Goal: Task Accomplishment & Management: Use online tool/utility

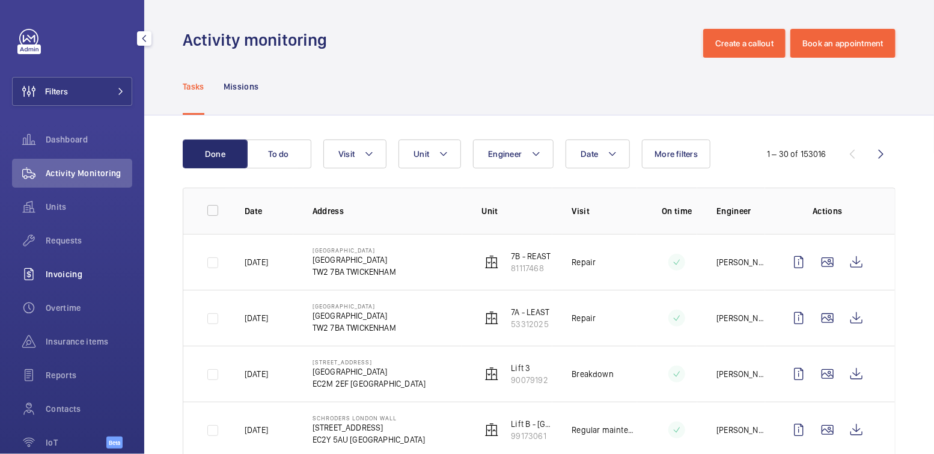
click at [81, 283] on div "Invoicing" at bounding box center [72, 274] width 120 height 29
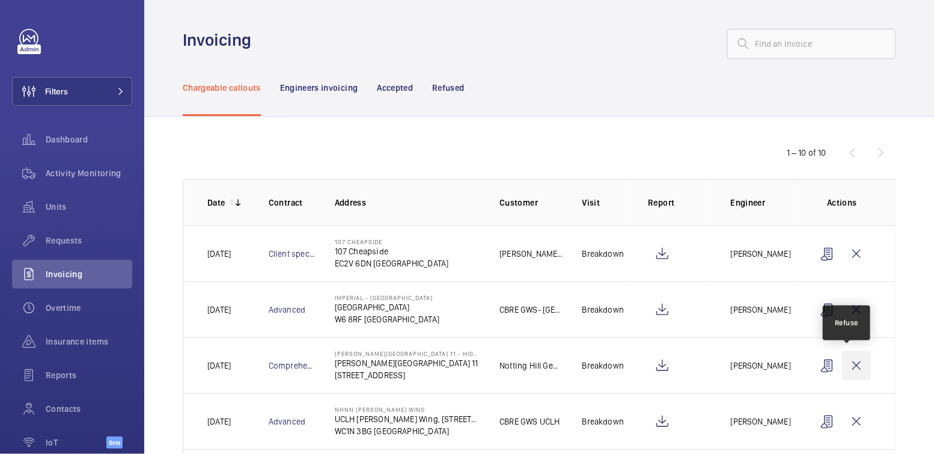
click at [848, 362] on wm-front-icon-button at bounding box center [856, 365] width 29 height 29
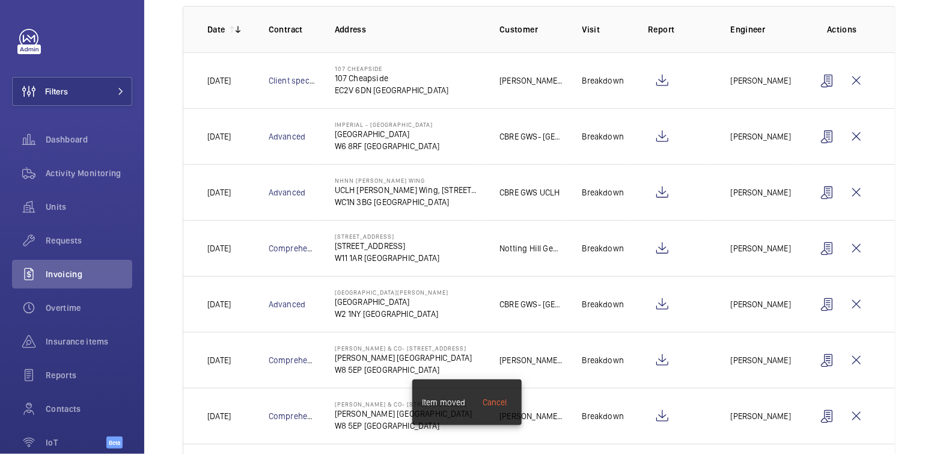
scroll to position [191, 0]
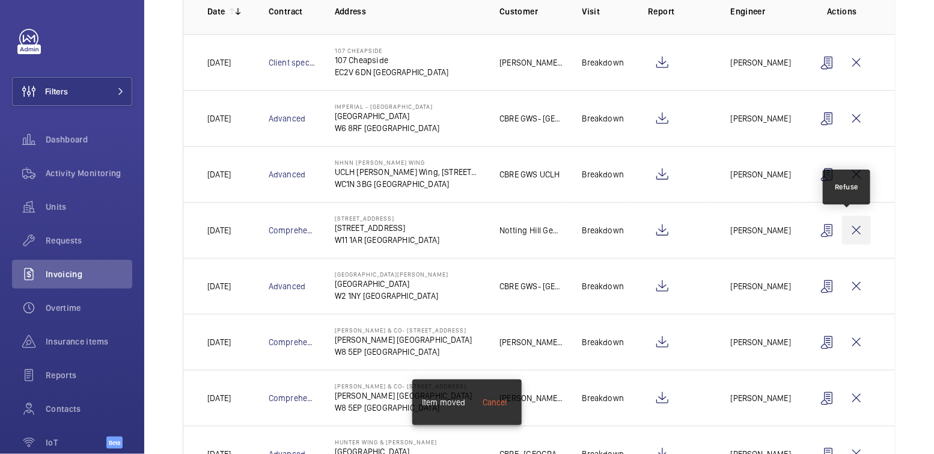
click at [855, 228] on wm-front-icon-button at bounding box center [856, 230] width 29 height 29
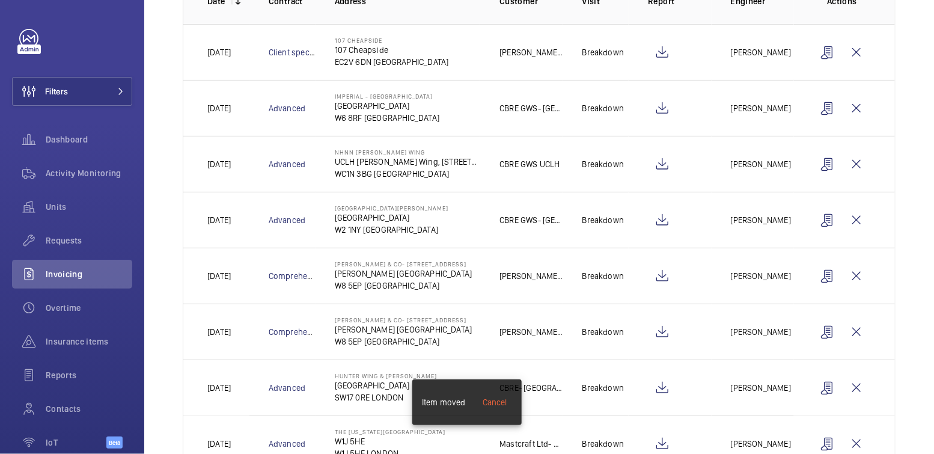
scroll to position [244, 0]
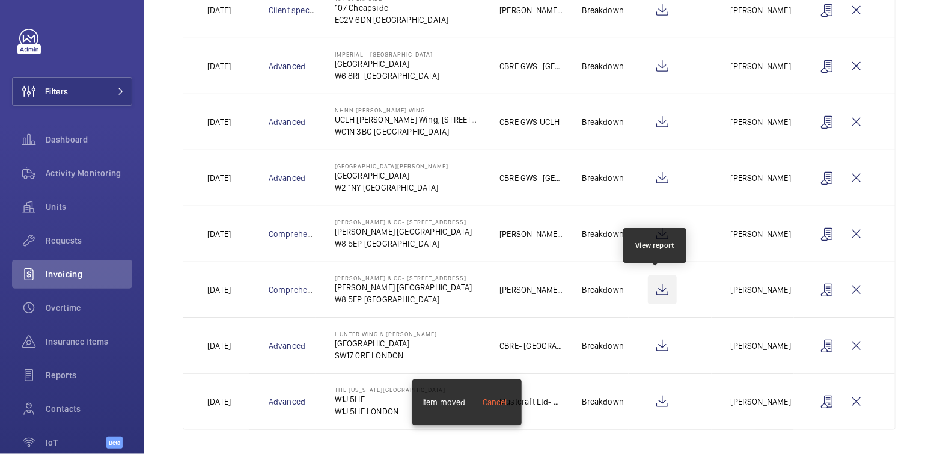
click at [665, 289] on wm-front-icon-button at bounding box center [662, 289] width 29 height 29
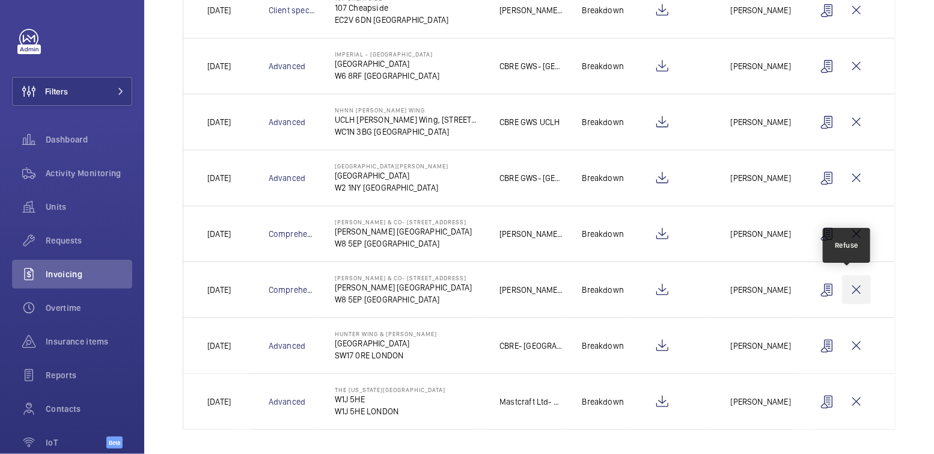
click at [856, 289] on wm-front-icon-button at bounding box center [856, 289] width 29 height 29
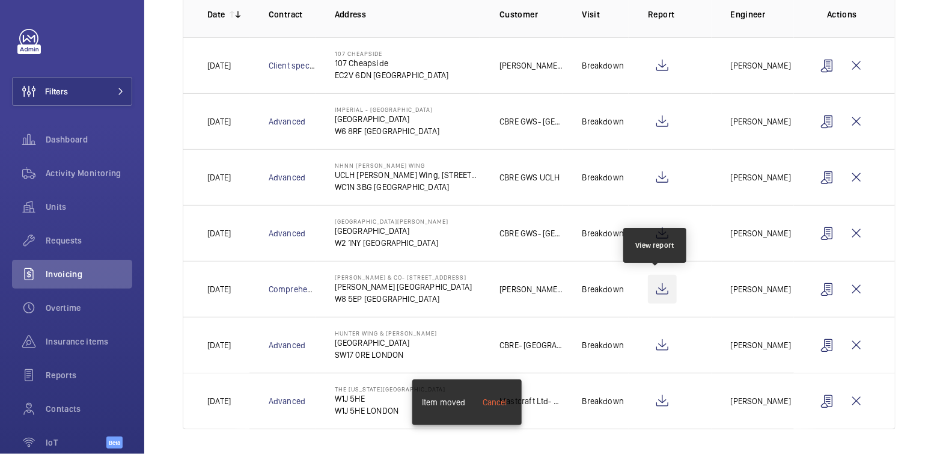
click at [665, 284] on wm-front-icon-button at bounding box center [662, 289] width 29 height 29
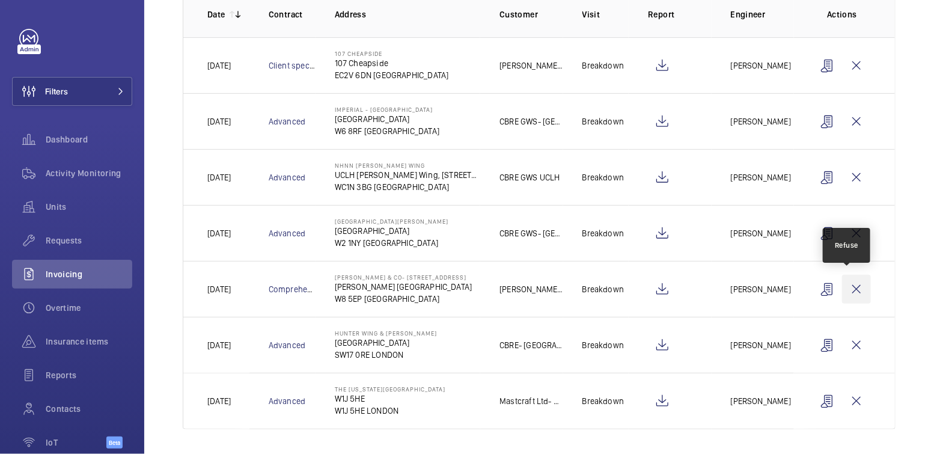
click at [850, 289] on wm-front-icon-button at bounding box center [856, 289] width 29 height 29
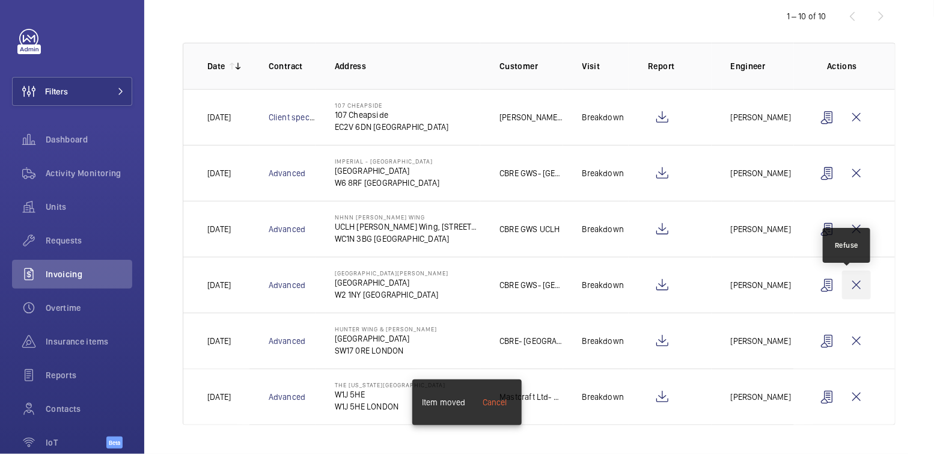
scroll to position [133, 0]
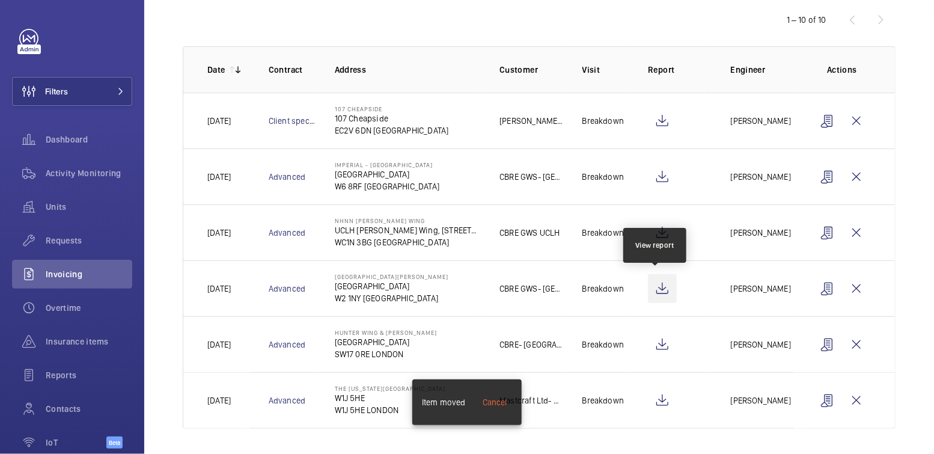
click at [660, 285] on wm-front-icon-button at bounding box center [662, 288] width 29 height 29
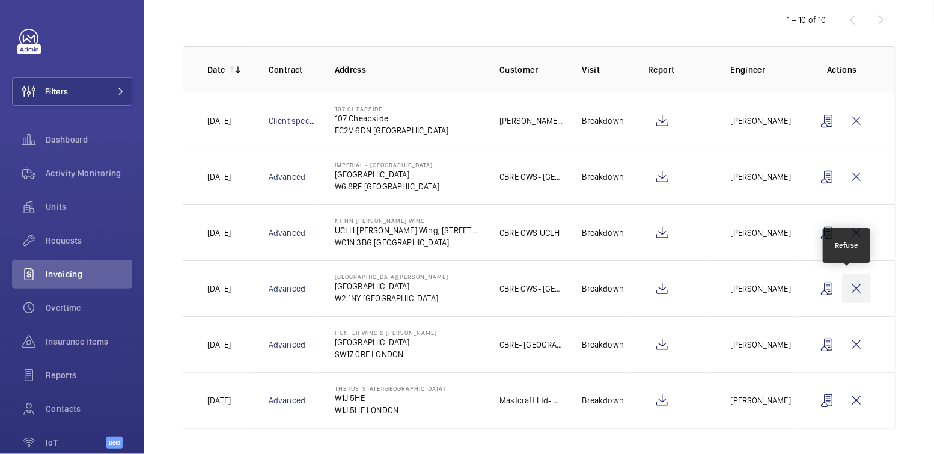
click at [854, 292] on wm-front-icon-button at bounding box center [856, 288] width 29 height 29
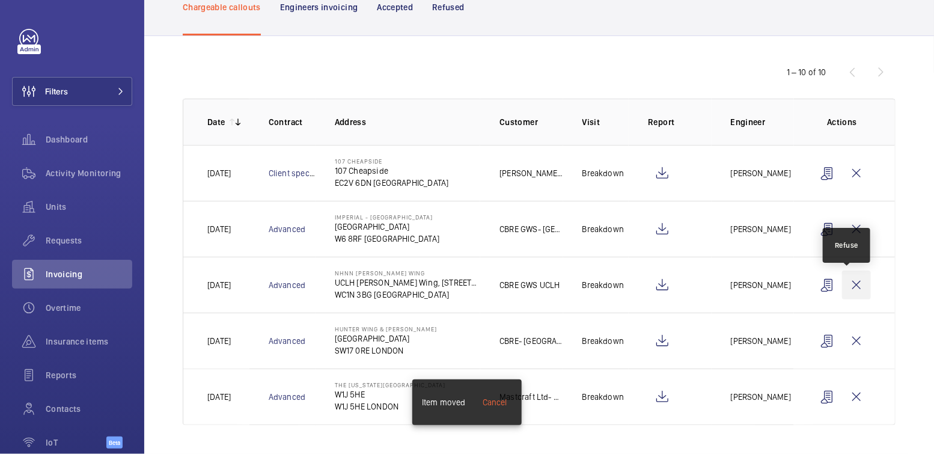
scroll to position [77, 0]
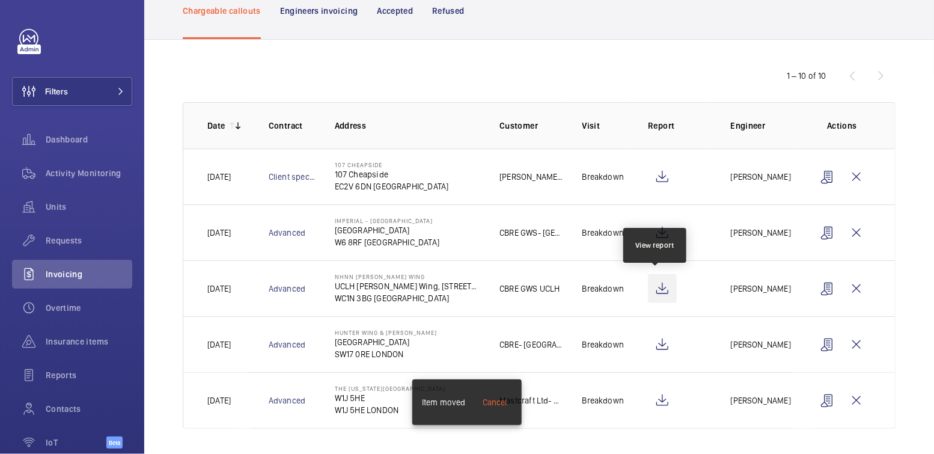
click at [662, 288] on wm-front-icon-button at bounding box center [662, 288] width 29 height 29
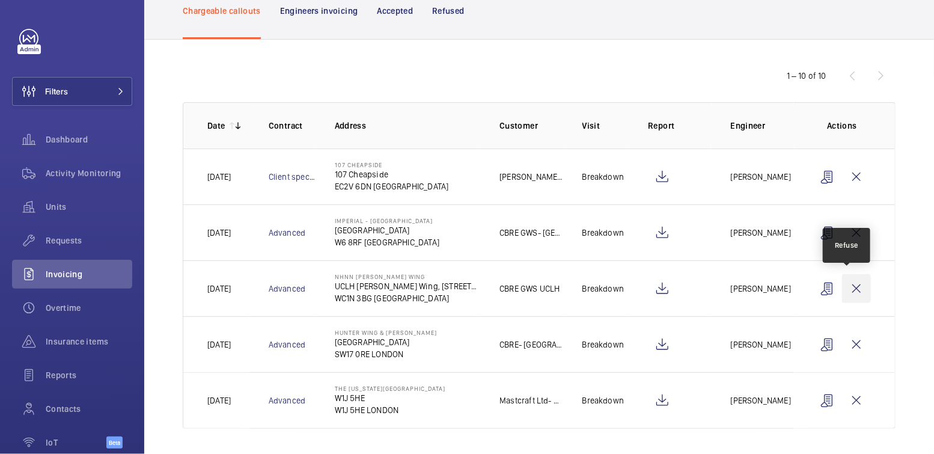
click at [847, 286] on wm-front-icon-button at bounding box center [856, 288] width 29 height 29
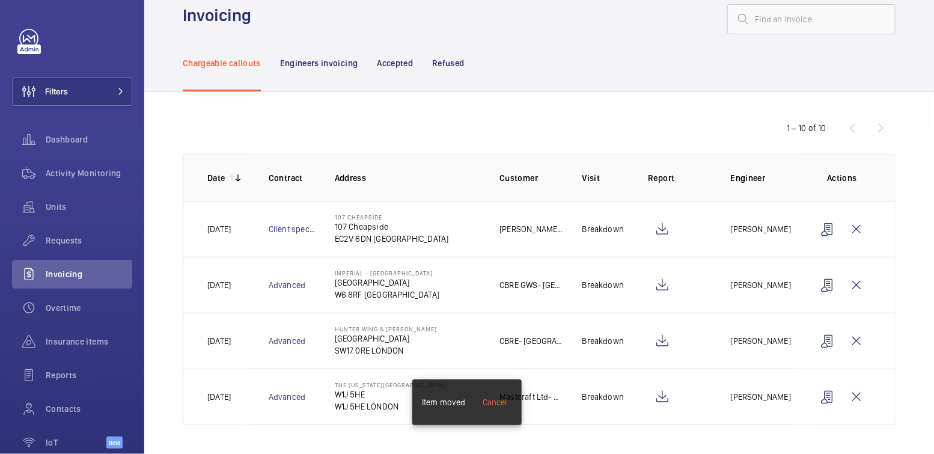
scroll to position [22, 0]
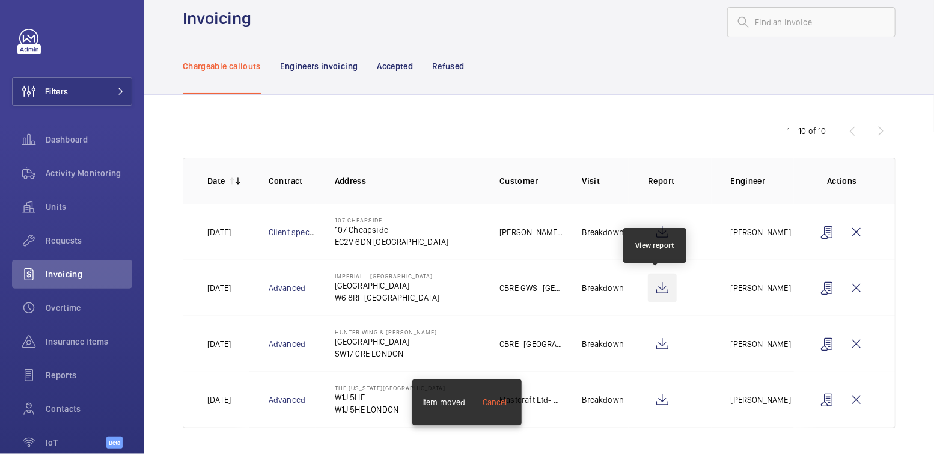
click at [664, 288] on wm-front-icon-button at bounding box center [662, 288] width 29 height 29
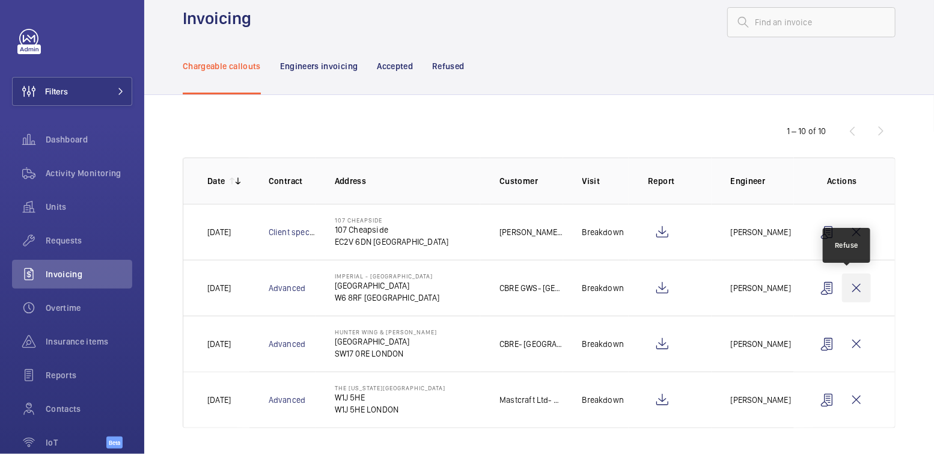
click at [851, 283] on wm-front-icon-button at bounding box center [856, 288] width 29 height 29
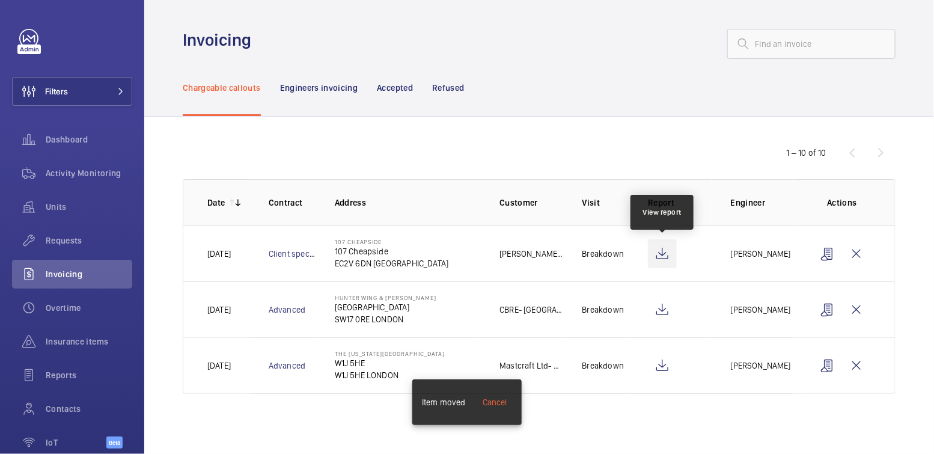
click at [658, 254] on wm-front-icon-button at bounding box center [662, 253] width 29 height 29
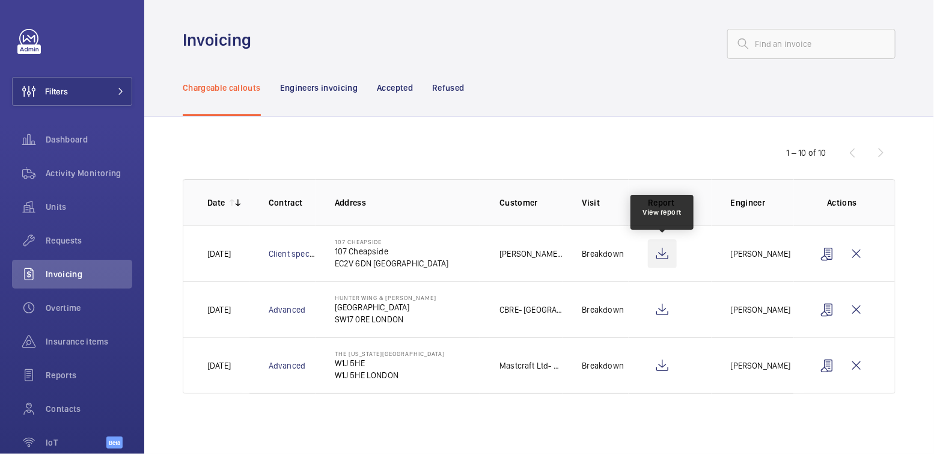
click at [665, 251] on wm-front-icon-button at bounding box center [662, 253] width 29 height 29
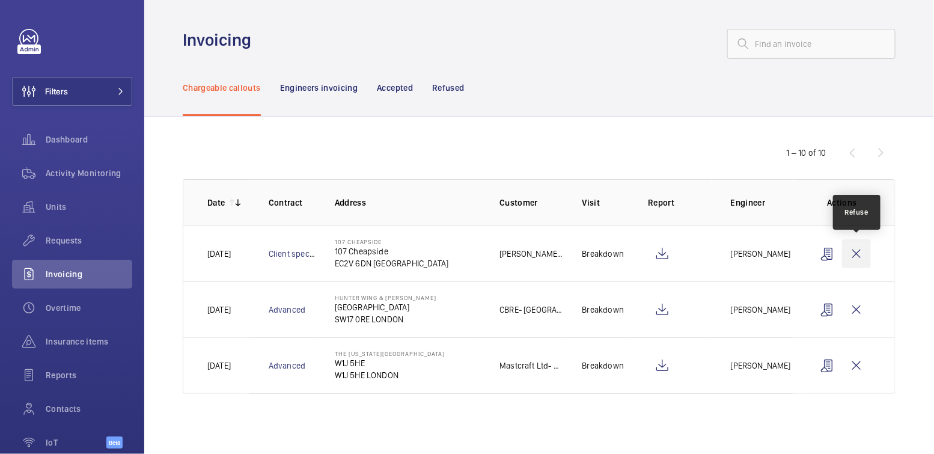
click at [862, 254] on wm-front-icon-button at bounding box center [856, 253] width 29 height 29
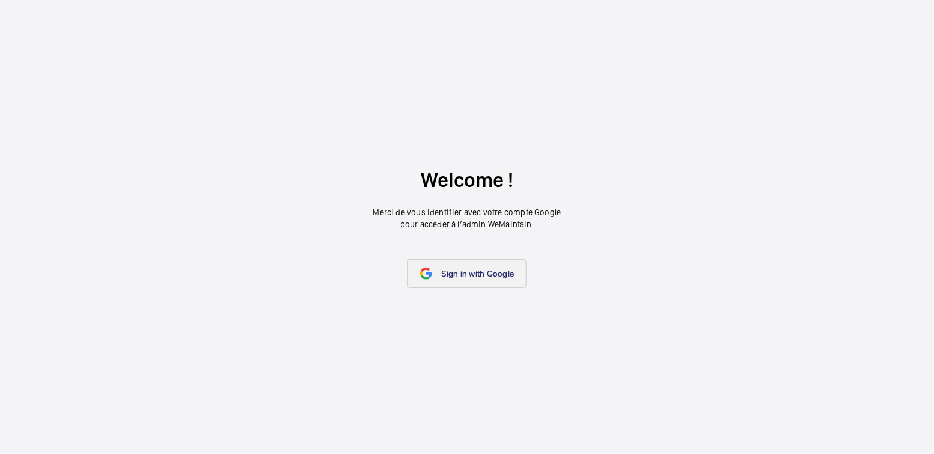
click at [494, 275] on span "Sign in with Google" at bounding box center [478, 274] width 73 height 10
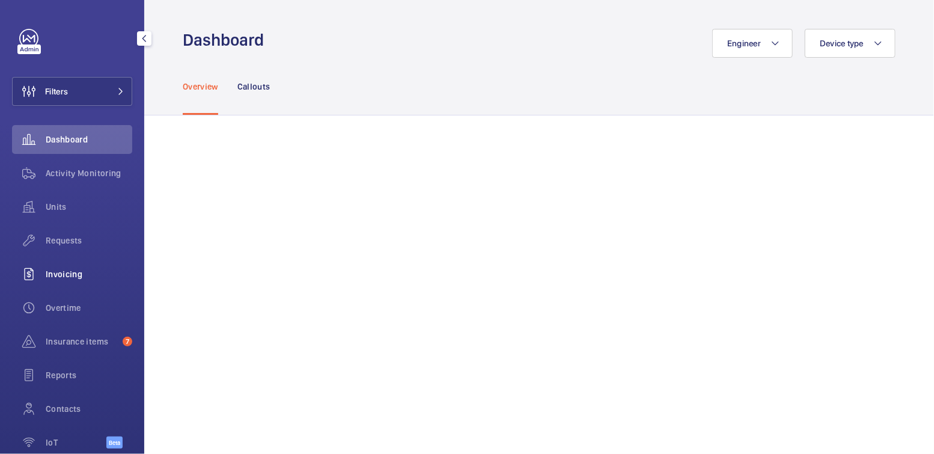
click at [71, 272] on span "Invoicing" at bounding box center [89, 274] width 87 height 12
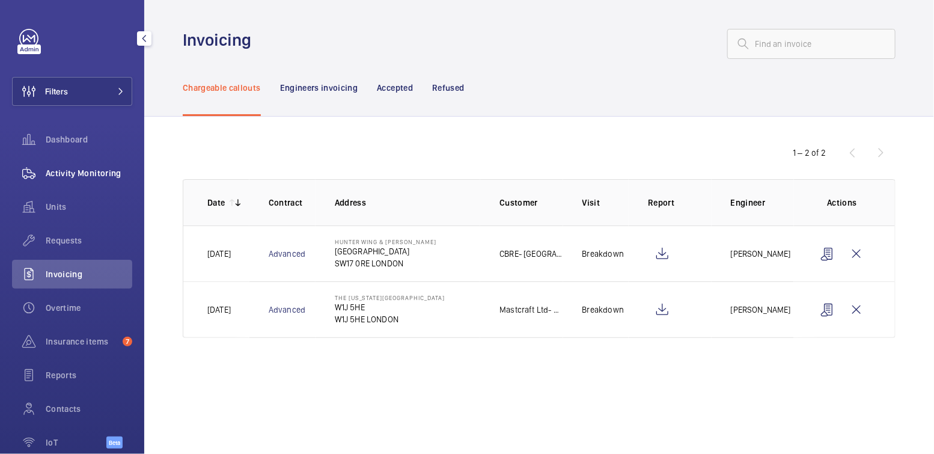
click at [81, 172] on span "Activity Monitoring" at bounding box center [89, 173] width 87 height 12
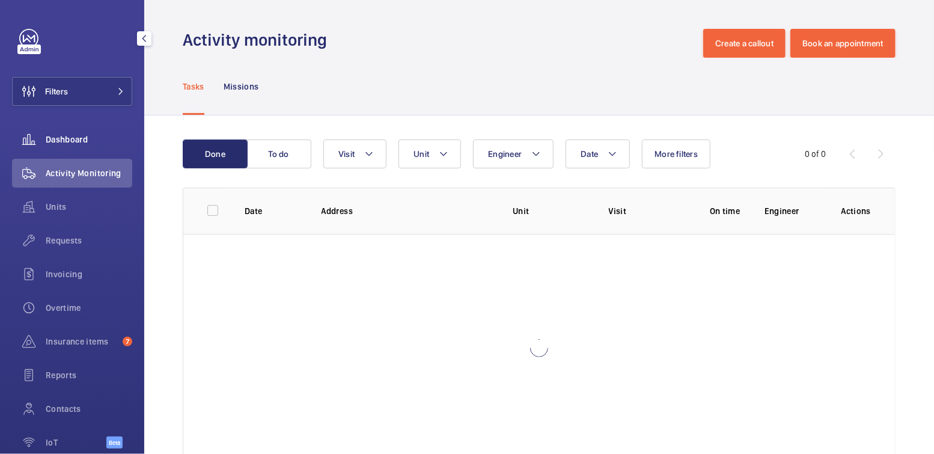
click at [74, 135] on span "Dashboard" at bounding box center [89, 139] width 87 height 12
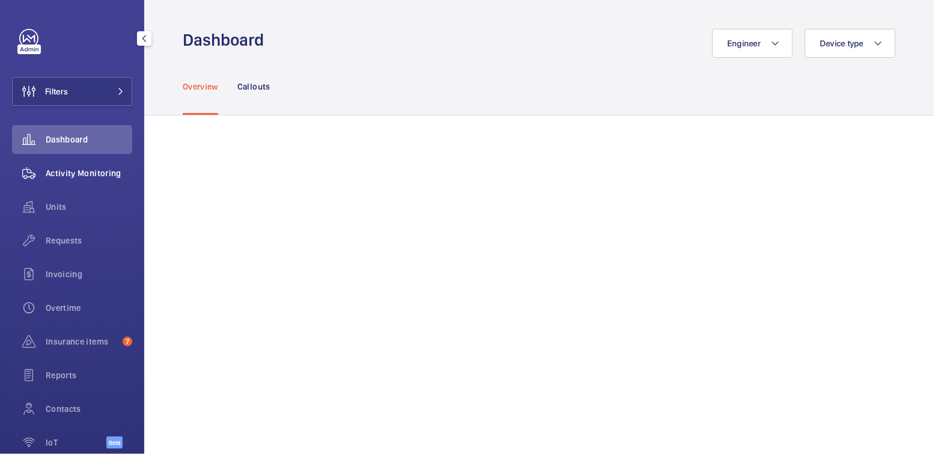
click at [92, 178] on span "Activity Monitoring" at bounding box center [89, 173] width 87 height 12
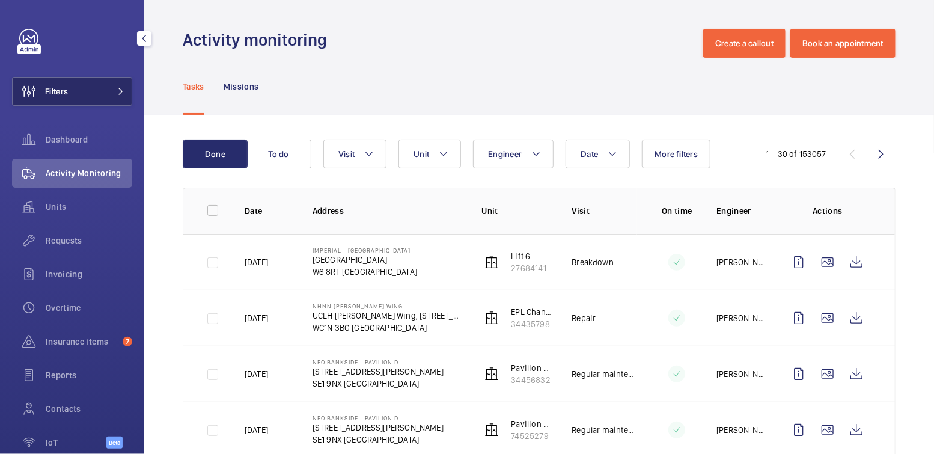
click at [89, 91] on button "Filters" at bounding box center [72, 91] width 120 height 29
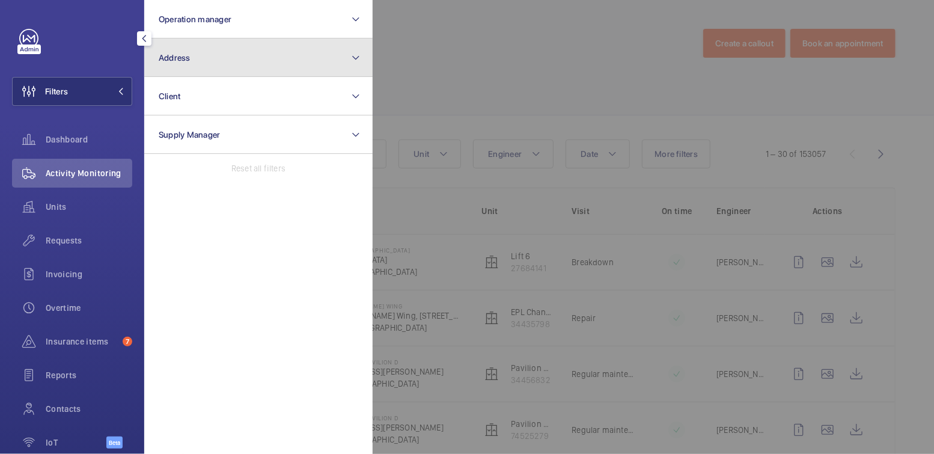
click at [215, 49] on button "Address" at bounding box center [258, 57] width 228 height 38
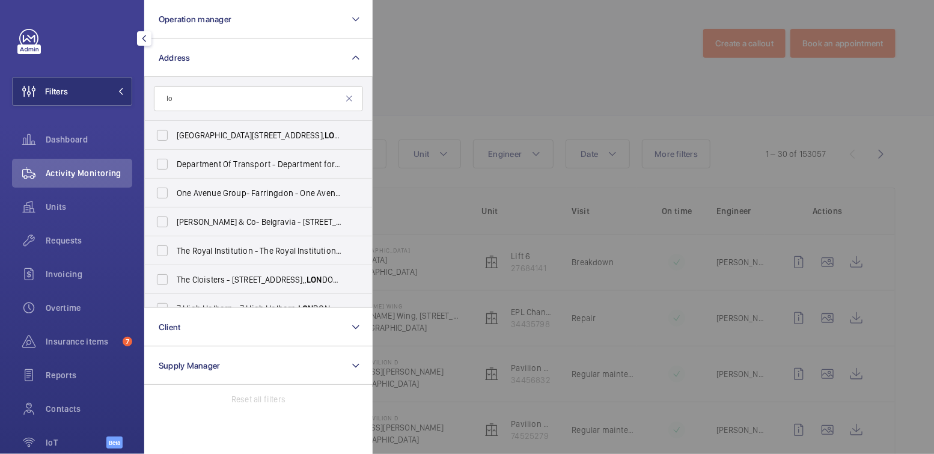
type input "l"
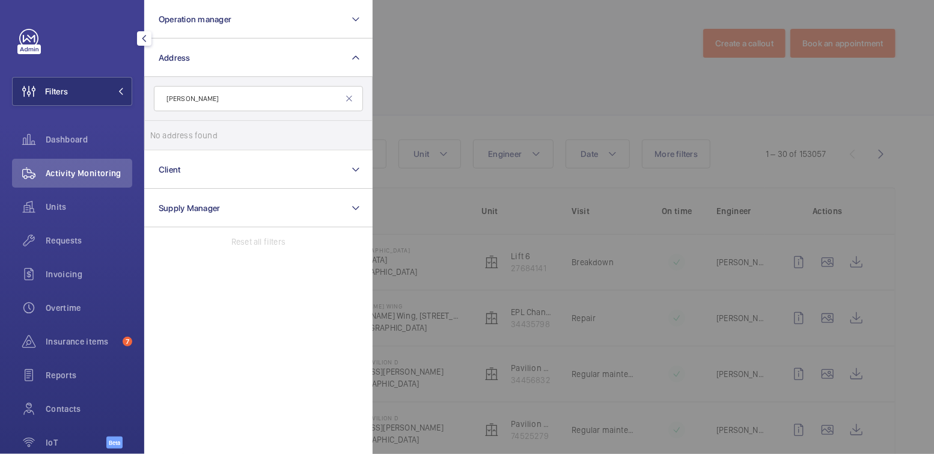
type input "tower"
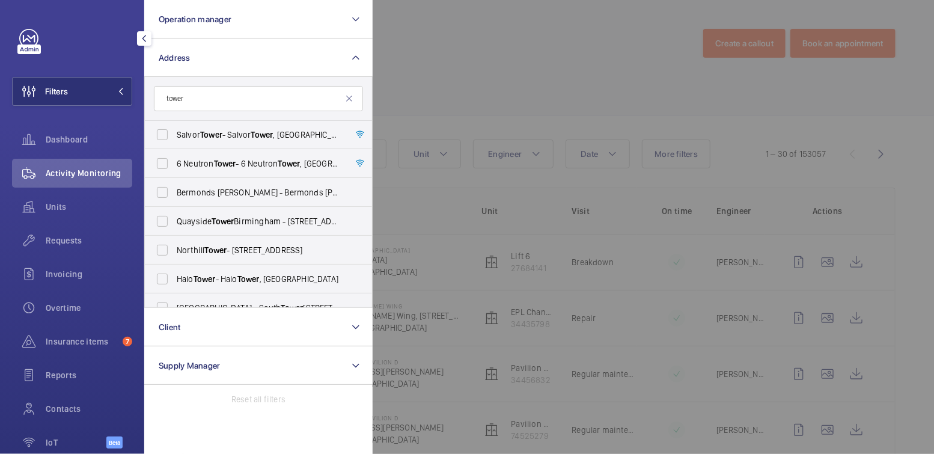
scroll to position [723, 0]
click at [204, 94] on input "tower" at bounding box center [258, 98] width 209 height 25
drag, startPoint x: 153, startPoint y: 91, endPoint x: 115, endPoint y: 91, distance: 37.9
click at [115, 91] on wm-front-sidebar-menu-filter "Filters Operation manager Address tower Jumeirah Carlton - The Carlton Tower Ju…" at bounding box center [72, 91] width 120 height 29
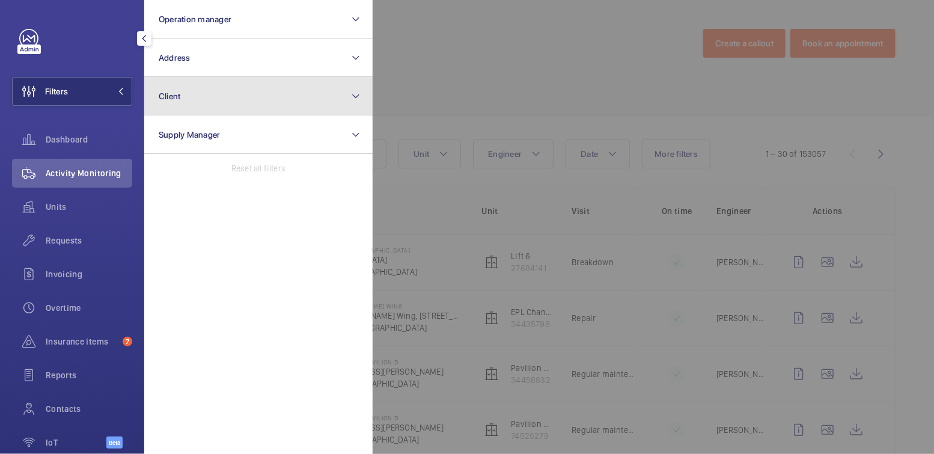
click at [165, 93] on span "Client" at bounding box center [170, 96] width 22 height 10
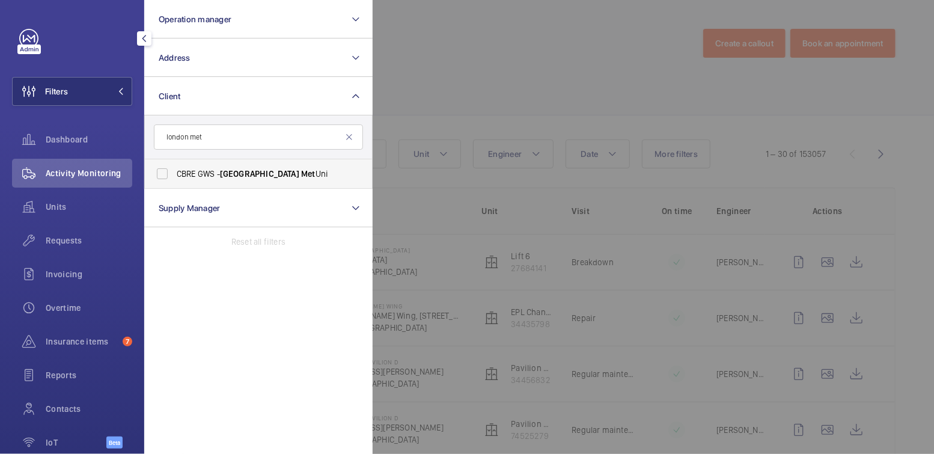
type input "london met"
click at [218, 173] on span "CBRE GWS - London Met Uni" at bounding box center [259, 174] width 165 height 12
click at [174, 173] on input "CBRE GWS - London Met Uni" at bounding box center [162, 174] width 24 height 24
checkbox input "true"
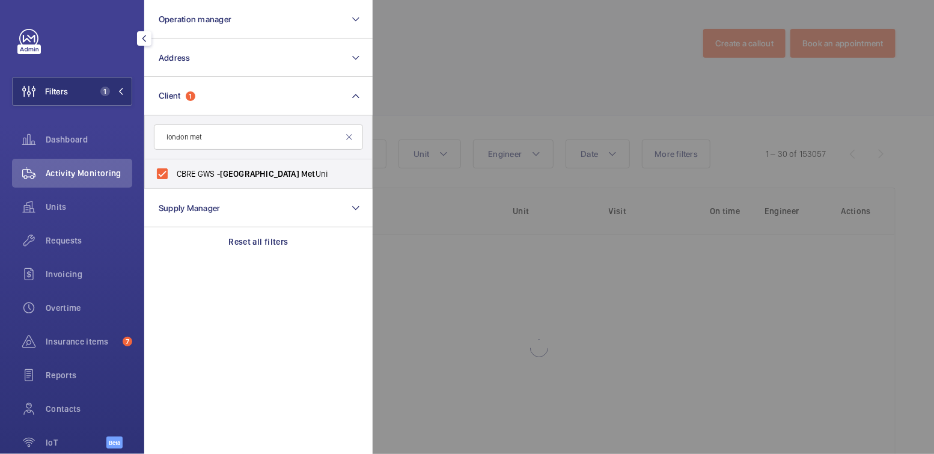
click at [416, 79] on div at bounding box center [840, 227] width 934 height 454
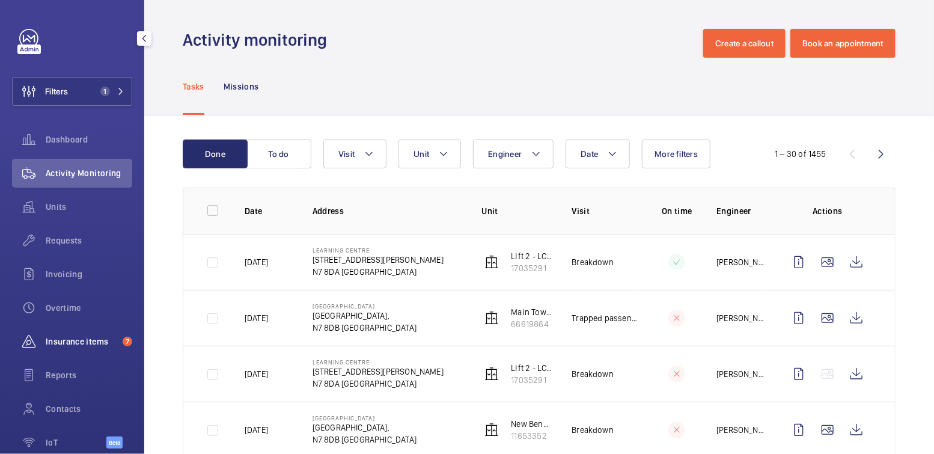
click at [66, 348] on div "Insurance items 7" at bounding box center [72, 341] width 120 height 29
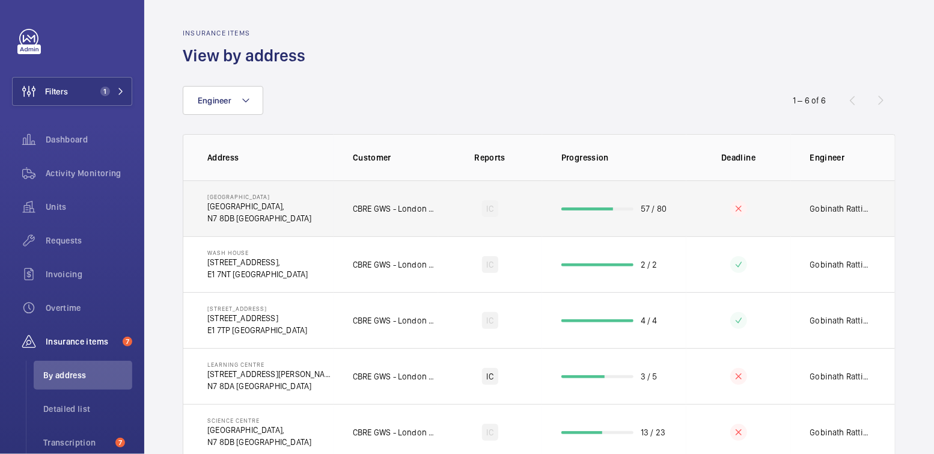
click at [687, 213] on td at bounding box center [739, 208] width 105 height 56
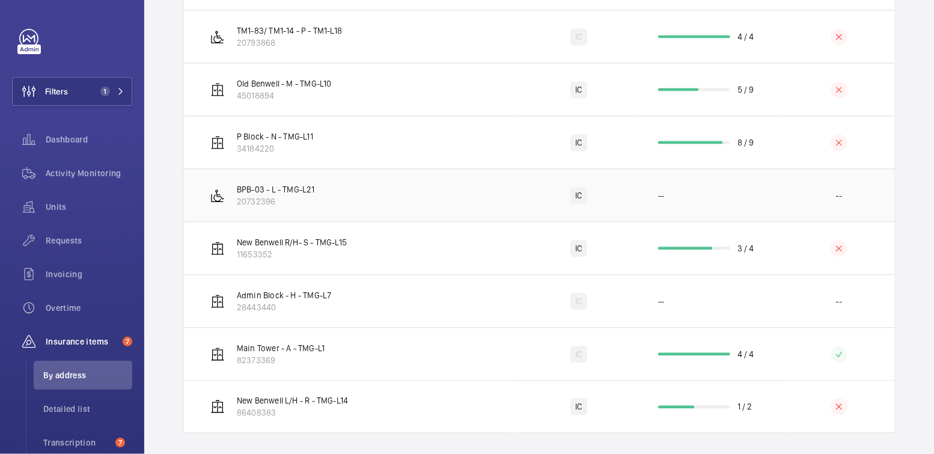
scroll to position [1177, 0]
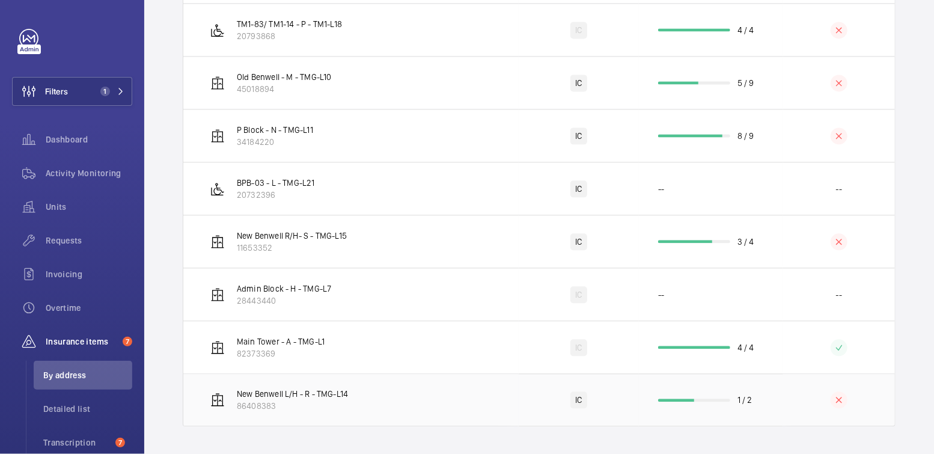
click at [672, 406] on td "1 / 2" at bounding box center [711, 399] width 144 height 53
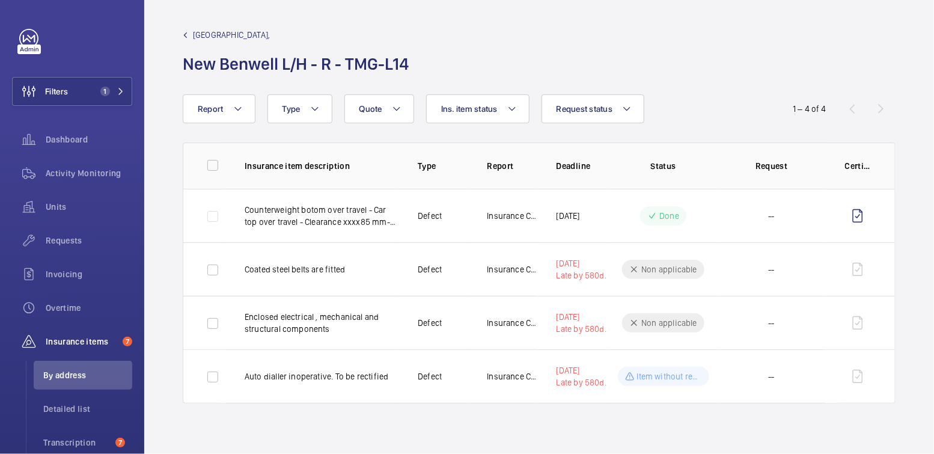
click at [232, 34] on span "Tower Complex - Tower Complex," at bounding box center [231, 35] width 77 height 12
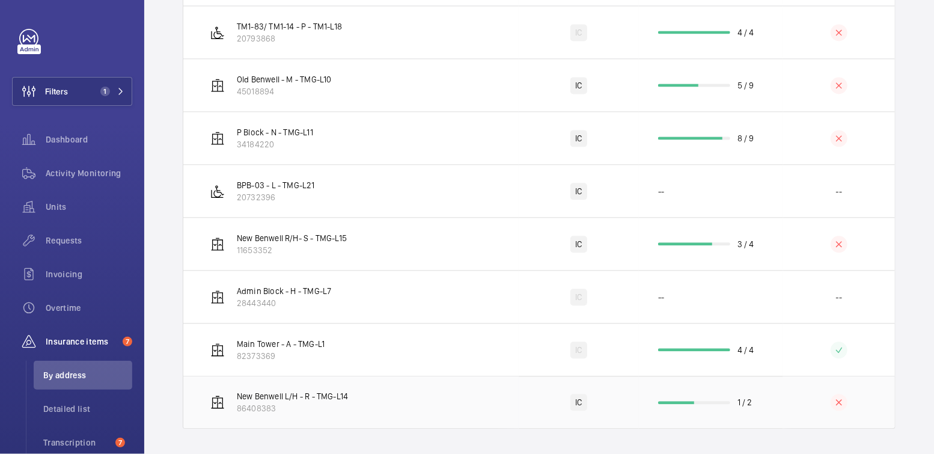
scroll to position [1177, 0]
click at [770, 405] on td "1 / 2" at bounding box center [711, 399] width 144 height 53
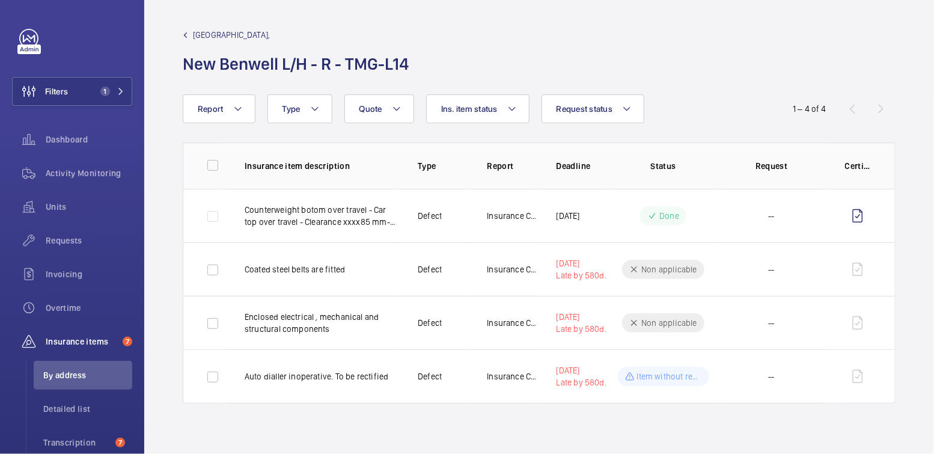
click at [231, 40] on span "Tower Complex - Tower Complex," at bounding box center [231, 35] width 77 height 12
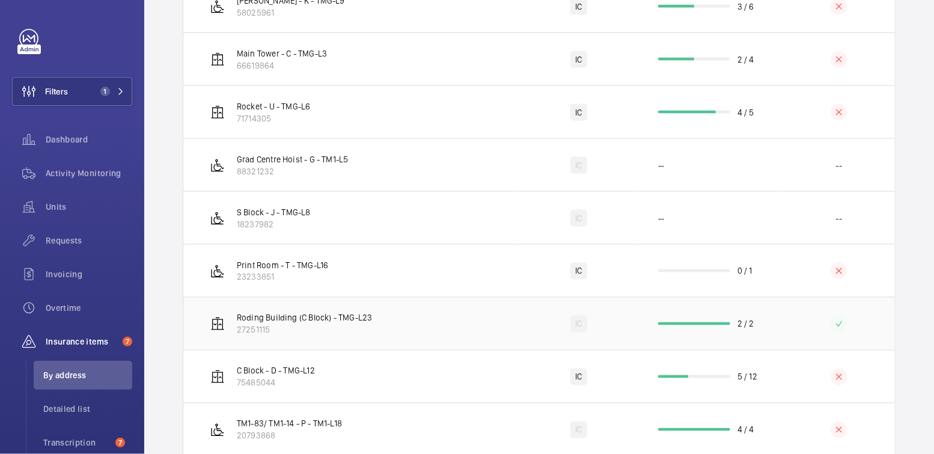
scroll to position [789, 0]
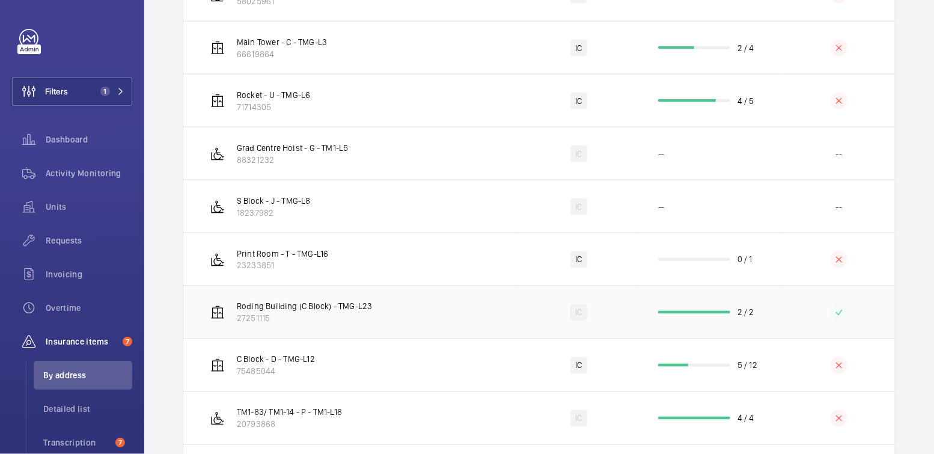
click at [738, 310] on p "2 / 2" at bounding box center [746, 313] width 17 height 12
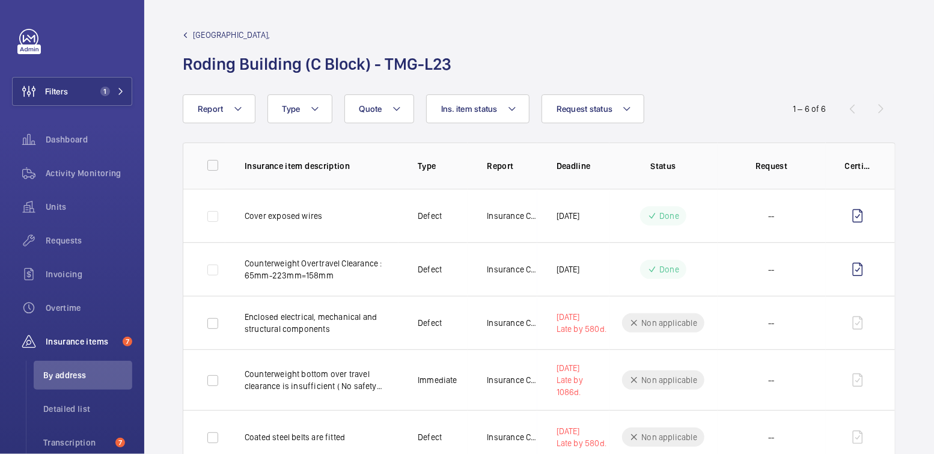
click at [269, 34] on span "Tower Complex - Tower Complex," at bounding box center [231, 35] width 77 height 12
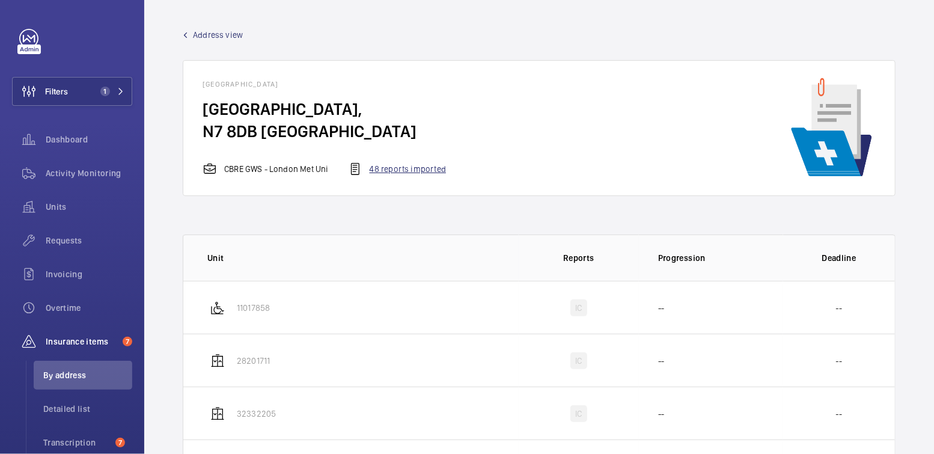
click at [413, 165] on div "48 reports imported" at bounding box center [397, 169] width 98 height 14
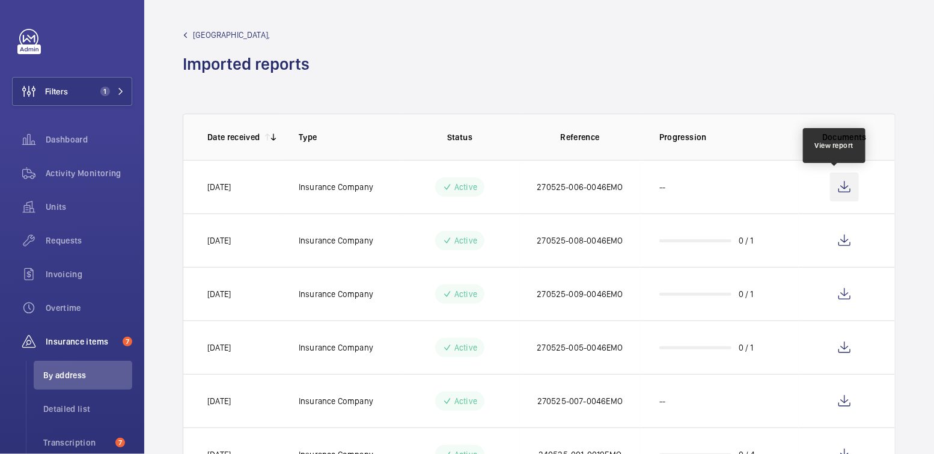
click at [840, 183] on wm-front-icon-button at bounding box center [844, 187] width 29 height 29
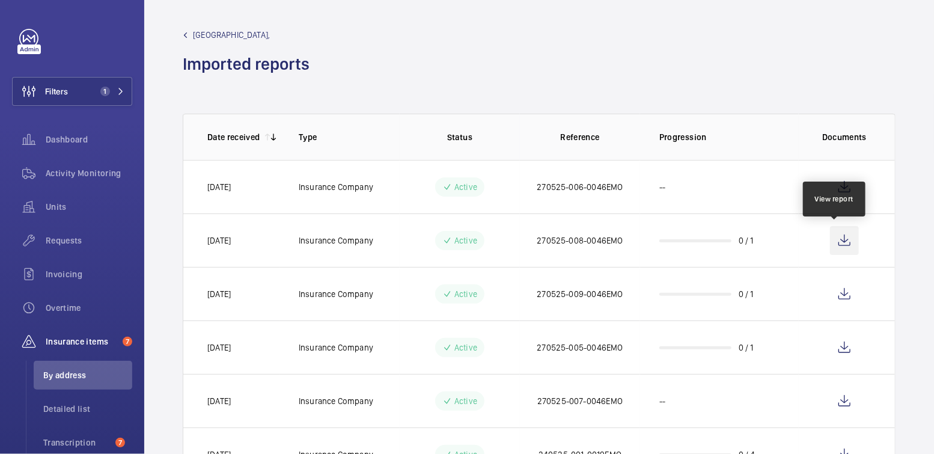
click at [839, 242] on wm-front-icon-button at bounding box center [844, 240] width 29 height 29
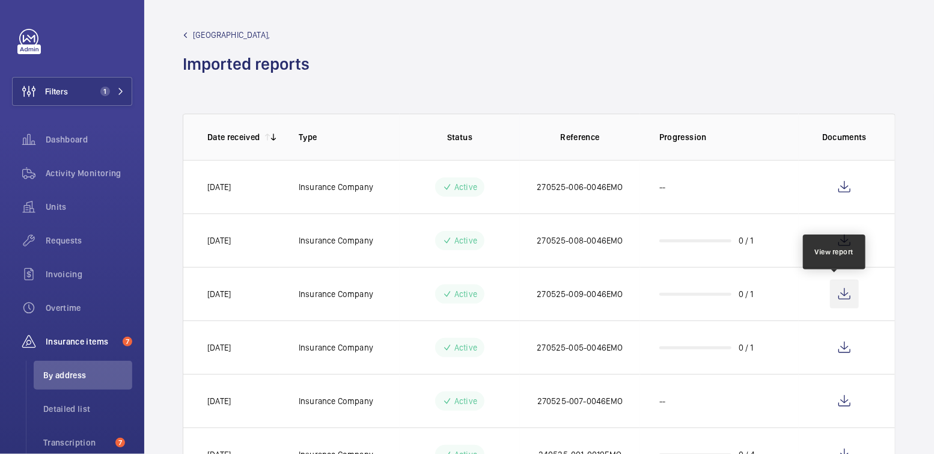
click at [831, 293] on wm-front-icon-button at bounding box center [844, 294] width 29 height 29
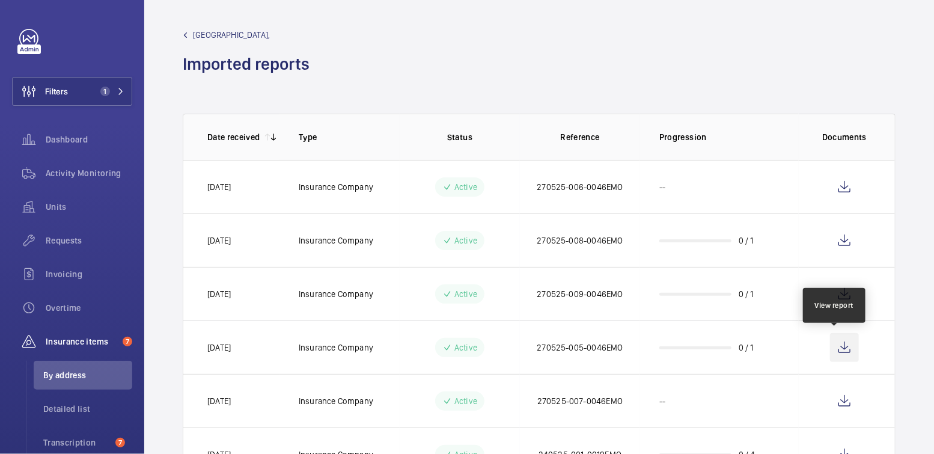
click at [834, 347] on wm-front-icon-button at bounding box center [844, 347] width 29 height 29
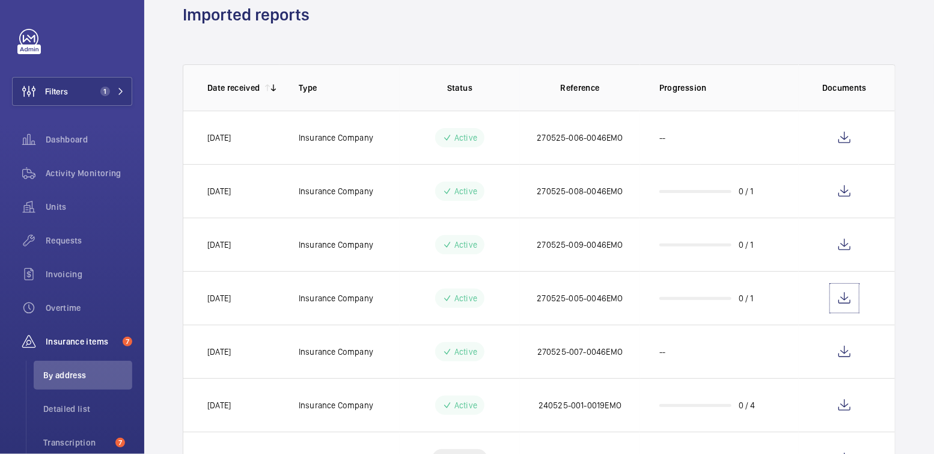
scroll to position [49, 0]
click at [837, 355] on wm-front-icon-button at bounding box center [844, 351] width 29 height 29
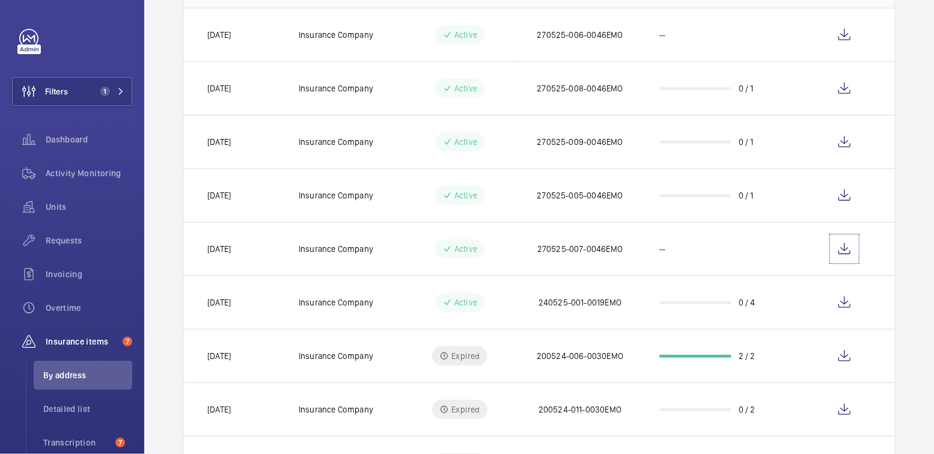
scroll to position [153, 0]
click at [839, 302] on wm-front-icon-button at bounding box center [844, 301] width 29 height 29
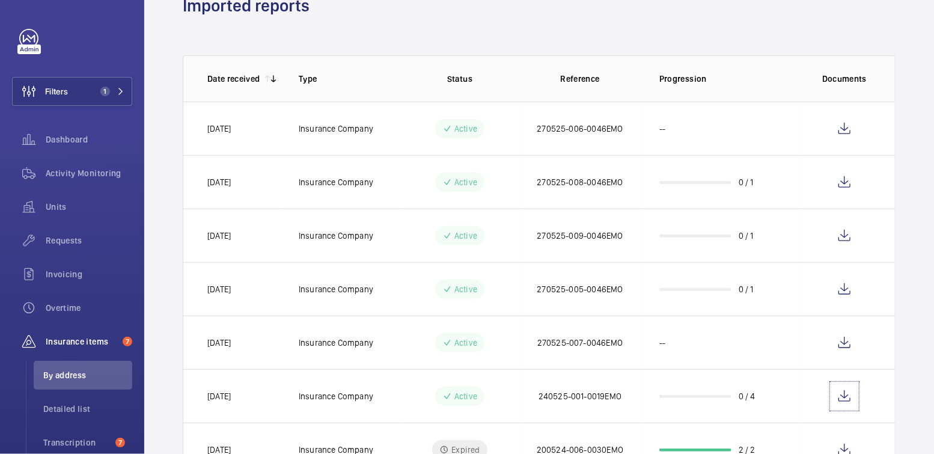
scroll to position [0, 0]
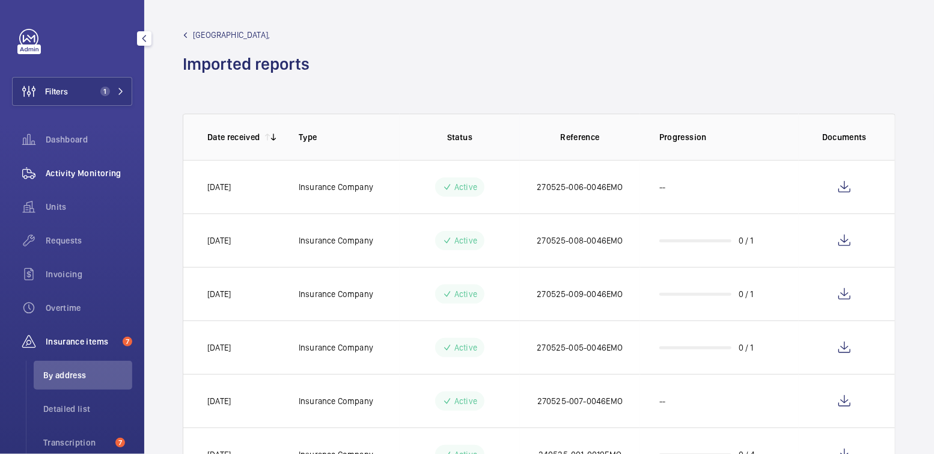
click at [79, 172] on span "Activity Monitoring" at bounding box center [89, 173] width 87 height 12
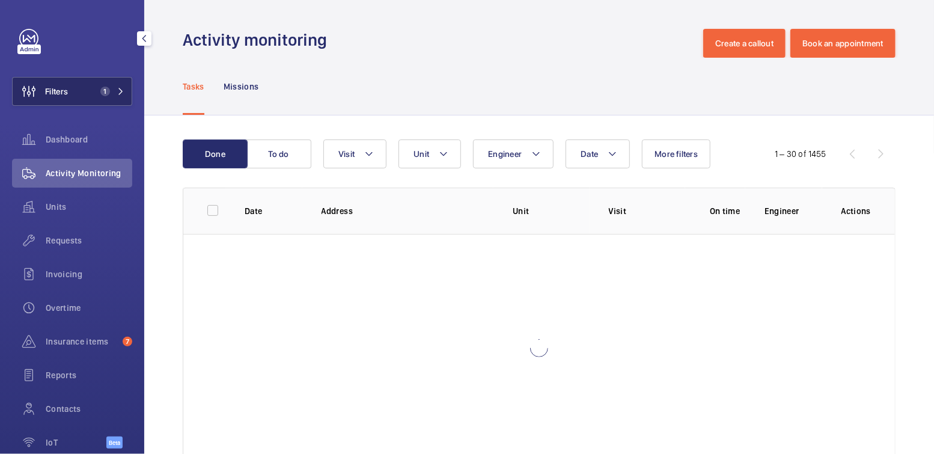
click at [91, 102] on button "Filters 1" at bounding box center [72, 91] width 120 height 29
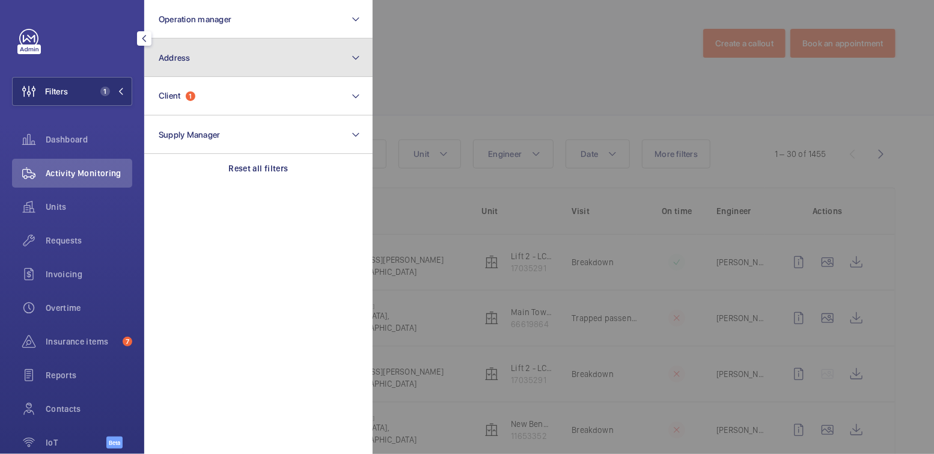
click at [218, 69] on button "Address" at bounding box center [258, 57] width 228 height 38
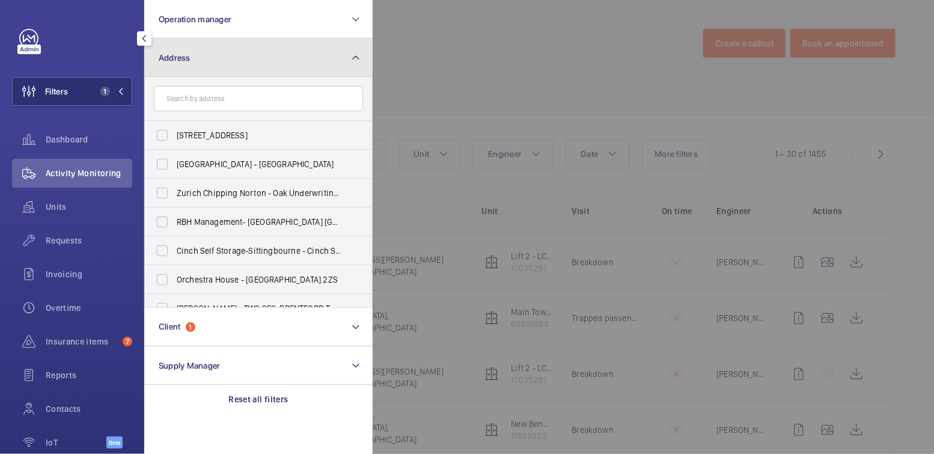
click at [197, 63] on button "Address" at bounding box center [258, 57] width 228 height 38
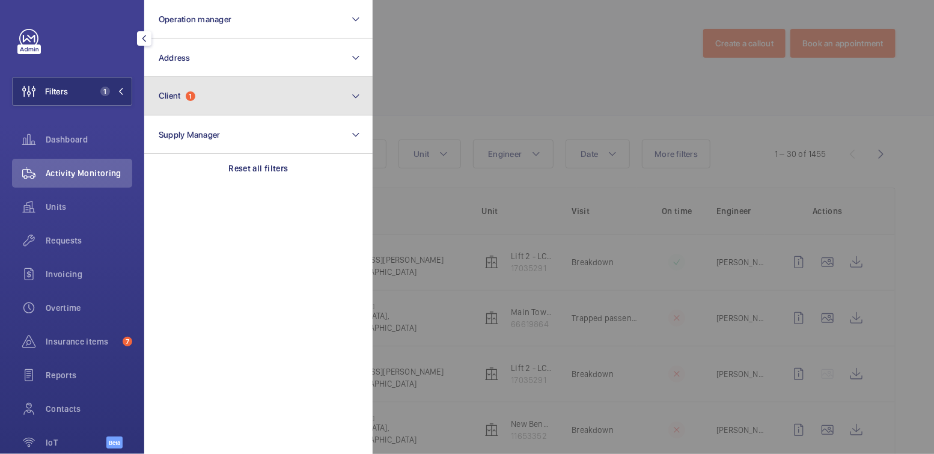
click at [208, 105] on button "Client 1" at bounding box center [258, 96] width 228 height 38
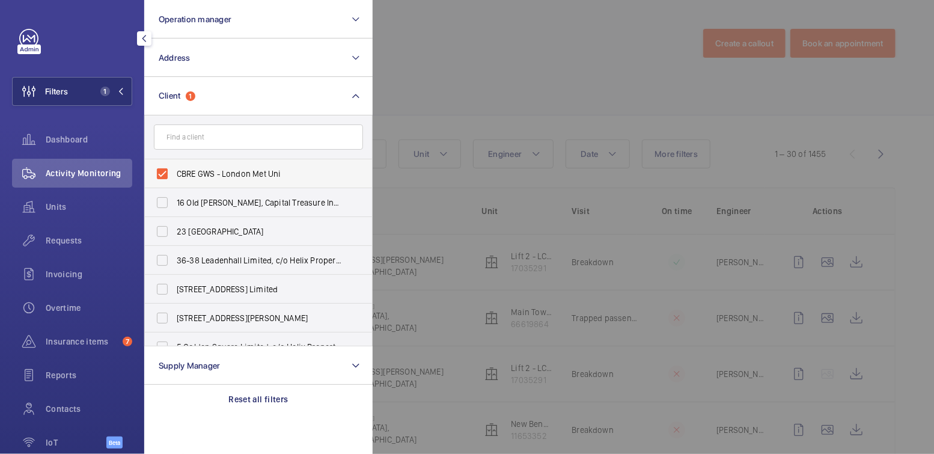
click at [201, 173] on span "CBRE GWS - London Met Uni" at bounding box center [259, 174] width 165 height 12
click at [174, 173] on input "CBRE GWS - London Met Uni" at bounding box center [162, 174] width 24 height 24
checkbox input "false"
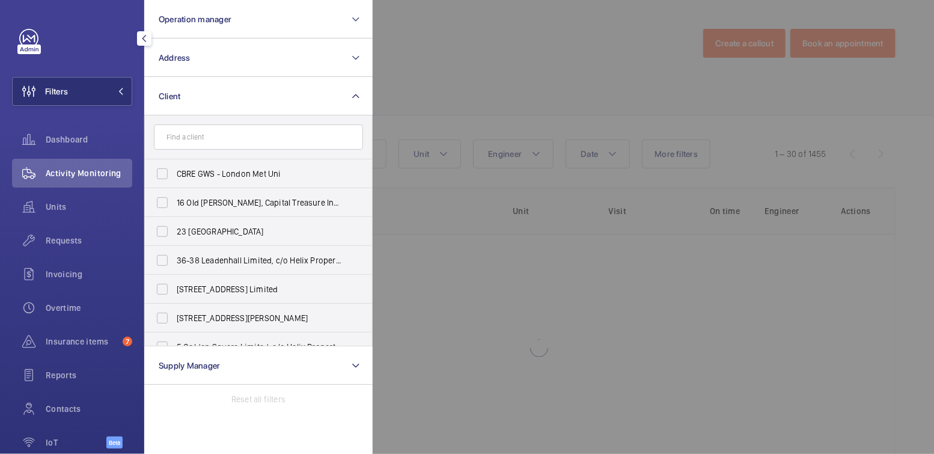
click at [491, 58] on div at bounding box center [840, 227] width 934 height 454
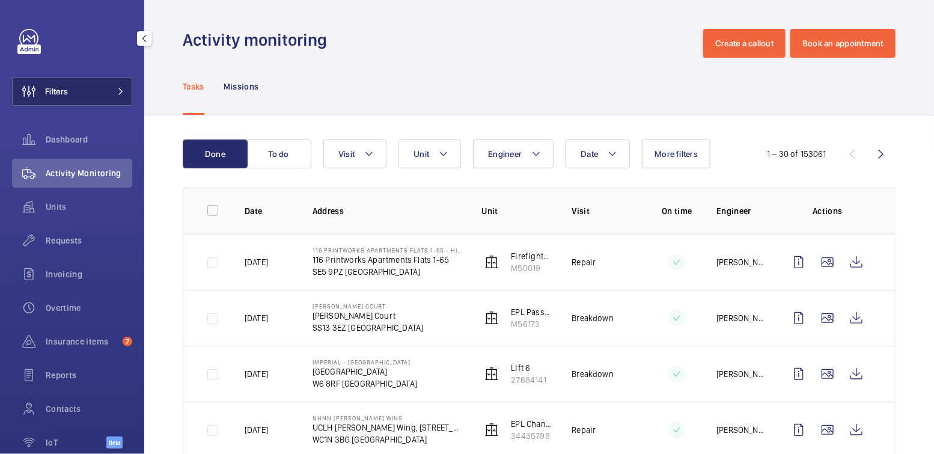
click at [91, 96] on button "Filters" at bounding box center [72, 91] width 120 height 29
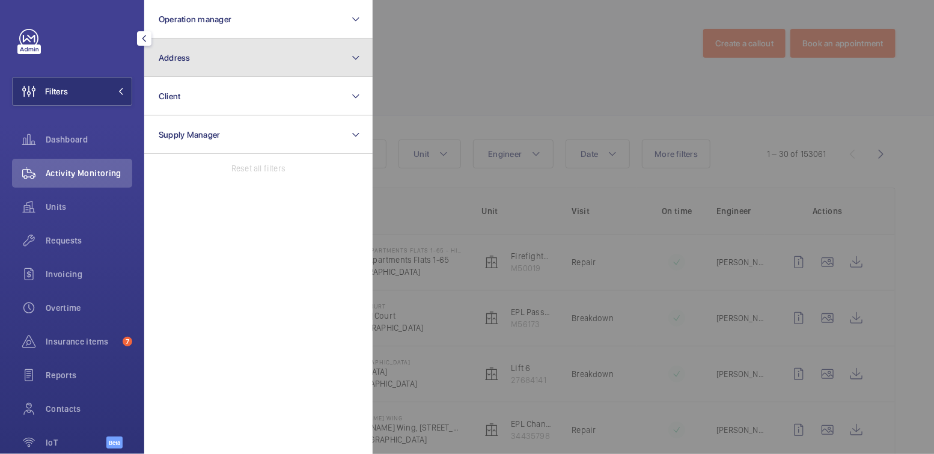
click at [204, 56] on button "Address" at bounding box center [258, 57] width 228 height 38
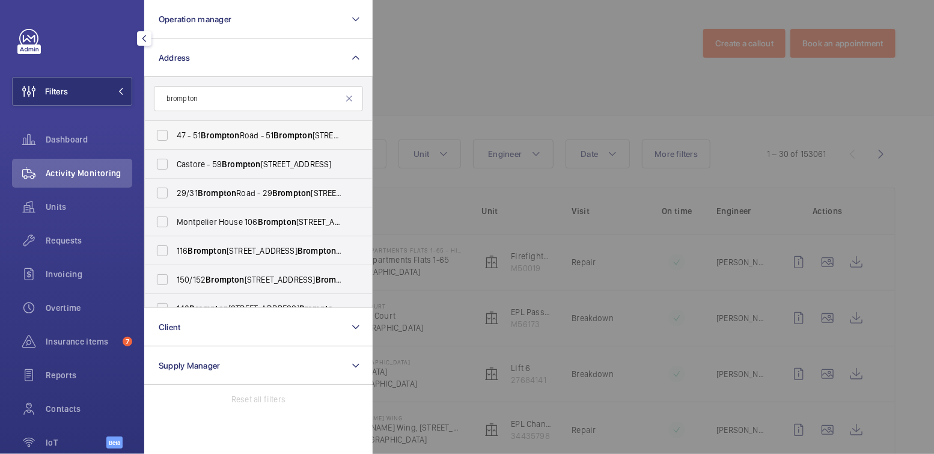
type input "brompton"
click at [216, 136] on span "Brompton" at bounding box center [220, 135] width 38 height 10
click at [174, 136] on input "47 - 51 Brompton Road - 51 Brompton Rd, LONDON SW3 1DE" at bounding box center [162, 135] width 24 height 24
checkbox input "true"
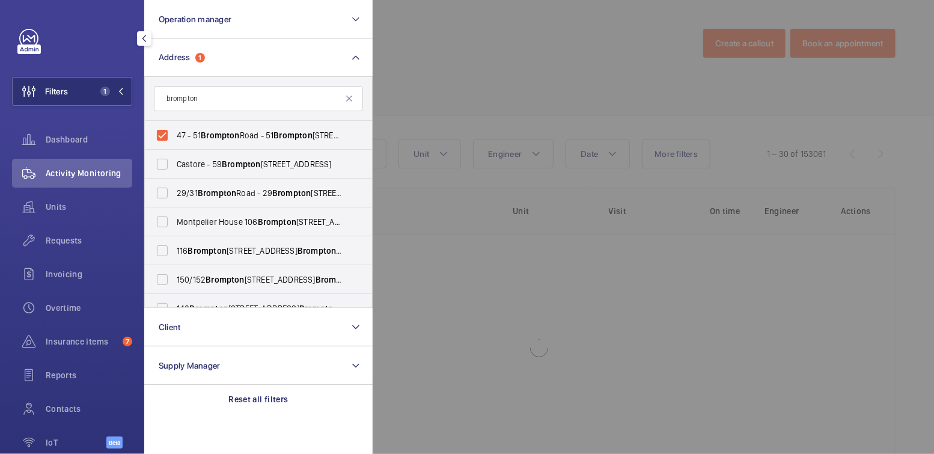
click at [466, 79] on div at bounding box center [840, 227] width 934 height 454
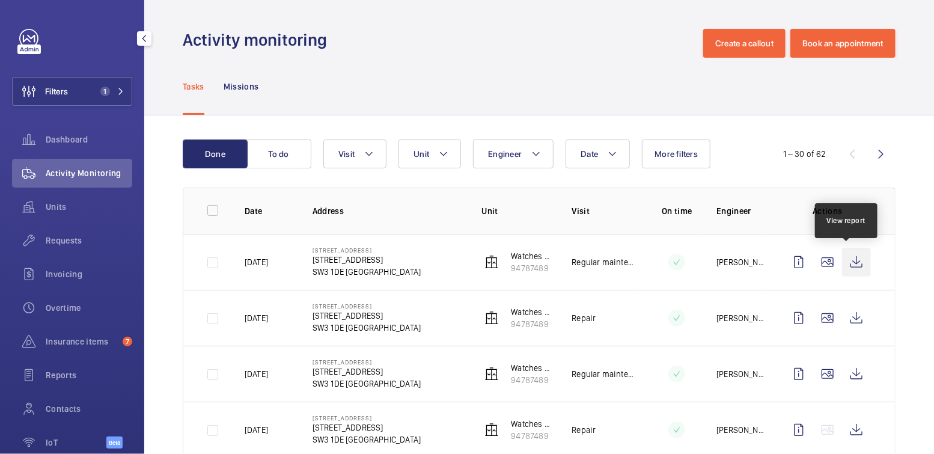
click at [851, 265] on wm-front-icon-button at bounding box center [856, 262] width 29 height 29
drag, startPoint x: 66, startPoint y: 95, endPoint x: 140, endPoint y: 79, distance: 75.6
click at [65, 95] on span "Filters" at bounding box center [56, 91] width 23 height 12
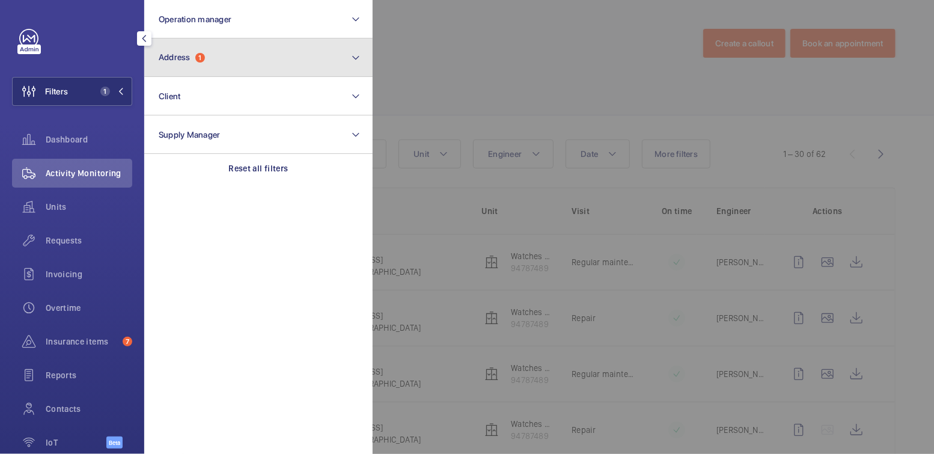
click at [198, 60] on span "1" at bounding box center [200, 58] width 10 height 10
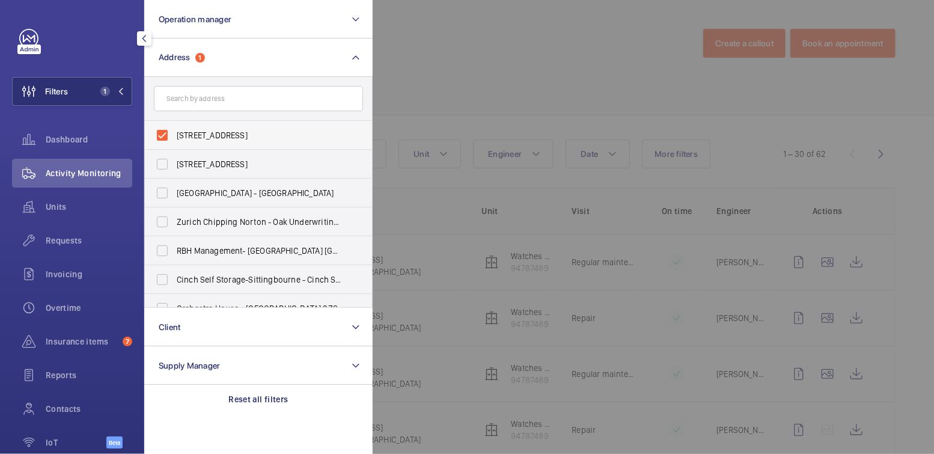
click at [209, 132] on span "47 - 51 Brompton Road - 51 Brompton Rd, LONDON SW3 1DE" at bounding box center [259, 135] width 165 height 12
click at [174, 132] on input "47 - 51 Brompton Road - 51 Brompton Rd, LONDON SW3 1DE" at bounding box center [162, 135] width 24 height 24
checkbox input "false"
click at [219, 84] on form at bounding box center [258, 99] width 227 height 44
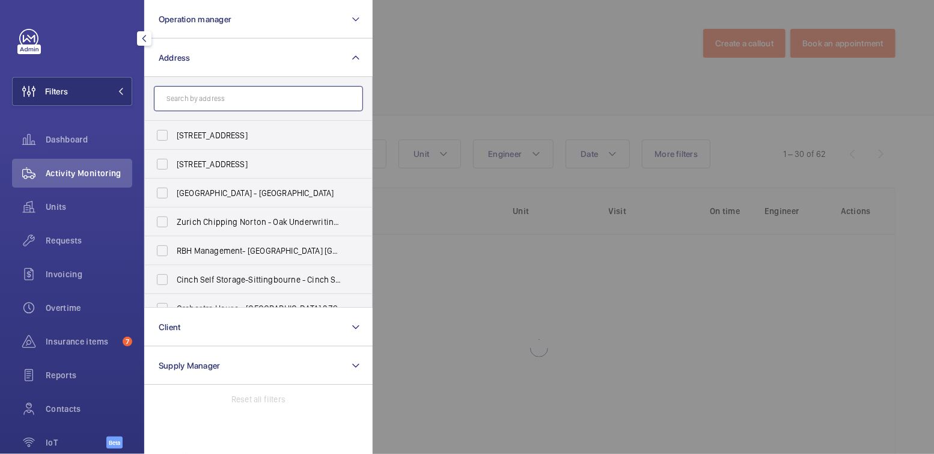
click at [217, 93] on input "text" at bounding box center [258, 98] width 209 height 25
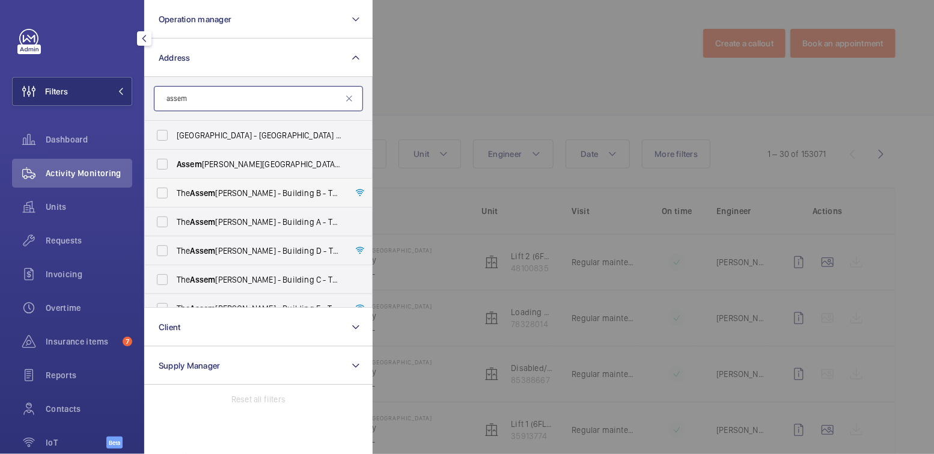
type input "assem"
click at [239, 191] on span "The Assem bly - Building B - The Assem bly - Building B, Montrose Crescent, WEM…" at bounding box center [259, 193] width 165 height 12
click at [174, 191] on input "The Assem bly - Building B - The Assem bly - Building B, Montrose Crescent, WEM…" at bounding box center [162, 193] width 24 height 24
checkbox input "true"
click at [236, 213] on label "The Assem bly - Building A - The Assem bly - Building A, Montrose Crescent, WEM…" at bounding box center [249, 221] width 209 height 29
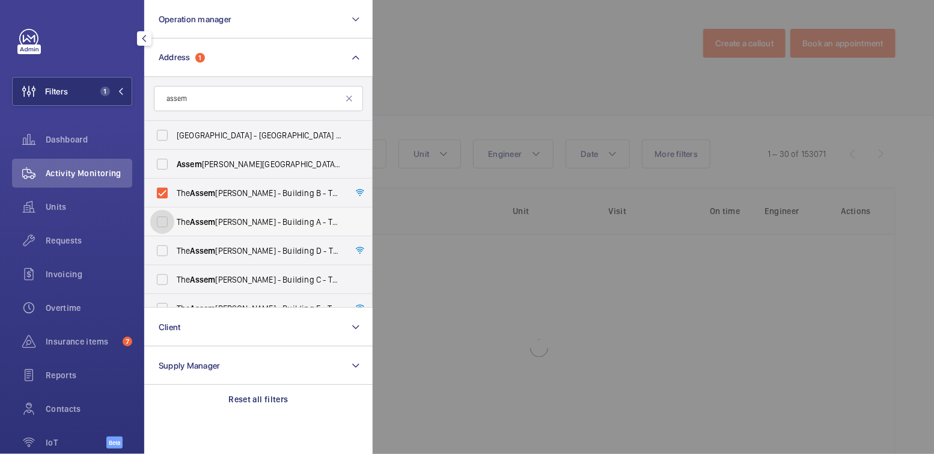
click at [174, 213] on input "The Assem bly - Building A - The Assem bly - Building A, Montrose Crescent, WEM…" at bounding box center [162, 222] width 24 height 24
checkbox input "true"
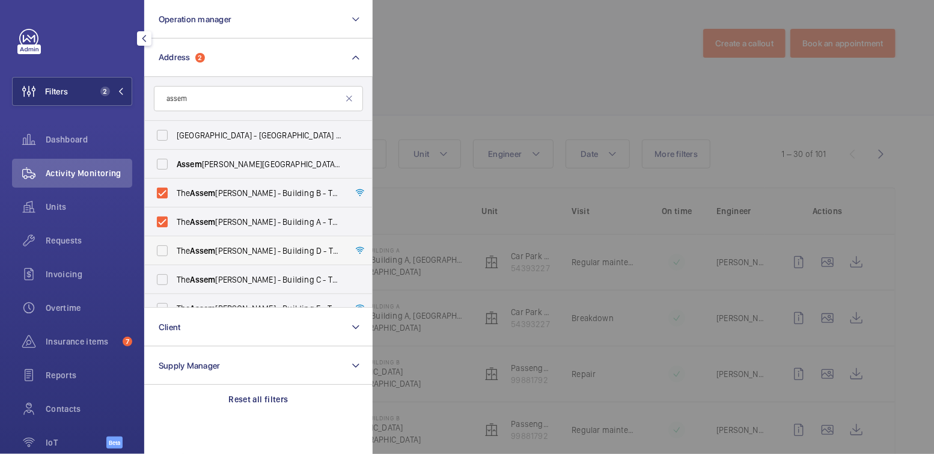
click at [236, 250] on span "The Assem bly - Building D - The Assem bly - Building D, Montrose Crescent, WEM…" at bounding box center [259, 251] width 165 height 12
click at [174, 250] on input "The Assem bly - Building D - The Assem bly - Building D, Montrose Crescent, WEM…" at bounding box center [162, 251] width 24 height 24
checkbox input "true"
click at [234, 278] on span "The Assem bly - Building C - The Assem bly - Building C, Montrose Crescent, WEM…" at bounding box center [259, 280] width 165 height 12
click at [174, 278] on input "The Assem bly - Building C - The Assem bly - Building C, Montrose Crescent, WEM…" at bounding box center [162, 280] width 24 height 24
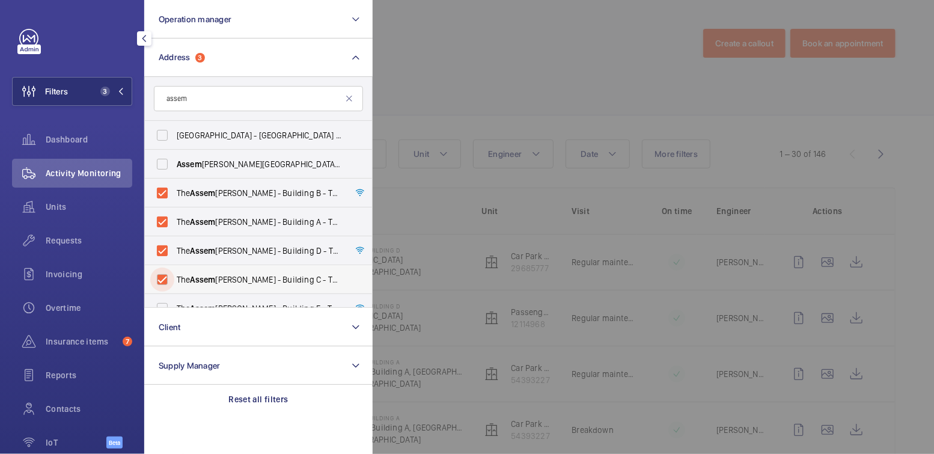
checkbox input "true"
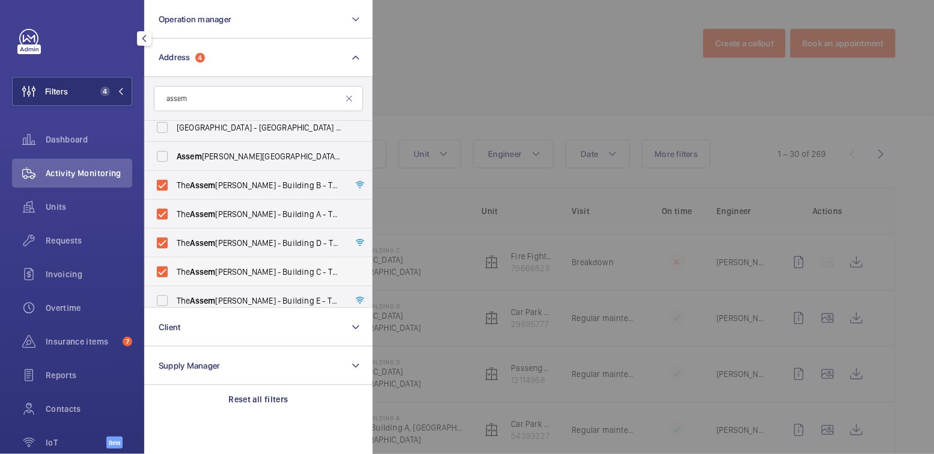
scroll to position [16, 0]
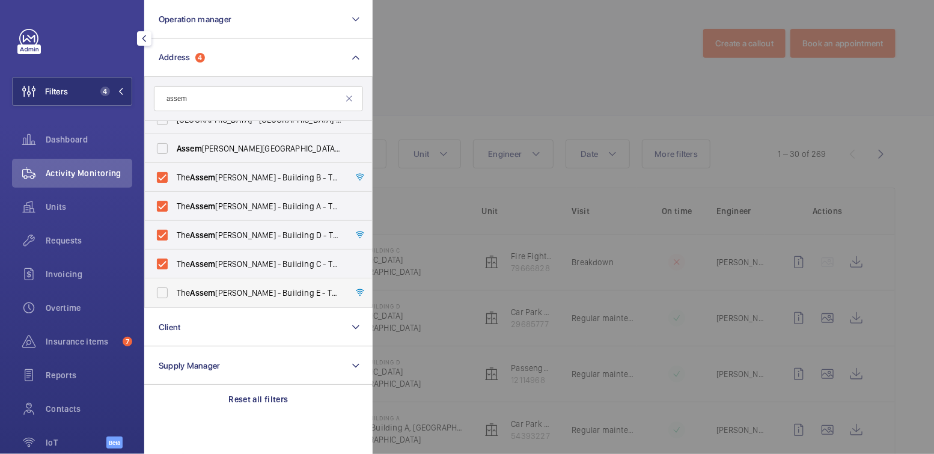
click at [256, 290] on span "The Assem bly - Building E - The Assem bly - Building E, Montrose Crescent, WEM…" at bounding box center [259, 293] width 165 height 12
click at [174, 290] on input "The Assem bly - Building E - The Assem bly - Building E, Montrose Crescent, WEM…" at bounding box center [162, 293] width 24 height 24
checkbox input "true"
click at [498, 69] on div at bounding box center [840, 227] width 934 height 454
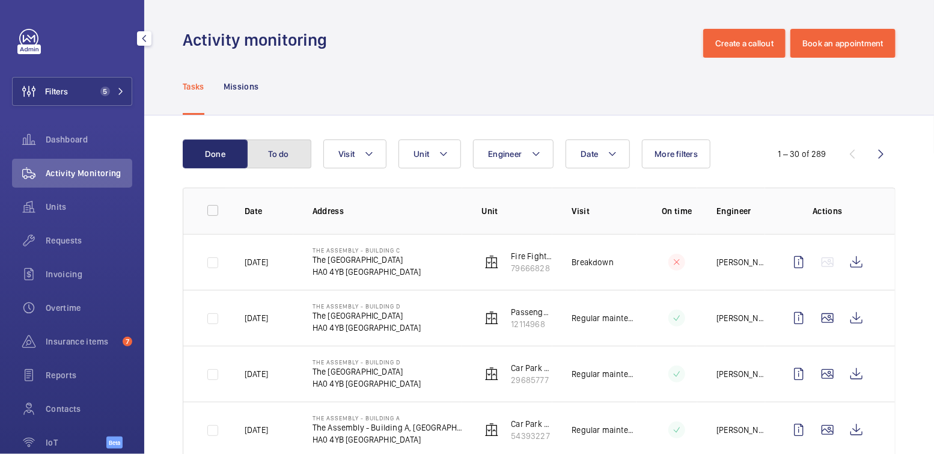
click at [301, 155] on button "To do" at bounding box center [279, 154] width 65 height 29
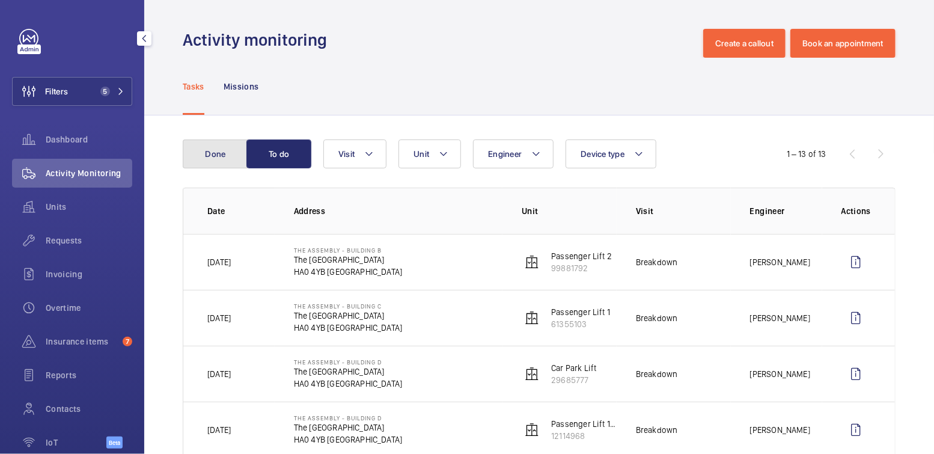
click at [219, 150] on button "Done" at bounding box center [215, 154] width 65 height 29
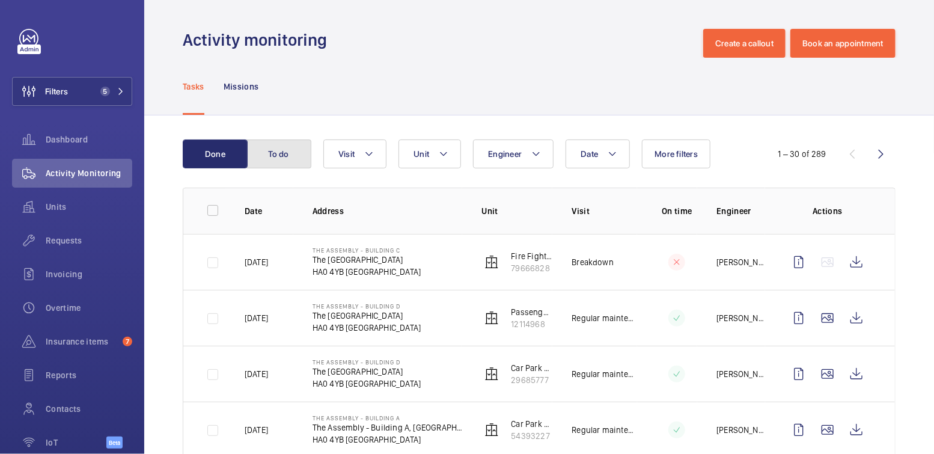
click at [288, 158] on button "To do" at bounding box center [279, 154] width 65 height 29
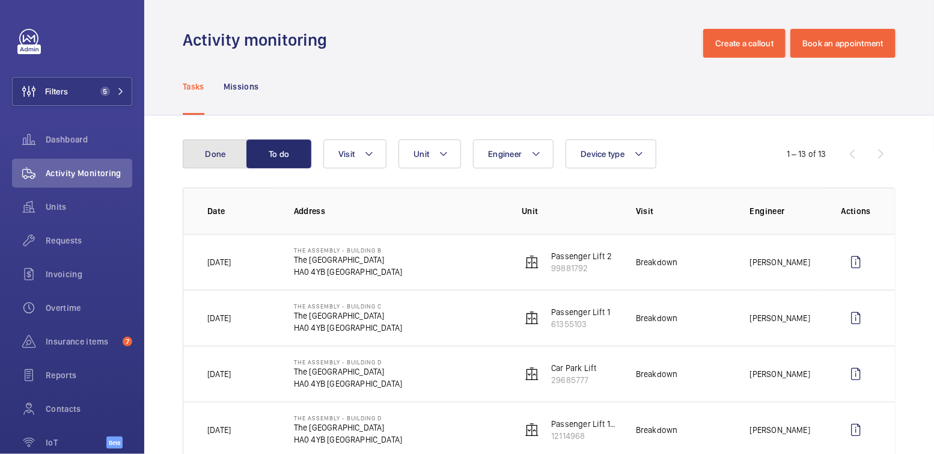
click at [219, 150] on button "Done" at bounding box center [215, 154] width 65 height 29
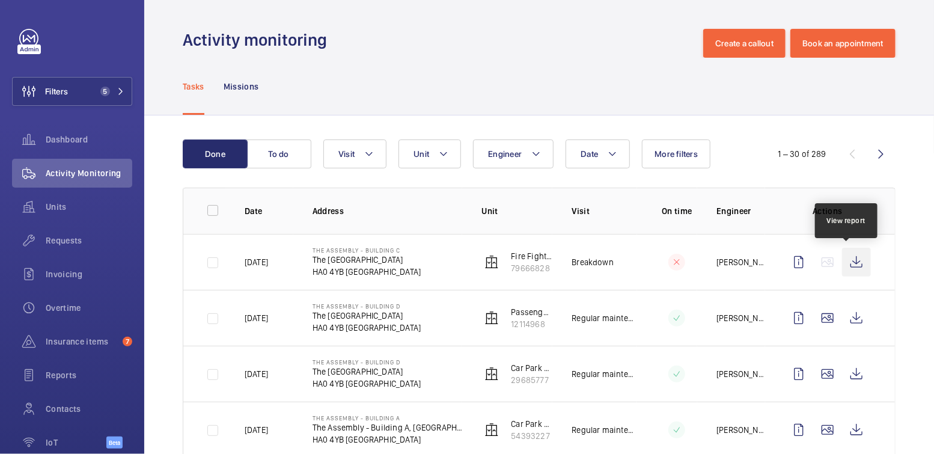
click at [848, 267] on wm-front-icon-button at bounding box center [856, 262] width 29 height 29
click at [69, 347] on span "Insurance items" at bounding box center [82, 342] width 72 height 12
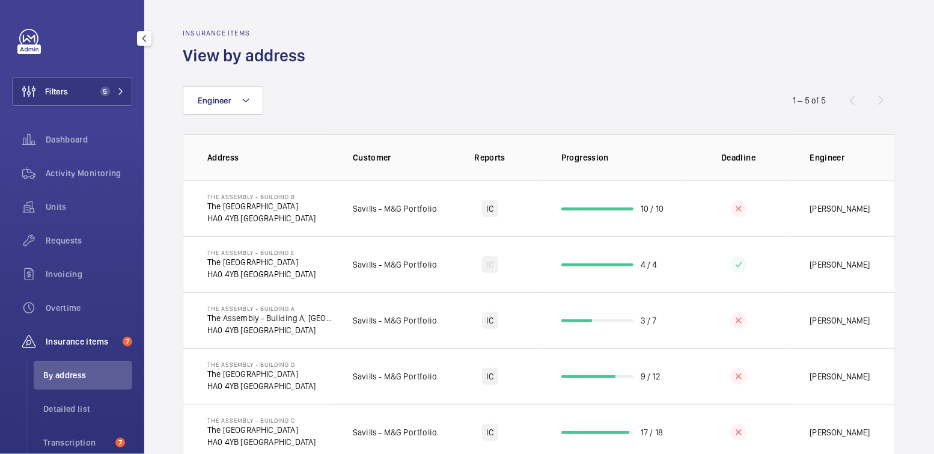
scroll to position [156, 0]
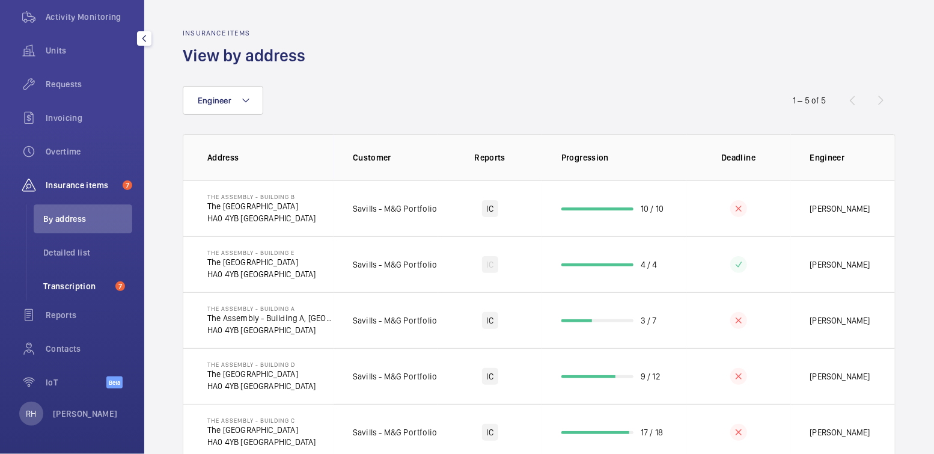
click at [81, 283] on span "Transcription" at bounding box center [76, 286] width 67 height 12
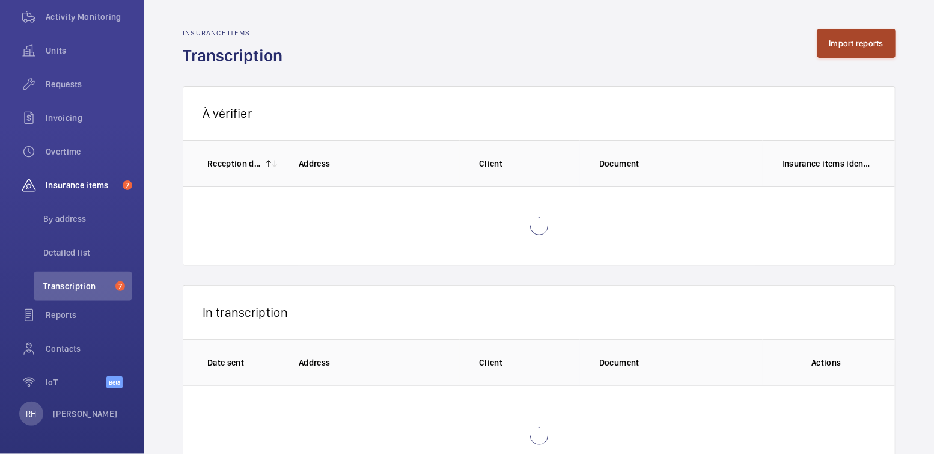
click at [858, 40] on button "Import reports" at bounding box center [857, 43] width 79 height 29
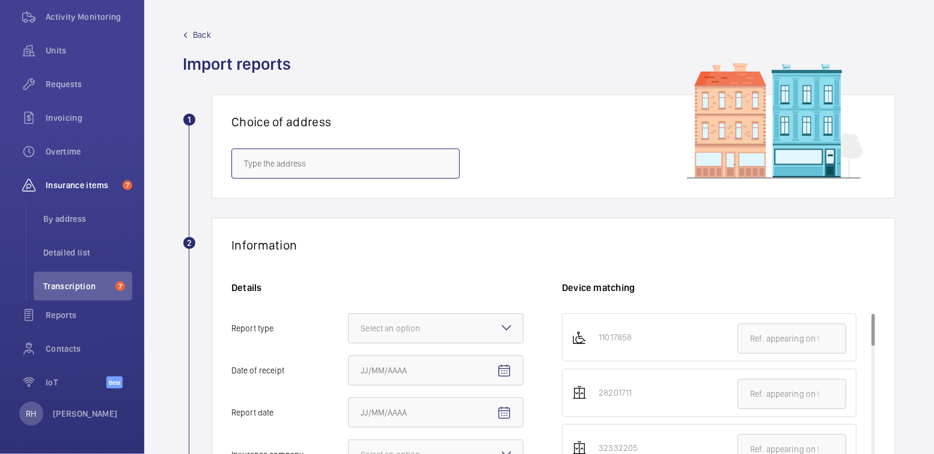
click at [315, 166] on input "text" at bounding box center [346, 164] width 228 height 30
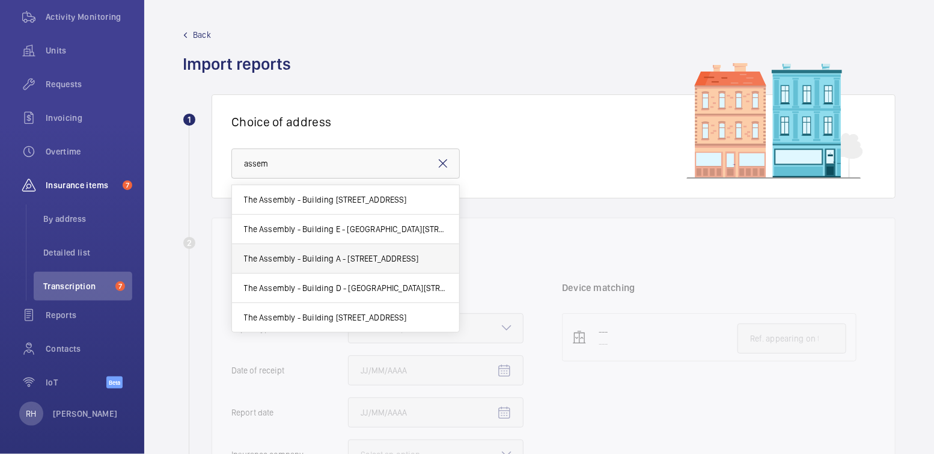
click at [346, 256] on span "The Assembly - Building A - The Assembly - Building A, Montrose Crescent, WEMBL…" at bounding box center [331, 259] width 175 height 12
type input "The Assembly - Building A - The Assembly - Building A, Montrose Crescent, WEMBL…"
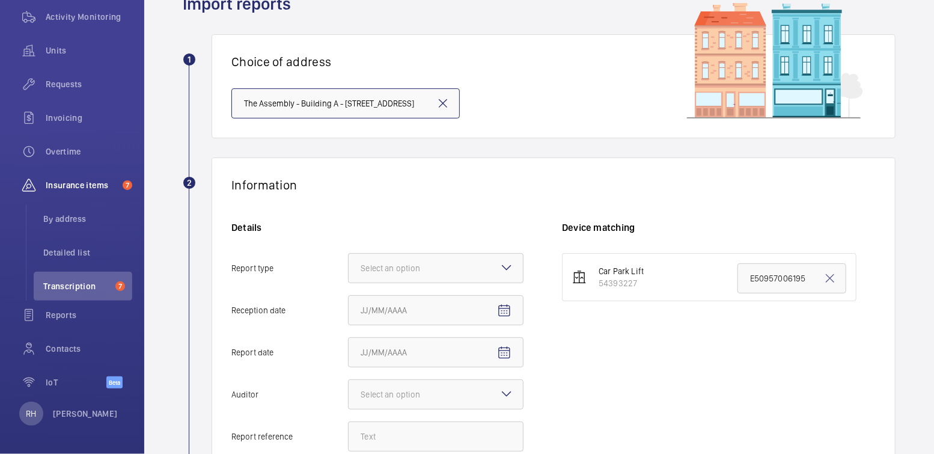
scroll to position [93, 0]
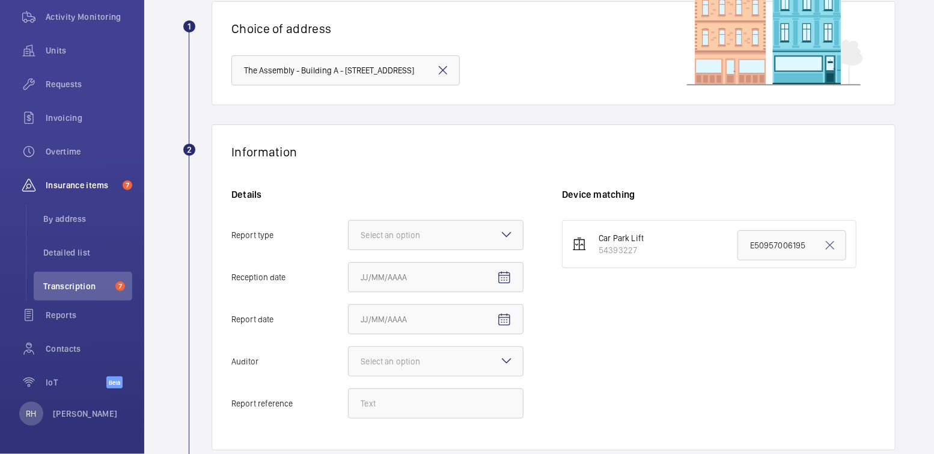
click at [511, 241] on div "Select an option" at bounding box center [436, 235] width 176 height 30
click at [349, 241] on input "Report type Select an option" at bounding box center [349, 235] width 0 height 29
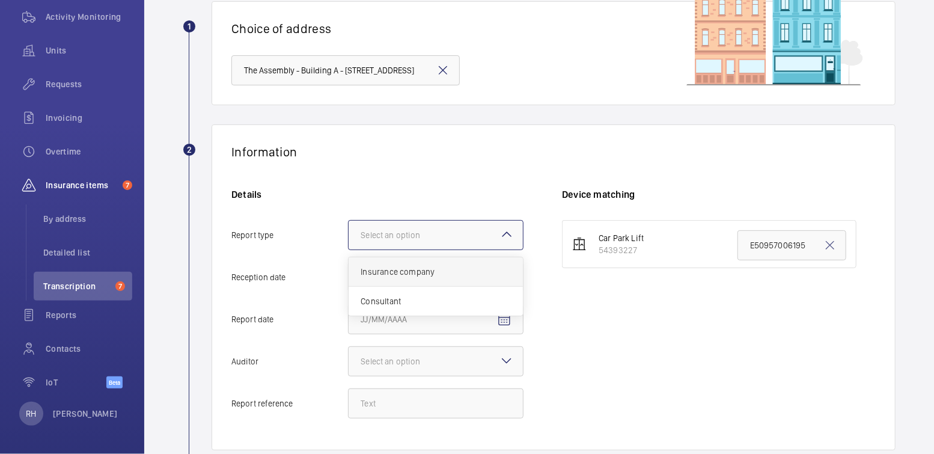
click at [489, 271] on span "Insurance company" at bounding box center [436, 272] width 150 height 12
click at [349, 250] on input "Report type Select an option Insurance company Consultant" at bounding box center [349, 235] width 0 height 29
click at [509, 278] on mat-icon "Open calendar" at bounding box center [504, 278] width 14 height 14
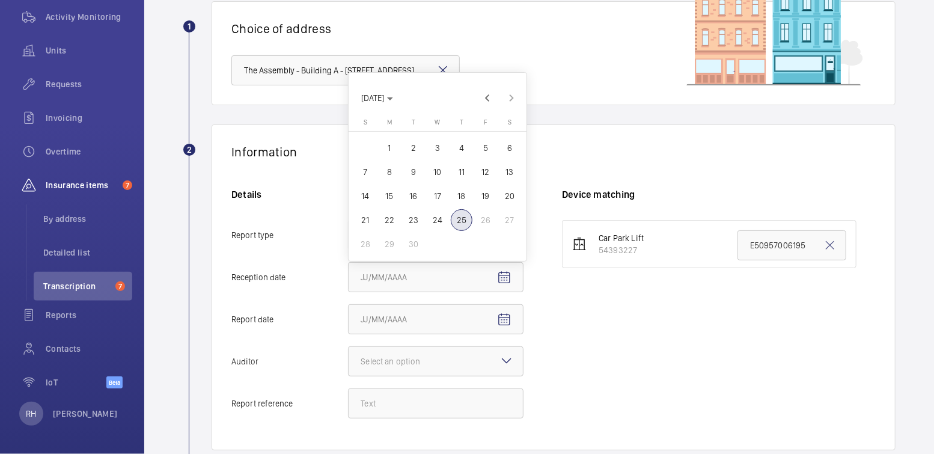
click at [461, 222] on span "25" at bounding box center [462, 220] width 22 height 22
type input "9/25/2025"
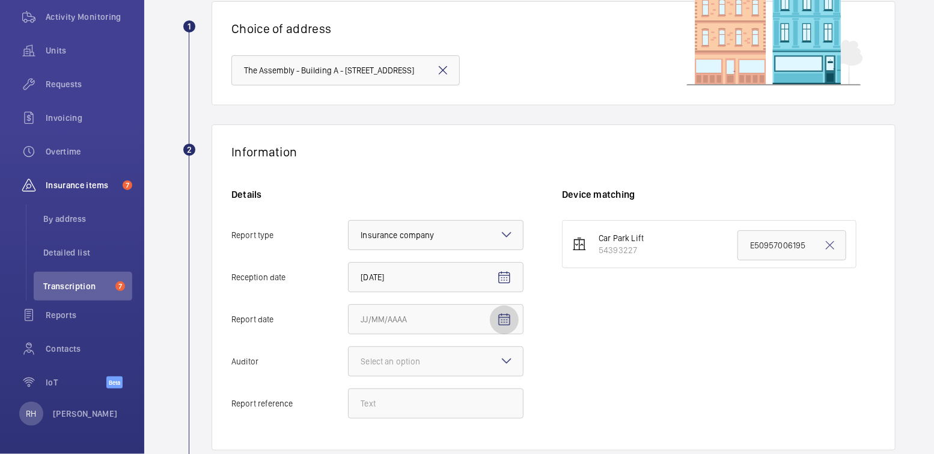
click at [501, 318] on mat-icon "Open calendar" at bounding box center [504, 320] width 14 height 14
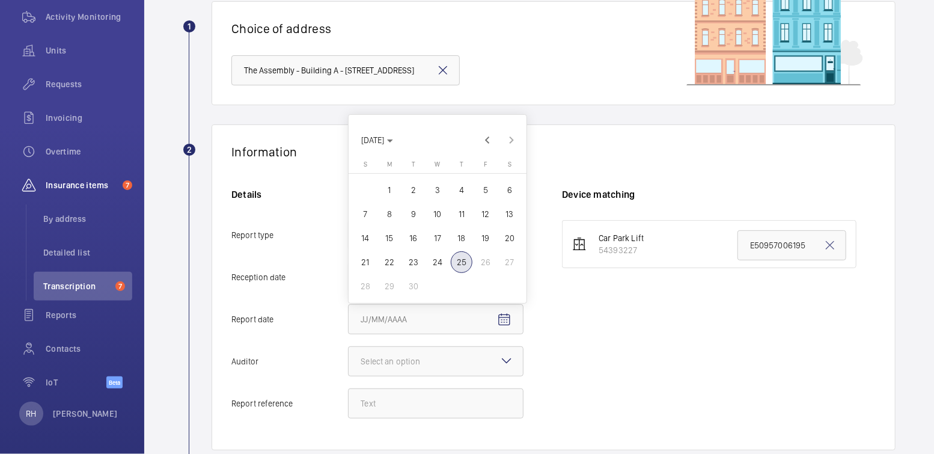
click at [438, 268] on span "24" at bounding box center [438, 262] width 22 height 22
type input "9/24/2025"
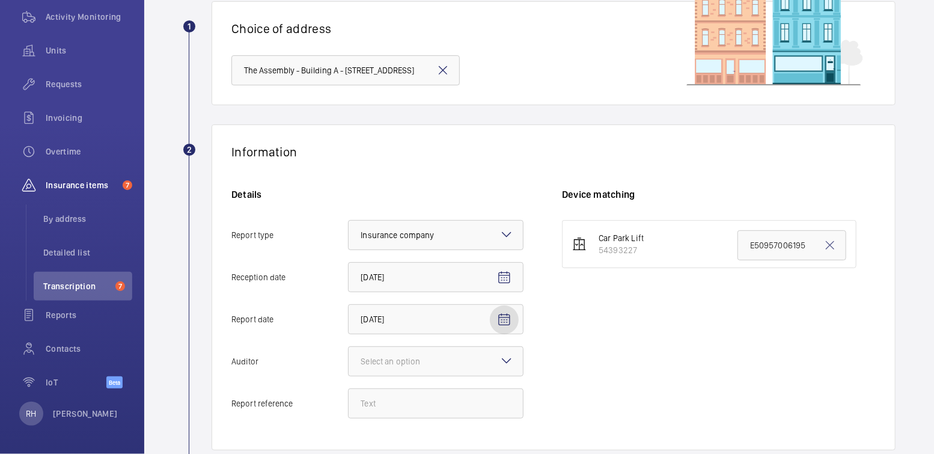
click at [510, 360] on mat-icon at bounding box center [507, 361] width 14 height 14
click at [349, 360] on input "Auditor Select an option" at bounding box center [349, 361] width 0 height 29
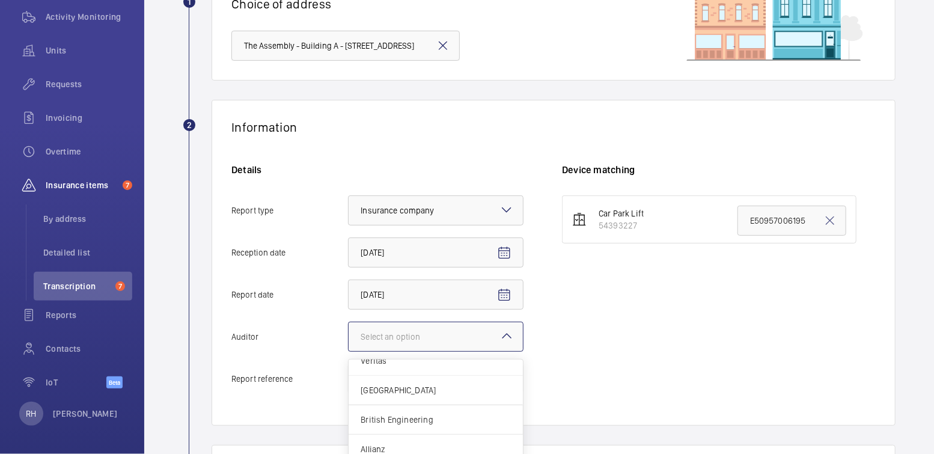
scroll to position [140, 0]
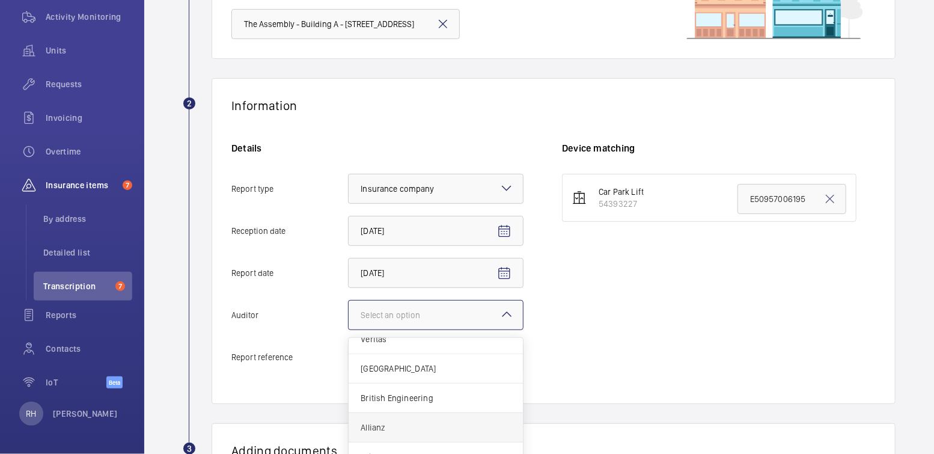
click at [443, 434] on div "Allianz" at bounding box center [436, 427] width 174 height 29
click at [349, 330] on input "Auditor Select an option Veritas Zurich British Engineering Allianz Other" at bounding box center [349, 315] width 0 height 29
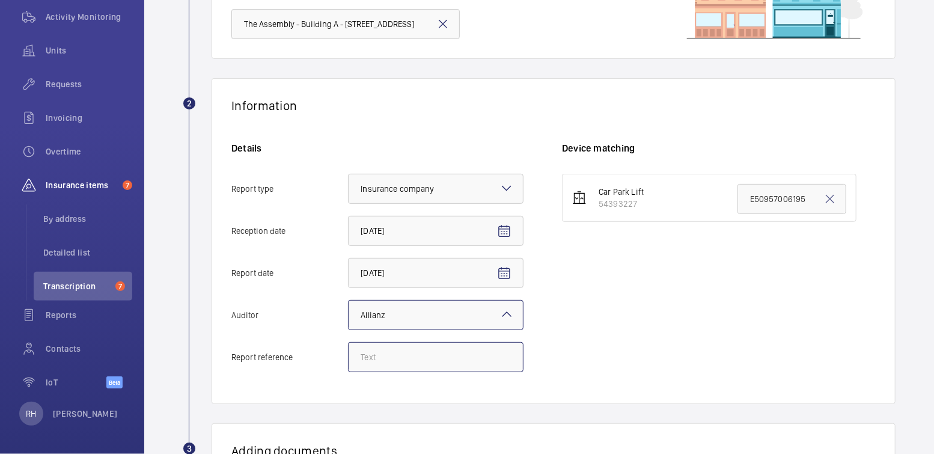
click at [402, 355] on input "Report reference" at bounding box center [436, 357] width 176 height 30
click at [397, 359] on input "Report reference" at bounding box center [436, 357] width 176 height 30
paste input "XGB61259LR"
drag, startPoint x: 479, startPoint y: 358, endPoint x: 285, endPoint y: 354, distance: 193.7
click at [285, 354] on label "Report reference XGB61259LR - Lift 6 Block A" at bounding box center [378, 357] width 292 height 30
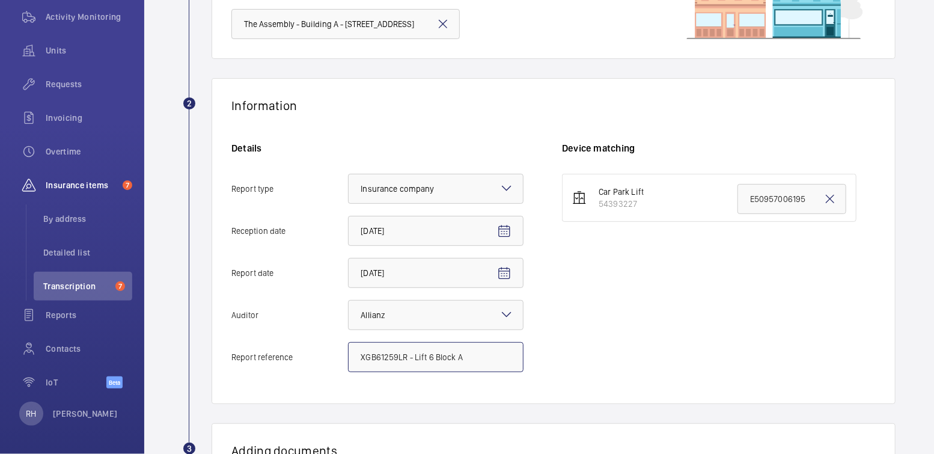
type input "XGB61259LR - Lift 6 Block A"
click at [823, 196] on mat-icon at bounding box center [830, 199] width 14 height 14
paste input "XGB61259LR - Lift 6 Block A"
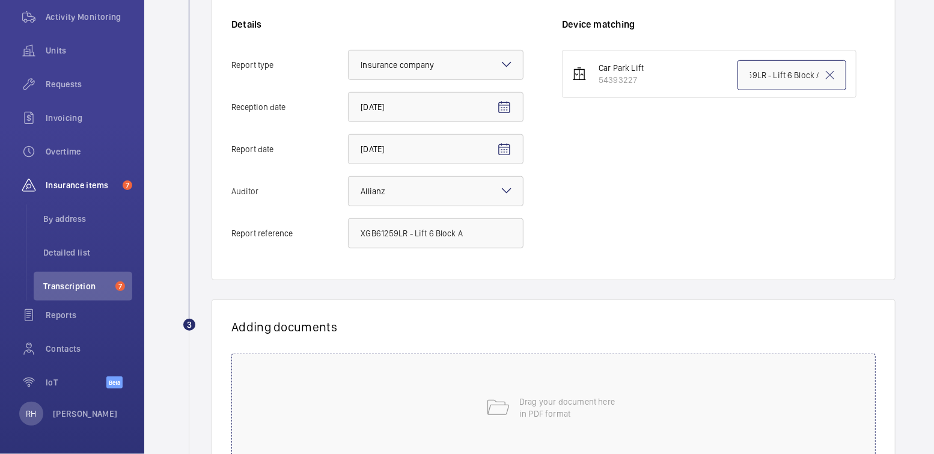
scroll to position [277, 0]
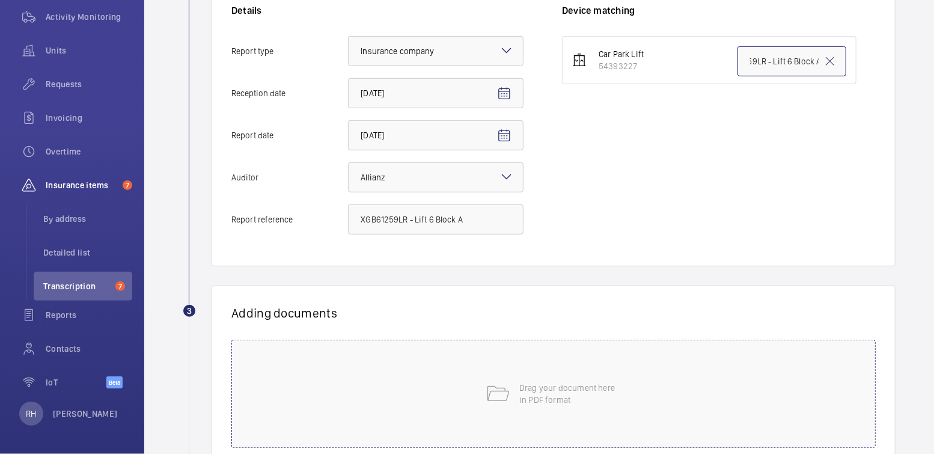
type input "XGB61259LR - Lift 6 Block A"
click at [568, 377] on div "Drag your document here in PDF format" at bounding box center [554, 394] width 645 height 108
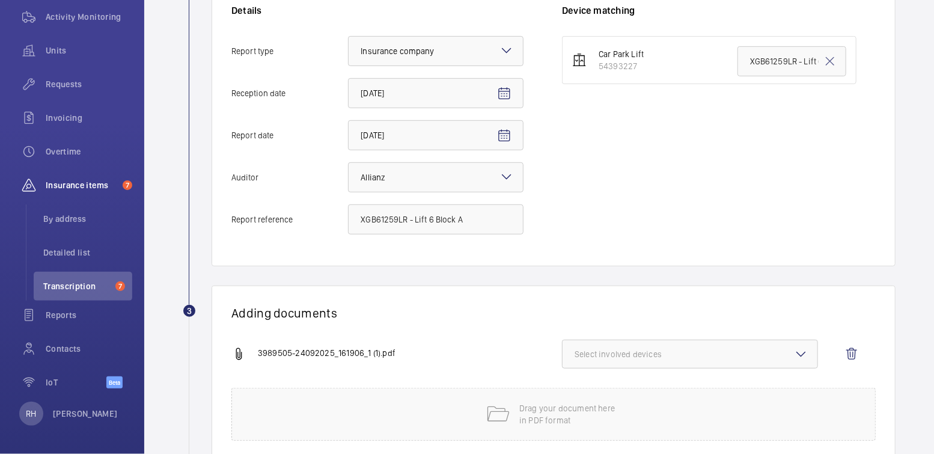
click at [664, 351] on span "Select involved devices" at bounding box center [690, 354] width 231 height 12
click at [612, 390] on span "54393227" at bounding box center [691, 392] width 193 height 12
click at [592, 390] on input "54393227" at bounding box center [580, 392] width 24 height 24
checkbox input "true"
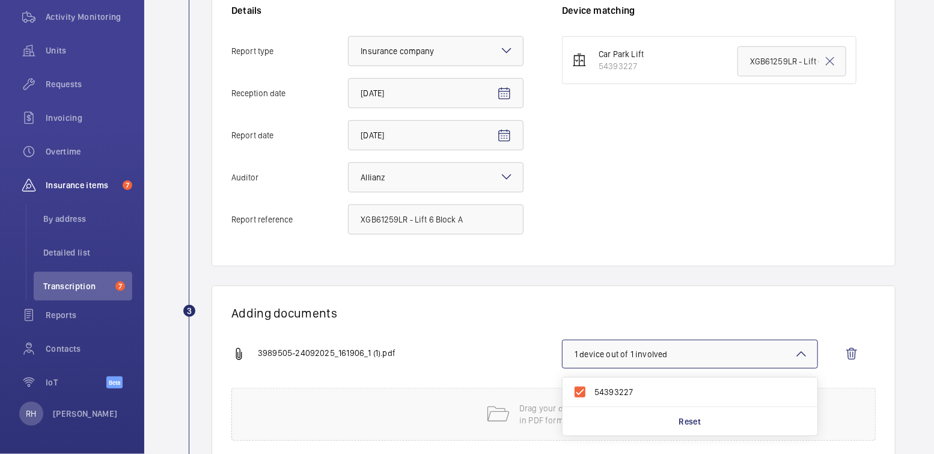
click at [528, 354] on div "3989505-24092025_161906_1 (1).pdf" at bounding box center [397, 354] width 331 height 14
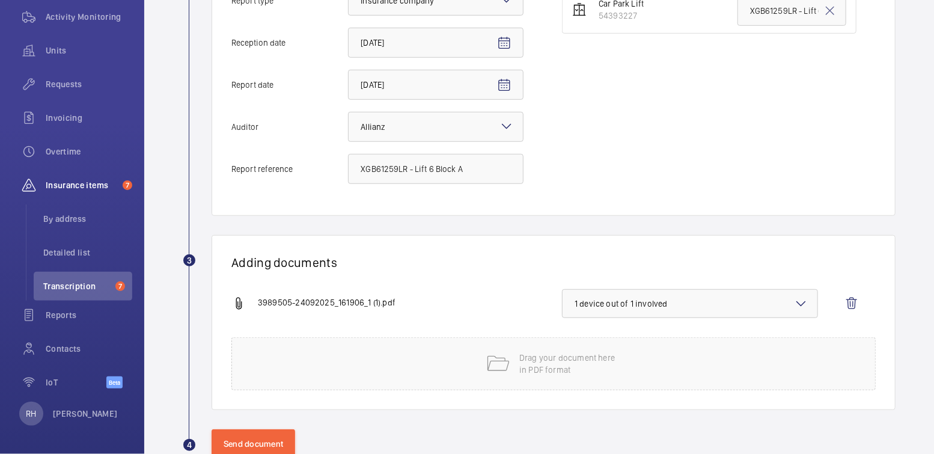
scroll to position [358, 0]
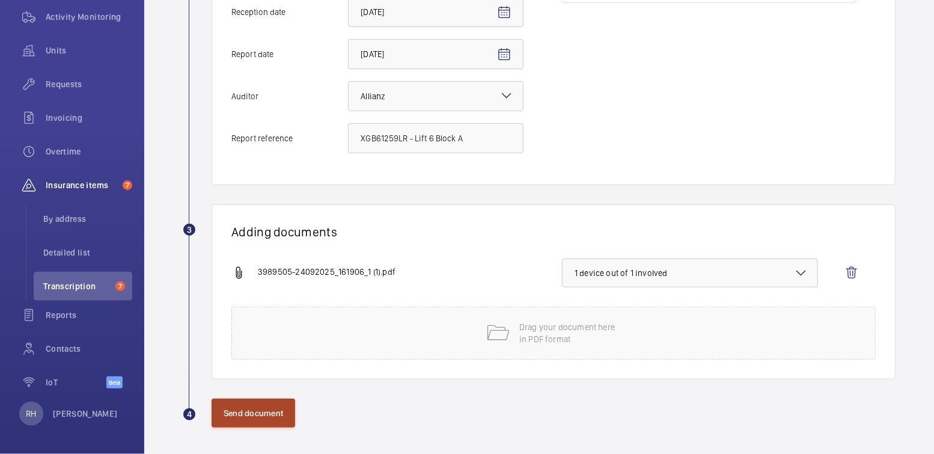
click at [248, 420] on button "Send document" at bounding box center [254, 413] width 84 height 29
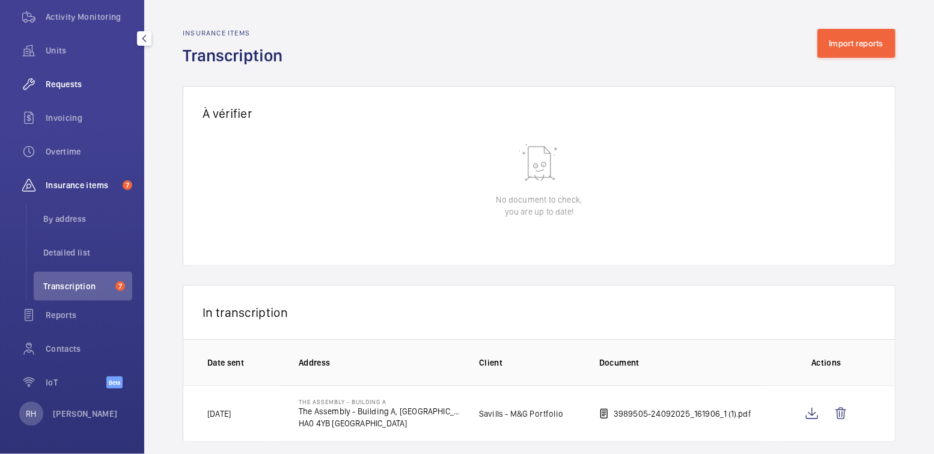
scroll to position [134, 0]
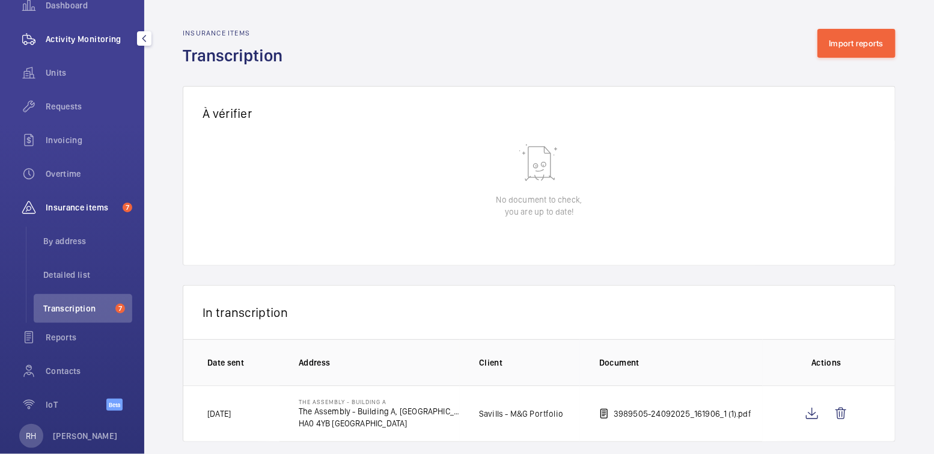
click at [81, 42] on span "Activity Monitoring" at bounding box center [89, 39] width 87 height 12
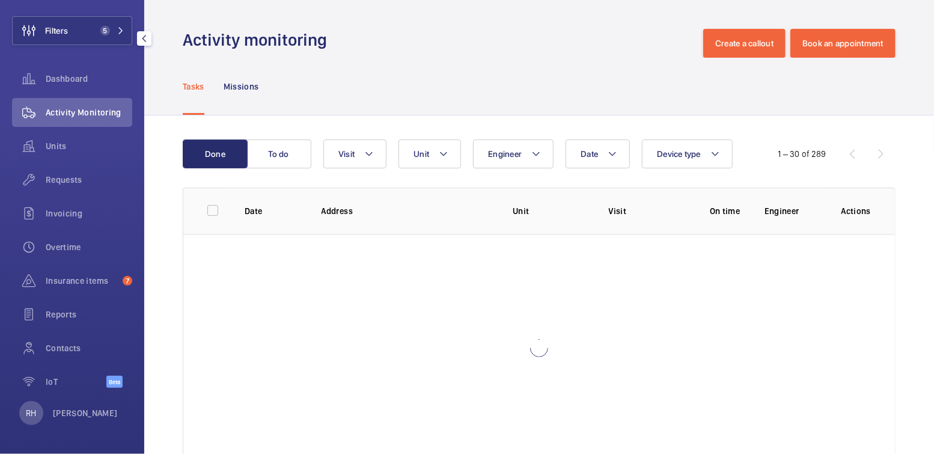
scroll to position [60, 0]
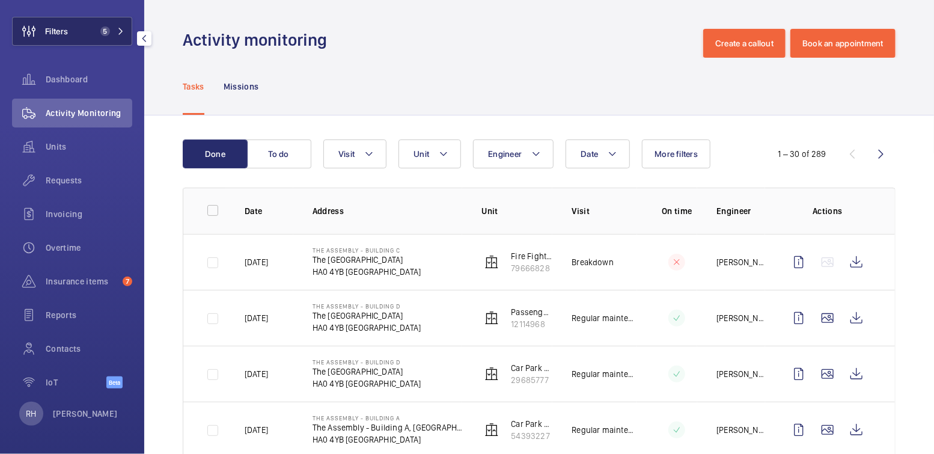
click at [82, 25] on button "Filters 5" at bounding box center [72, 31] width 120 height 29
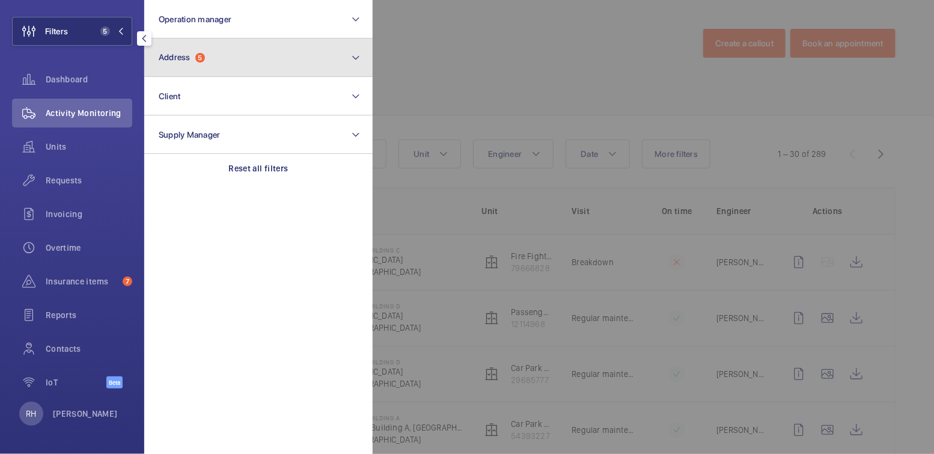
click at [223, 49] on button "Address 5" at bounding box center [258, 57] width 228 height 38
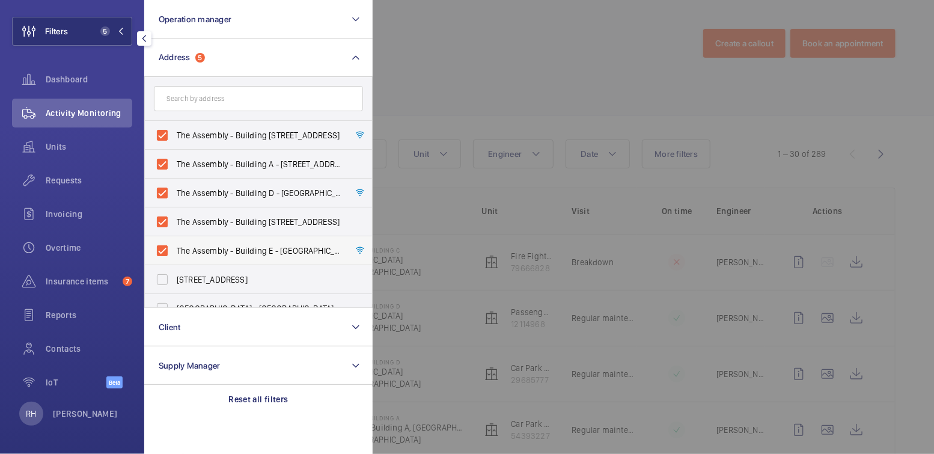
click at [204, 248] on span "The Assembly - Building E - The Assembly - Building E, Montrose Crescent, WEMBL…" at bounding box center [259, 251] width 165 height 12
click at [174, 248] on input "The Assembly - Building E - The Assembly - Building E, Montrose Crescent, WEMBL…" at bounding box center [162, 251] width 24 height 24
checkbox input "false"
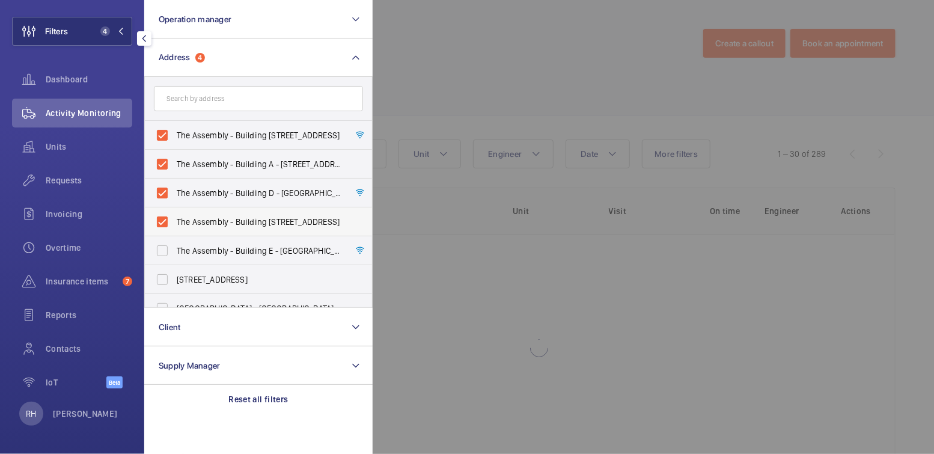
click at [207, 224] on span "The Assembly - Building C - The Assembly - Building C, Montrose Crescent, WEMBL…" at bounding box center [259, 222] width 165 height 12
click at [174, 224] on input "The Assembly - Building C - The Assembly - Building C, Montrose Crescent, WEMBL…" at bounding box center [162, 222] width 24 height 24
checkbox input "false"
click at [205, 196] on span "The Assembly - Building D - The Assembly - Building D, Montrose Crescent, WEMBL…" at bounding box center [259, 193] width 165 height 12
click at [174, 196] on input "The Assembly - Building D - The Assembly - Building D, Montrose Crescent, WEMBL…" at bounding box center [162, 193] width 24 height 24
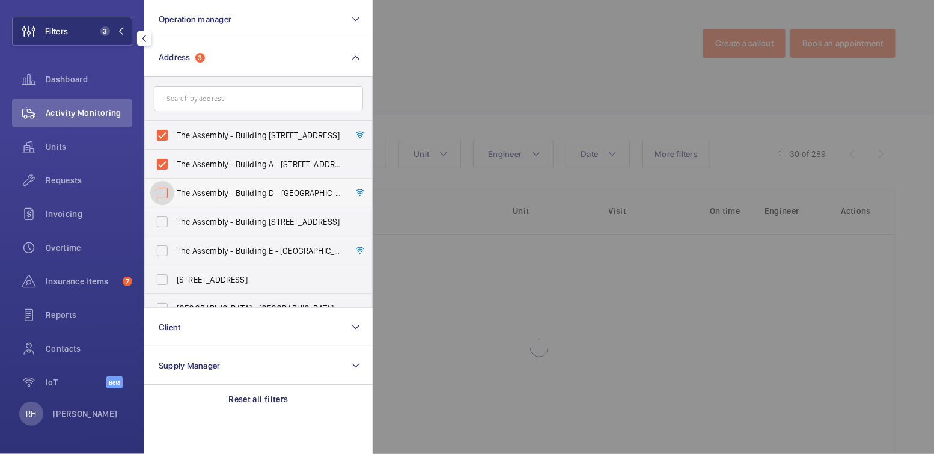
checkbox input "false"
click at [207, 160] on span "The Assembly - Building A - The Assembly - Building A, Montrose Crescent, WEMBL…" at bounding box center [259, 164] width 165 height 12
click at [174, 160] on input "The Assembly - Building A - The Assembly - Building A, Montrose Crescent, WEMBL…" at bounding box center [162, 164] width 24 height 24
checkbox input "false"
click at [209, 132] on span "The Assembly - Building B - The Assembly - Building B, Montrose Crescent, WEMBL…" at bounding box center [259, 135] width 165 height 12
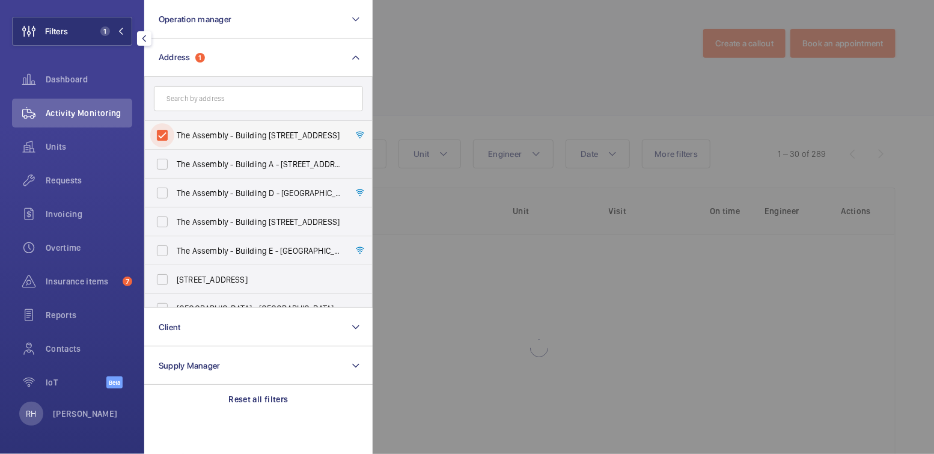
click at [174, 132] on input "The Assembly - Building B - The Assembly - Building B, Montrose Crescent, WEMBL…" at bounding box center [162, 135] width 24 height 24
checkbox input "false"
click at [198, 97] on input "text" at bounding box center [258, 98] width 209 height 25
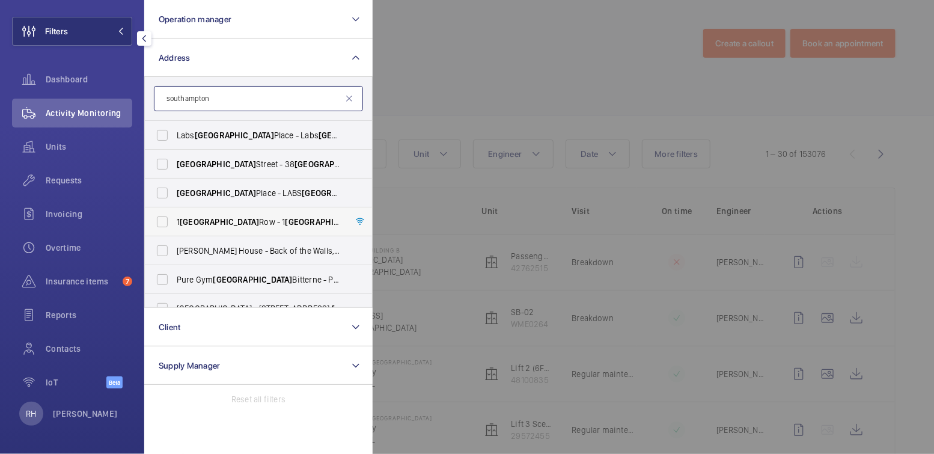
type input "southampton"
click at [206, 225] on span "Southampton" at bounding box center [219, 222] width 79 height 10
click at [174, 225] on input "1 Southampton Row - 1 Southampton Row, LONDON WC1B 5HA" at bounding box center [162, 222] width 24 height 24
checkbox input "true"
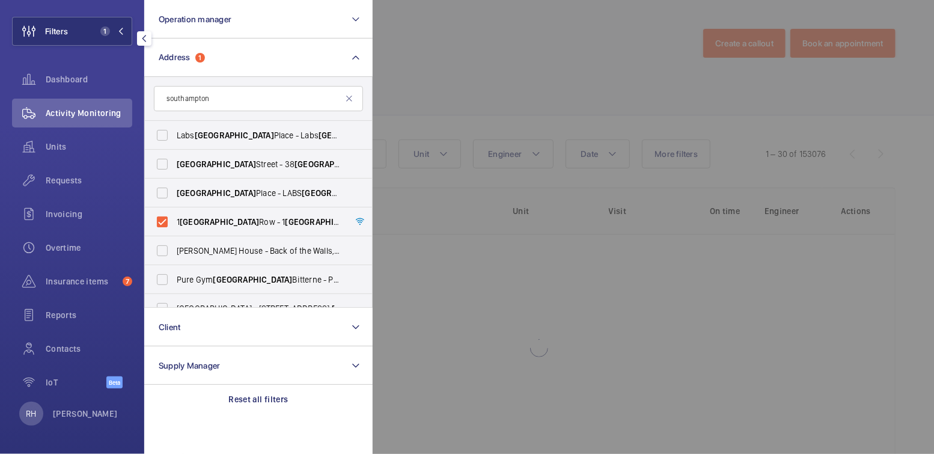
click at [448, 116] on div at bounding box center [840, 227] width 934 height 454
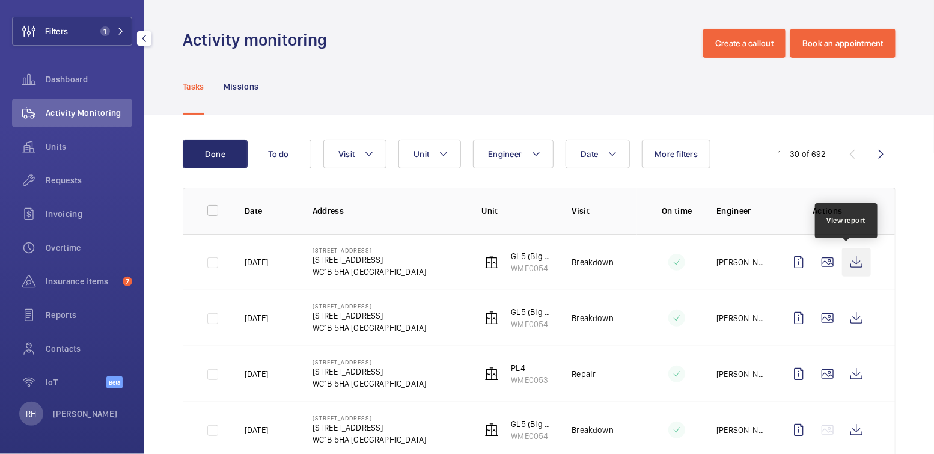
click at [847, 260] on wm-front-icon-button at bounding box center [856, 262] width 29 height 29
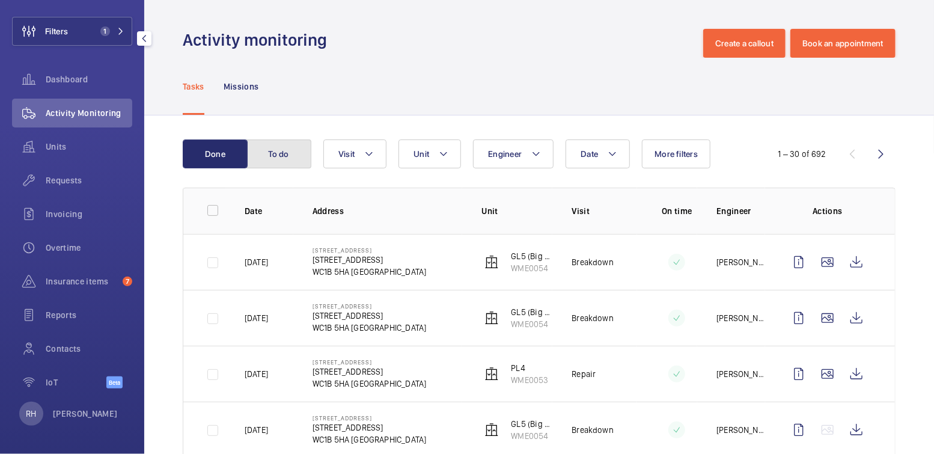
click at [285, 158] on button "To do" at bounding box center [279, 154] width 65 height 29
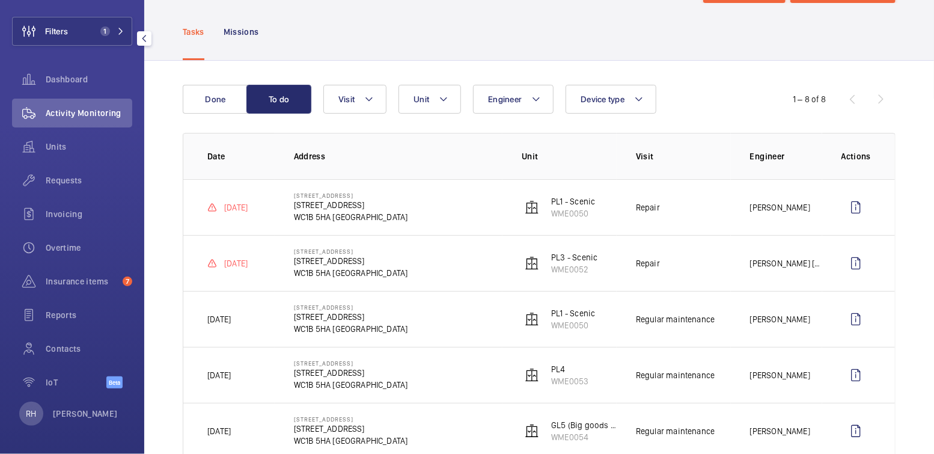
scroll to position [54, 0]
click at [248, 31] on p "Missions" at bounding box center [241, 32] width 35 height 12
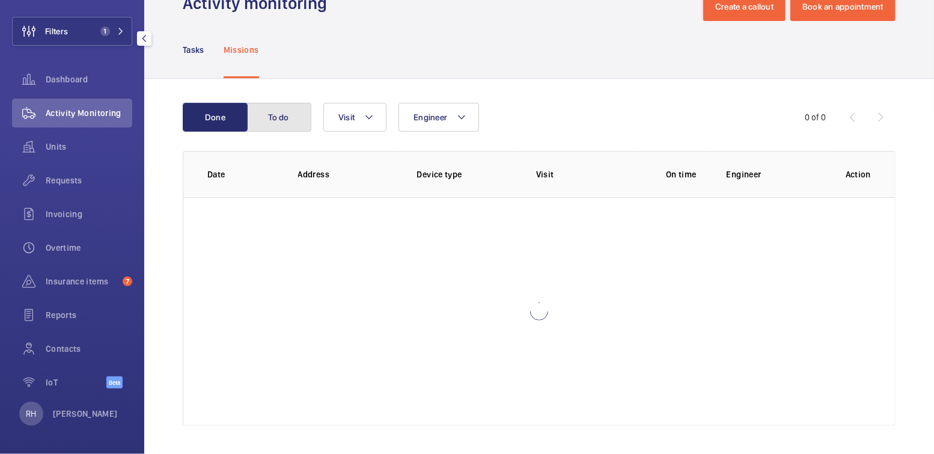
click at [275, 115] on button "To do" at bounding box center [279, 117] width 65 height 29
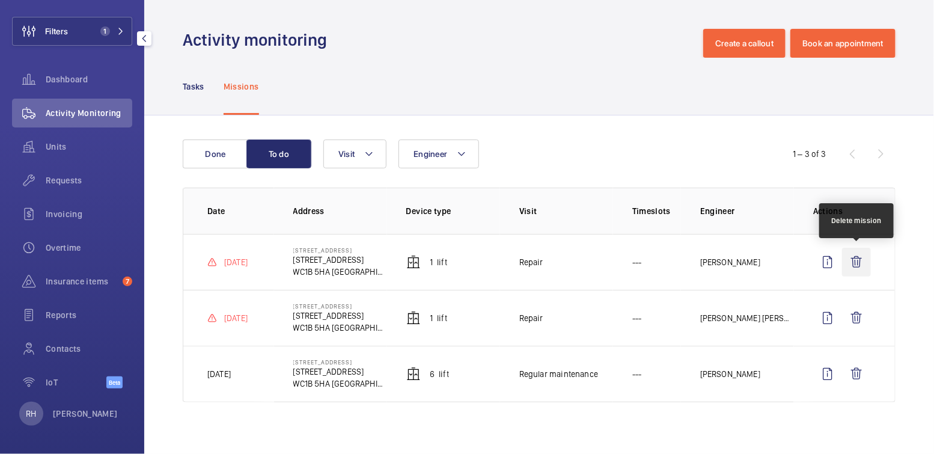
click at [859, 262] on wm-front-icon-button at bounding box center [856, 262] width 29 height 29
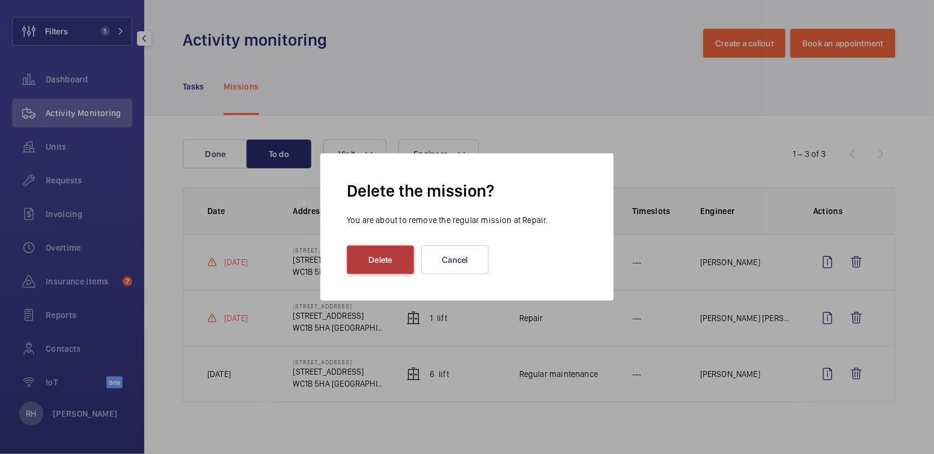
click at [378, 257] on button "Delete" at bounding box center [380, 259] width 67 height 29
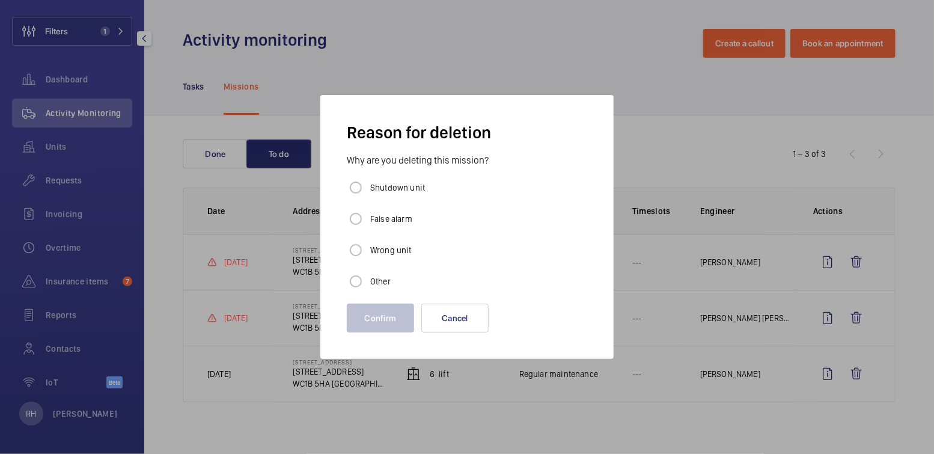
click at [375, 280] on label "Other" at bounding box center [379, 281] width 23 height 12
click at [368, 280] on input "Other" at bounding box center [356, 281] width 24 height 24
radio input "true"
click at [385, 316] on button "Confirm" at bounding box center [380, 318] width 67 height 29
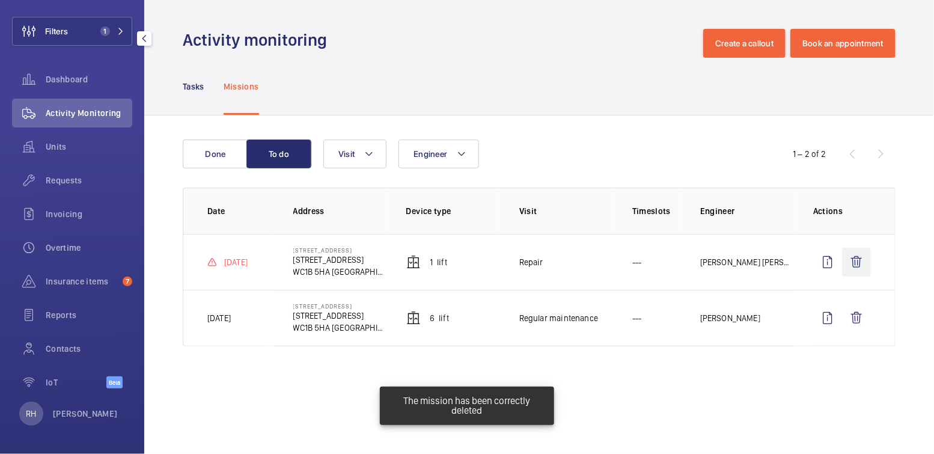
click at [857, 259] on wm-front-icon-button at bounding box center [856, 262] width 29 height 29
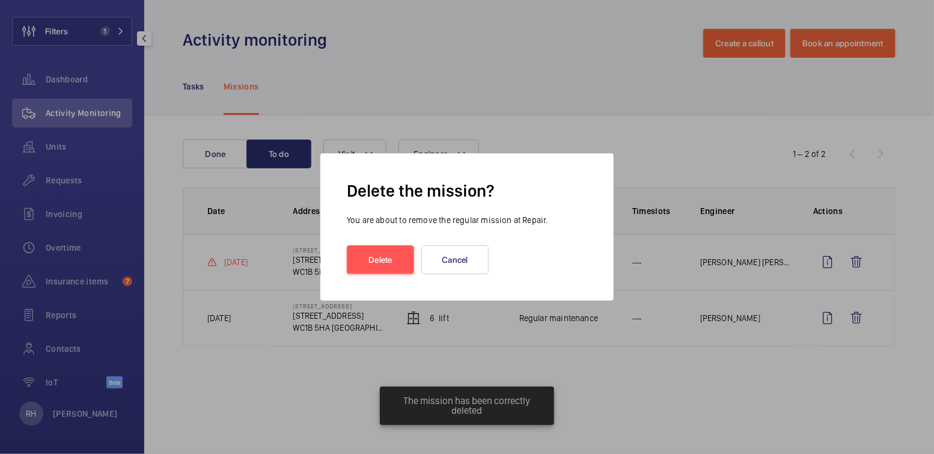
click at [858, 260] on div at bounding box center [467, 227] width 934 height 454
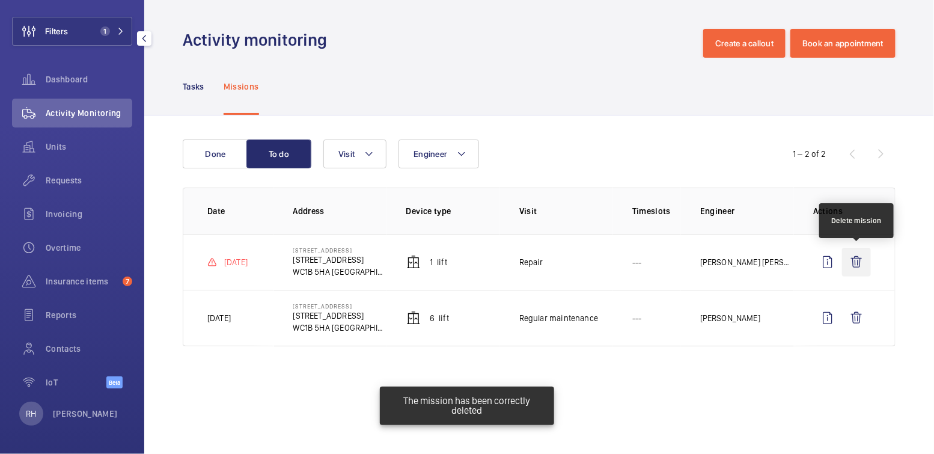
click at [853, 260] on wm-front-icon-button at bounding box center [856, 262] width 29 height 29
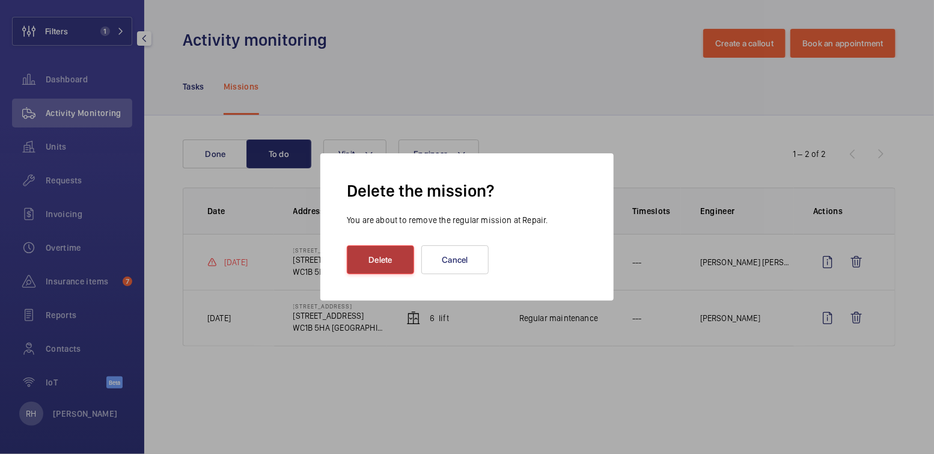
click at [376, 262] on button "Delete" at bounding box center [380, 259] width 67 height 29
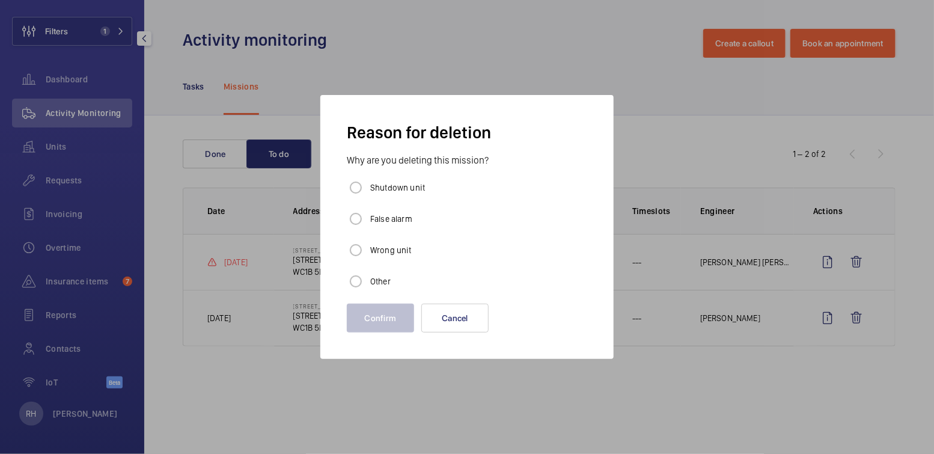
click at [373, 284] on label "Other" at bounding box center [379, 281] width 23 height 12
click at [368, 284] on input "Other" at bounding box center [356, 281] width 24 height 24
radio input "true"
click at [378, 311] on button "Confirm" at bounding box center [380, 318] width 67 height 29
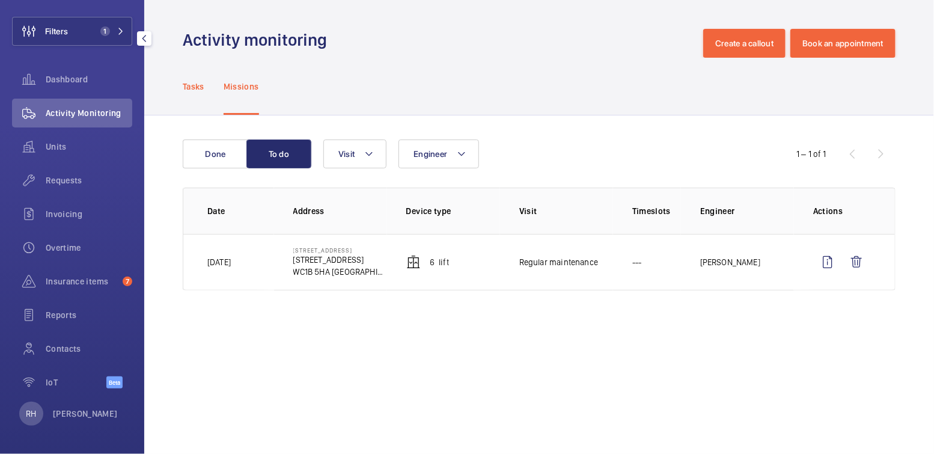
click at [78, 35] on button "Filters 1" at bounding box center [72, 31] width 120 height 29
click at [82, 34] on button "Filters 1" at bounding box center [72, 31] width 120 height 29
click at [82, 23] on button "Filters 1" at bounding box center [72, 31] width 120 height 29
click at [103, 28] on span "1" at bounding box center [110, 31] width 29 height 10
click at [205, 170] on wm-front-table "Done To do Engineer Visit 1 – 1 of 1 Date Address Device type Visit Timeslots E…" at bounding box center [539, 215] width 713 height 151
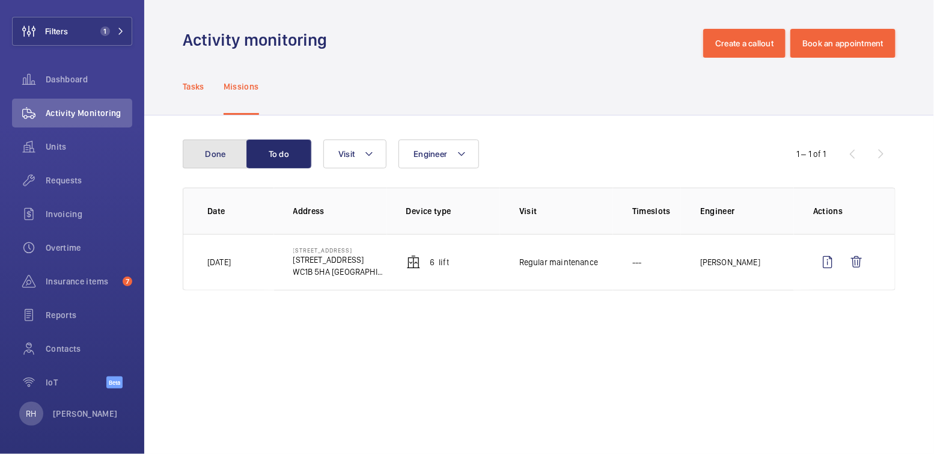
click at [212, 159] on button "Done" at bounding box center [215, 154] width 65 height 29
click at [189, 83] on p "Tasks" at bounding box center [194, 87] width 22 height 12
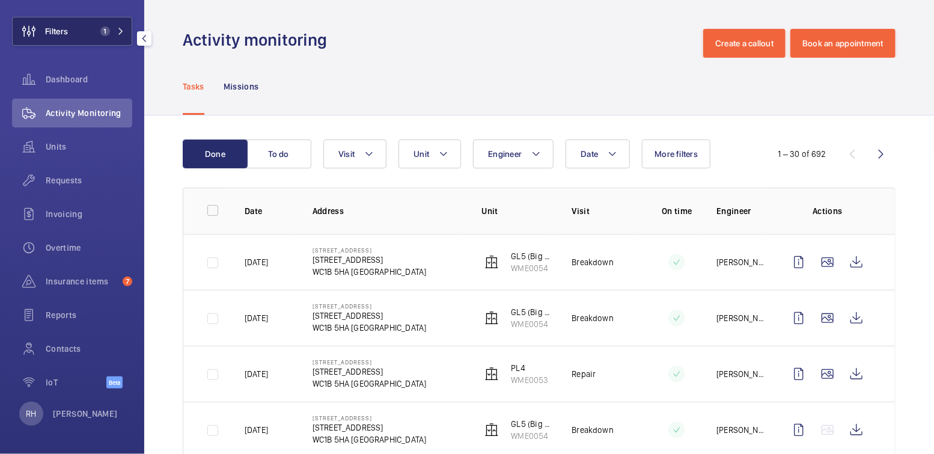
click at [96, 32] on span "1" at bounding box center [103, 31] width 14 height 10
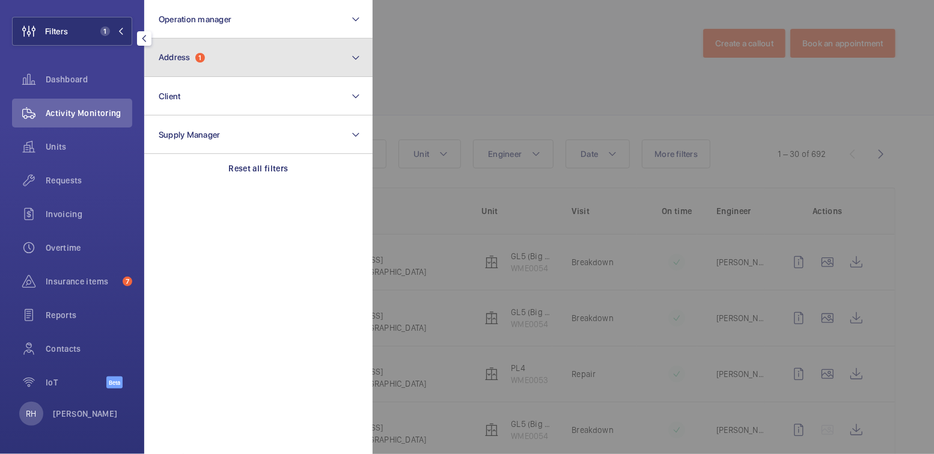
click at [218, 58] on button "Address 1" at bounding box center [258, 57] width 228 height 38
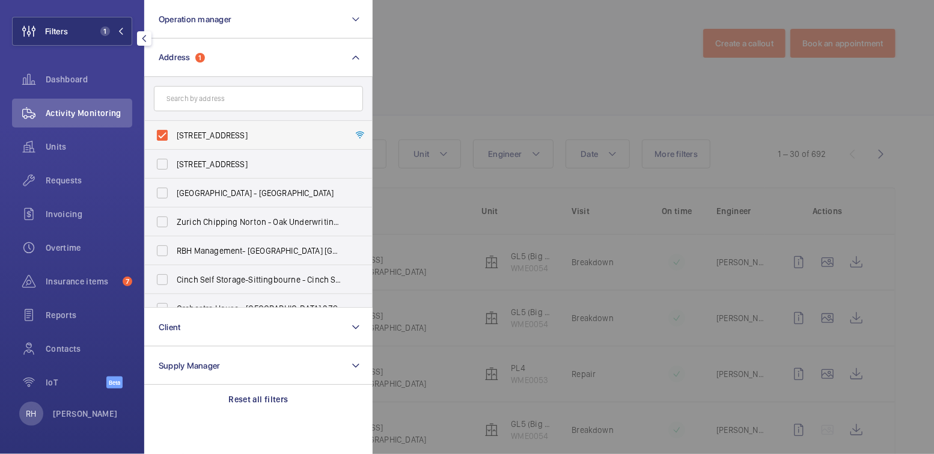
click at [203, 135] on span "1 Southampton Row - 1 Southampton Row, LONDON WC1B 5HA" at bounding box center [259, 135] width 165 height 12
click at [174, 135] on input "1 Southampton Row - 1 Southampton Row, LONDON WC1B 5HA" at bounding box center [162, 135] width 24 height 24
checkbox input "false"
click at [473, 58] on div at bounding box center [840, 227] width 934 height 454
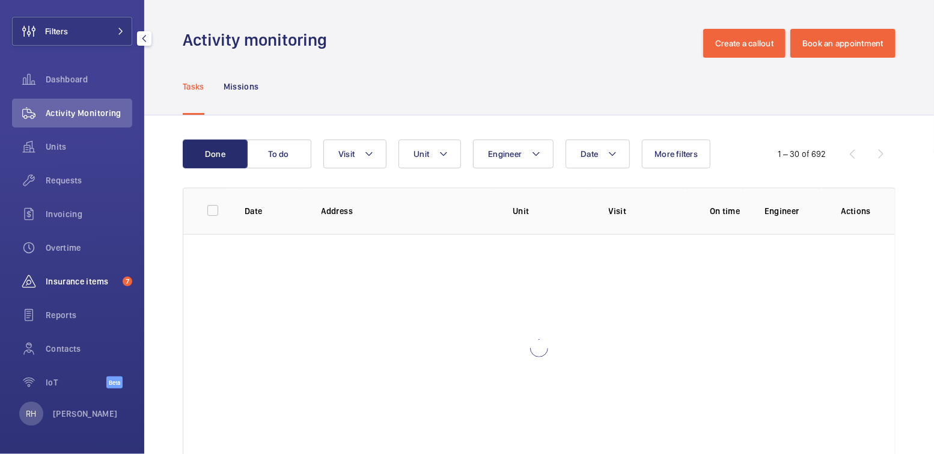
click at [70, 290] on div "Insurance items 7" at bounding box center [72, 281] width 120 height 29
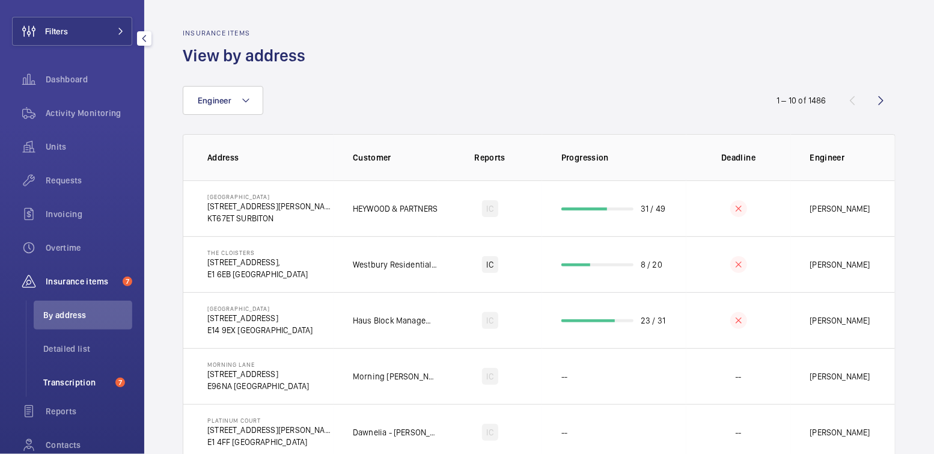
click at [67, 378] on span "Transcription" at bounding box center [76, 382] width 67 height 12
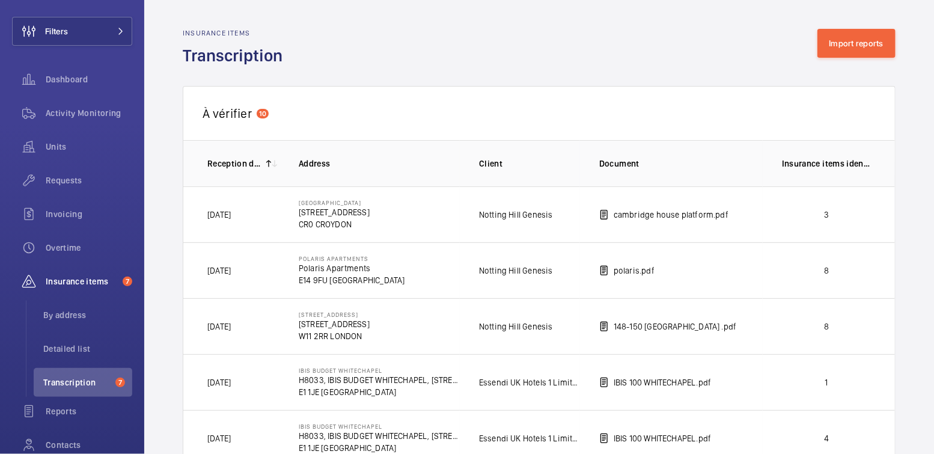
click at [782, 218] on p "3" at bounding box center [826, 215] width 89 height 12
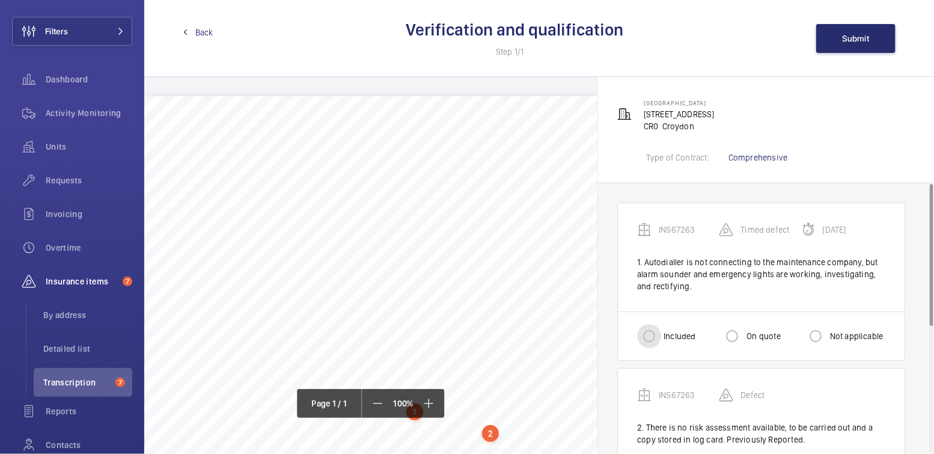
click at [651, 330] on input "Included" at bounding box center [649, 336] width 24 height 24
radio input "true"
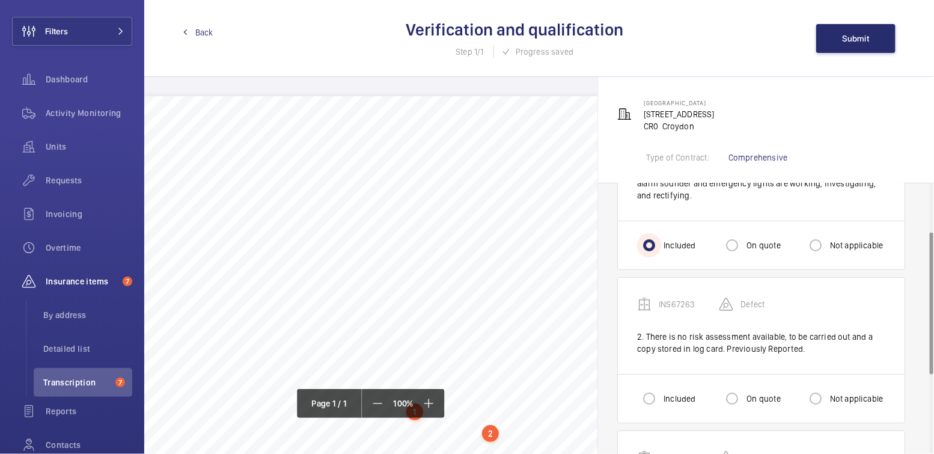
scroll to position [91, 0]
click at [823, 396] on input "Not applicable" at bounding box center [816, 398] width 24 height 24
radio input "true"
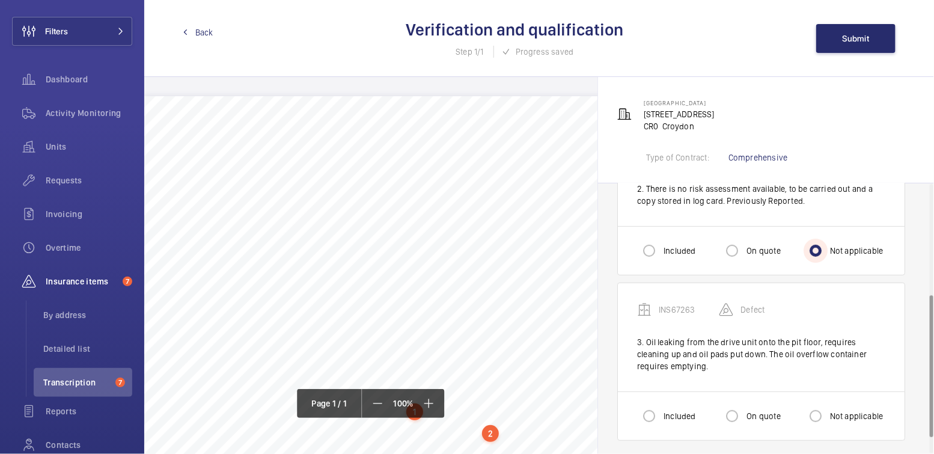
scroll to position [241, 0]
click at [655, 403] on input "Included" at bounding box center [649, 414] width 24 height 24
radio input "true"
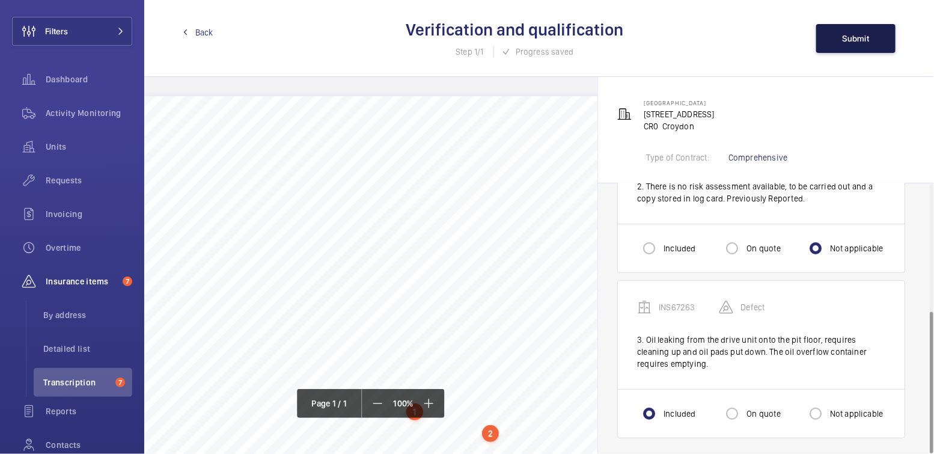
click at [860, 38] on span "Submit" at bounding box center [856, 39] width 27 height 10
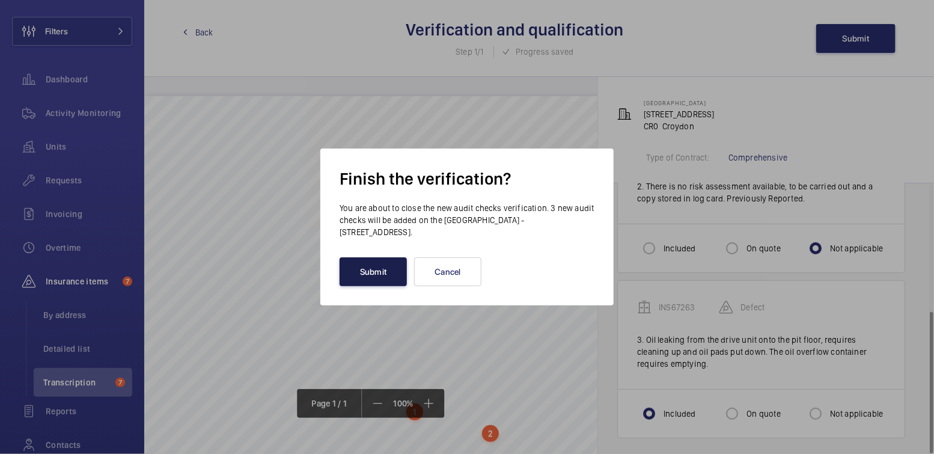
click at [381, 270] on button "Submit" at bounding box center [373, 271] width 67 height 29
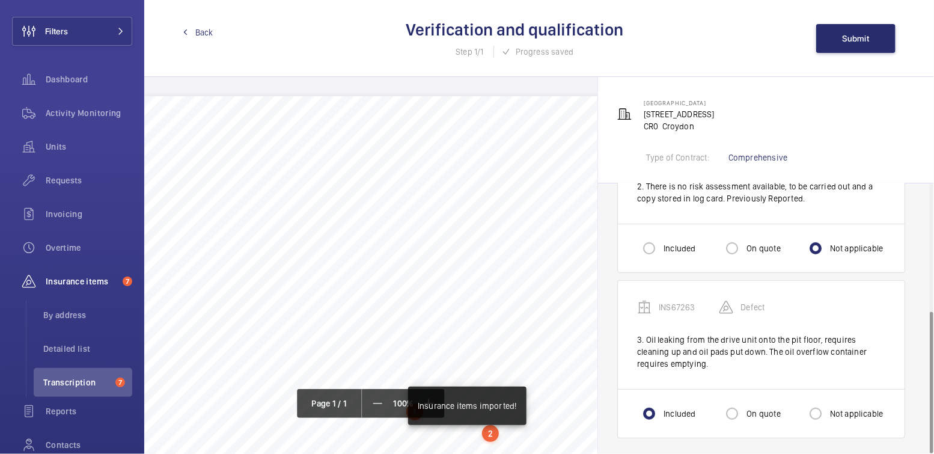
click at [213, 29] on div "Back Verification and qualification Step 1/1 Progress saved Submit" at bounding box center [539, 38] width 790 height 77
click at [210, 31] on span "Back" at bounding box center [204, 32] width 18 height 12
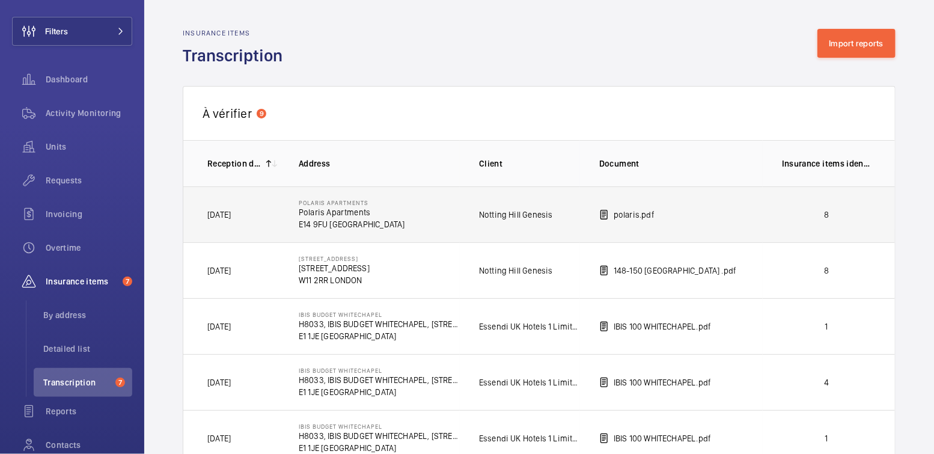
click at [847, 215] on p "8" at bounding box center [826, 215] width 89 height 12
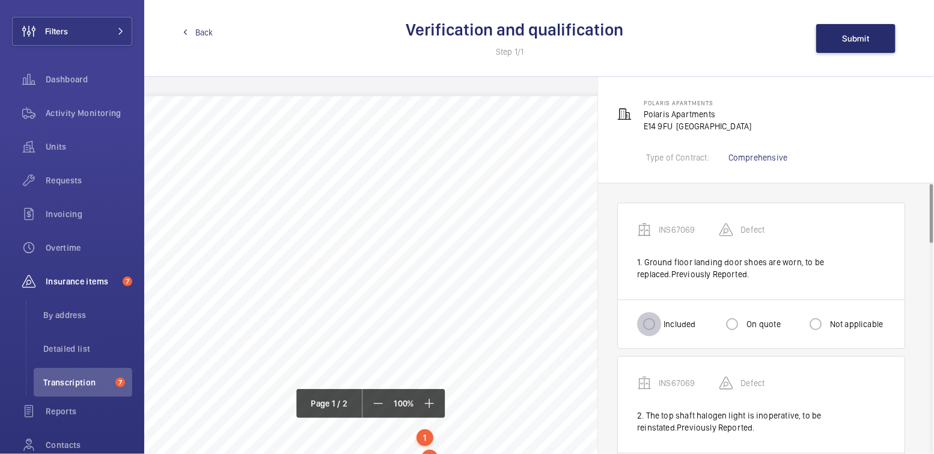
click at [645, 327] on input "Included" at bounding box center [649, 324] width 24 height 24
radio input "true"
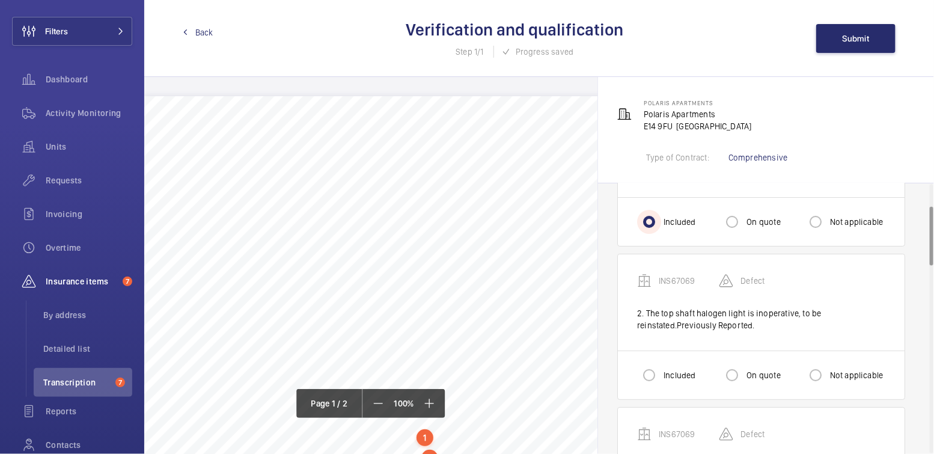
scroll to position [108, 0]
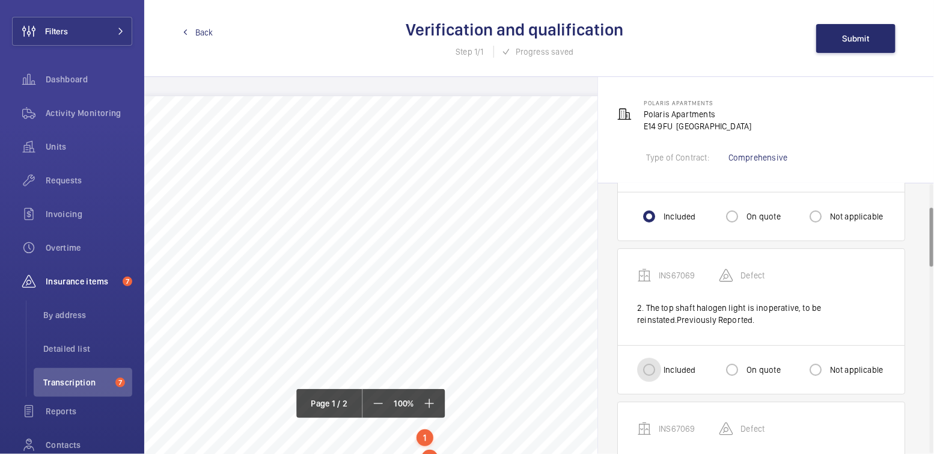
click at [645, 364] on input "Included" at bounding box center [649, 370] width 24 height 24
radio input "true"
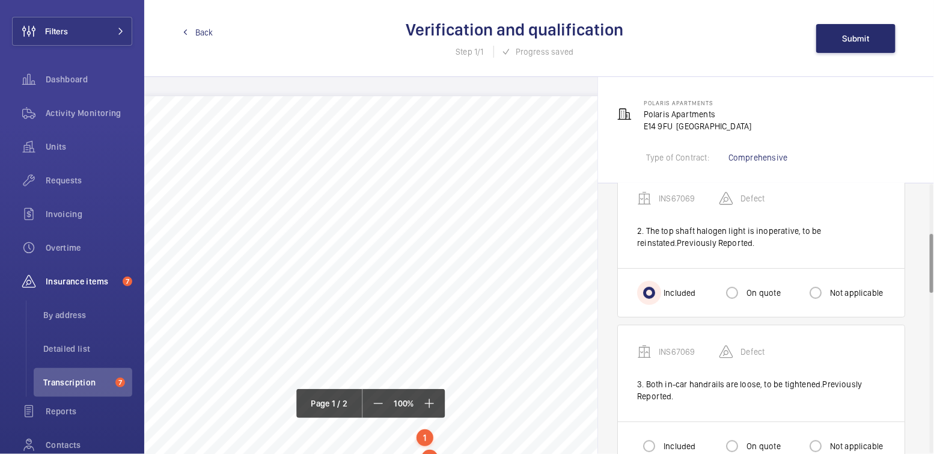
scroll to position [226, 0]
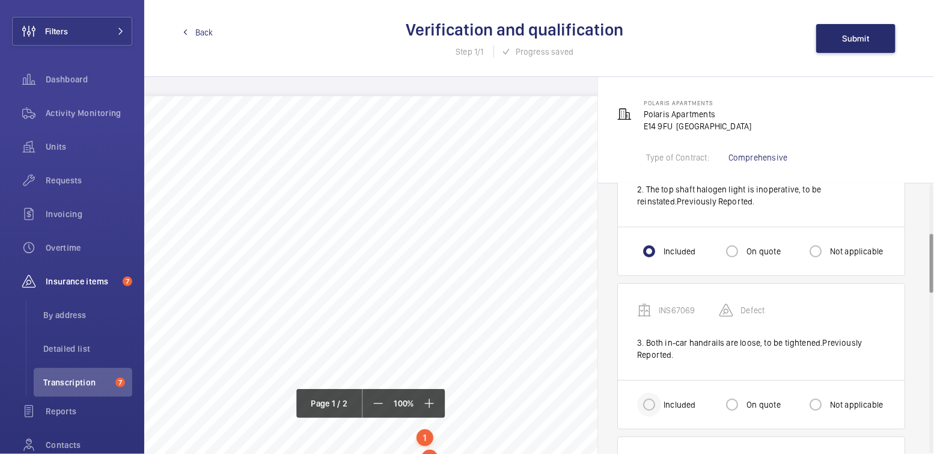
click at [663, 402] on div at bounding box center [649, 404] width 29 height 29
radio input "true"
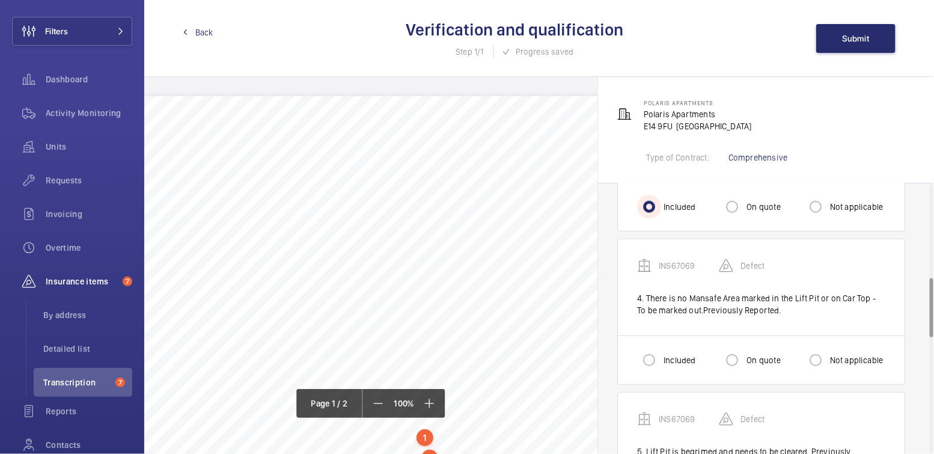
scroll to position [427, 0]
click at [826, 357] on input "Not applicable" at bounding box center [816, 357] width 24 height 24
radio input "true"
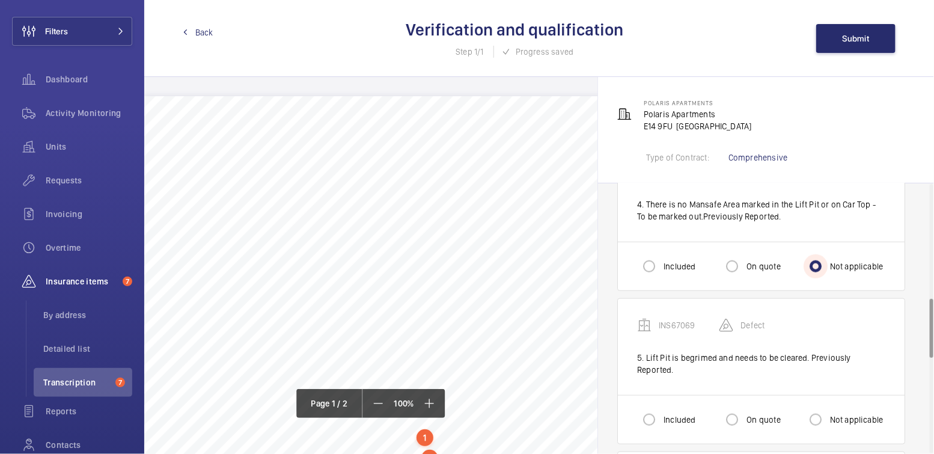
scroll to position [520, 0]
click at [750, 411] on label "On quote" at bounding box center [762, 417] width 36 height 12
click at [744, 405] on input "On quote" at bounding box center [732, 417] width 24 height 24
radio input "true"
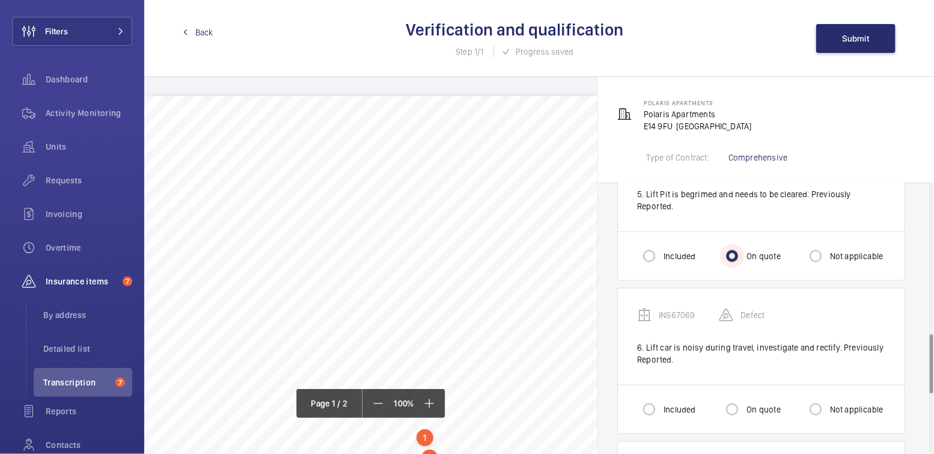
scroll to position [681, 0]
click at [677, 403] on label "Included" at bounding box center [678, 409] width 34 height 12
click at [661, 397] on input "Included" at bounding box center [649, 409] width 24 height 24
radio input "true"
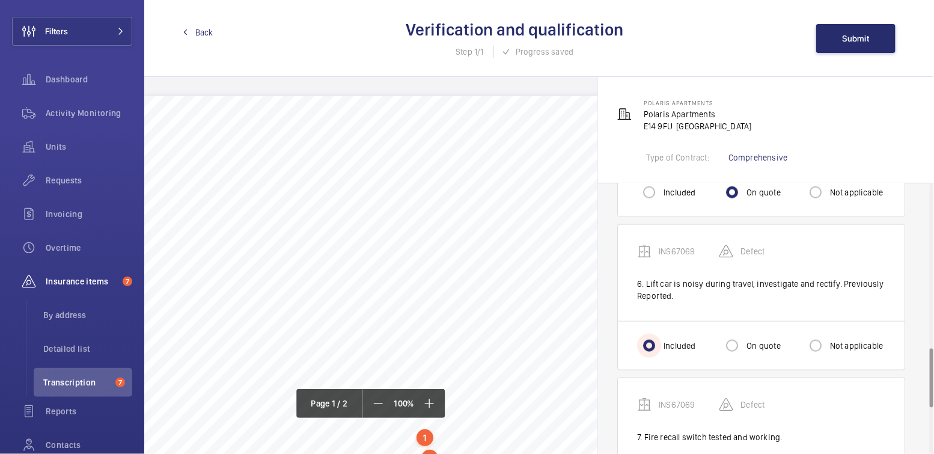
scroll to position [822, 0]
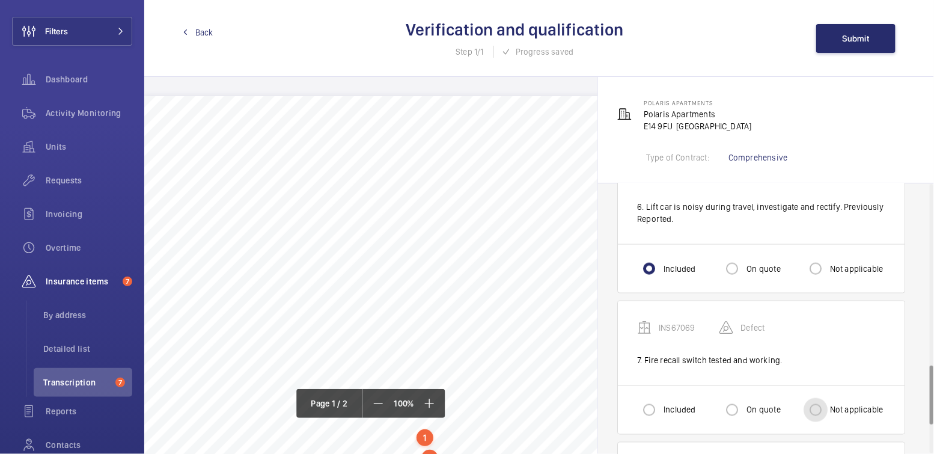
click at [817, 398] on input "Not applicable" at bounding box center [816, 410] width 24 height 24
radio input "true"
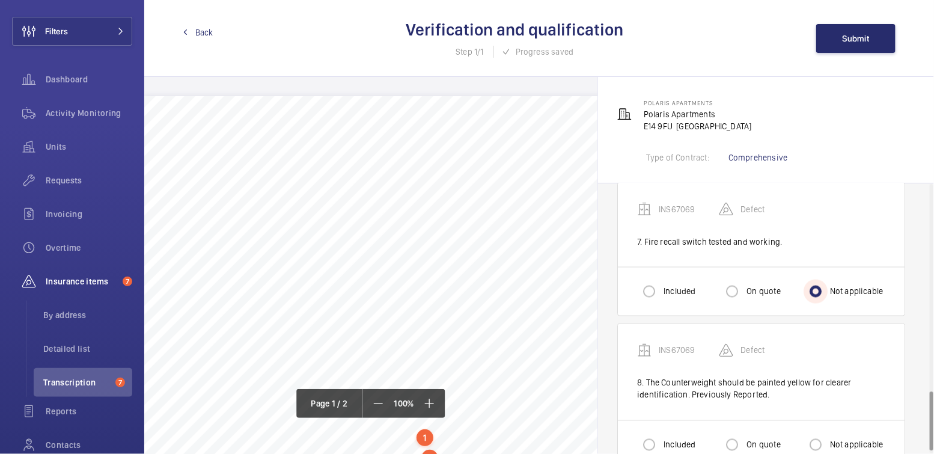
scroll to position [942, 0]
click at [820, 432] on input "Not applicable" at bounding box center [816, 444] width 24 height 24
radio input "true"
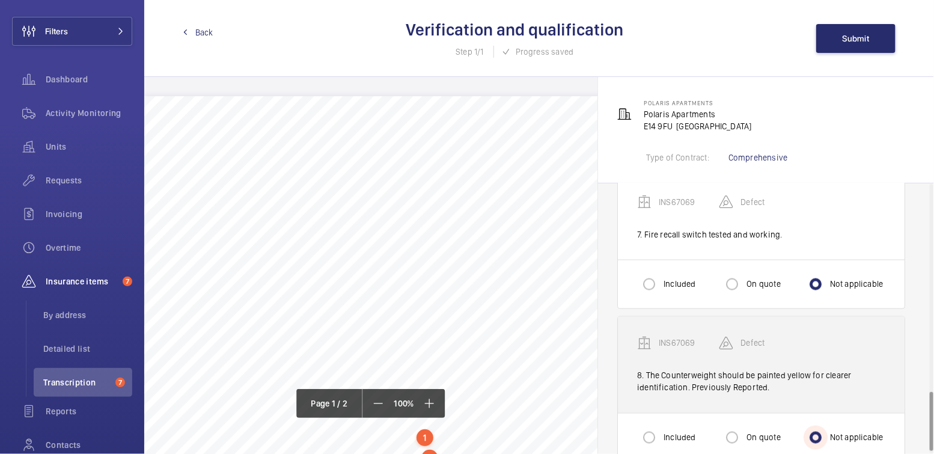
scroll to position [956, 0]
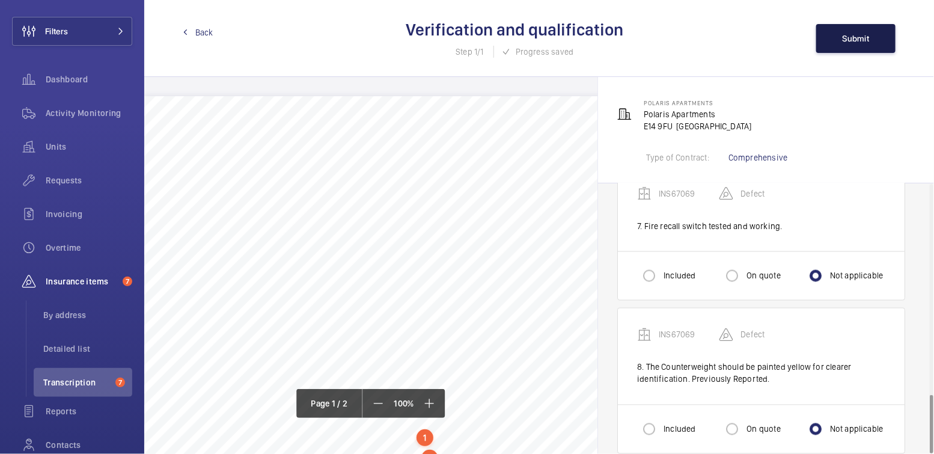
click at [840, 38] on button "Submit" at bounding box center [856, 38] width 79 height 29
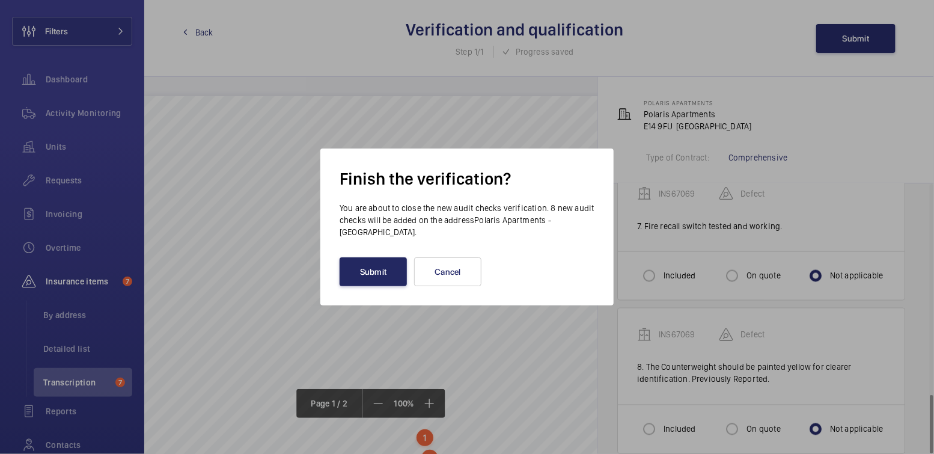
click at [384, 269] on button "Submit" at bounding box center [373, 271] width 67 height 29
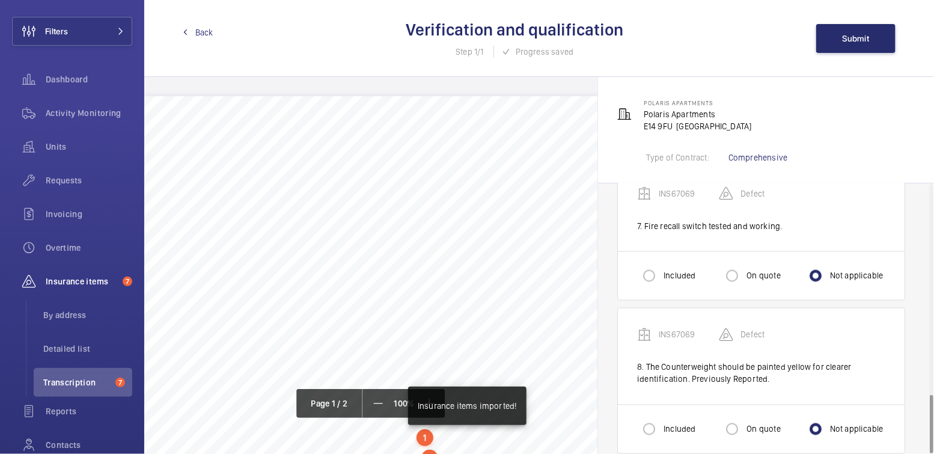
click at [208, 31] on span "Back" at bounding box center [204, 32] width 18 height 12
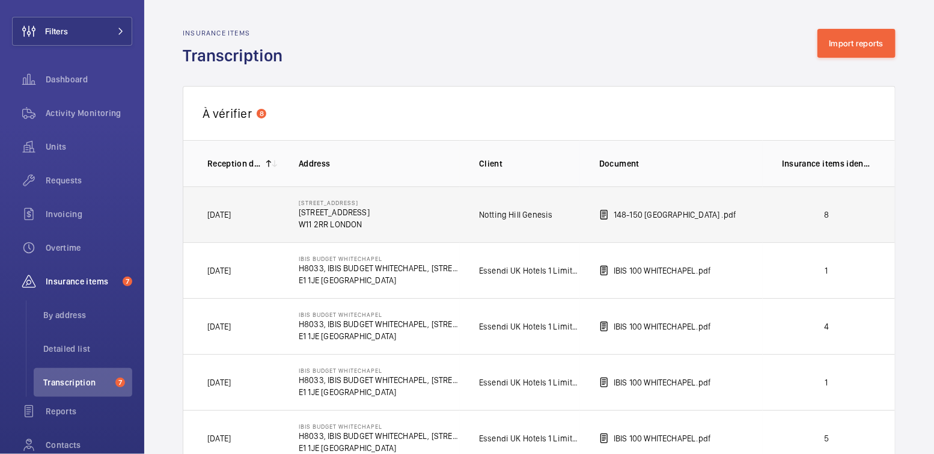
click at [789, 212] on p "8" at bounding box center [826, 215] width 89 height 12
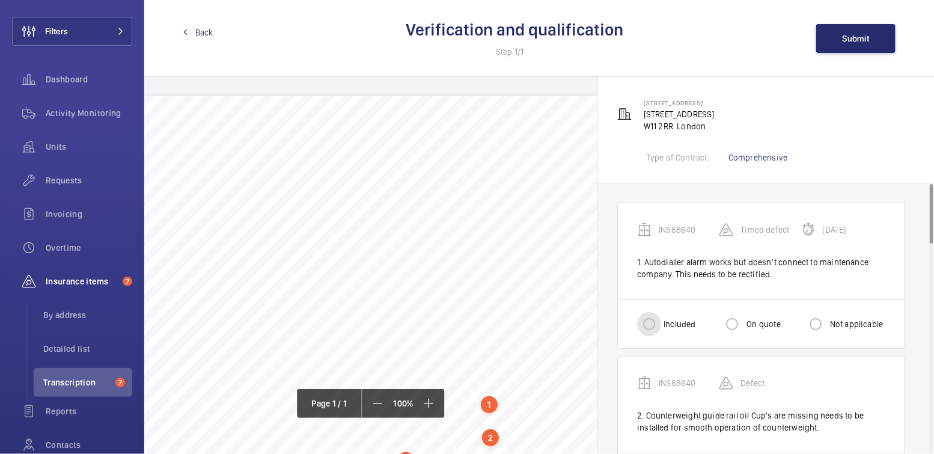
click at [649, 319] on input "Included" at bounding box center [649, 324] width 24 height 24
radio input "true"
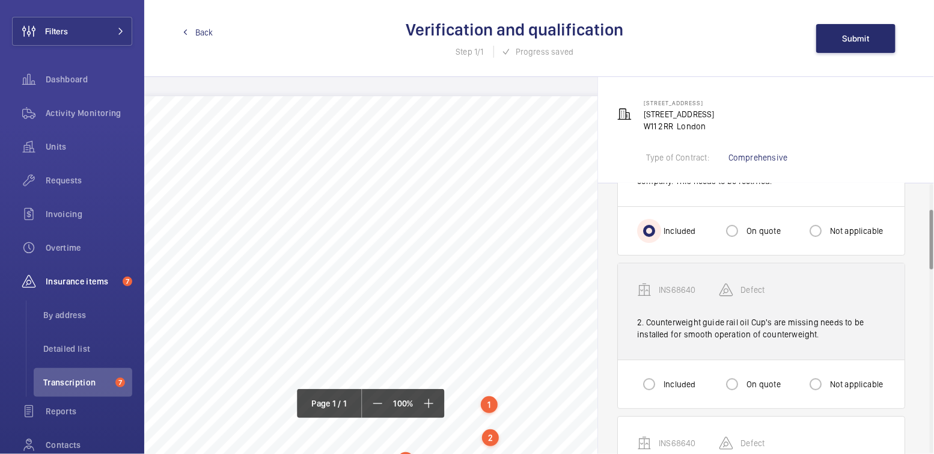
scroll to position [164, 0]
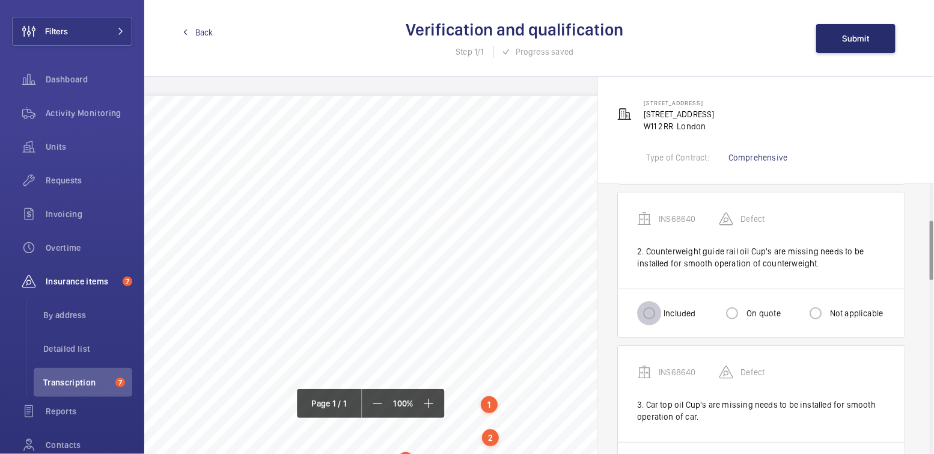
click at [649, 311] on input "Included" at bounding box center [649, 313] width 24 height 24
radio input "true"
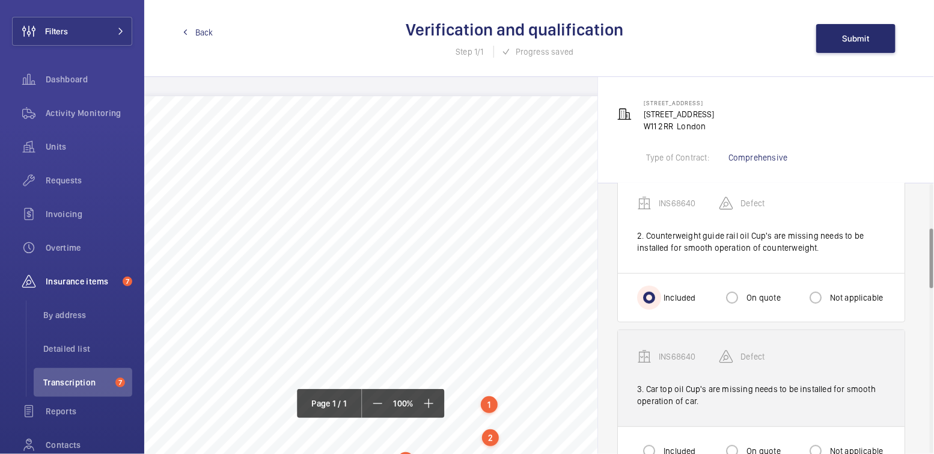
scroll to position [245, 0]
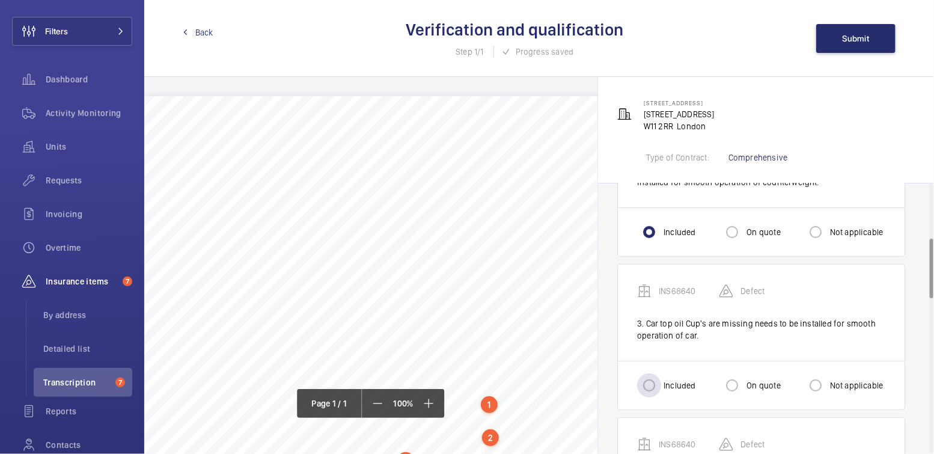
click at [671, 382] on label "Included" at bounding box center [678, 385] width 34 height 12
click at [661, 382] on input "Included" at bounding box center [649, 385] width 24 height 24
radio input "true"
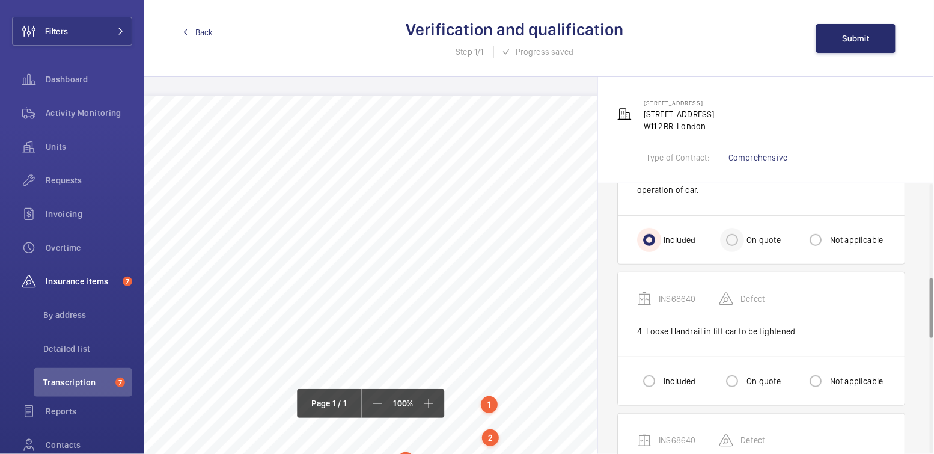
scroll to position [444, 0]
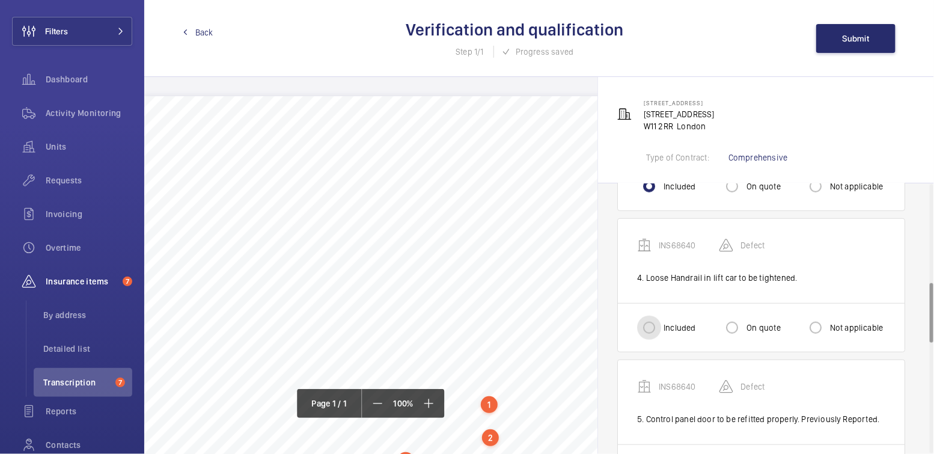
click at [651, 327] on input "Included" at bounding box center [649, 328] width 24 height 24
radio input "true"
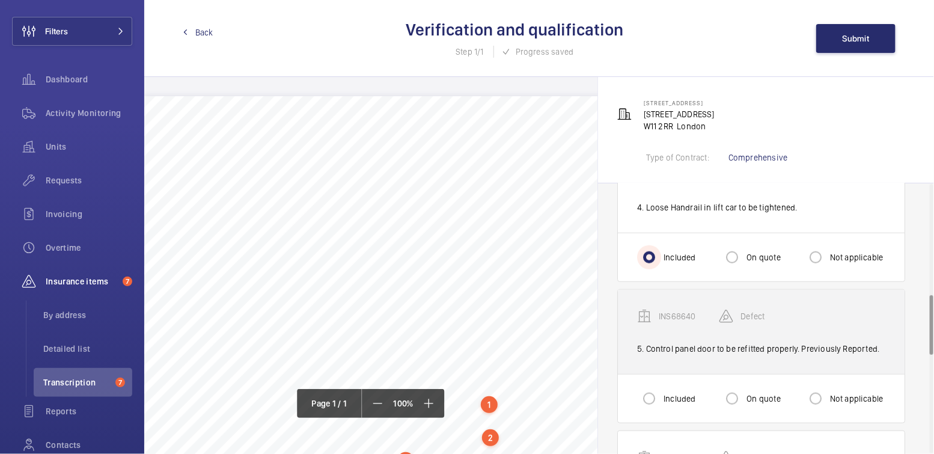
scroll to position [562, 0]
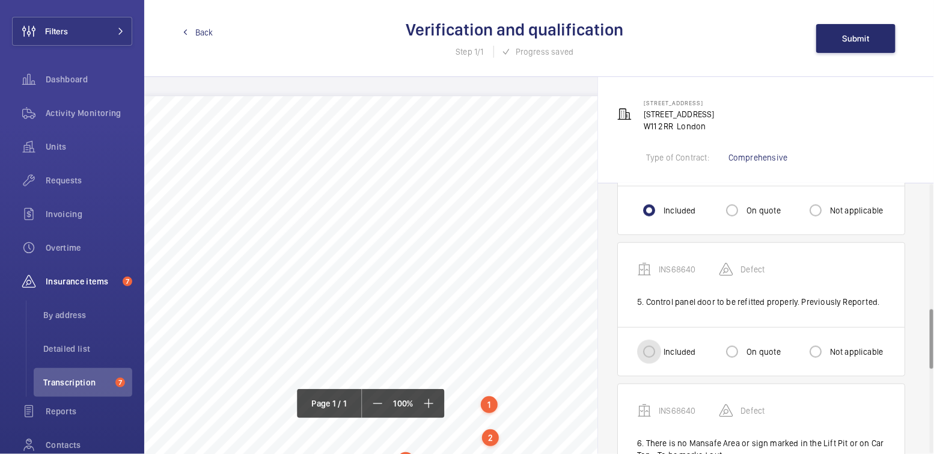
click at [659, 349] on input "Included" at bounding box center [649, 352] width 24 height 24
radio input "true"
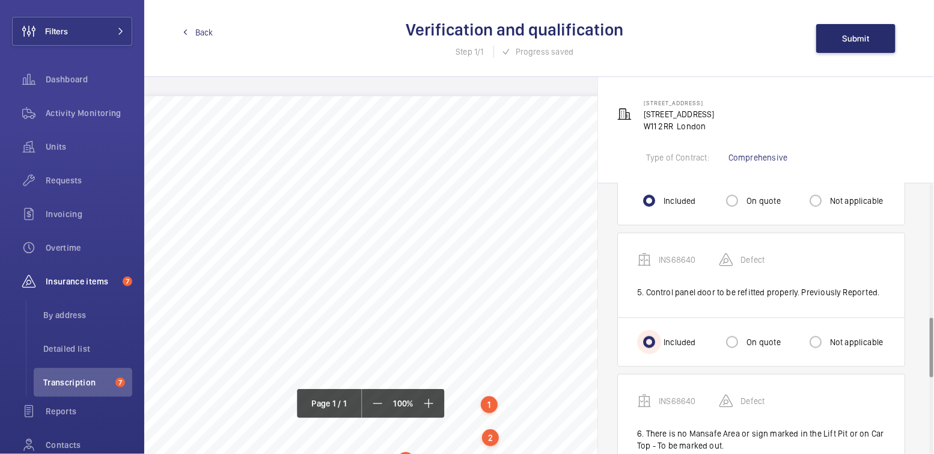
scroll to position [690, 0]
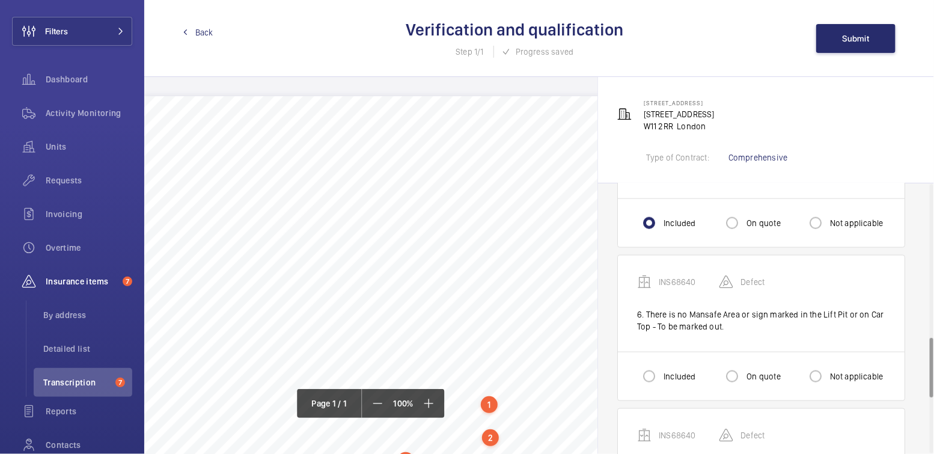
click at [853, 370] on label "Not applicable" at bounding box center [856, 376] width 56 height 12
click at [828, 367] on input "Not applicable" at bounding box center [816, 376] width 24 height 24
radio input "true"
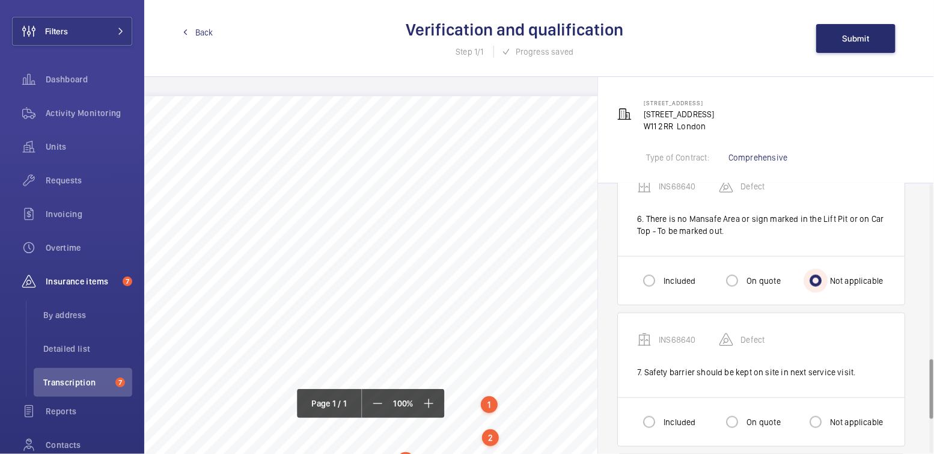
scroll to position [772, 0]
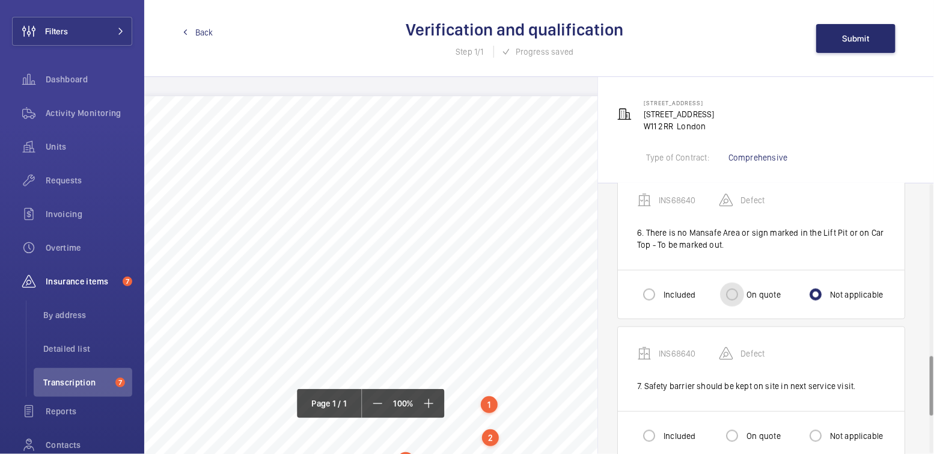
click at [740, 290] on input "On quote" at bounding box center [732, 295] width 24 height 24
radio input "true"
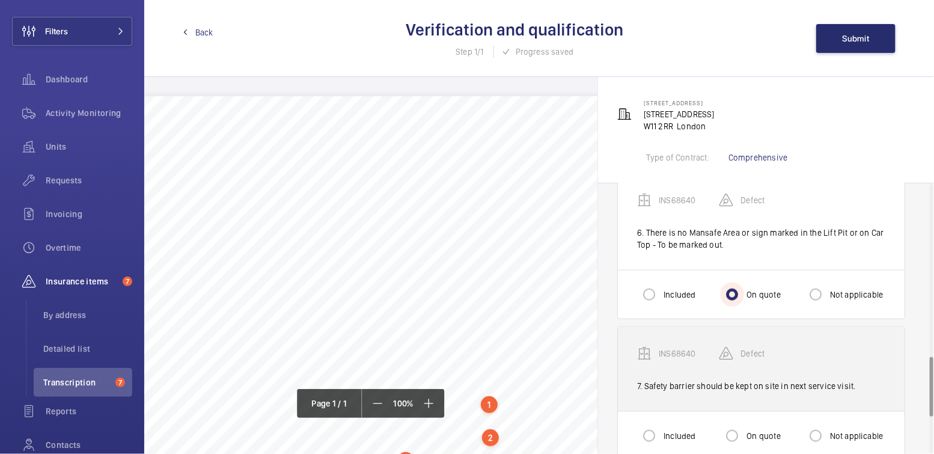
scroll to position [789, 0]
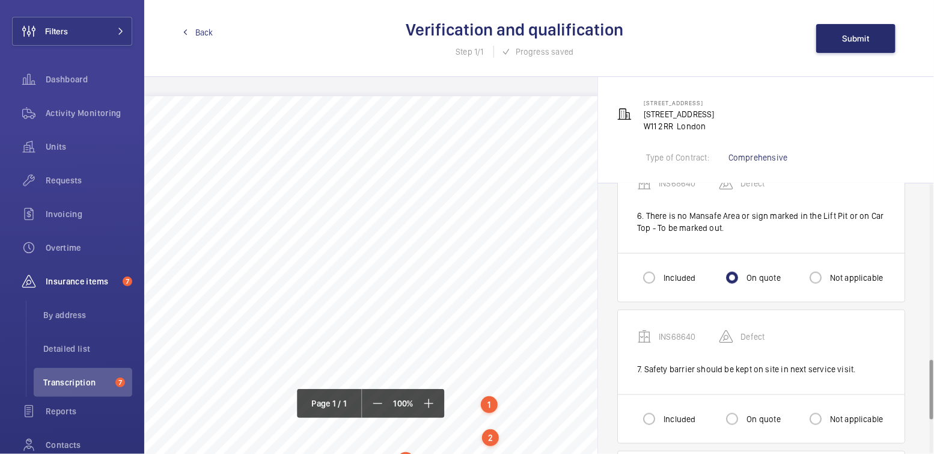
click at [747, 407] on div "On quote" at bounding box center [750, 419] width 60 height 24
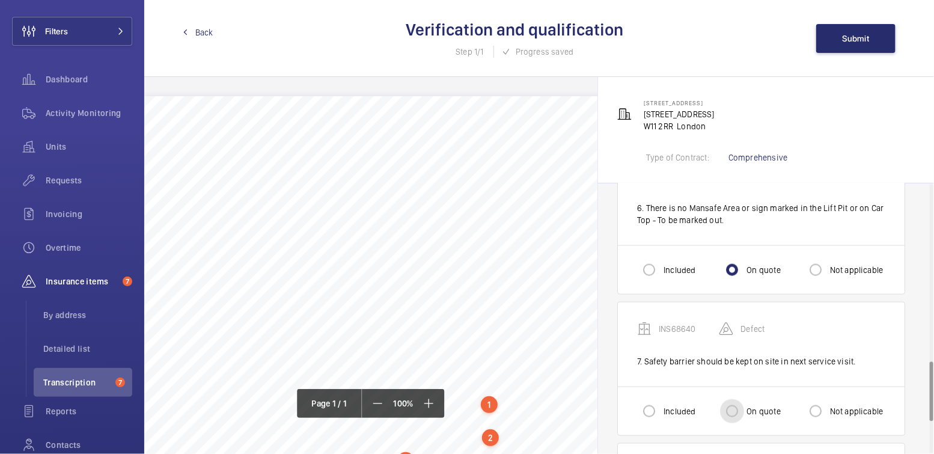
click at [740, 405] on input "On quote" at bounding box center [732, 411] width 24 height 24
radio input "true"
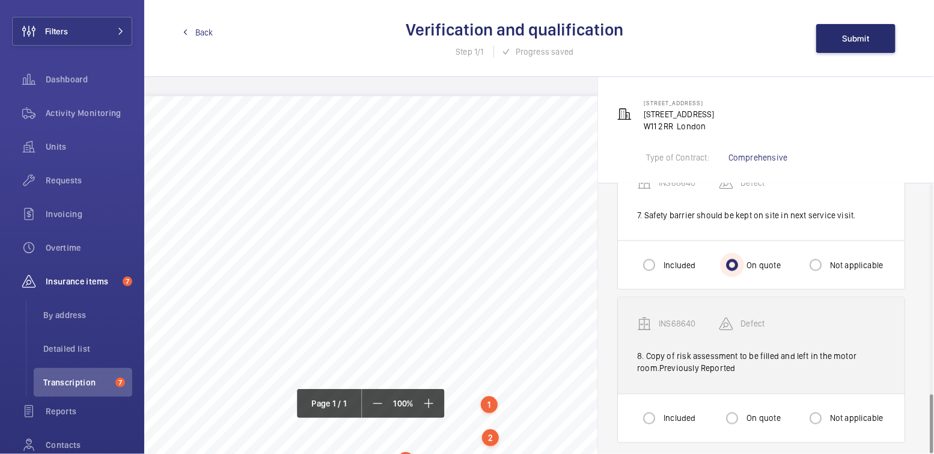
scroll to position [944, 0]
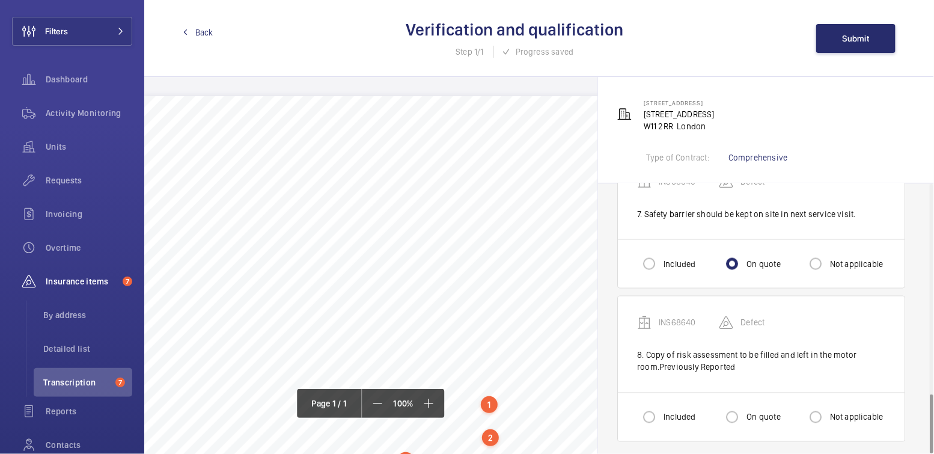
click at [830, 411] on label "Not applicable" at bounding box center [856, 417] width 56 height 12
click at [828, 407] on input "Not applicable" at bounding box center [816, 417] width 24 height 24
radio input "true"
click at [845, 39] on span "Submit" at bounding box center [856, 39] width 27 height 10
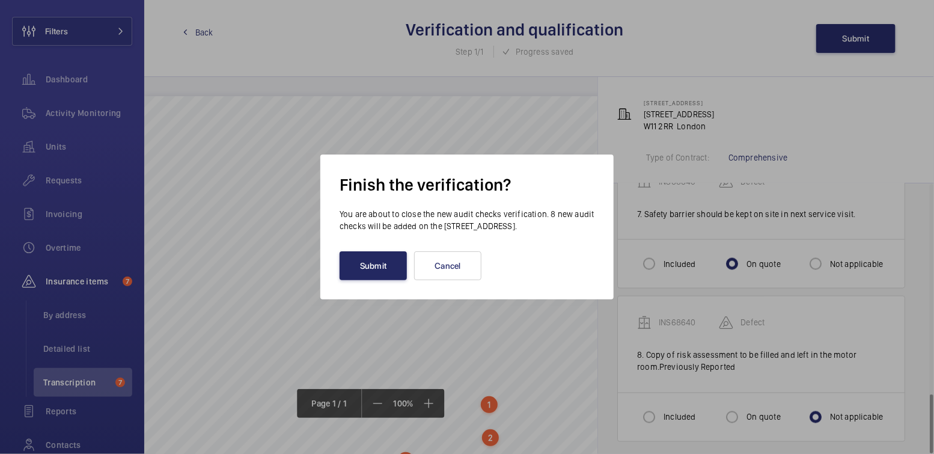
click at [382, 272] on button "Submit" at bounding box center [373, 265] width 67 height 29
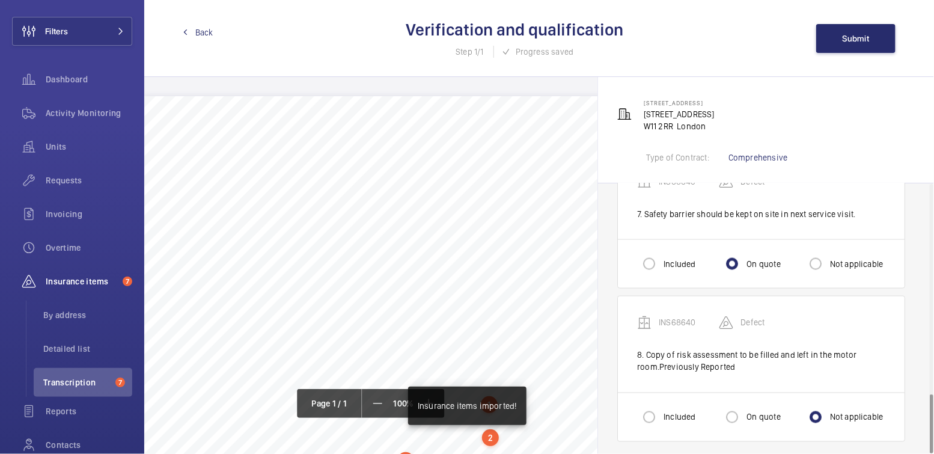
click at [205, 37] on span "Back" at bounding box center [204, 32] width 18 height 12
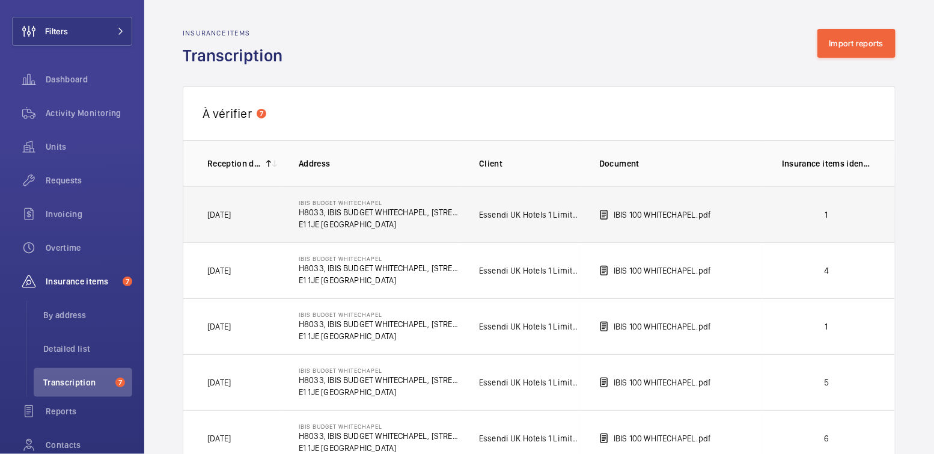
click at [813, 215] on p "1" at bounding box center [826, 215] width 89 height 12
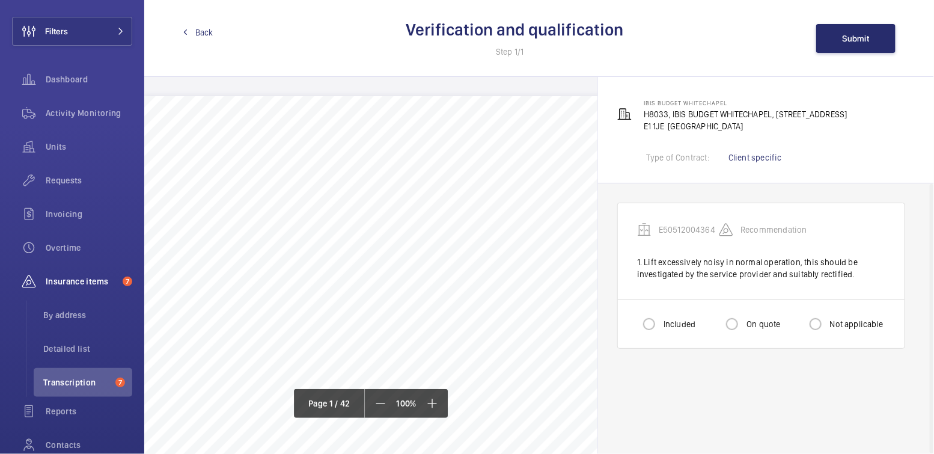
click at [675, 320] on label "Included" at bounding box center [678, 324] width 34 height 12
click at [661, 320] on input "Included" at bounding box center [649, 324] width 24 height 24
radio input "true"
click at [861, 38] on span "Submit" at bounding box center [856, 39] width 27 height 10
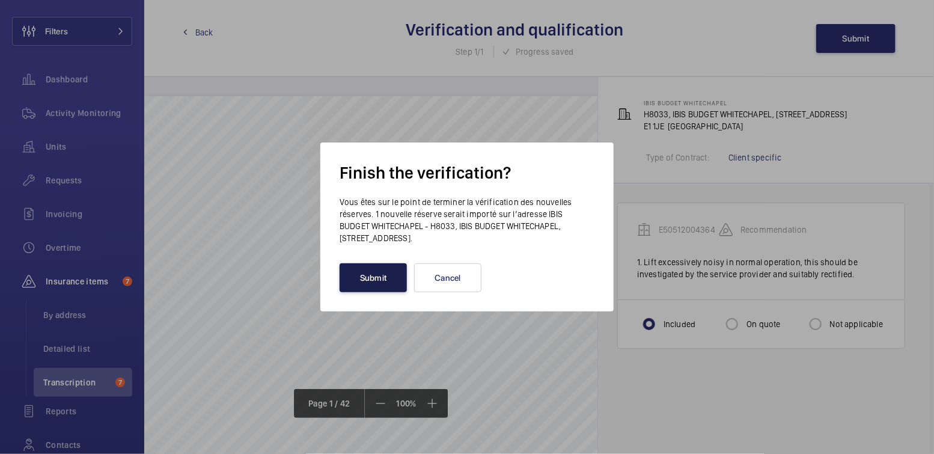
click at [378, 277] on button "Submit" at bounding box center [373, 277] width 67 height 29
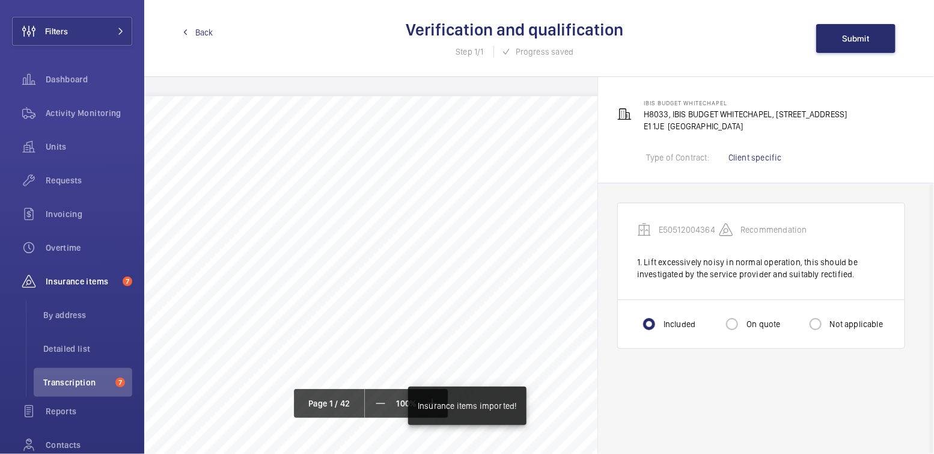
click at [194, 27] on link "Back" at bounding box center [198, 32] width 31 height 12
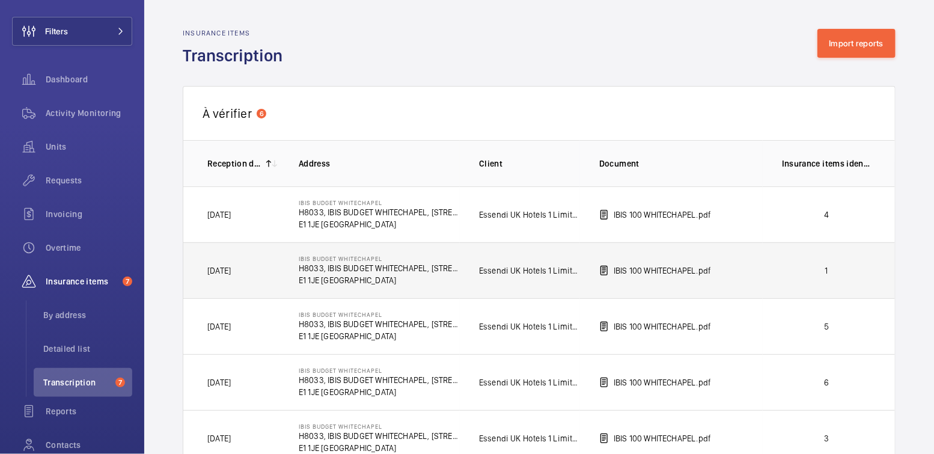
click at [830, 271] on p "1" at bounding box center [826, 271] width 89 height 12
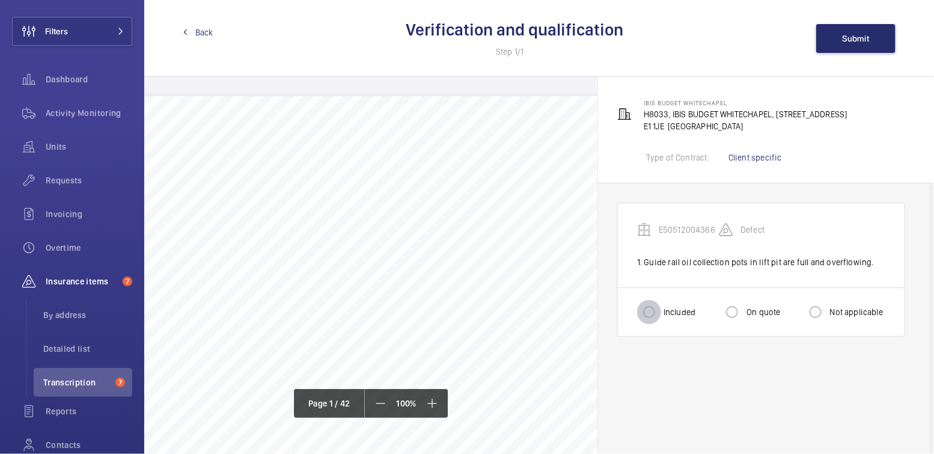
click at [658, 316] on input "Included" at bounding box center [649, 312] width 24 height 24
radio input "true"
click at [855, 43] on button "Submit" at bounding box center [856, 38] width 79 height 29
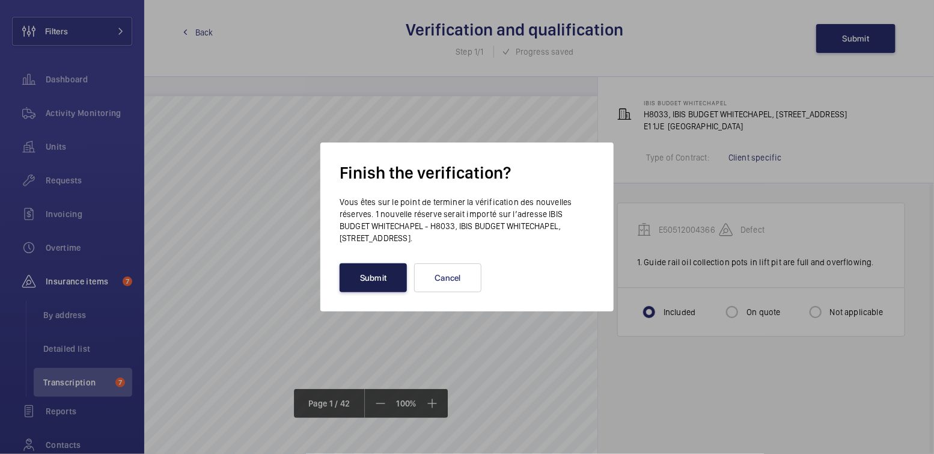
click at [358, 276] on button "Submit" at bounding box center [373, 277] width 67 height 29
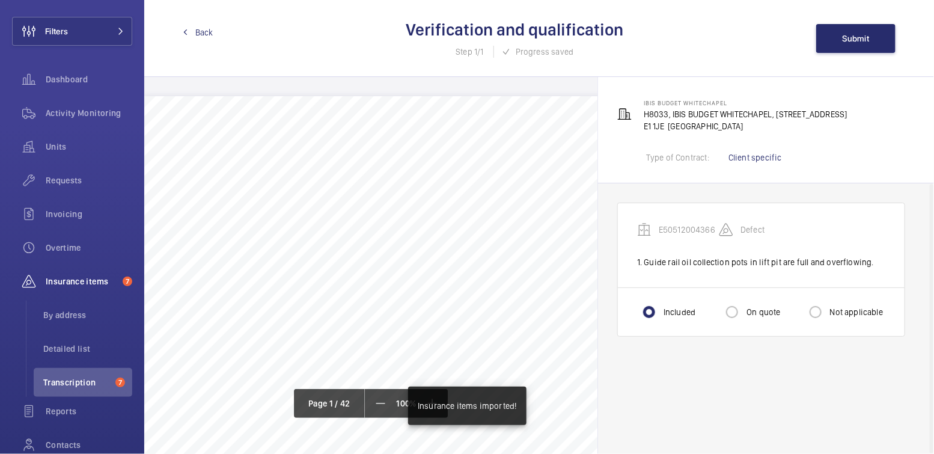
click at [189, 31] on link "Back" at bounding box center [198, 32] width 31 height 12
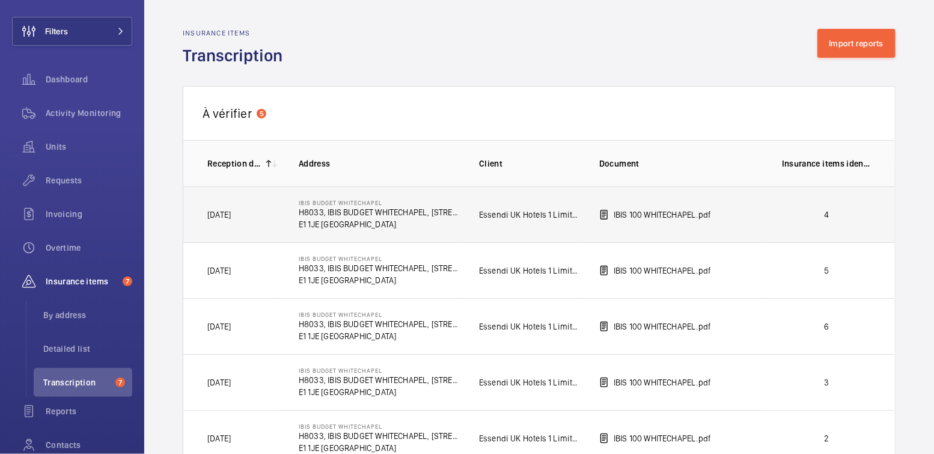
click at [853, 209] on p "4" at bounding box center [826, 215] width 89 height 12
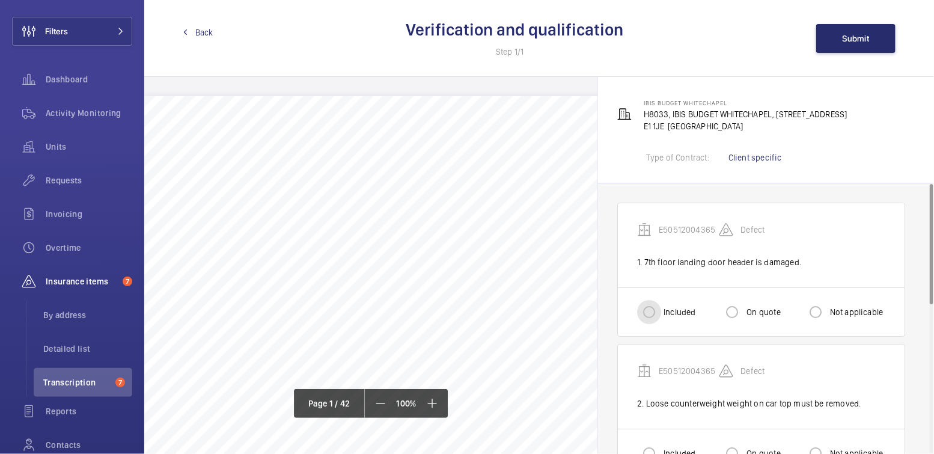
click at [659, 301] on input "Included" at bounding box center [649, 312] width 24 height 24
radio input "true"
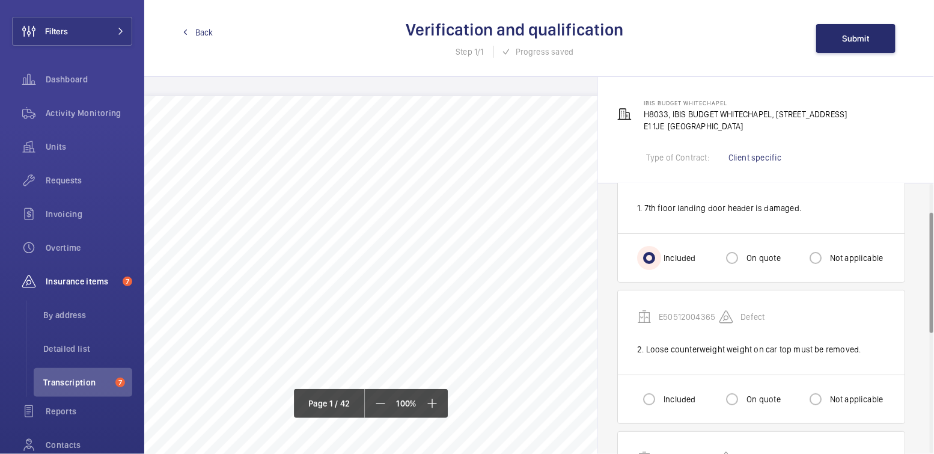
scroll to position [68, 0]
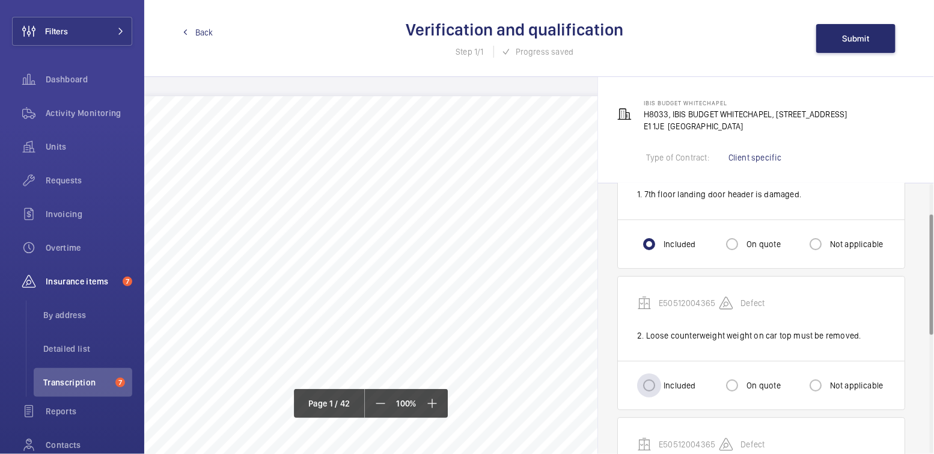
click at [669, 382] on label "Included" at bounding box center [678, 385] width 34 height 12
click at [661, 382] on input "Included" at bounding box center [649, 385] width 24 height 24
radio input "true"
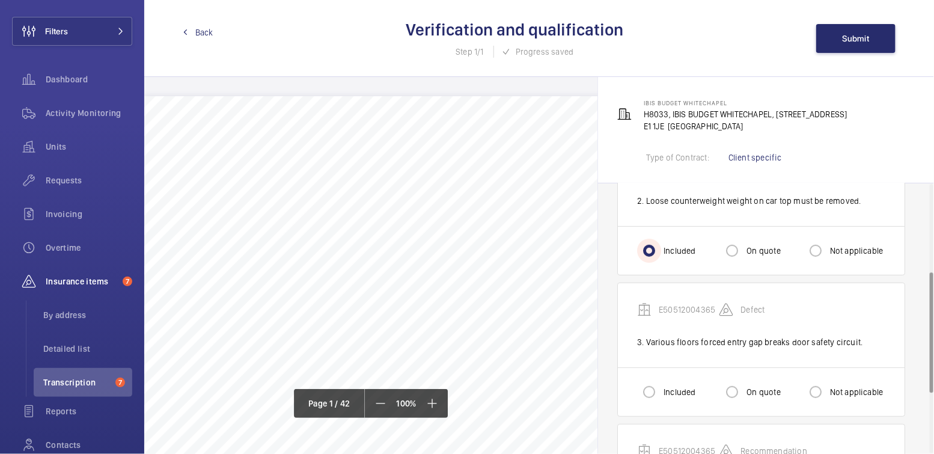
scroll to position [205, 0]
click at [658, 380] on input "Included" at bounding box center [649, 390] width 24 height 24
radio input "true"
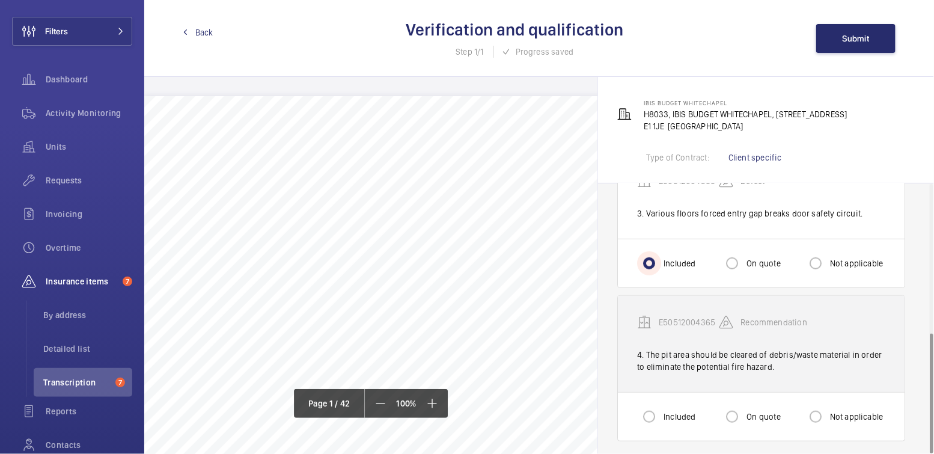
scroll to position [334, 0]
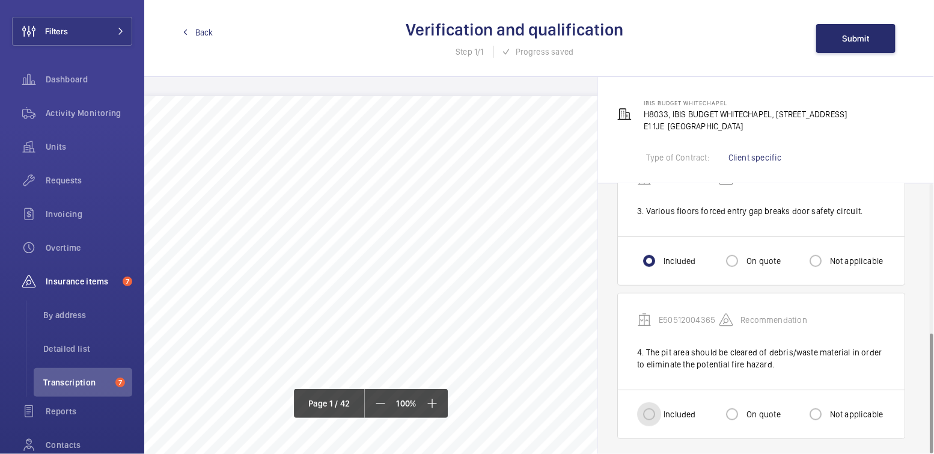
click at [657, 402] on input "Included" at bounding box center [649, 414] width 24 height 24
radio input "true"
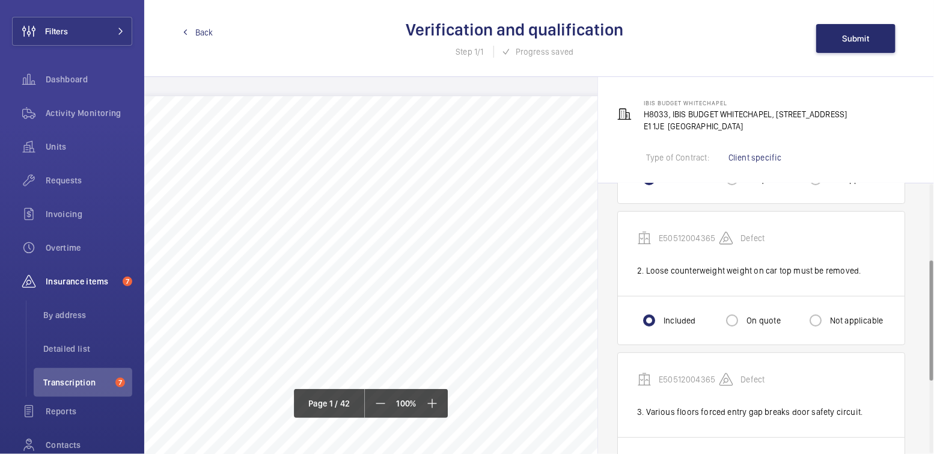
scroll to position [0, 0]
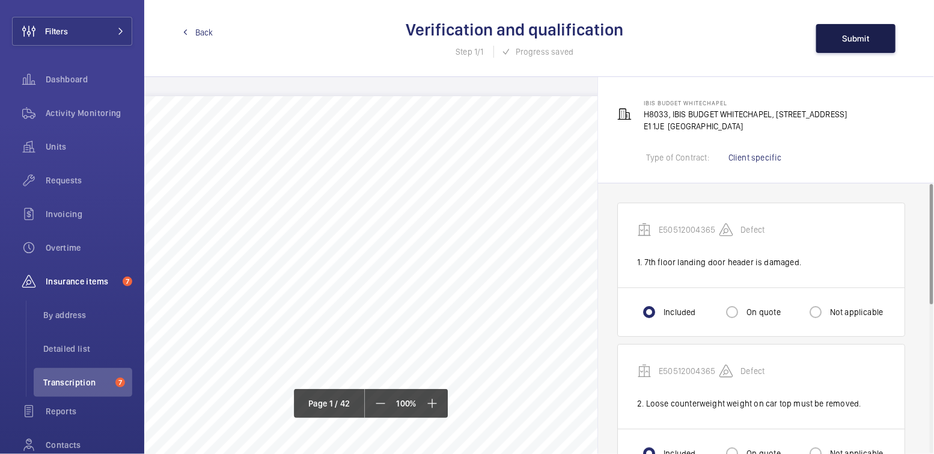
click at [860, 38] on span "Submit" at bounding box center [856, 39] width 27 height 10
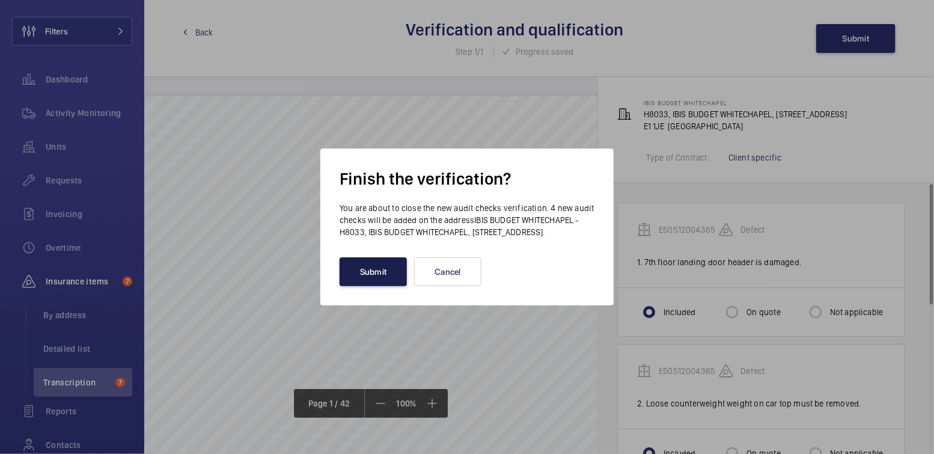
click at [387, 277] on button "Submit" at bounding box center [373, 271] width 67 height 29
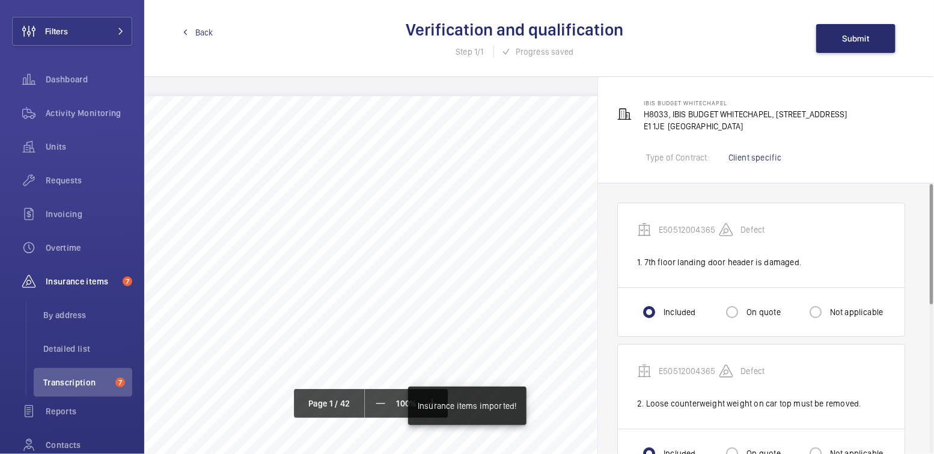
click at [194, 31] on link "Back" at bounding box center [198, 32] width 31 height 12
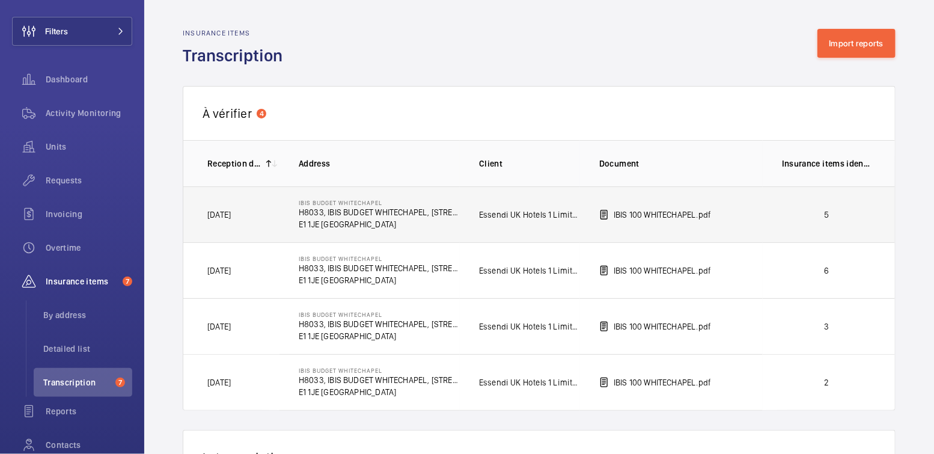
click at [856, 218] on p "5" at bounding box center [826, 215] width 89 height 12
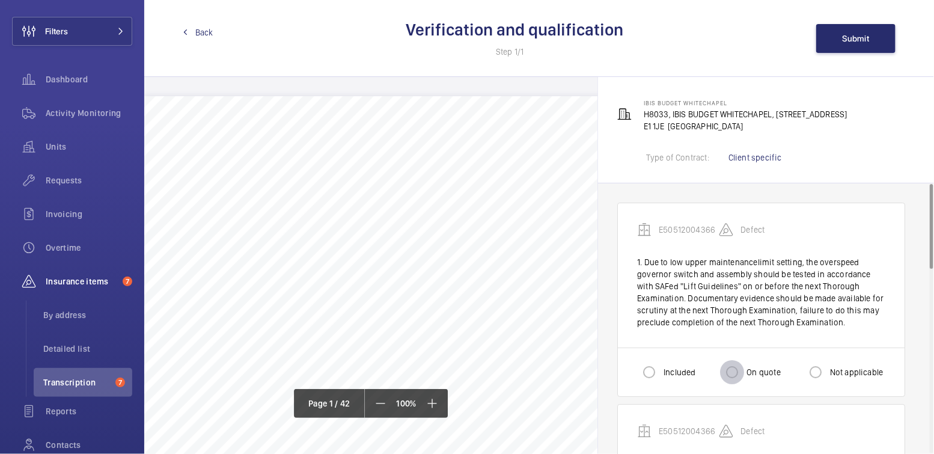
click at [736, 368] on input "On quote" at bounding box center [732, 372] width 24 height 24
radio input "true"
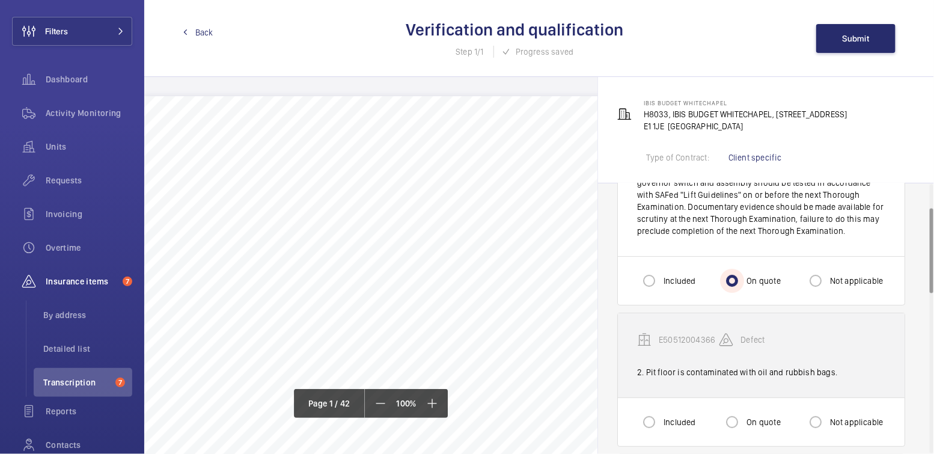
scroll to position [91, 0]
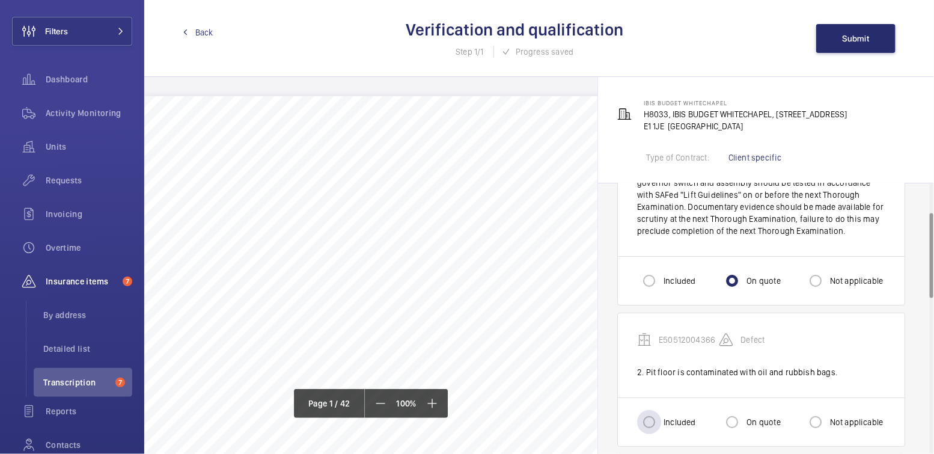
click at [666, 416] on label "Included" at bounding box center [678, 422] width 34 height 12
click at [661, 416] on input "Included" at bounding box center [649, 422] width 24 height 24
radio input "true"
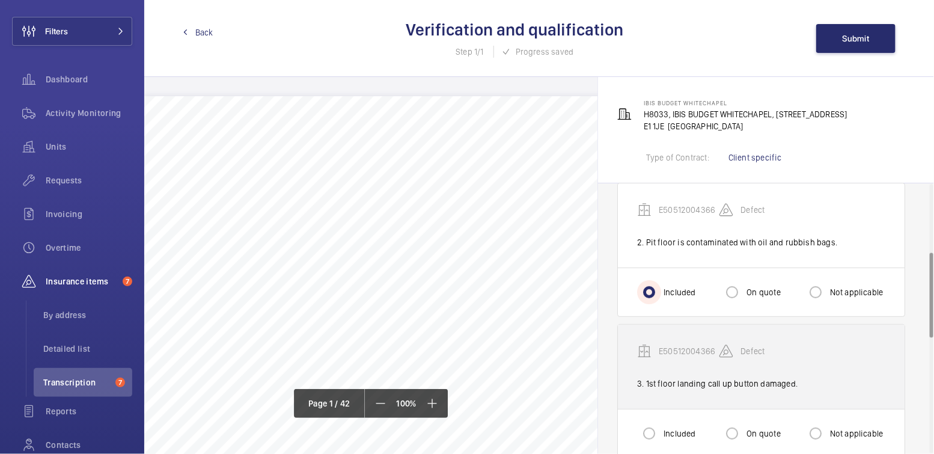
scroll to position [221, 0]
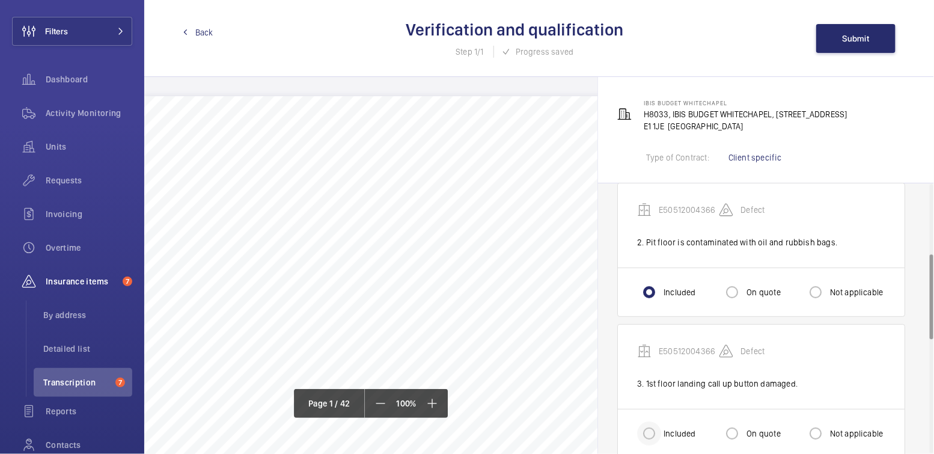
click at [663, 426] on div at bounding box center [649, 433] width 29 height 29
radio input "true"
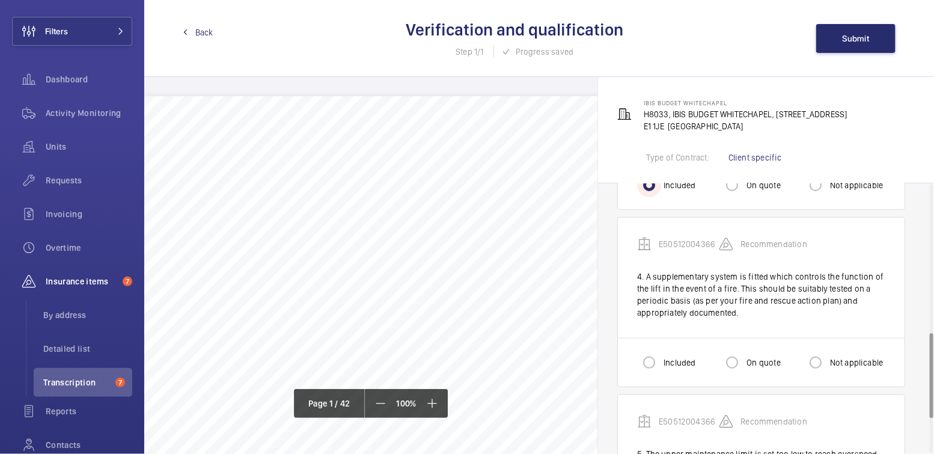
scroll to position [470, 0]
click at [655, 351] on input "Included" at bounding box center [649, 363] width 24 height 24
radio input "true"
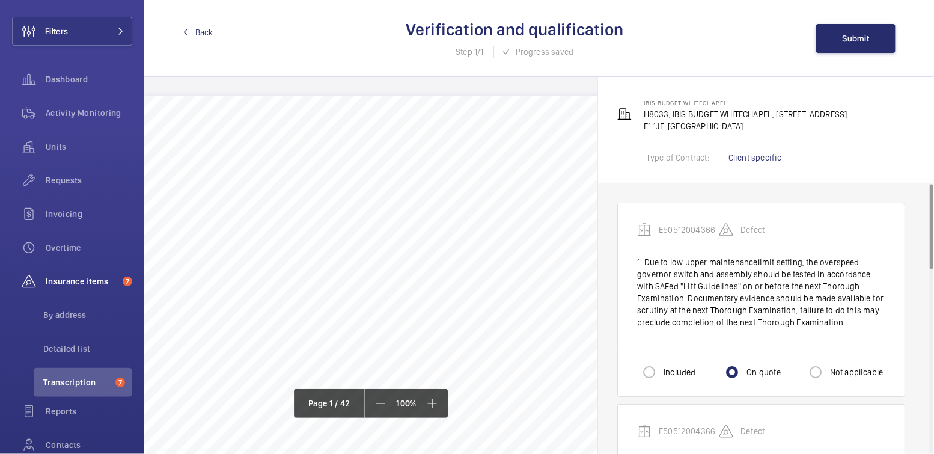
scroll to position [417, 0]
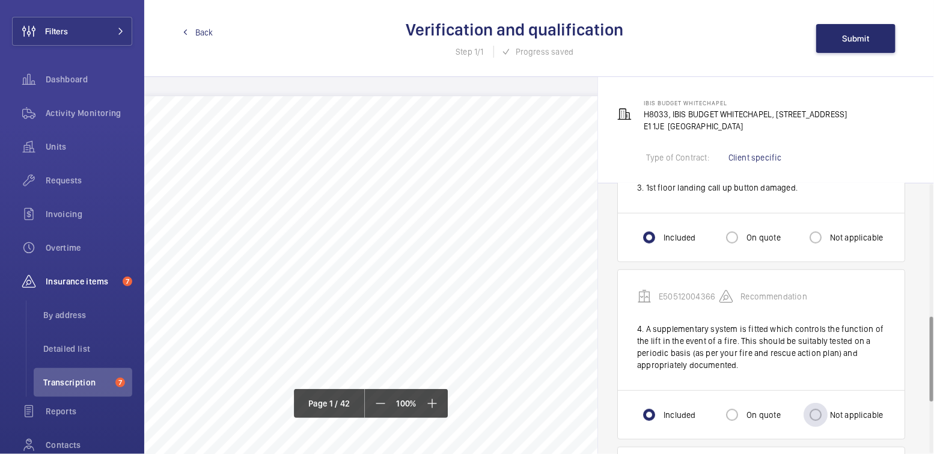
click at [831, 409] on label "Not applicable" at bounding box center [856, 415] width 56 height 12
click at [828, 406] on input "Not applicable" at bounding box center [816, 415] width 24 height 24
radio input "true"
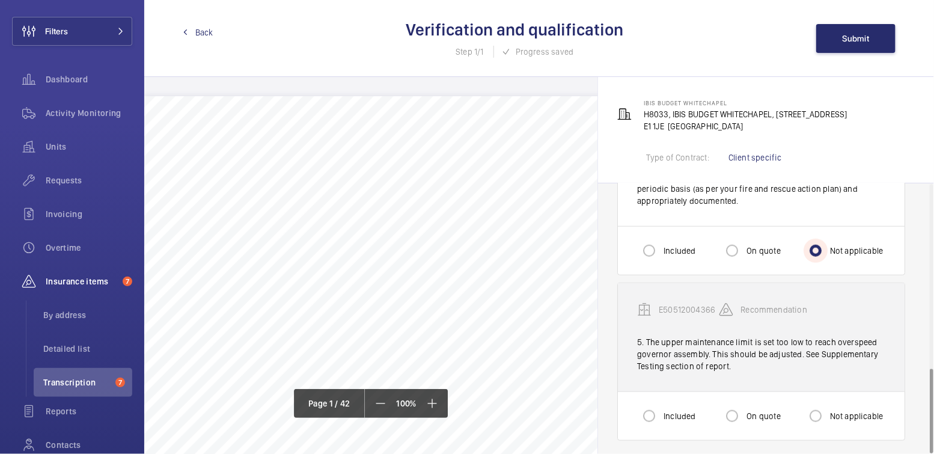
scroll to position [582, 0]
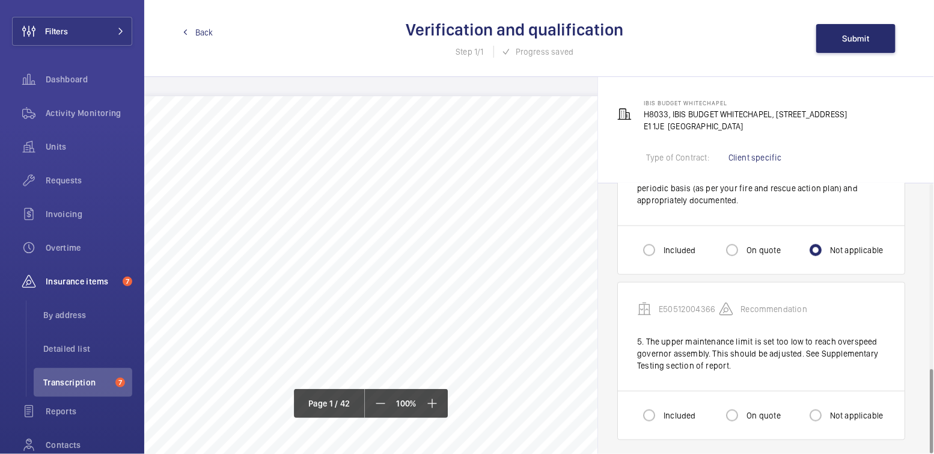
click at [833, 409] on label "Not applicable" at bounding box center [856, 415] width 56 height 12
click at [828, 408] on input "Not applicable" at bounding box center [816, 415] width 24 height 24
radio input "true"
click at [853, 46] on button "Submit" at bounding box center [856, 38] width 79 height 29
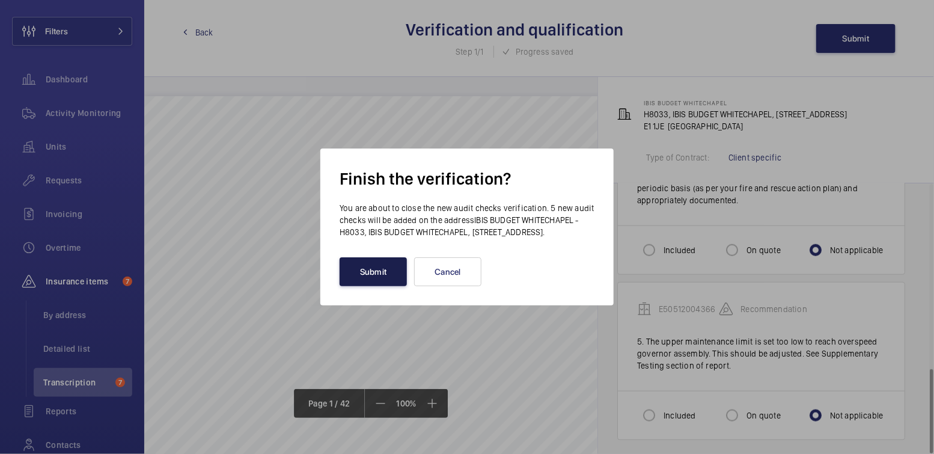
click at [361, 268] on button "Submit" at bounding box center [373, 271] width 67 height 29
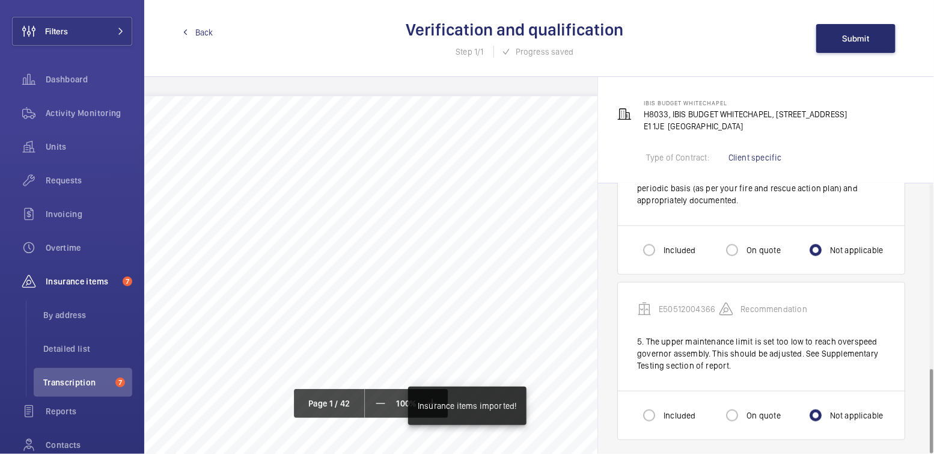
click at [206, 32] on span "Back" at bounding box center [204, 32] width 18 height 12
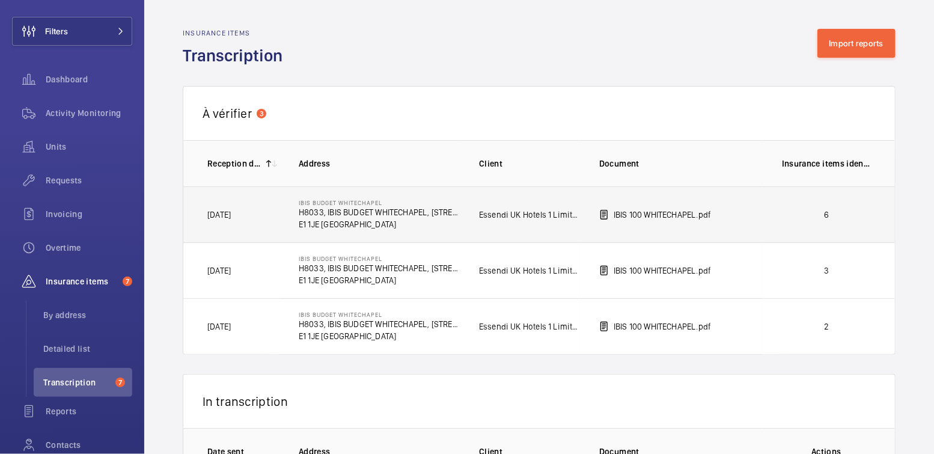
click at [856, 218] on p "6" at bounding box center [826, 215] width 89 height 12
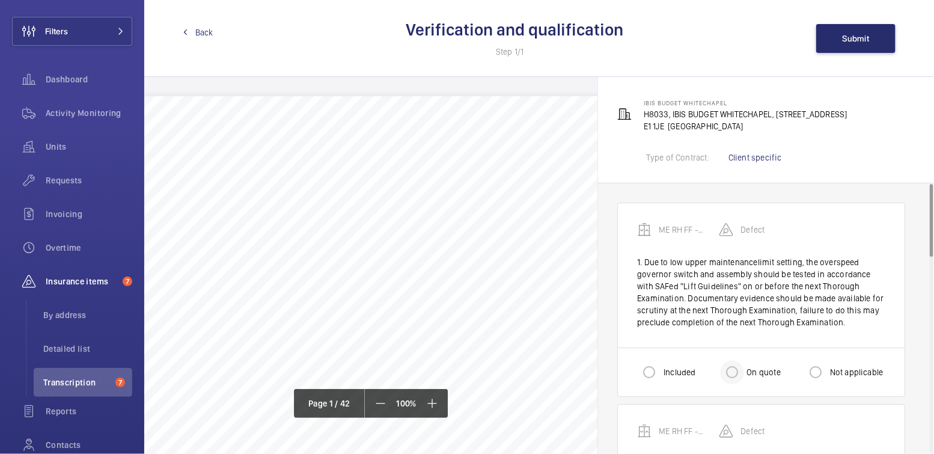
click at [747, 369] on div at bounding box center [732, 372] width 29 height 29
radio input "true"
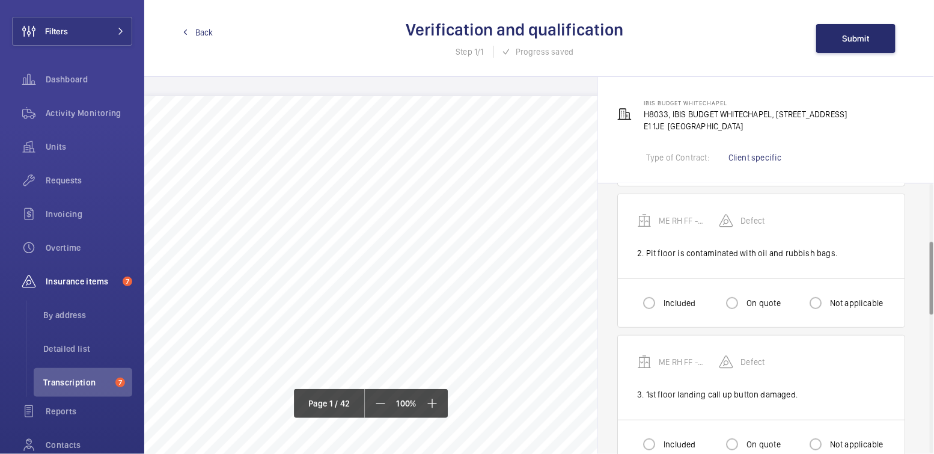
scroll to position [212, 0]
click at [660, 301] on input "Included" at bounding box center [649, 302] width 24 height 24
radio input "true"
click at [656, 440] on input "Included" at bounding box center [649, 443] width 24 height 24
radio input "true"
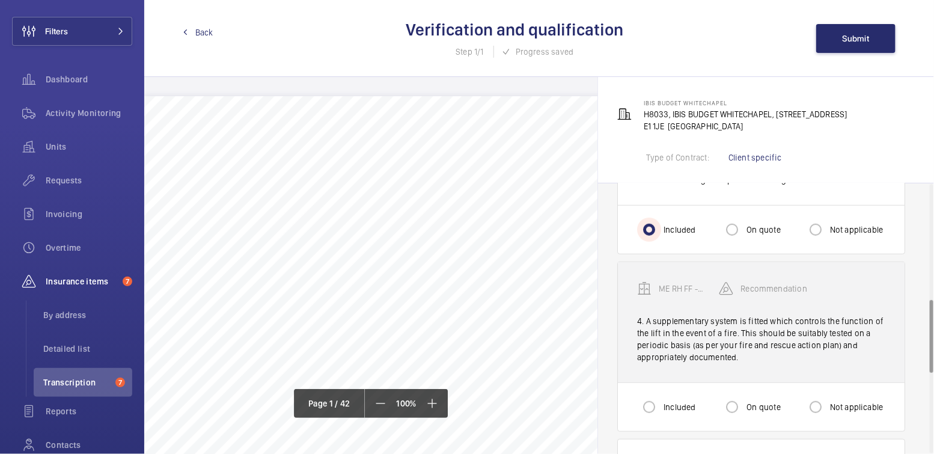
scroll to position [425, 0]
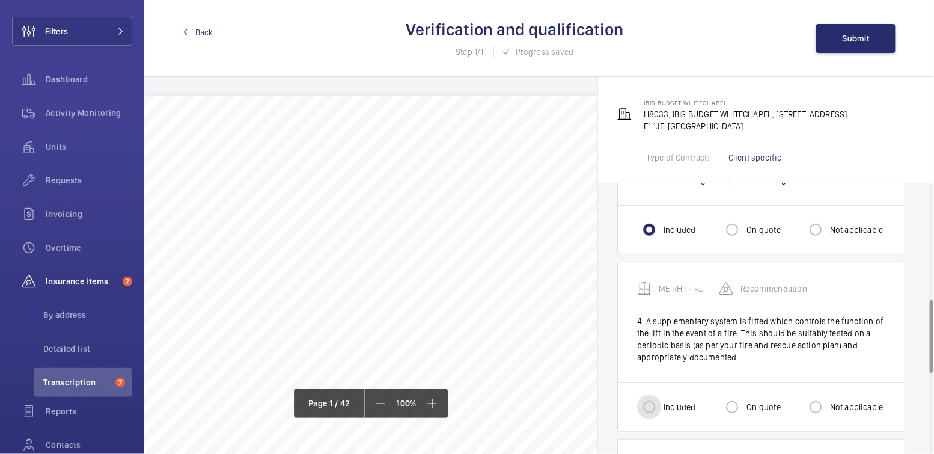
click at [646, 402] on input "Included" at bounding box center [649, 407] width 24 height 24
radio input "true"
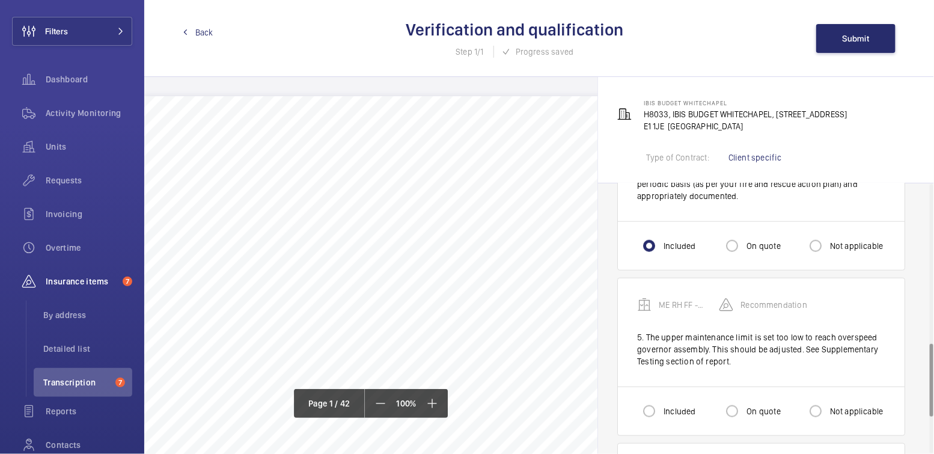
click at [844, 405] on label "Not applicable" at bounding box center [856, 411] width 56 height 12
click at [828, 405] on input "Not applicable" at bounding box center [816, 411] width 24 height 24
radio input "true"
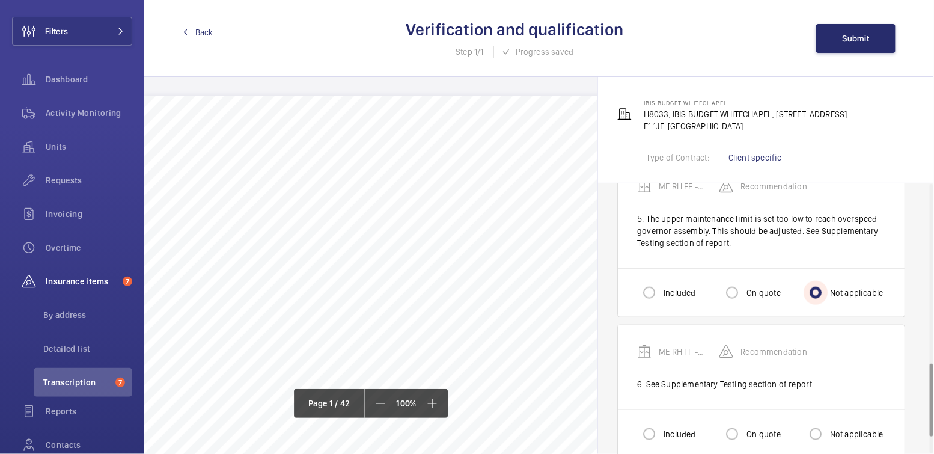
scroll to position [723, 0]
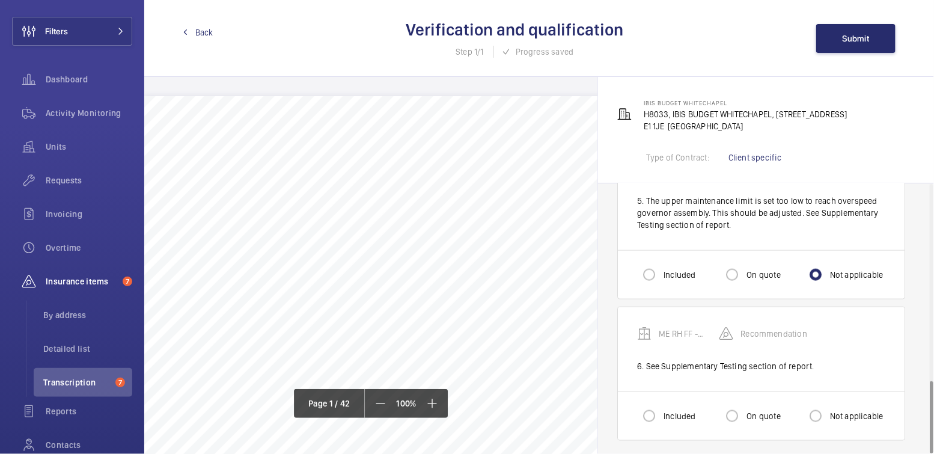
click at [851, 410] on label "Not applicable" at bounding box center [856, 416] width 56 height 12
click at [828, 408] on input "Not applicable" at bounding box center [816, 416] width 24 height 24
radio input "true"
click at [864, 35] on span "Submit" at bounding box center [856, 39] width 27 height 10
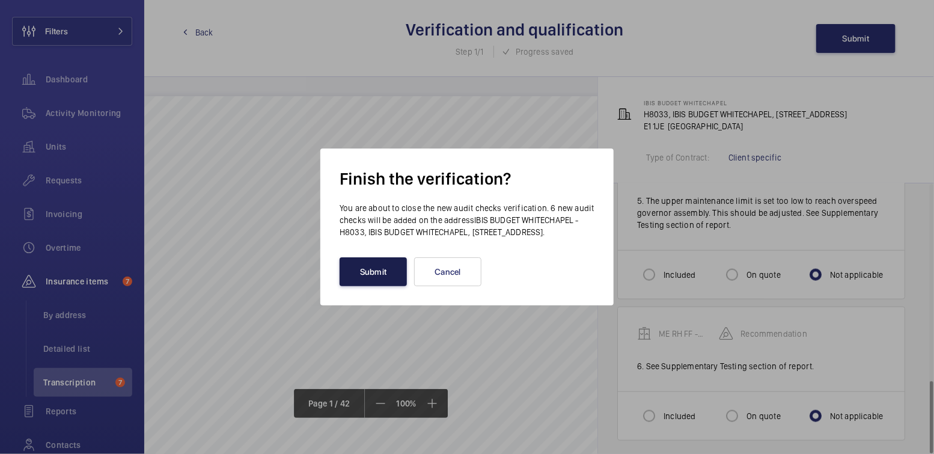
click at [385, 279] on button "Submit" at bounding box center [373, 271] width 67 height 29
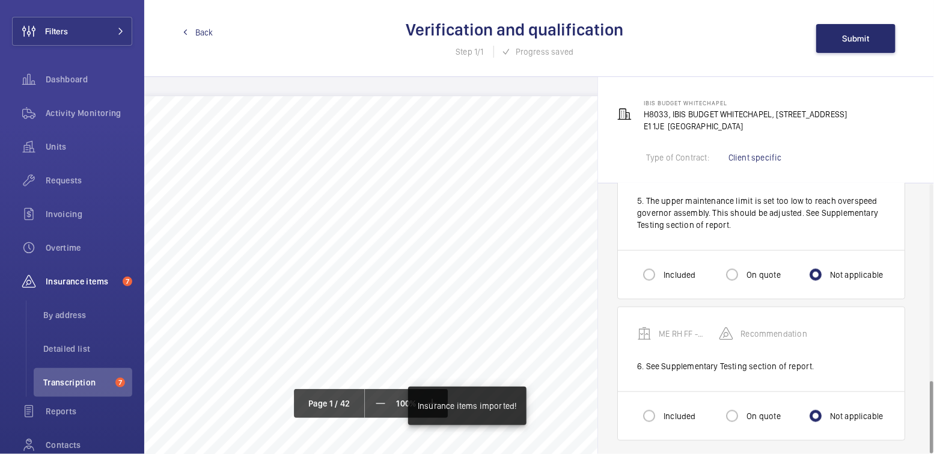
click at [204, 34] on span "Back" at bounding box center [204, 32] width 18 height 12
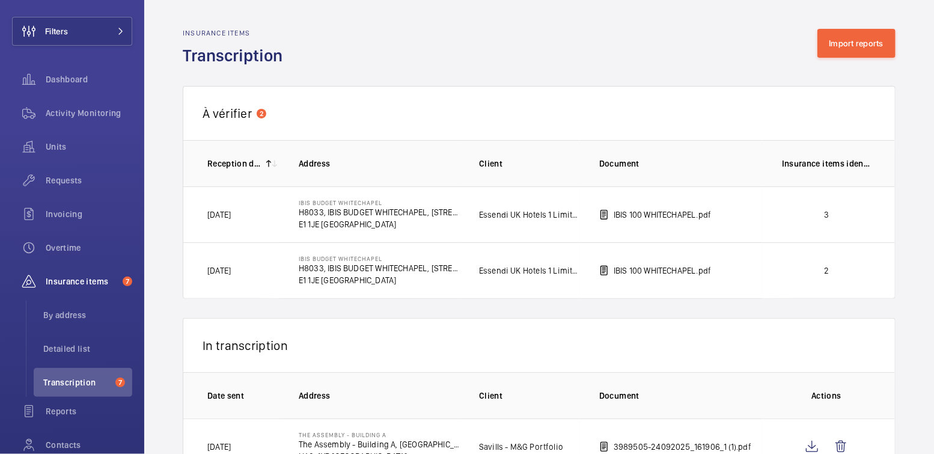
click at [824, 213] on p "3" at bounding box center [826, 215] width 89 height 12
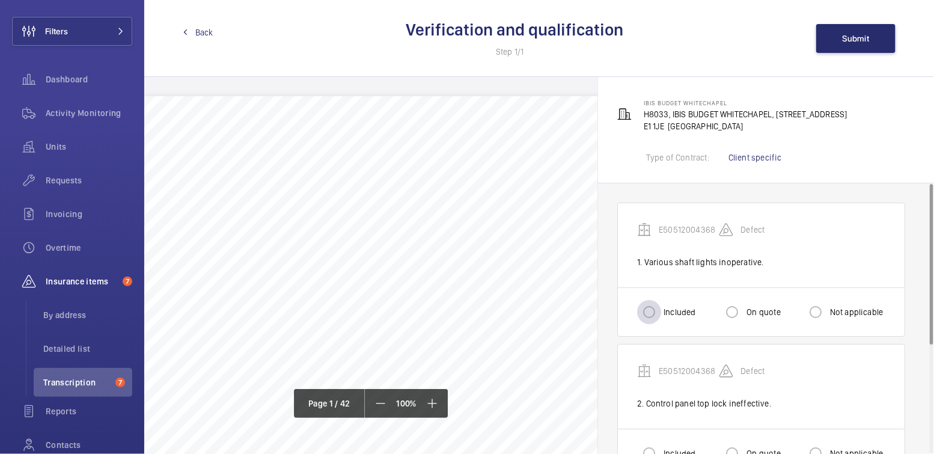
click at [661, 308] on div at bounding box center [649, 312] width 29 height 29
radio input "true"
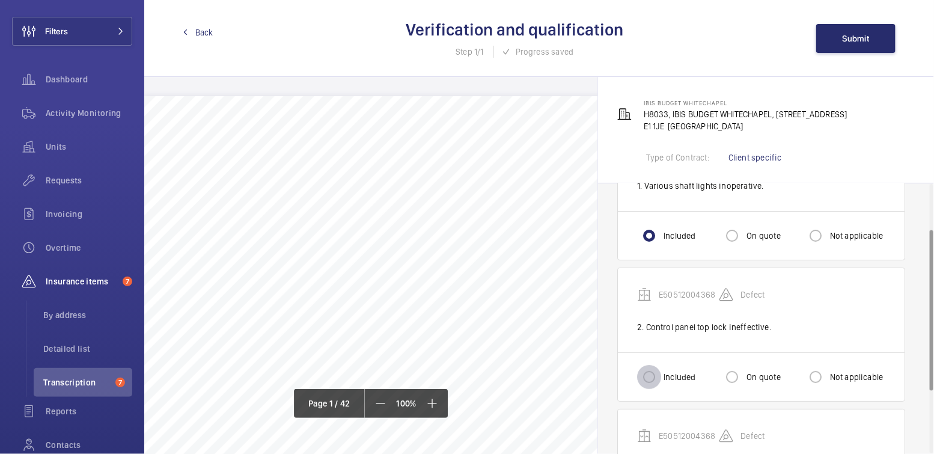
click at [651, 379] on input "Included" at bounding box center [649, 377] width 24 height 24
radio input "true"
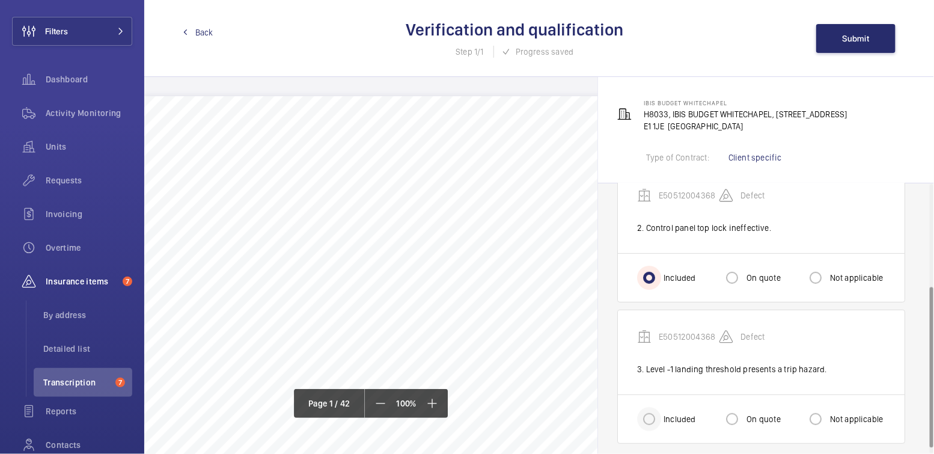
scroll to position [178, 0]
click at [664, 413] on label "Included" at bounding box center [678, 417] width 34 height 12
click at [661, 413] on input "Included" at bounding box center [649, 417] width 24 height 24
radio input "true"
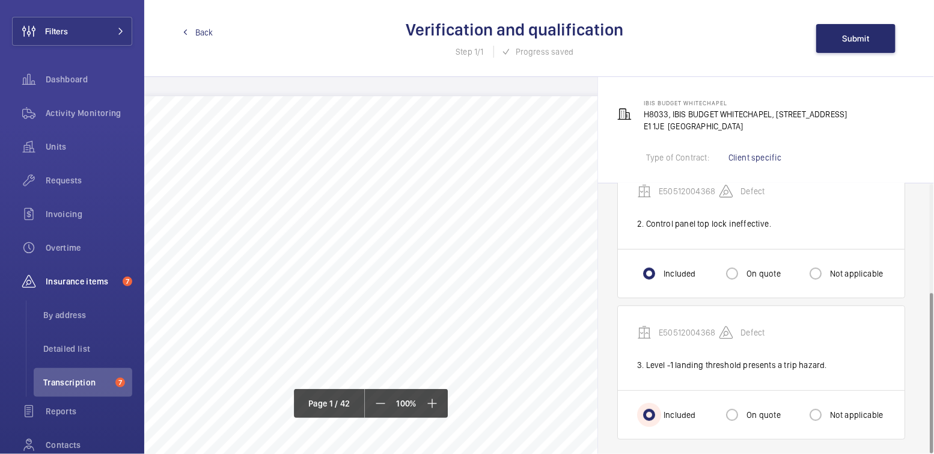
scroll to position [181, 0]
click at [854, 38] on span "Submit" at bounding box center [856, 39] width 27 height 10
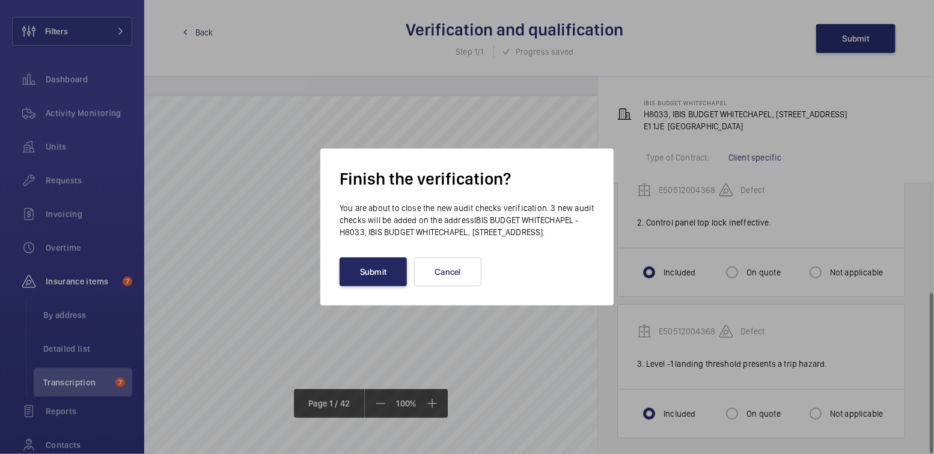
click at [376, 278] on button "Submit" at bounding box center [373, 271] width 67 height 29
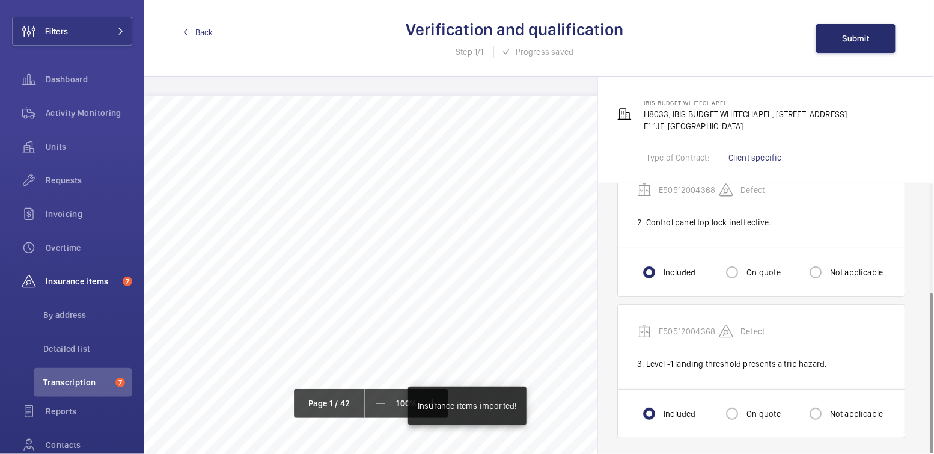
click at [202, 35] on span "Back" at bounding box center [204, 32] width 18 height 12
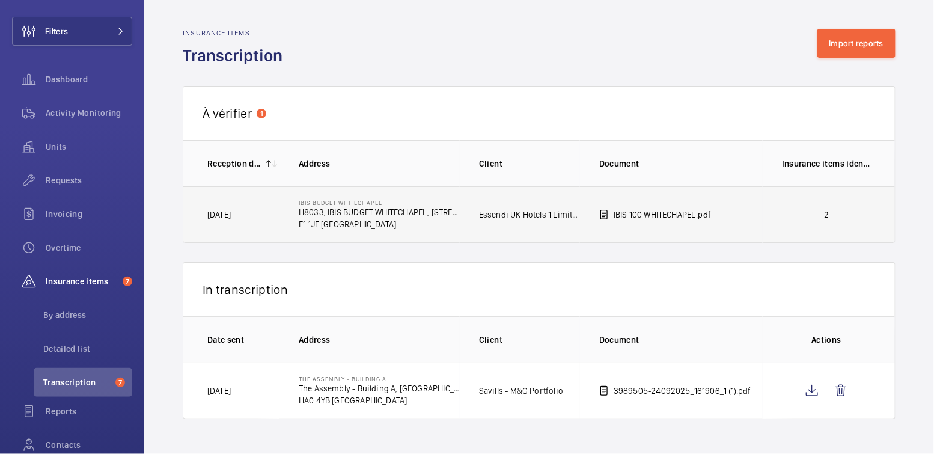
click at [831, 219] on p "2" at bounding box center [826, 215] width 89 height 12
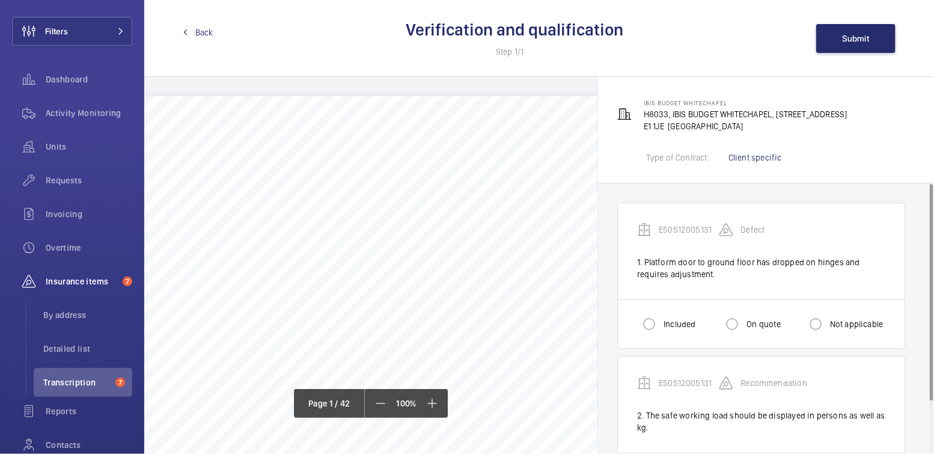
click at [675, 322] on label "Included" at bounding box center [678, 324] width 34 height 12
click at [661, 322] on input "Included" at bounding box center [649, 324] width 24 height 24
radio input "true"
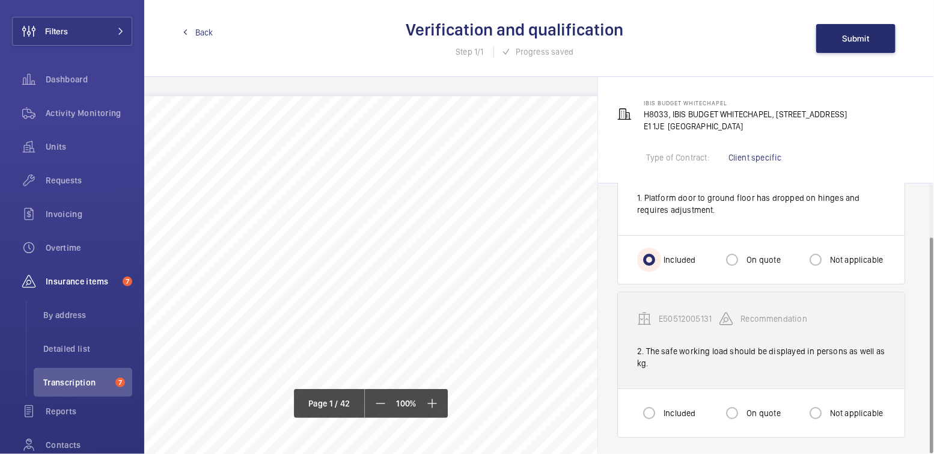
scroll to position [65, 0]
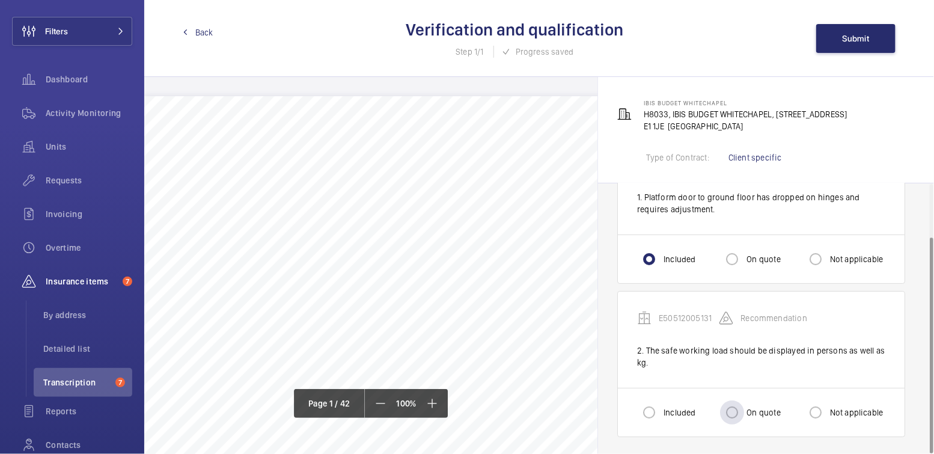
click at [768, 408] on label "On quote" at bounding box center [762, 412] width 36 height 12
click at [744, 408] on input "On quote" at bounding box center [732, 412] width 24 height 24
radio input "true"
click at [854, 34] on span "Submit" at bounding box center [856, 39] width 27 height 10
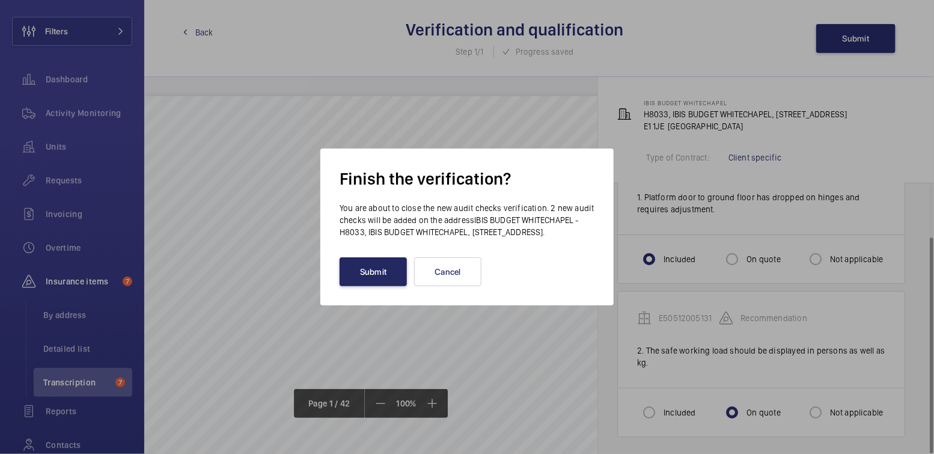
click at [402, 275] on button "Submit" at bounding box center [373, 271] width 67 height 29
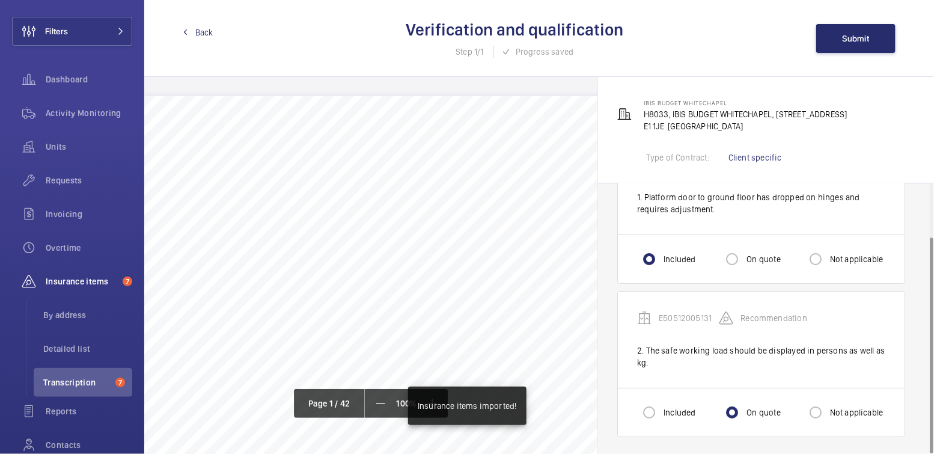
click at [200, 32] on span "Back" at bounding box center [204, 32] width 18 height 12
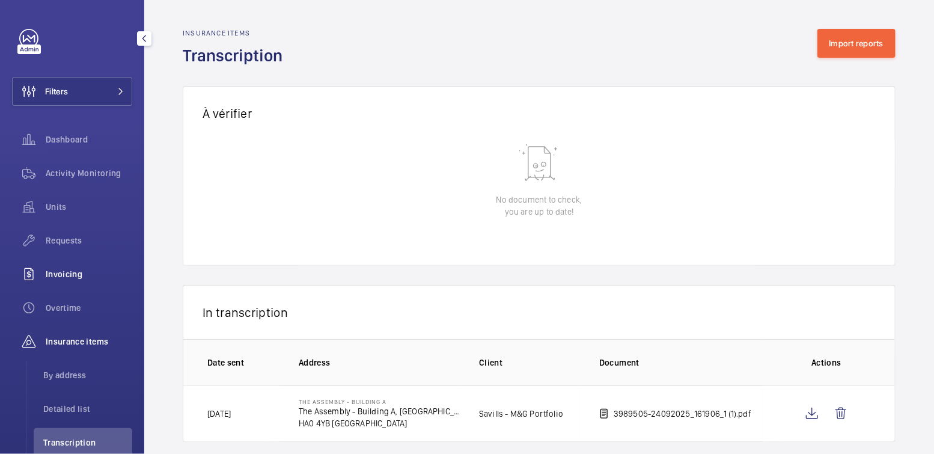
click at [70, 275] on span "Invoicing" at bounding box center [89, 274] width 87 height 12
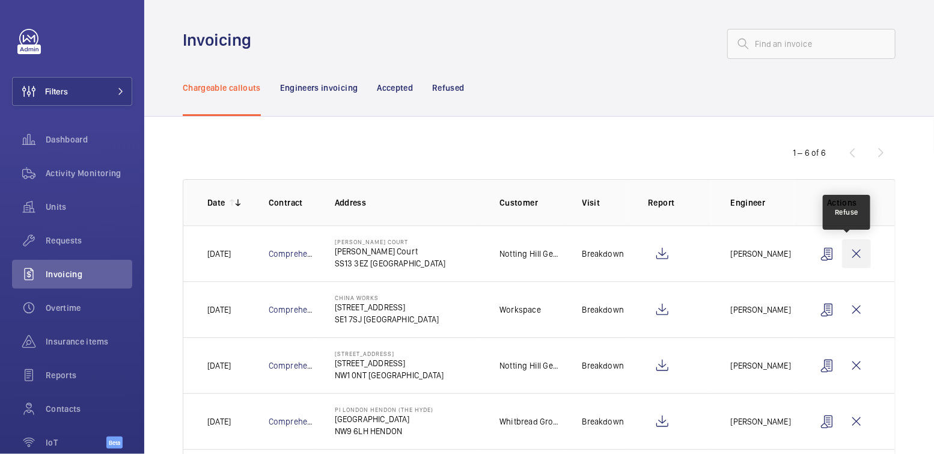
click at [856, 255] on wm-front-icon-button at bounding box center [856, 253] width 29 height 29
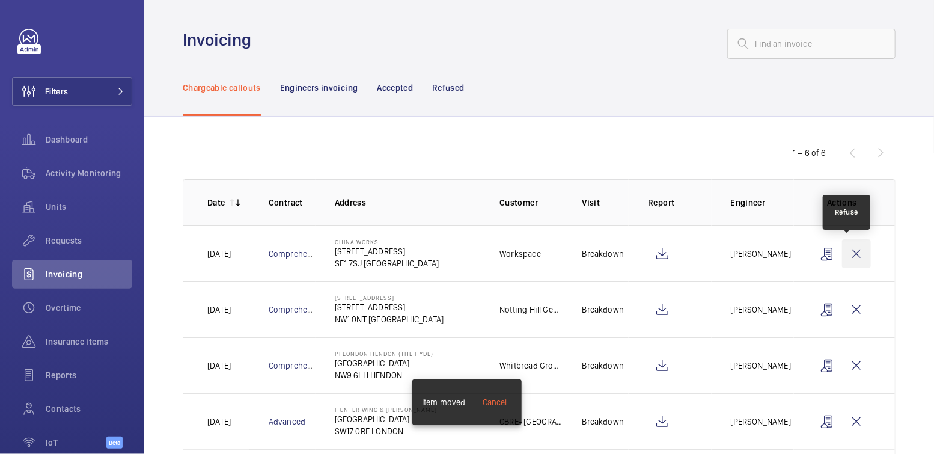
click at [853, 253] on wm-front-icon-button at bounding box center [856, 253] width 29 height 29
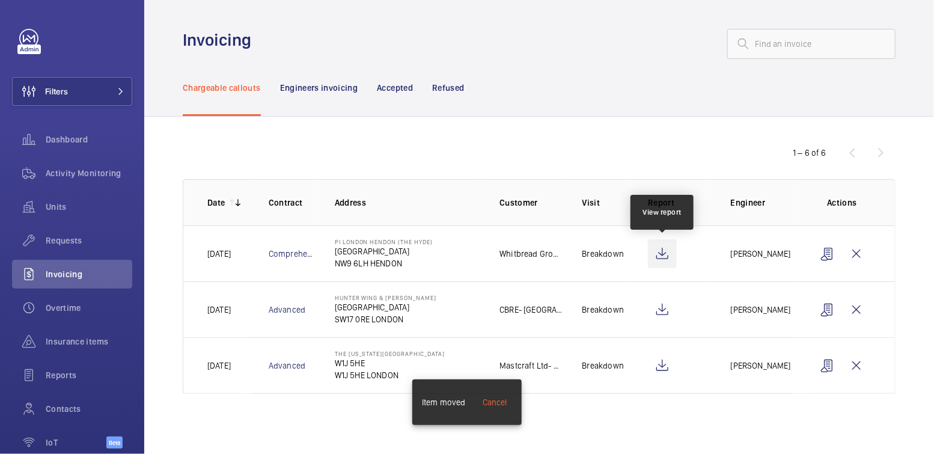
click at [666, 259] on wm-front-icon-button at bounding box center [662, 253] width 29 height 29
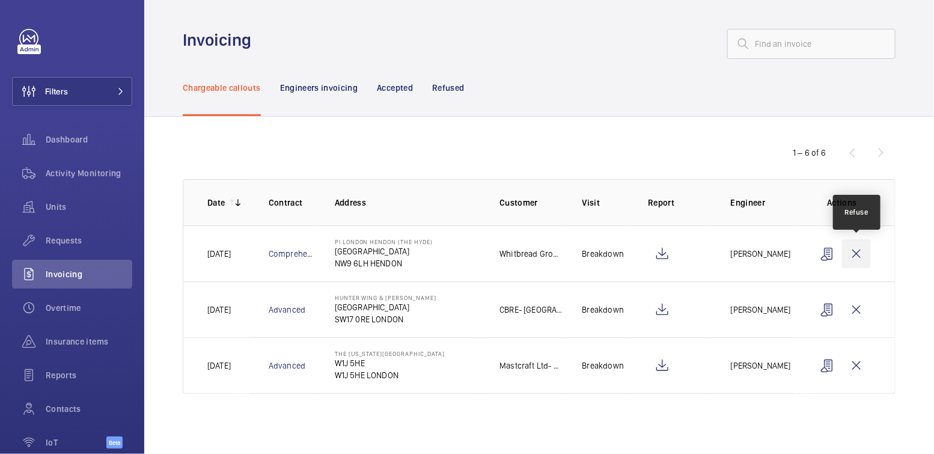
click at [856, 256] on wm-front-icon-button at bounding box center [856, 253] width 29 height 29
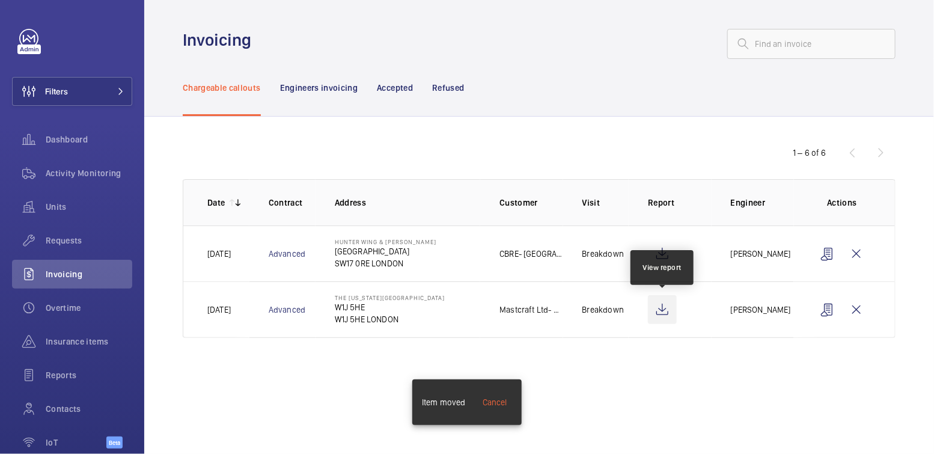
click at [661, 310] on wm-front-icon-button at bounding box center [662, 309] width 29 height 29
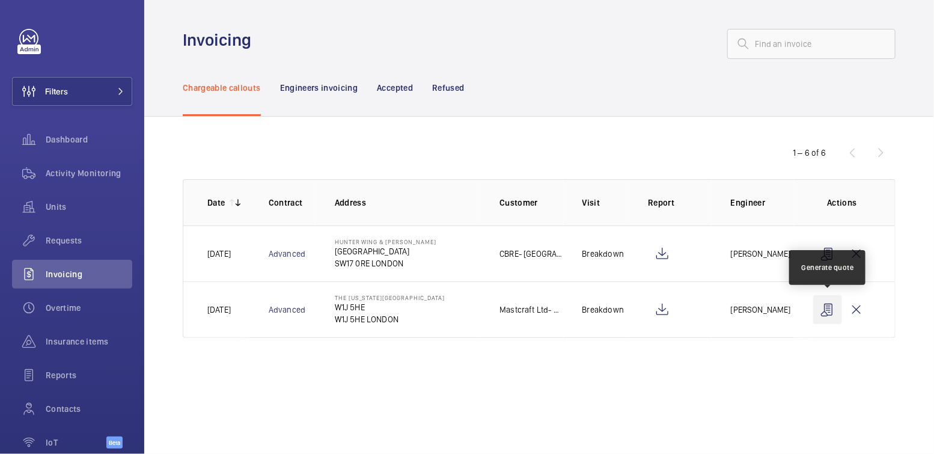
click at [827, 308] on wm-front-icon-button at bounding box center [828, 309] width 29 height 29
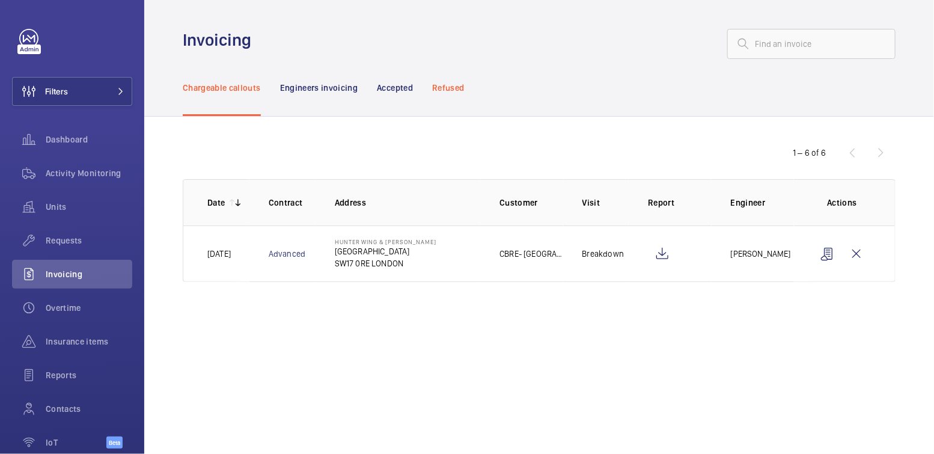
click at [449, 84] on p "Refused" at bounding box center [448, 88] width 32 height 12
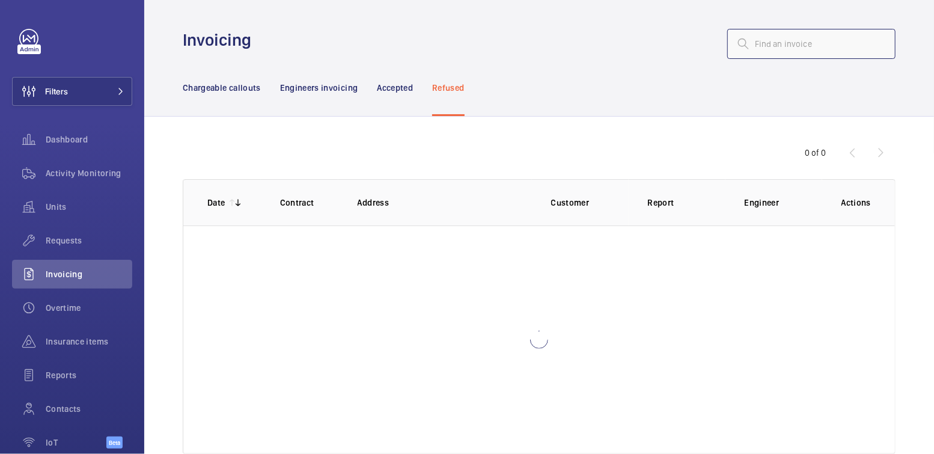
click at [766, 43] on input "text" at bounding box center [812, 44] width 168 height 30
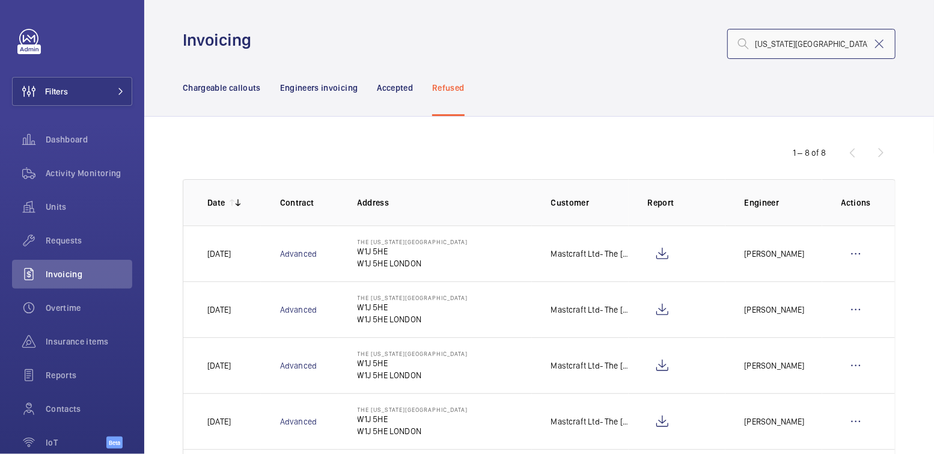
type input "washington hotel"
click at [844, 254] on wm-front-icon-button at bounding box center [856, 253] width 29 height 29
click at [827, 293] on p "Move to Engineers invoicing" at bounding box center [804, 290] width 107 height 12
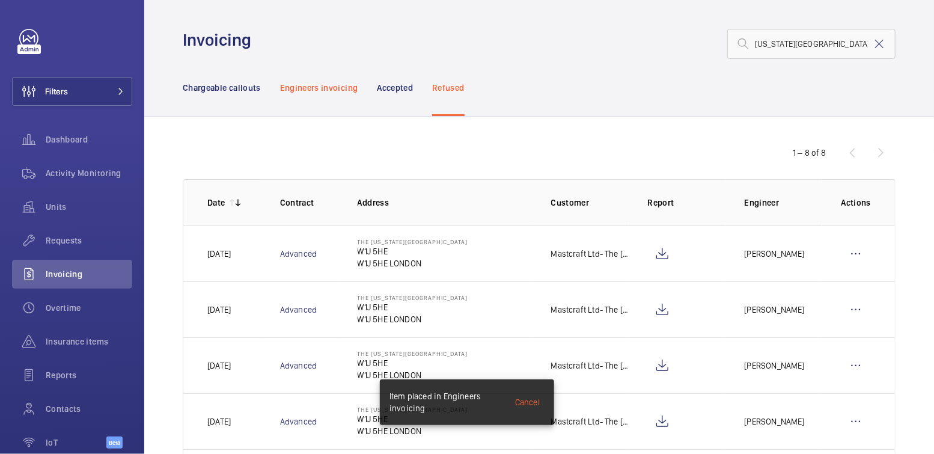
click at [330, 90] on p "Engineers invoicing" at bounding box center [319, 88] width 78 height 12
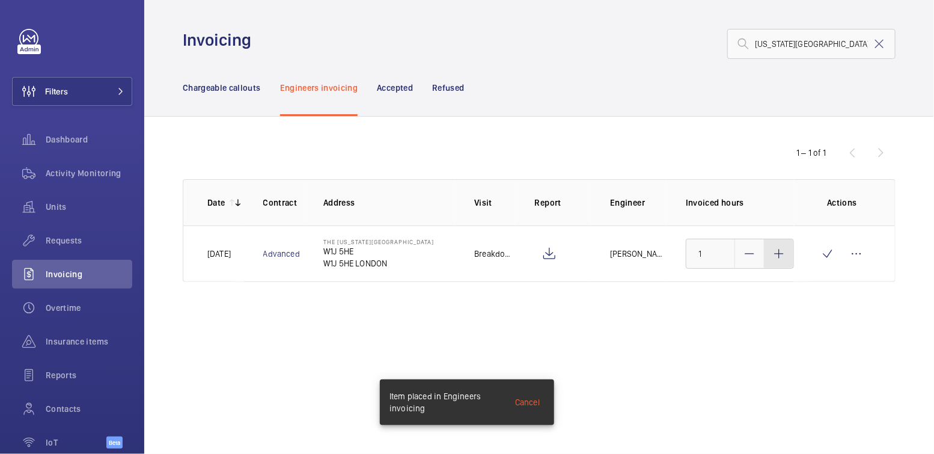
click at [790, 262] on div at bounding box center [779, 253] width 29 height 29
click at [791, 262] on div at bounding box center [779, 253] width 29 height 29
type input "3"
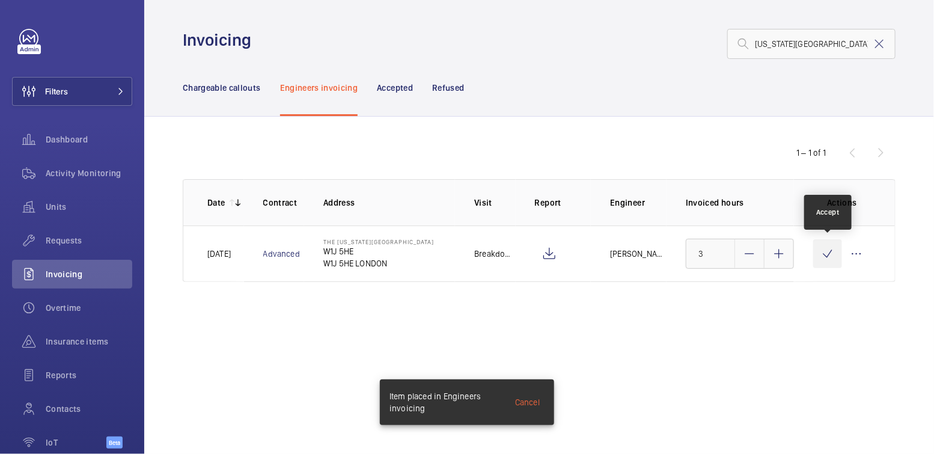
click at [827, 257] on wm-front-icon-button at bounding box center [828, 253] width 29 height 29
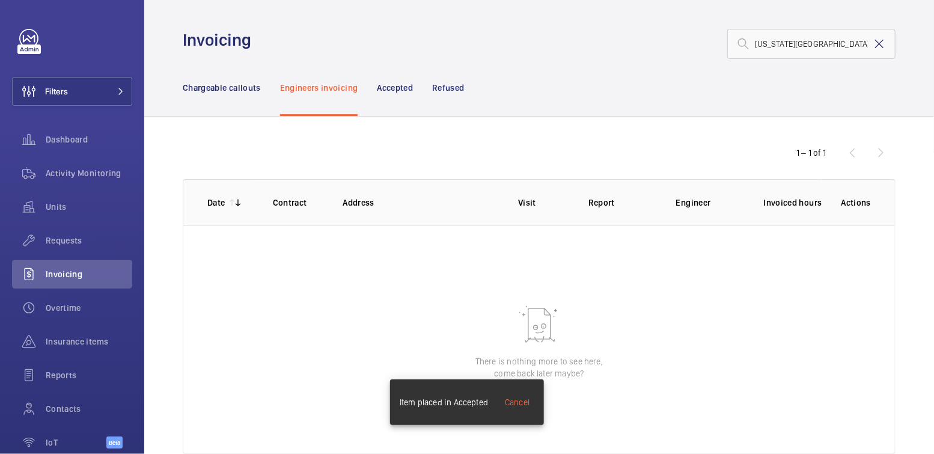
click at [873, 41] on mat-icon at bounding box center [880, 44] width 14 height 14
click at [235, 86] on p "Chargeable callouts" at bounding box center [222, 88] width 78 height 12
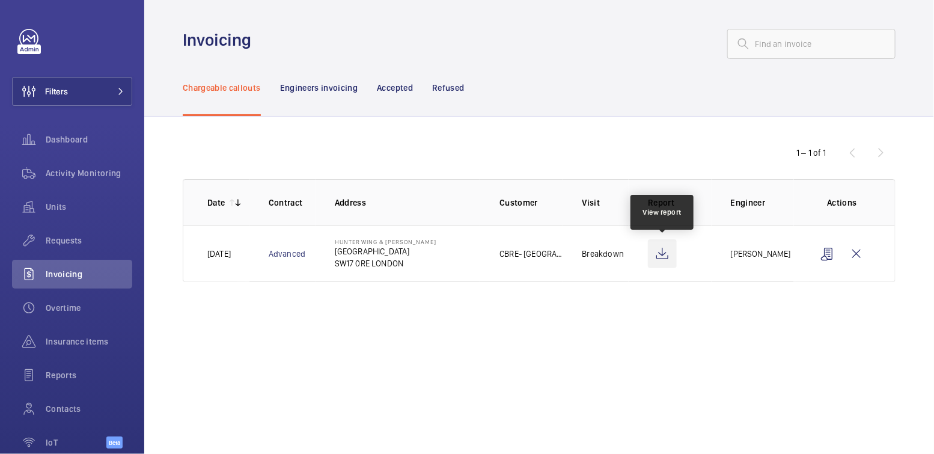
click at [667, 256] on wm-front-icon-button at bounding box center [662, 253] width 29 height 29
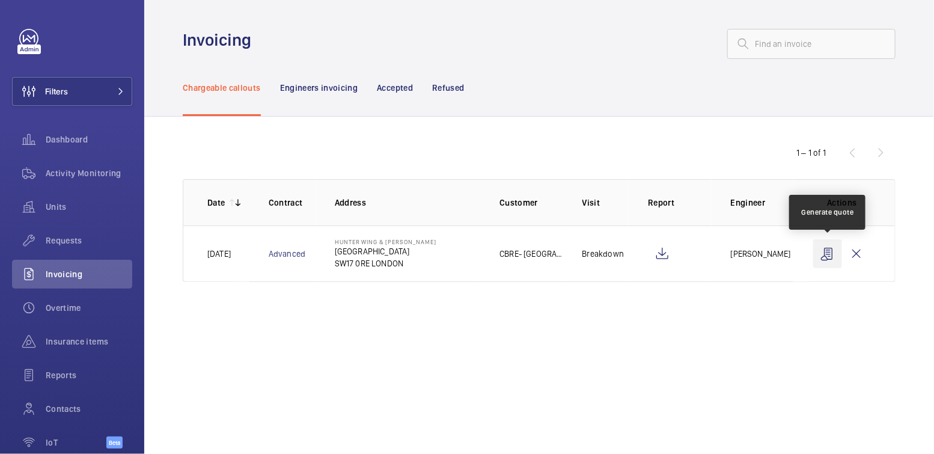
click at [830, 257] on wm-front-icon-button at bounding box center [828, 253] width 29 height 29
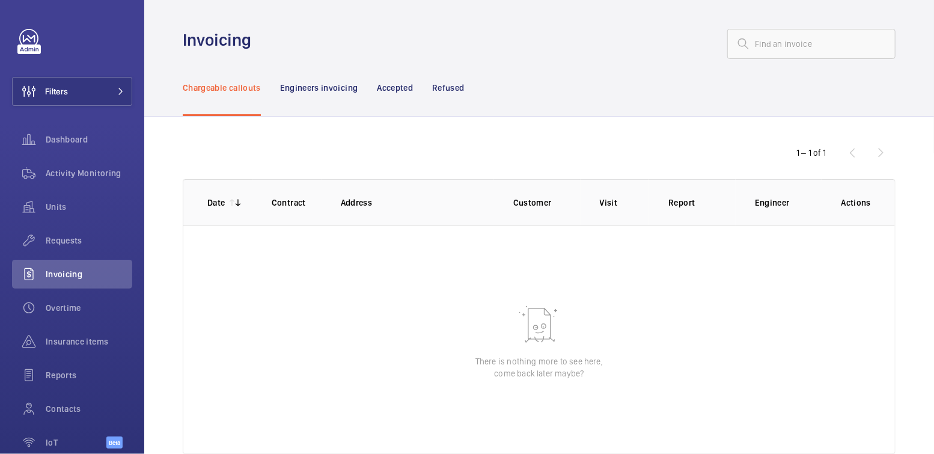
click at [458, 85] on p "Refused" at bounding box center [448, 88] width 32 height 12
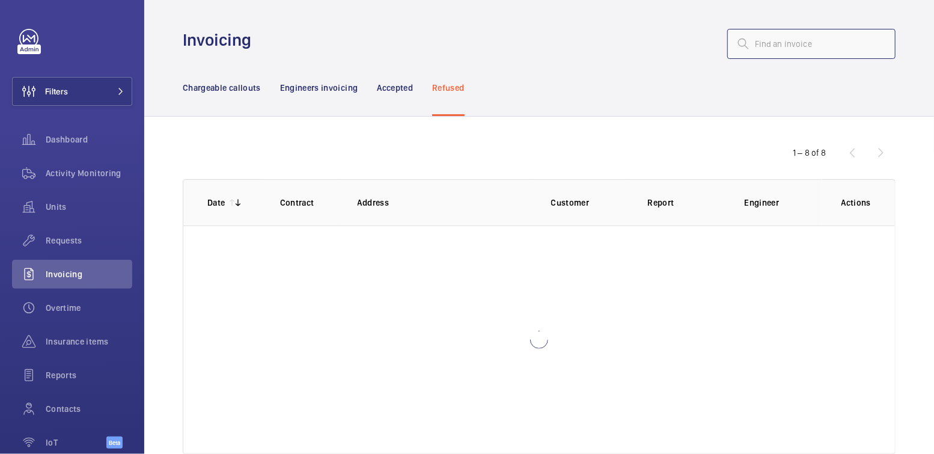
click at [809, 44] on input "text" at bounding box center [812, 44] width 168 height 30
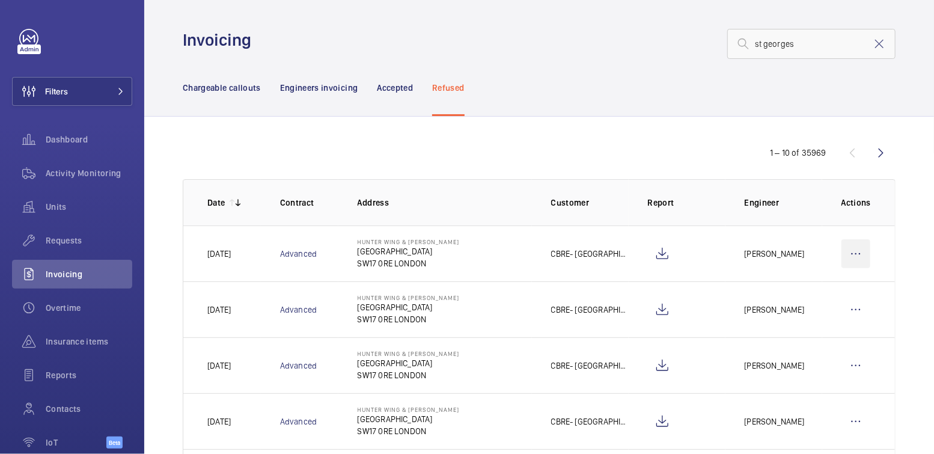
click at [846, 257] on wm-front-icon-button at bounding box center [856, 253] width 29 height 29
click at [832, 287] on p "Move to Engineers invoicing" at bounding box center [804, 290] width 107 height 12
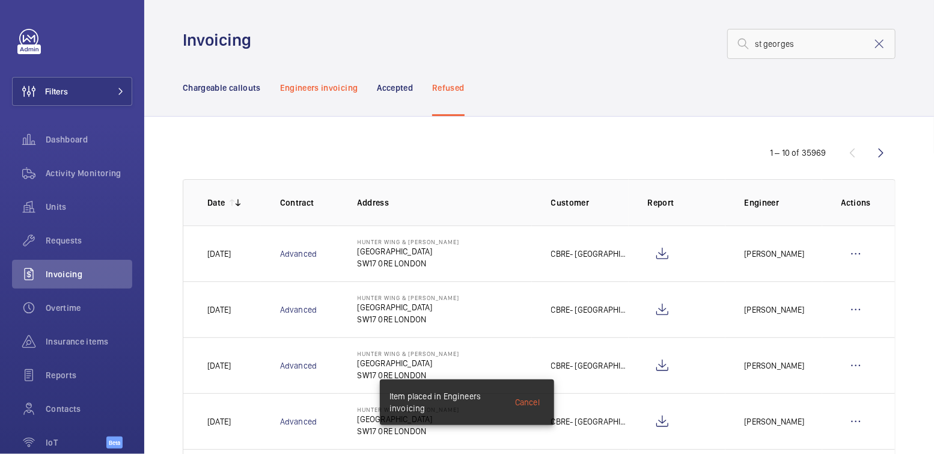
click at [337, 88] on p "Engineers invoicing" at bounding box center [319, 88] width 78 height 12
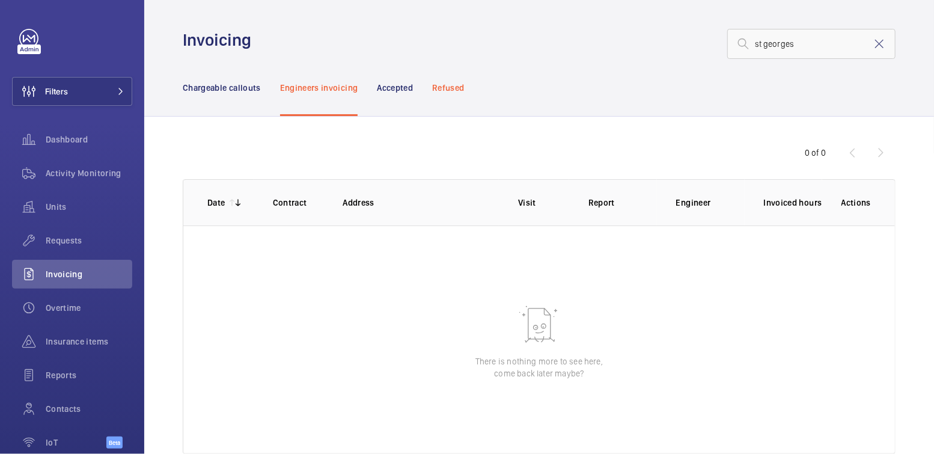
click at [451, 85] on p "Refused" at bounding box center [448, 88] width 32 height 12
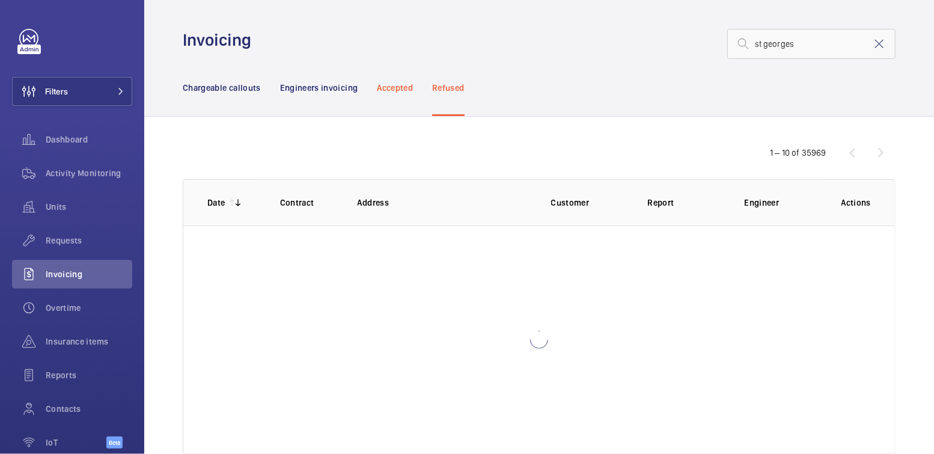
click at [406, 91] on p "Accepted" at bounding box center [395, 88] width 36 height 12
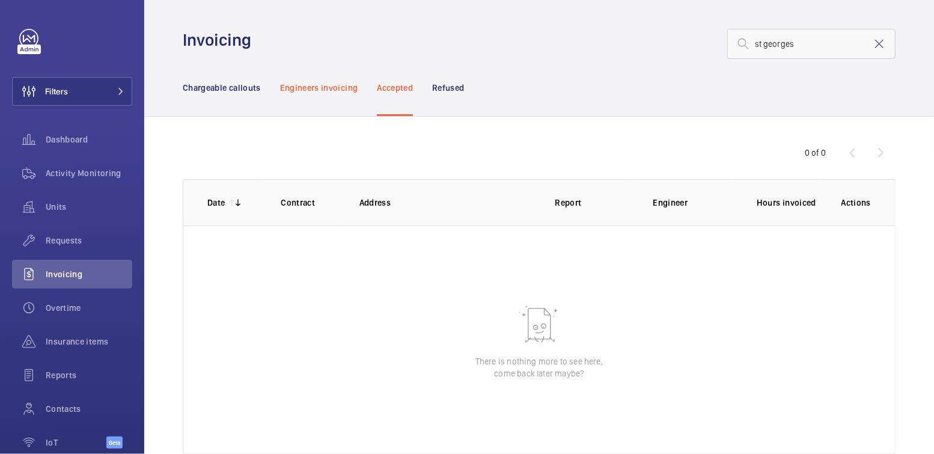
click at [325, 86] on p "Engineers invoicing" at bounding box center [319, 88] width 78 height 12
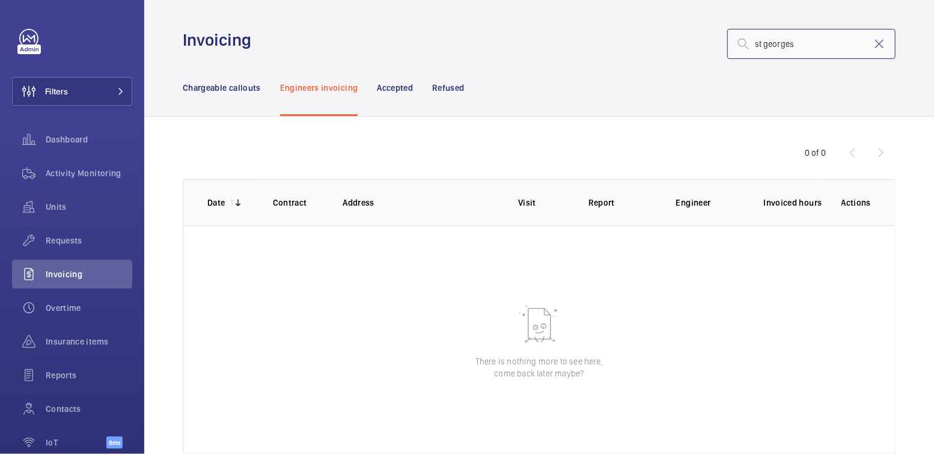
drag, startPoint x: 777, startPoint y: 49, endPoint x: 802, endPoint y: 48, distance: 25.3
click at [777, 49] on input "st georges" at bounding box center [812, 44] width 168 height 30
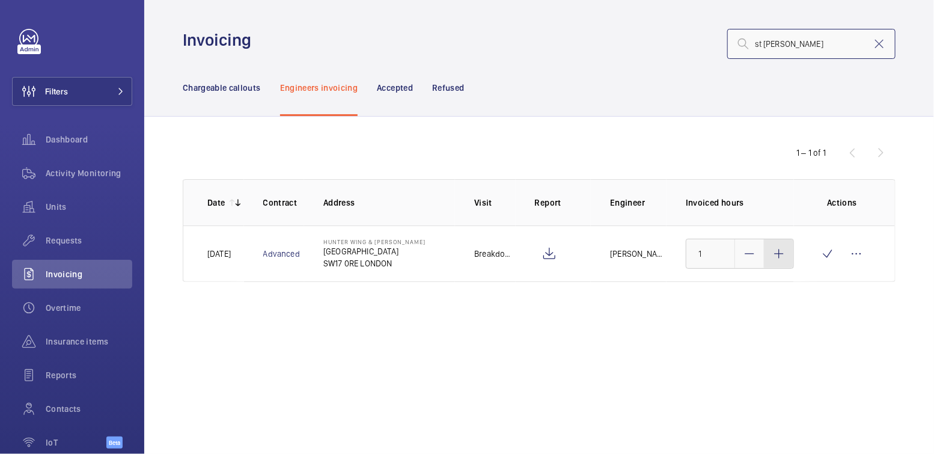
type input "st george"
click at [783, 254] on mat-icon at bounding box center [779, 254] width 14 height 14
click at [783, 253] on mat-icon at bounding box center [779, 254] width 14 height 14
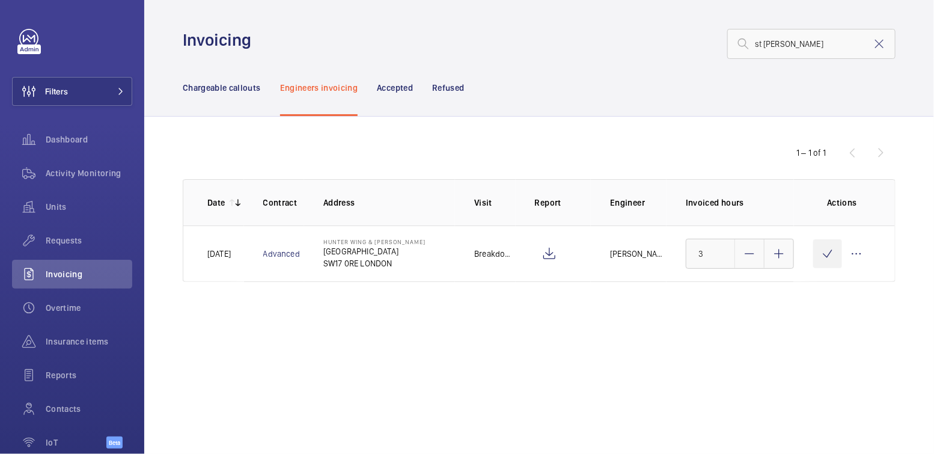
click at [842, 257] on wm-front-icon-button at bounding box center [828, 253] width 29 height 29
click at [832, 257] on wm-front-icon-button at bounding box center [828, 253] width 29 height 29
type input "2"
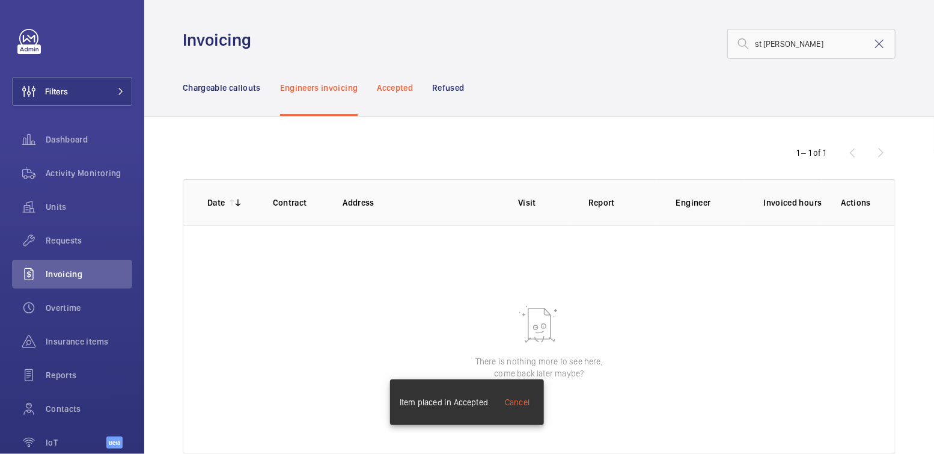
click at [400, 92] on p "Accepted" at bounding box center [395, 88] width 36 height 12
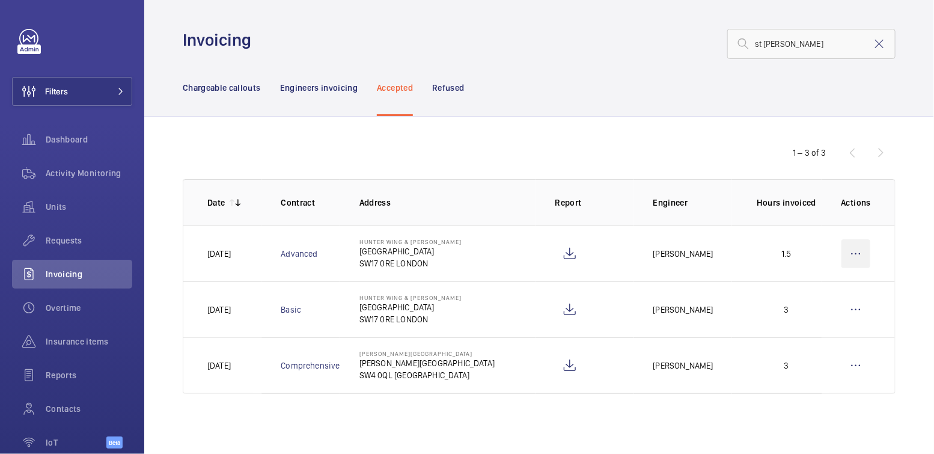
click at [855, 250] on wm-front-icon-button at bounding box center [856, 253] width 29 height 29
drag, startPoint x: 838, startPoint y: 305, endPoint x: 823, endPoint y: 294, distance: 18.4
click at [838, 306] on p "Move to Engineers invoicing" at bounding box center [804, 312] width 107 height 12
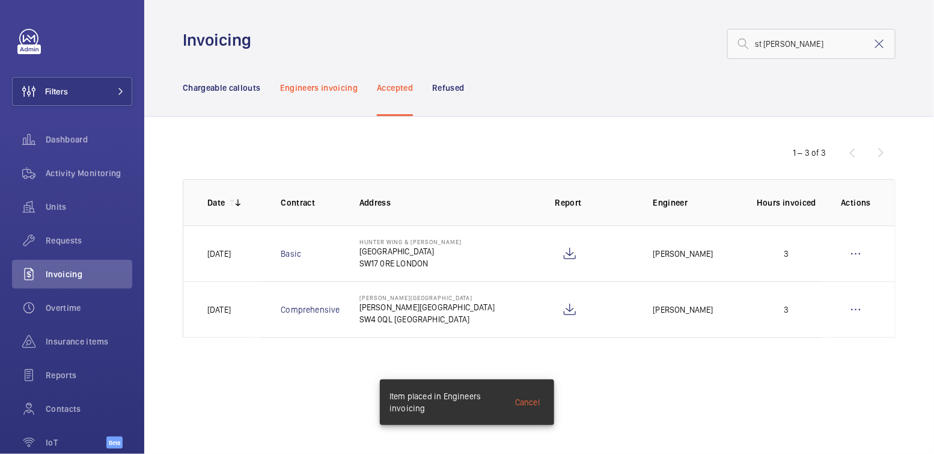
click at [330, 82] on p "Engineers invoicing" at bounding box center [319, 88] width 78 height 12
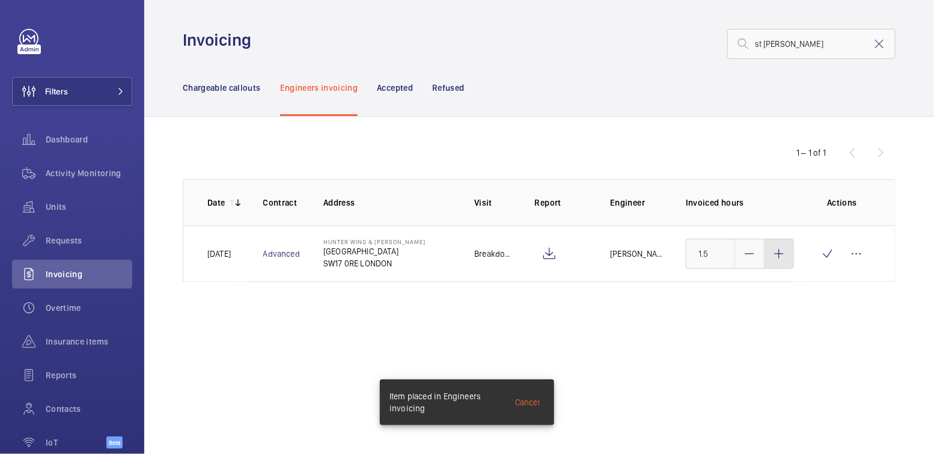
click at [780, 251] on mat-icon at bounding box center [779, 254] width 14 height 14
type input "3"
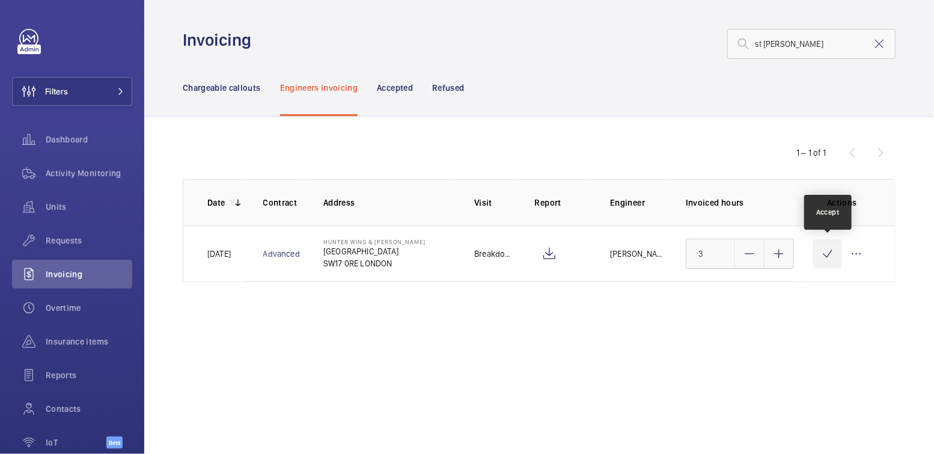
click at [826, 254] on wm-front-icon-button at bounding box center [828, 253] width 29 height 29
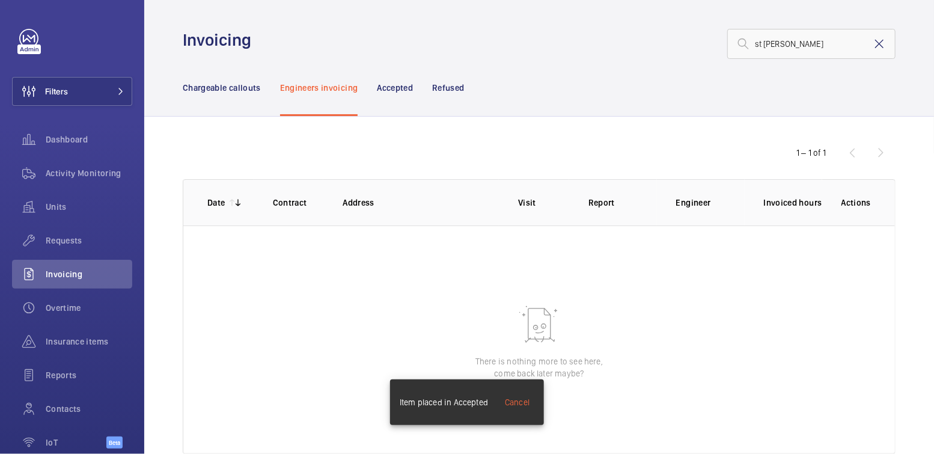
click at [876, 45] on mat-icon at bounding box center [880, 44] width 14 height 14
click at [240, 93] on p "Chargeable callouts" at bounding box center [222, 88] width 78 height 12
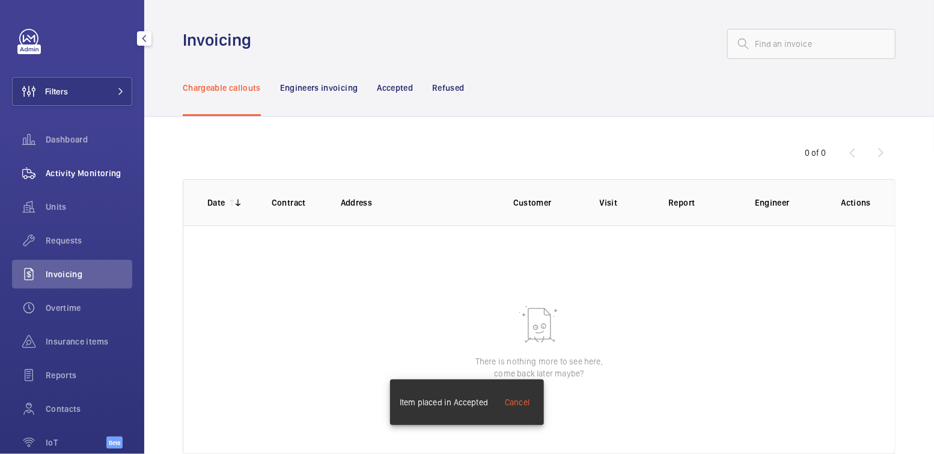
click at [111, 167] on div "Activity Monitoring" at bounding box center [72, 173] width 120 height 29
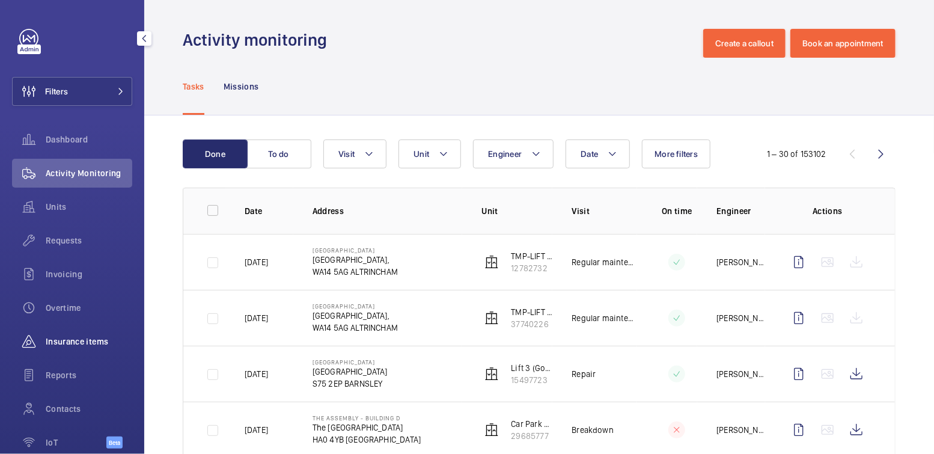
click at [76, 342] on span "Insurance items" at bounding box center [89, 342] width 87 height 12
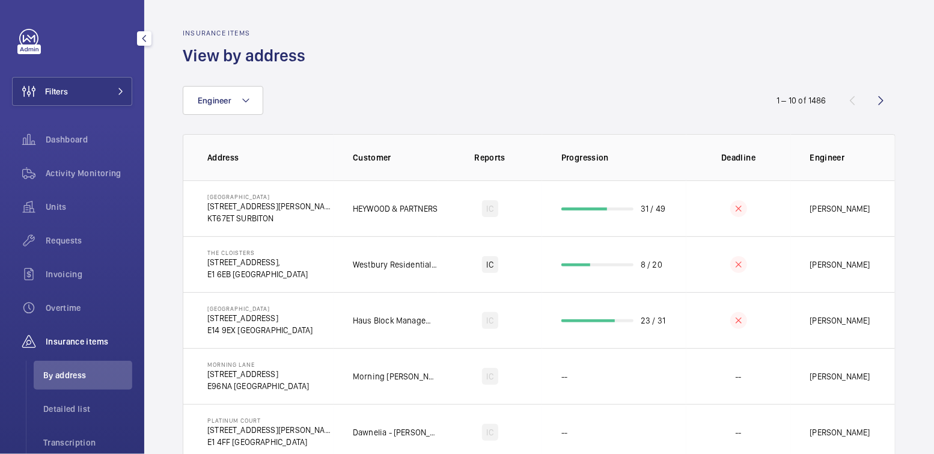
scroll to position [111, 0]
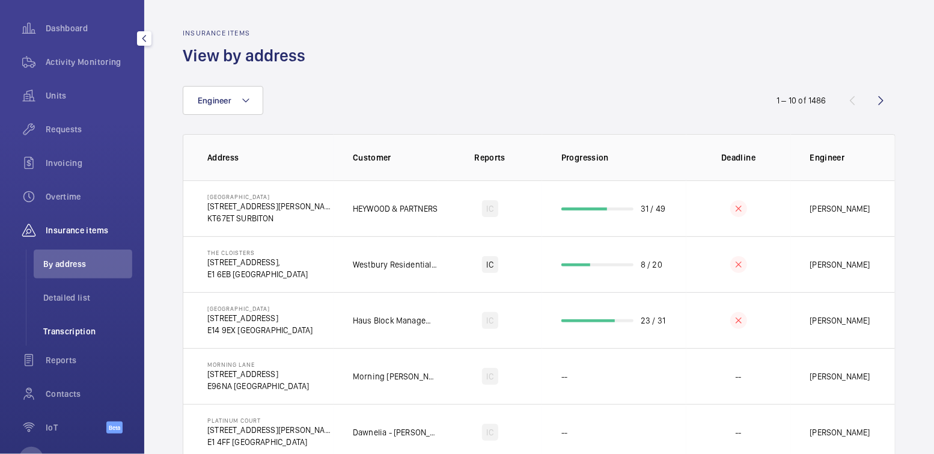
click at [90, 334] on span "Transcription" at bounding box center [87, 331] width 89 height 12
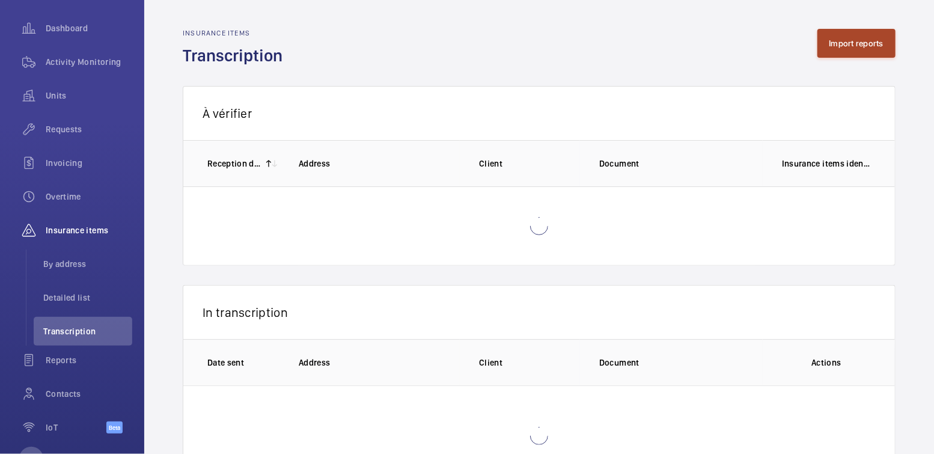
click at [847, 42] on button "Import reports" at bounding box center [857, 43] width 79 height 29
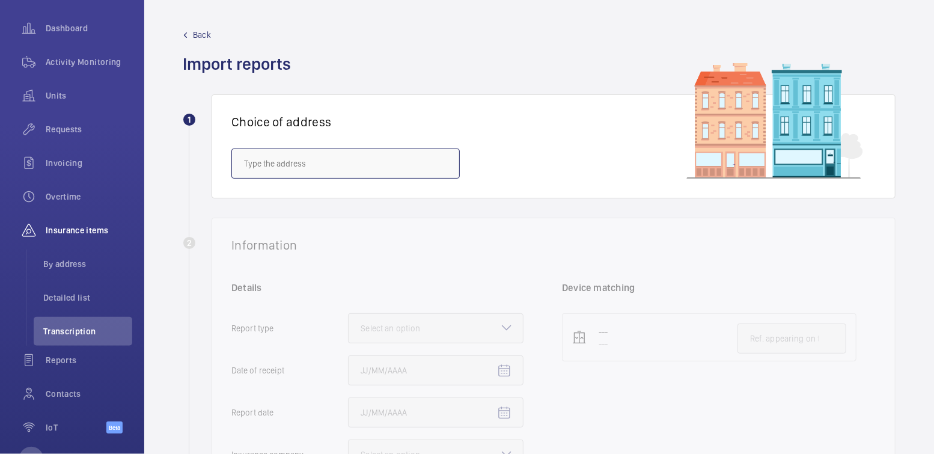
click at [355, 174] on input "text" at bounding box center [346, 164] width 228 height 30
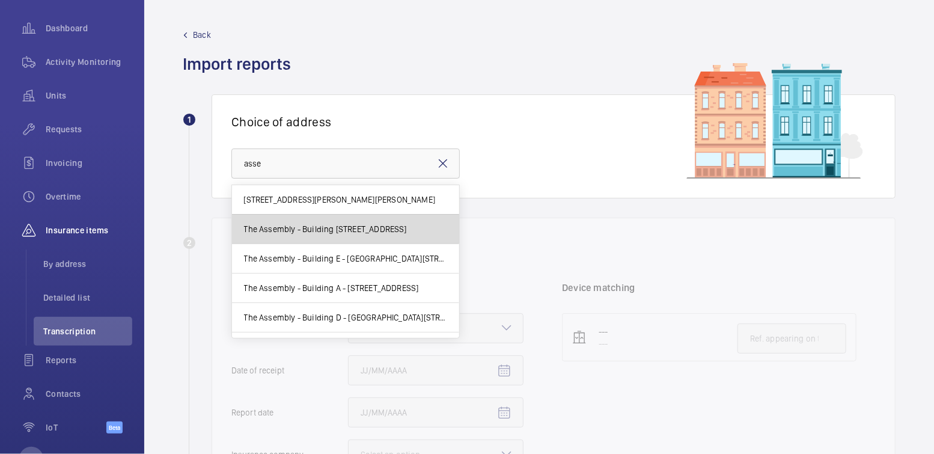
click at [361, 236] on mat-option "The Assembly - Building B - The Assembly - Building B, Montrose Crescent, WEMBL…" at bounding box center [345, 229] width 227 height 29
type input "The Assembly - Building B - The Assembly - Building B, Montrose Crescent, WEMBL…"
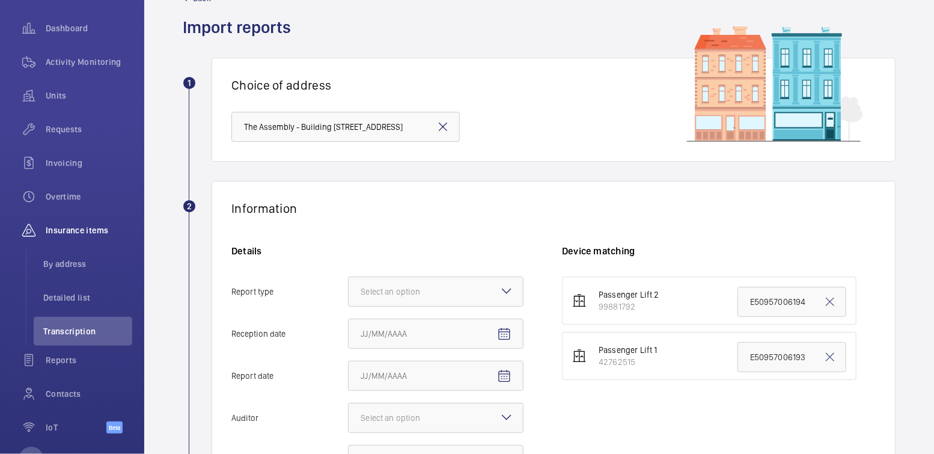
scroll to position [37, 0]
click at [508, 287] on mat-icon at bounding box center [507, 290] width 14 height 14
click at [349, 287] on input "Report type Select an option" at bounding box center [349, 291] width 0 height 29
click at [474, 324] on span "Insurance company" at bounding box center [436, 328] width 150 height 12
click at [349, 305] on input "Report type Select an option Insurance company Consultant" at bounding box center [349, 291] width 0 height 29
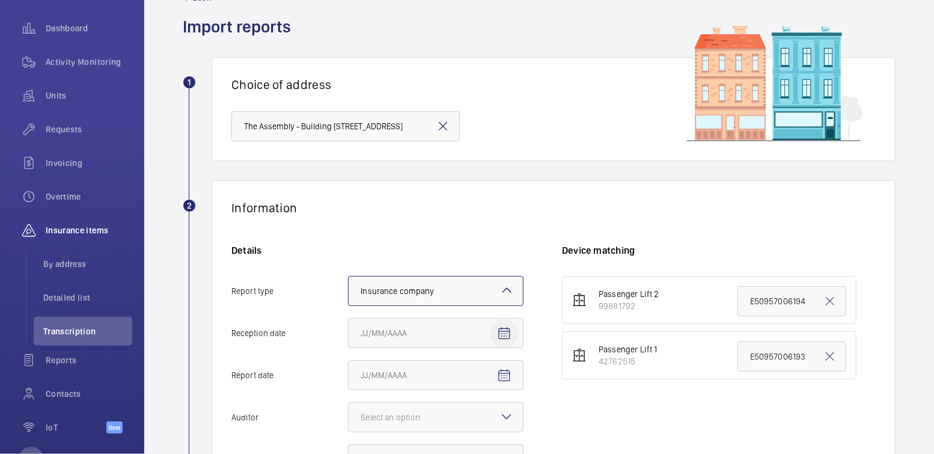
click at [506, 328] on mat-icon "Open calendar" at bounding box center [504, 334] width 14 height 14
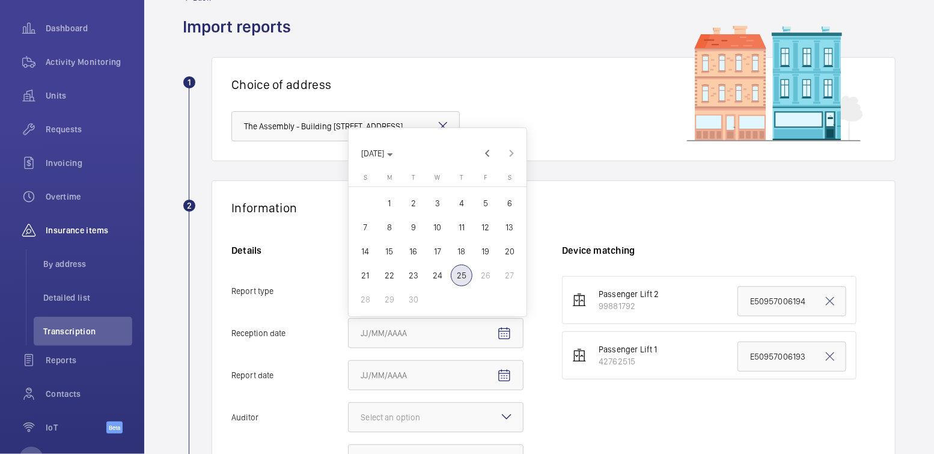
click at [442, 275] on span "24" at bounding box center [438, 276] width 22 height 22
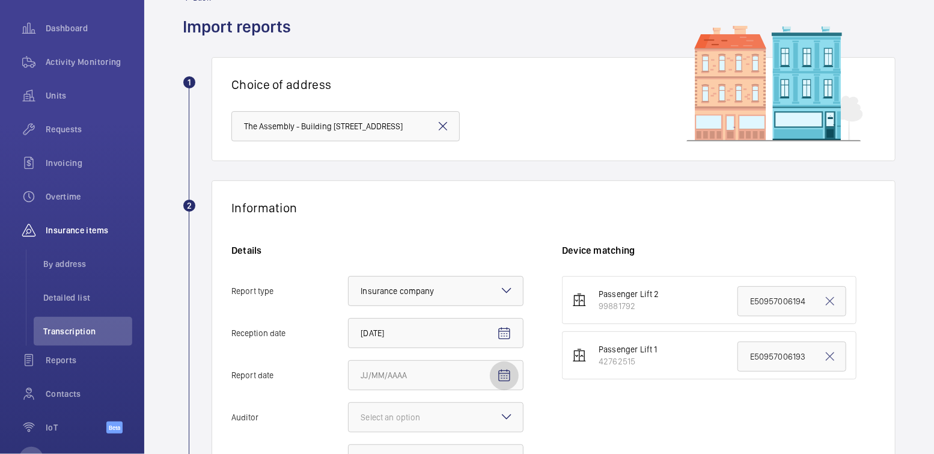
click at [510, 375] on mat-icon "Open calendar" at bounding box center [504, 376] width 14 height 14
click at [569, 362] on div at bounding box center [467, 227] width 934 height 454
click at [512, 330] on span "Open calendar" at bounding box center [504, 333] width 29 height 29
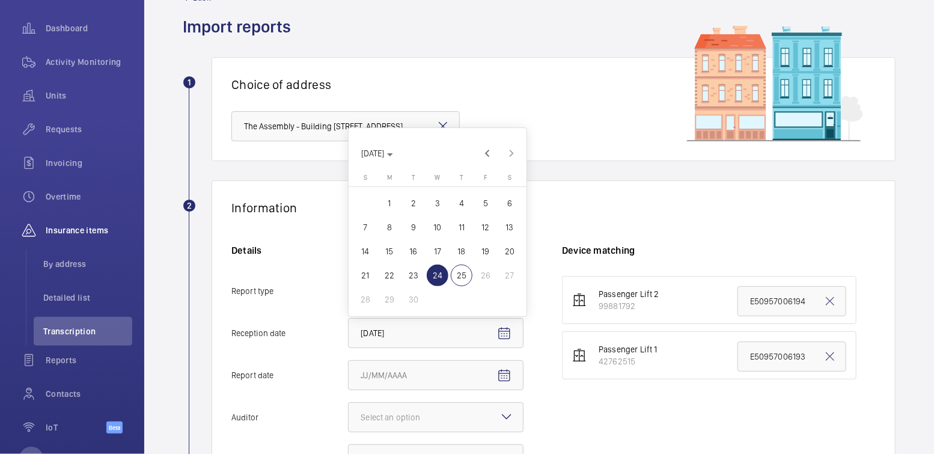
click at [464, 274] on span "25" at bounding box center [462, 276] width 22 height 22
type input "9/25/2025"
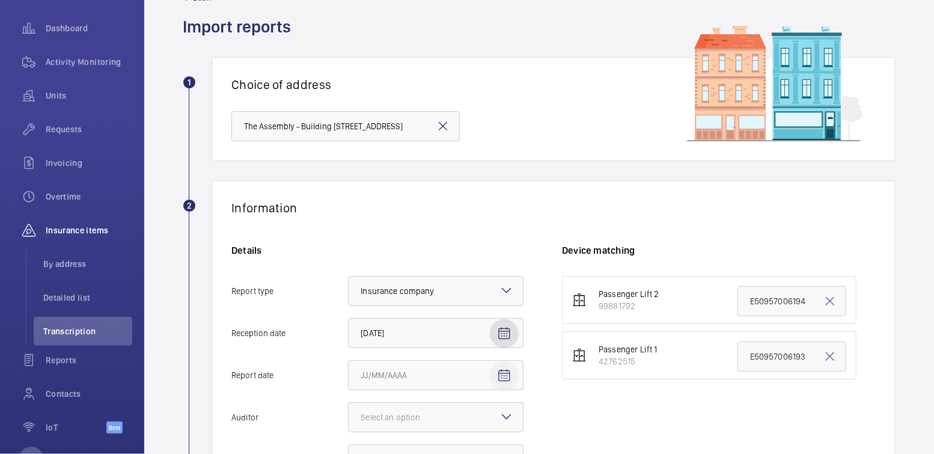
click at [492, 377] on span "Open calendar" at bounding box center [504, 375] width 29 height 29
click at [441, 320] on span "24" at bounding box center [438, 318] width 22 height 22
type input "9/24/2025"
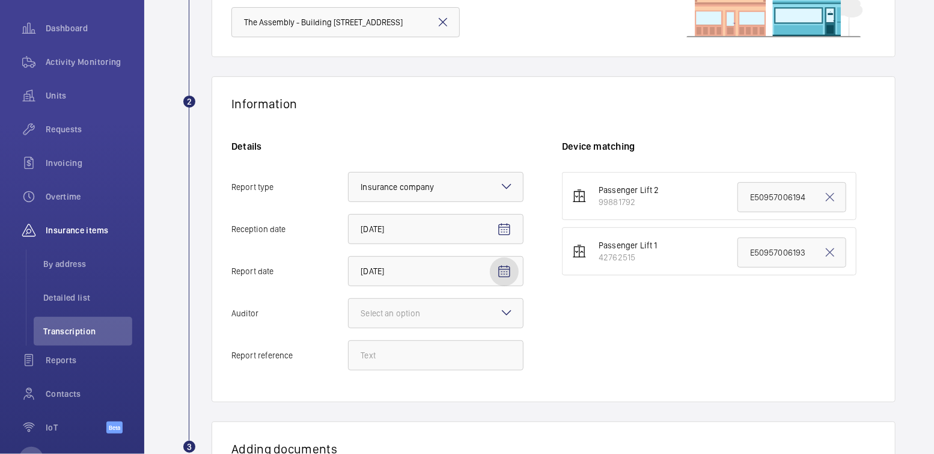
scroll to position [143, 0]
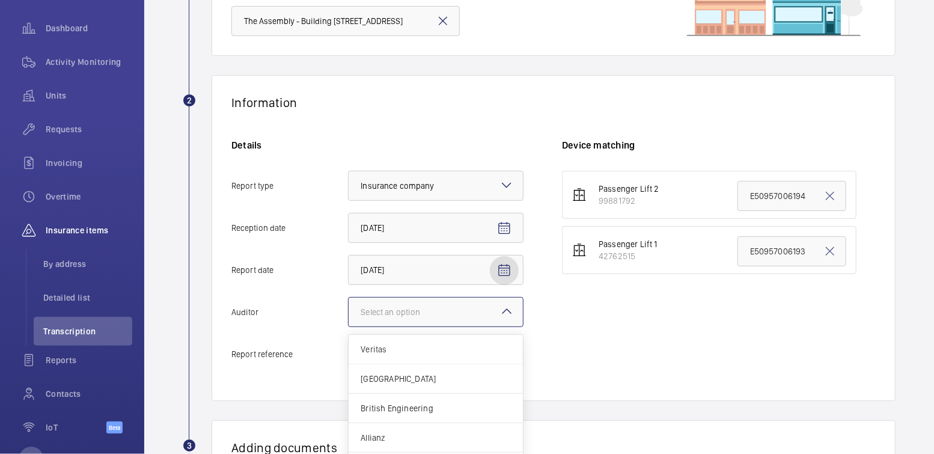
click at [449, 308] on div at bounding box center [436, 312] width 174 height 29
click at [349, 308] on input "Auditor Select an option Veritas Zurich British Engineering Allianz Other" at bounding box center [349, 312] width 0 height 29
click at [441, 428] on div "Allianz" at bounding box center [436, 437] width 174 height 29
click at [349, 327] on input "Auditor Select an option Veritas Zurich British Engineering Allianz Other" at bounding box center [349, 312] width 0 height 29
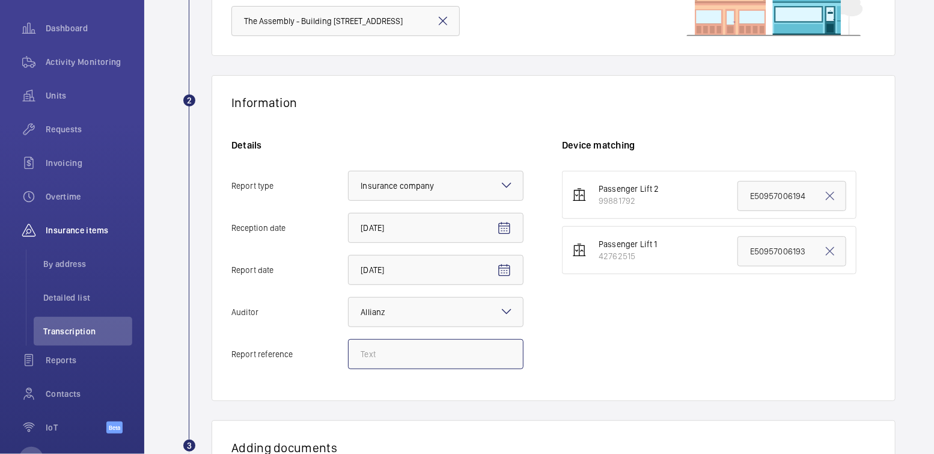
click at [452, 352] on input "Report reference" at bounding box center [436, 354] width 176 height 30
paste input "E53725000860"
type input "E53725000860"
drag, startPoint x: 805, startPoint y: 253, endPoint x: 708, endPoint y: 244, distance: 97.2
click at [708, 244] on li "Passenger Lift 1 42762515 E50957006193" at bounding box center [709, 250] width 295 height 48
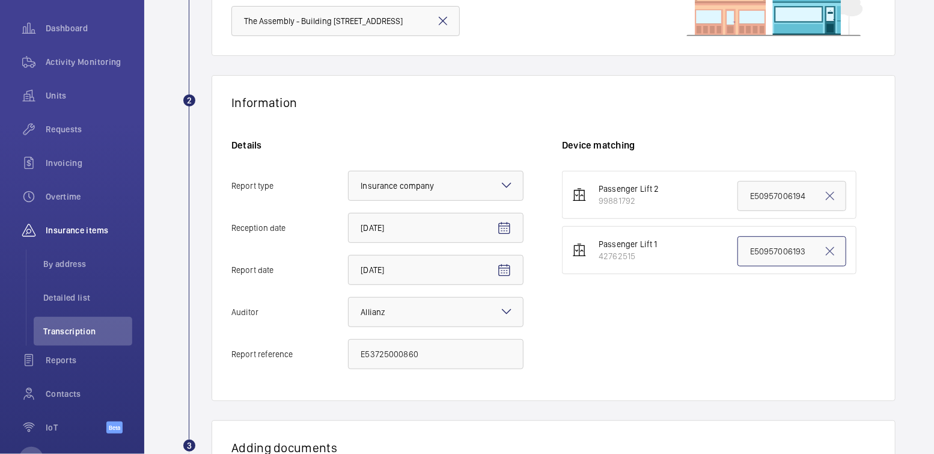
paste input "3725000860"
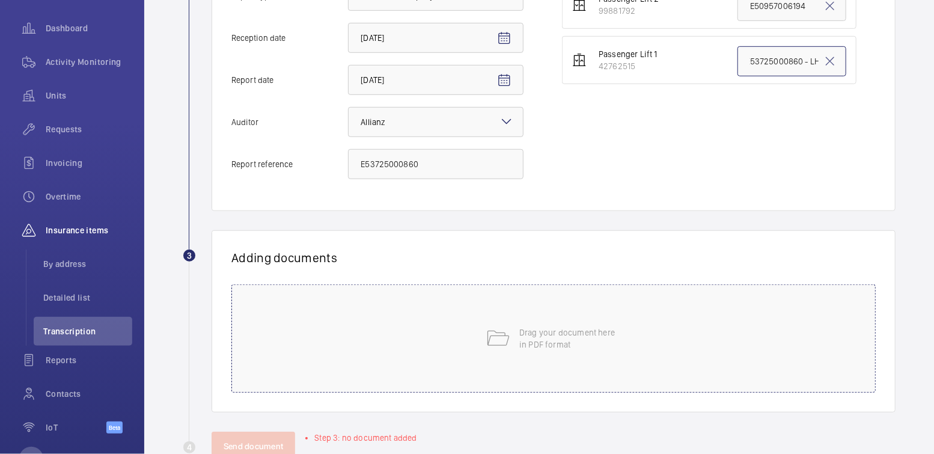
scroll to position [366, 0]
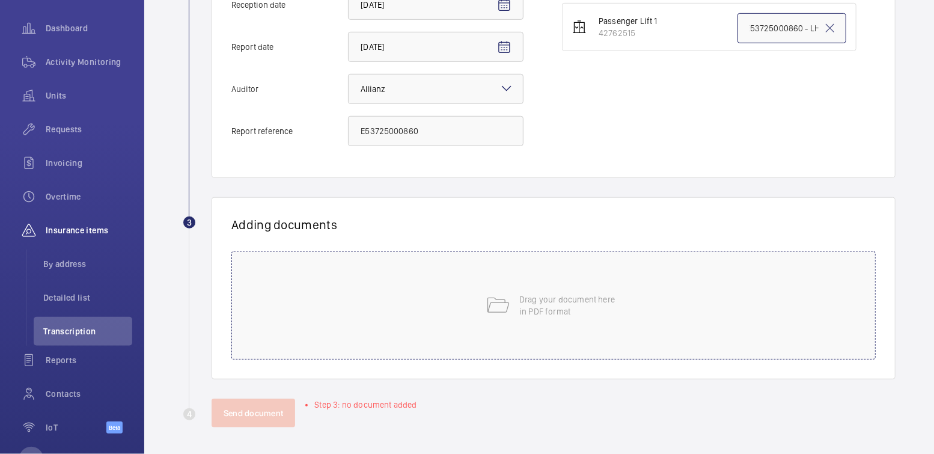
type input "E53725000860 - LH"
click at [633, 287] on div "Drag your document here in PDF format" at bounding box center [554, 305] width 645 height 108
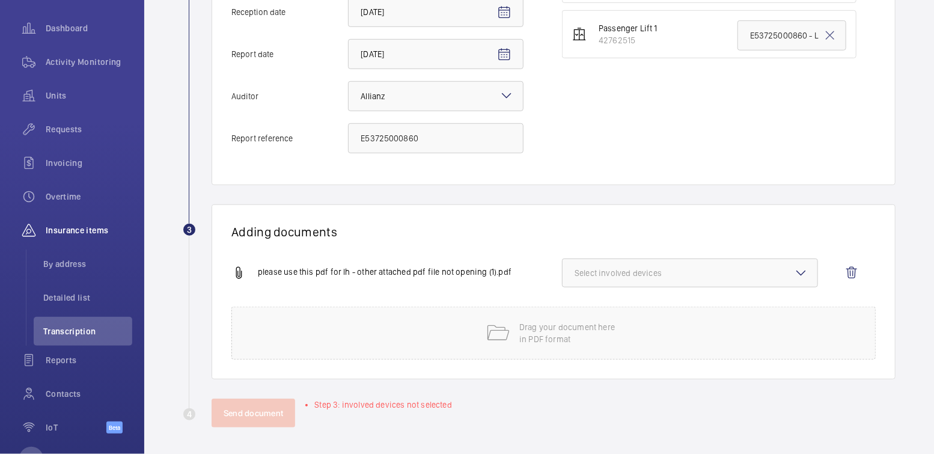
click at [633, 272] on span "Select involved devices" at bounding box center [690, 273] width 231 height 12
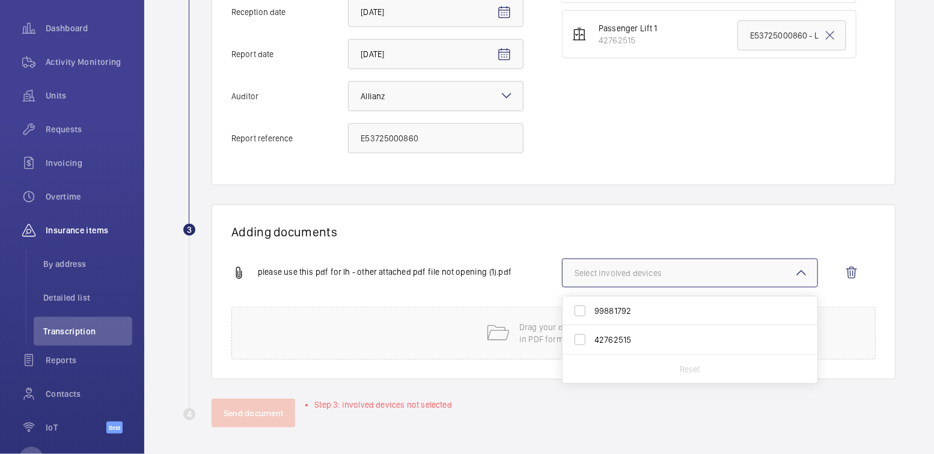
click at [612, 342] on span "42762515" at bounding box center [691, 340] width 193 height 12
click at [592, 342] on input "42762515" at bounding box center [580, 340] width 24 height 24
checkbox input "true"
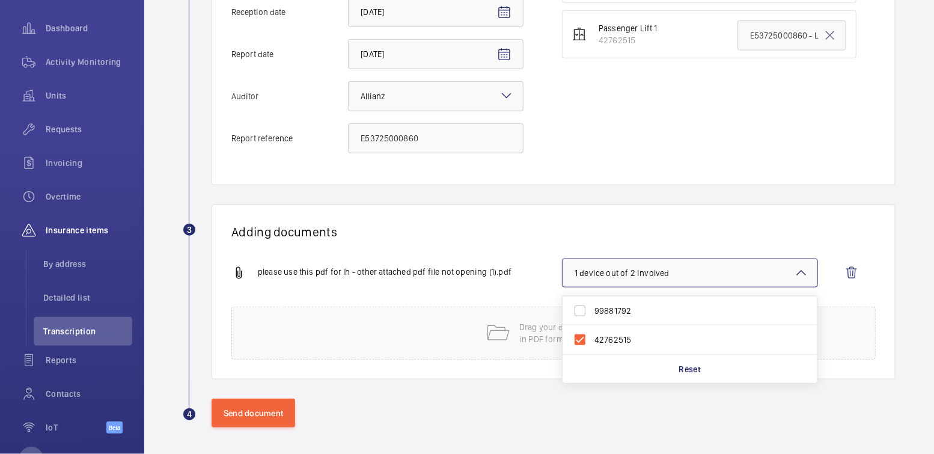
drag, startPoint x: 510, startPoint y: 230, endPoint x: 485, endPoint y: 255, distance: 35.3
click at [510, 230] on h1 "Adding documents" at bounding box center [554, 231] width 645 height 15
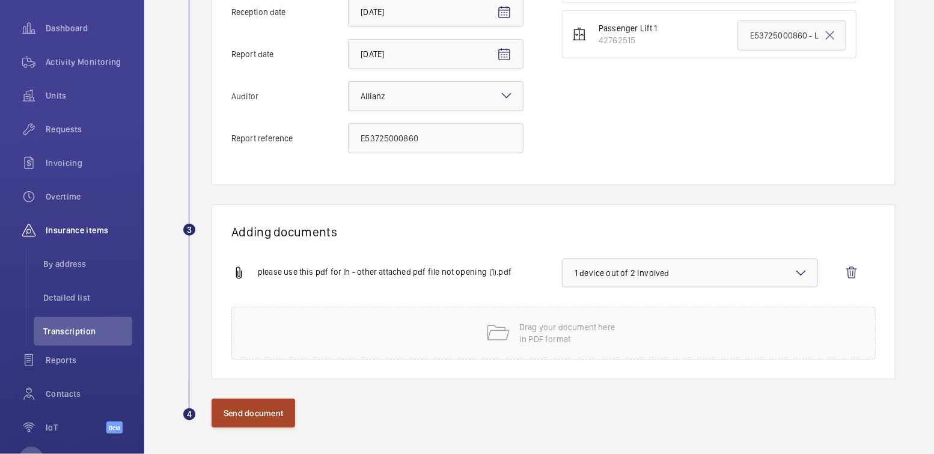
click at [262, 408] on button "Send document" at bounding box center [254, 413] width 84 height 29
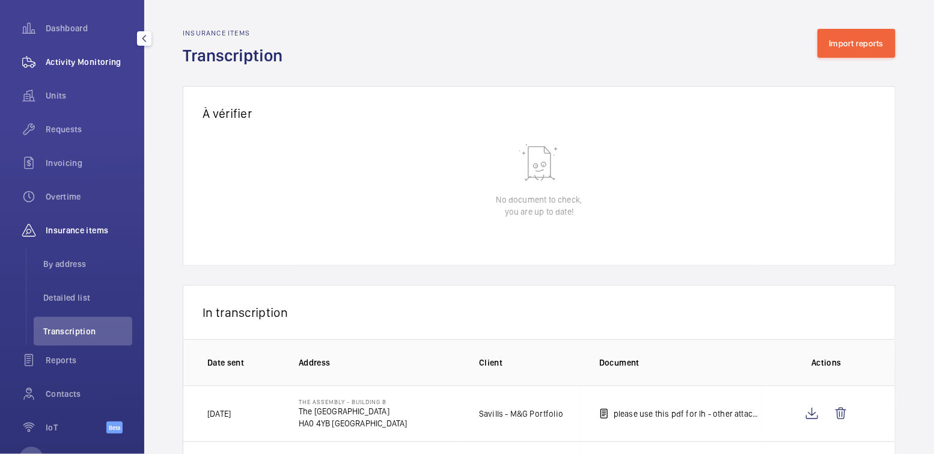
click at [96, 65] on span "Activity Monitoring" at bounding box center [89, 62] width 87 height 12
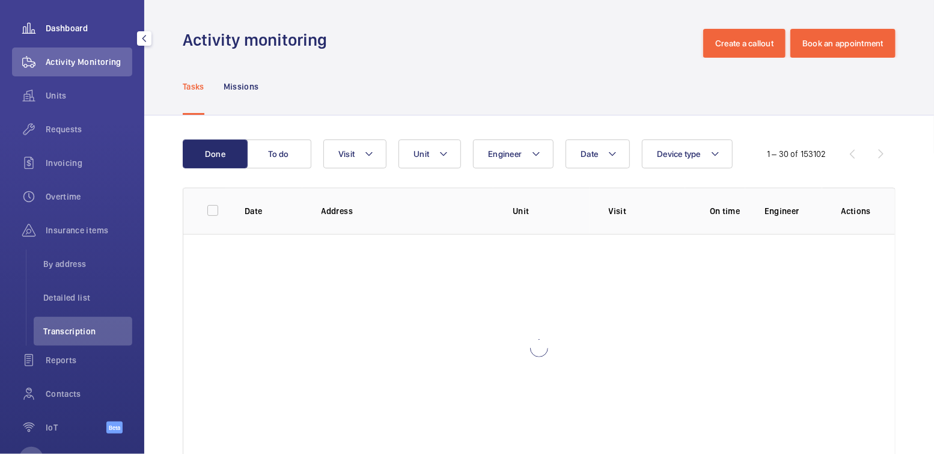
scroll to position [60, 0]
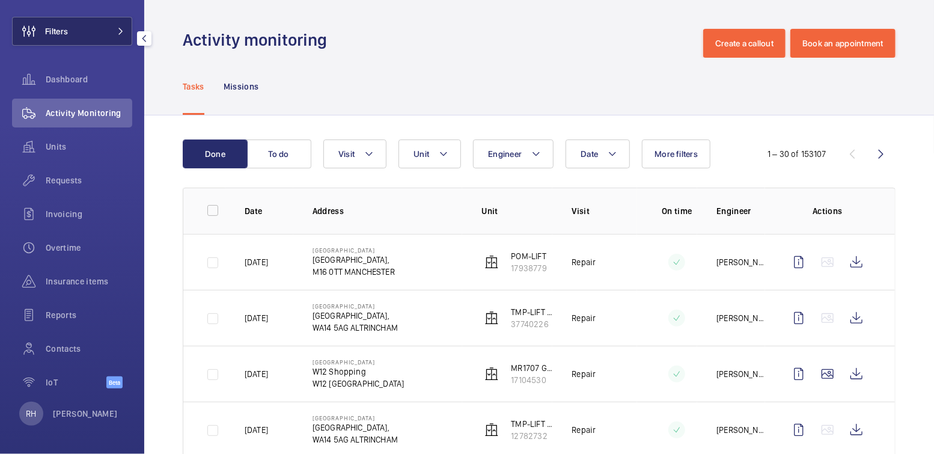
click at [83, 21] on button "Filters" at bounding box center [72, 31] width 120 height 29
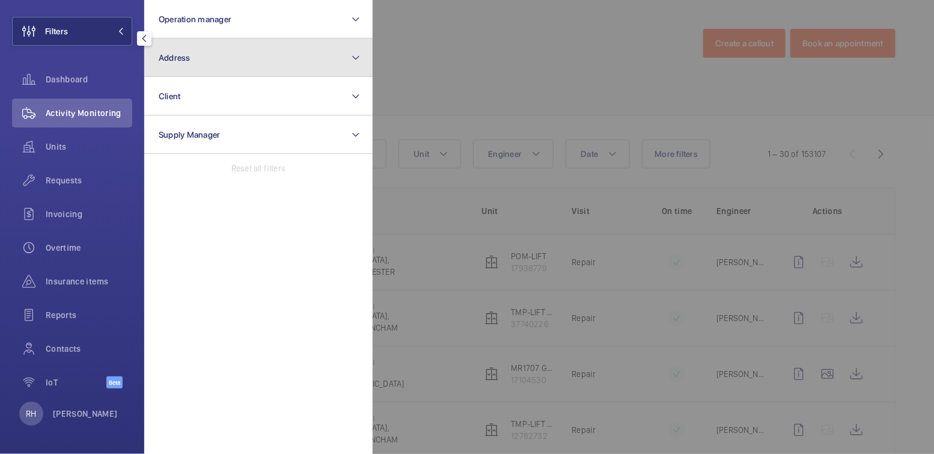
click at [189, 66] on button "Address" at bounding box center [258, 57] width 228 height 38
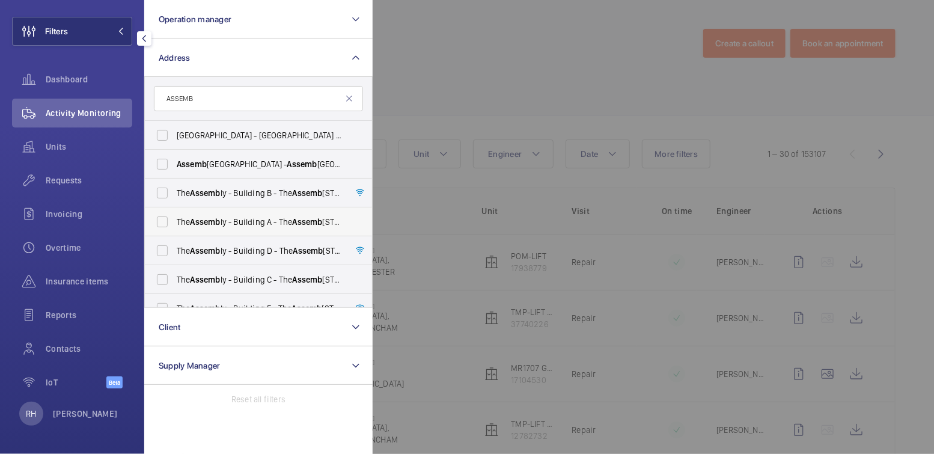
type input "ASSEMB"
click at [243, 222] on span "The Assemb ly - Building A - The Assemb ly - Building A, Montrose Crescent, WEM…" at bounding box center [259, 222] width 165 height 12
click at [174, 222] on input "The Assemb ly - Building A - The Assemb ly - Building A, Montrose Crescent, WEM…" at bounding box center [162, 222] width 24 height 24
checkbox input "true"
click at [487, 86] on div at bounding box center [840, 227] width 934 height 454
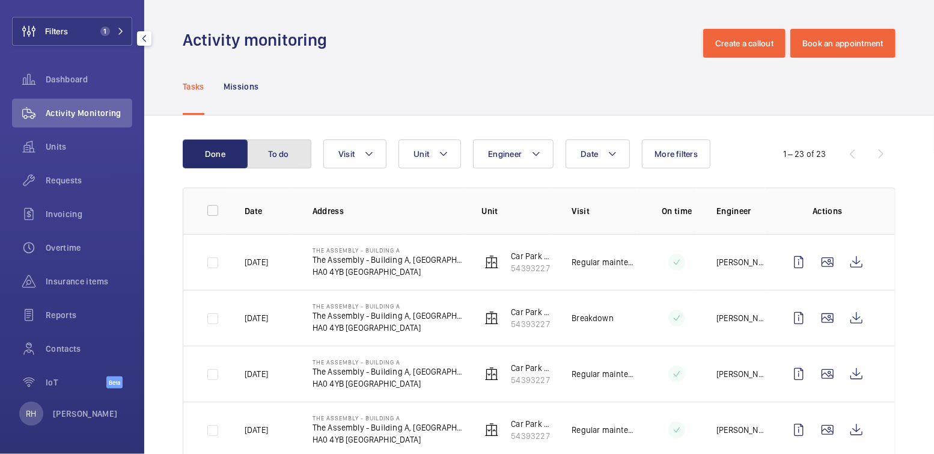
click at [290, 155] on button "To do" at bounding box center [279, 154] width 65 height 29
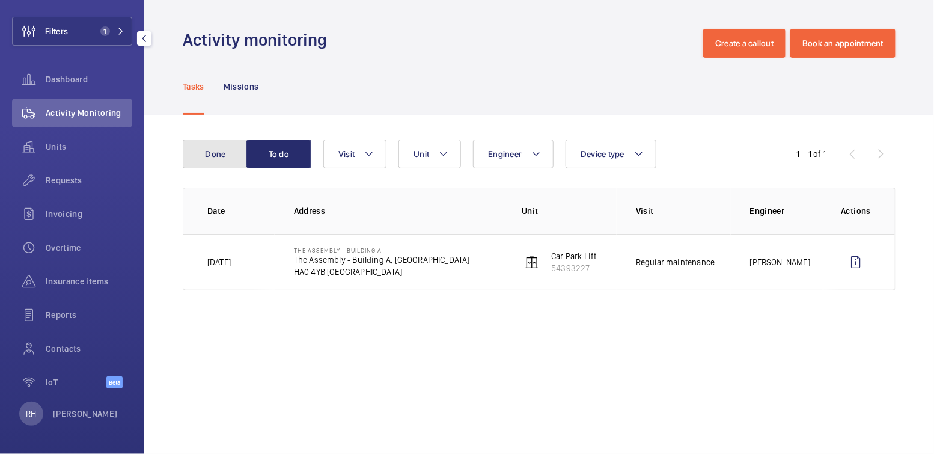
click at [227, 150] on button "Done" at bounding box center [215, 154] width 65 height 29
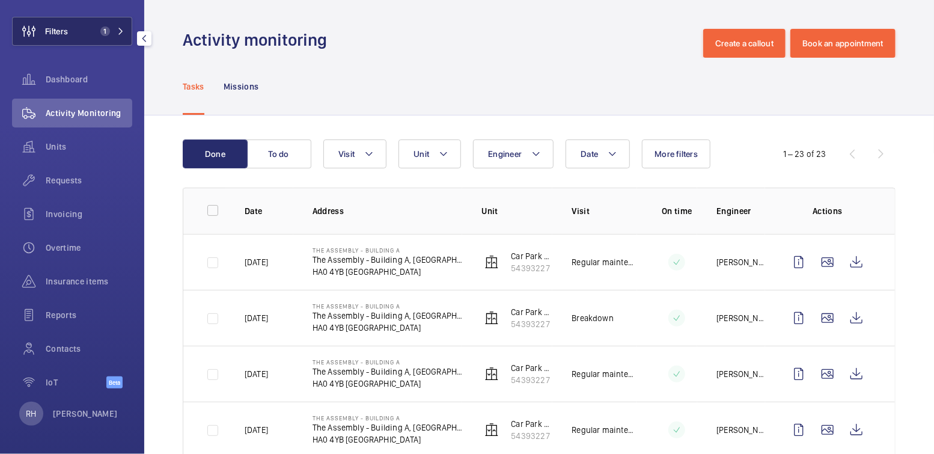
click at [81, 31] on button "Filters 1" at bounding box center [72, 31] width 120 height 29
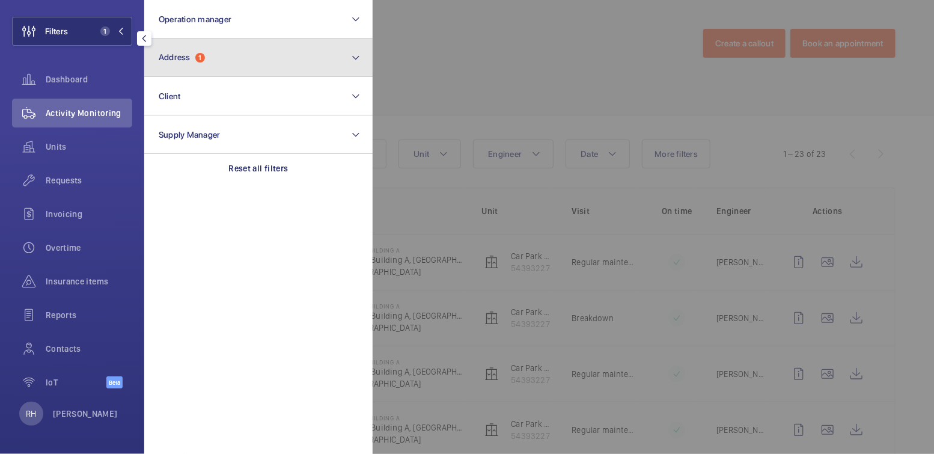
click at [177, 55] on span "Address" at bounding box center [175, 57] width 32 height 10
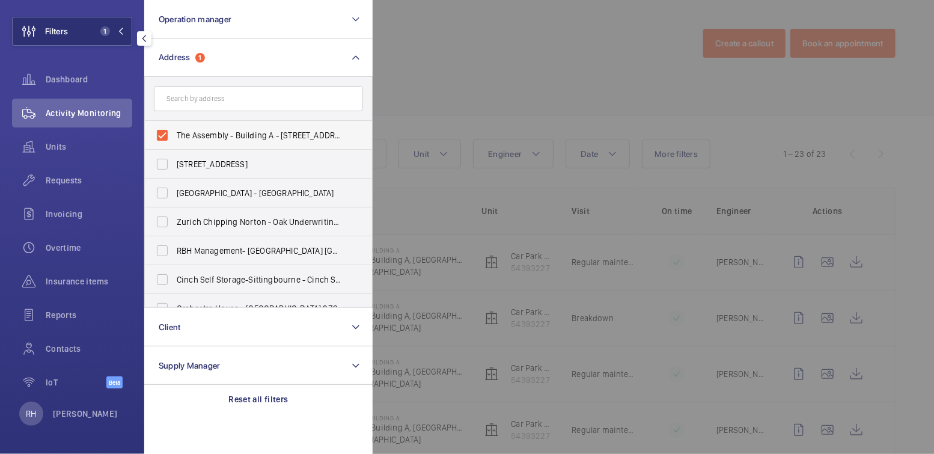
click at [204, 128] on label "The Assembly - Building A - The Assembly - Building A, Montrose Crescent, WEMBL…" at bounding box center [249, 135] width 209 height 29
click at [174, 128] on input "The Assembly - Building A - The Assembly - Building A, Montrose Crescent, WEMBL…" at bounding box center [162, 135] width 24 height 24
checkbox input "false"
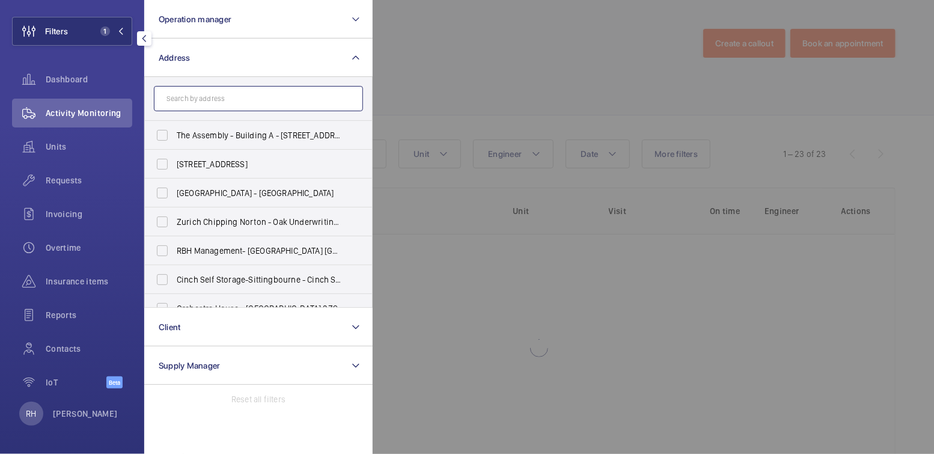
click at [216, 106] on input "text" at bounding box center [258, 98] width 209 height 25
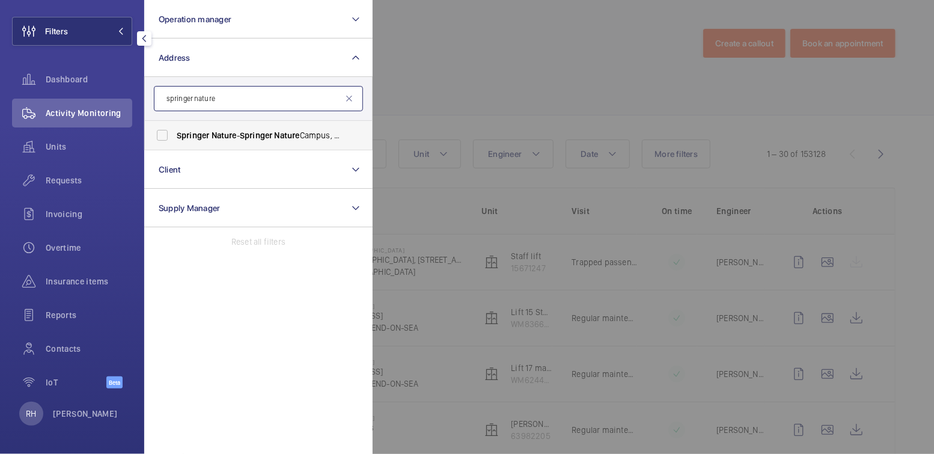
type input "springer nature"
click at [216, 140] on span "Nature" at bounding box center [224, 135] width 25 height 10
click at [174, 140] on input "Springer Nature - Springer Nature Campus, LONDON N1 9XW" at bounding box center [162, 135] width 24 height 24
checkbox input "true"
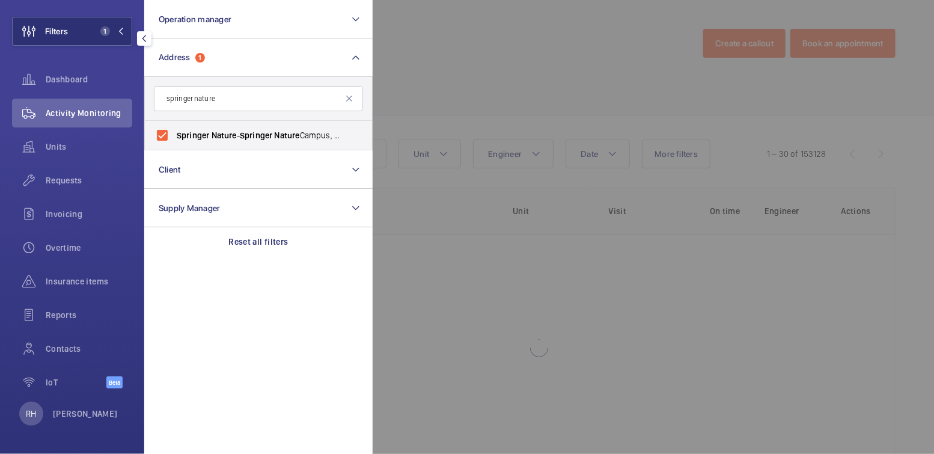
click at [547, 67] on div at bounding box center [840, 227] width 934 height 454
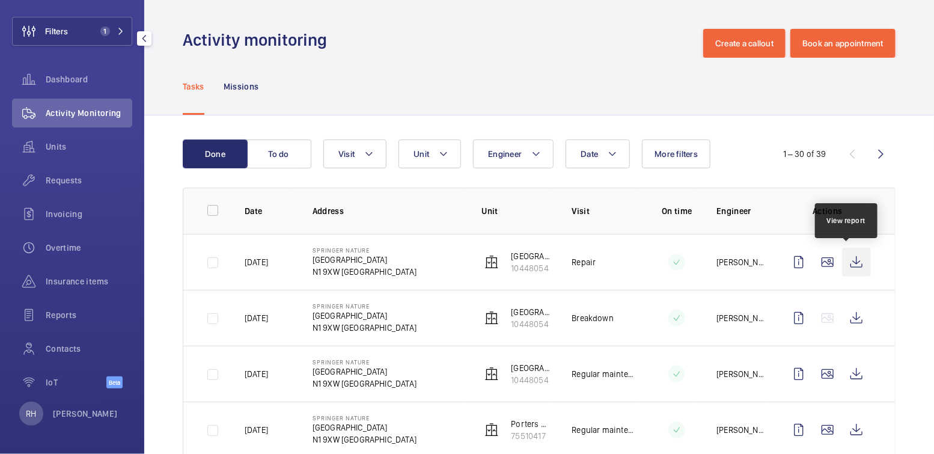
click at [848, 265] on wm-front-icon-button at bounding box center [856, 262] width 29 height 29
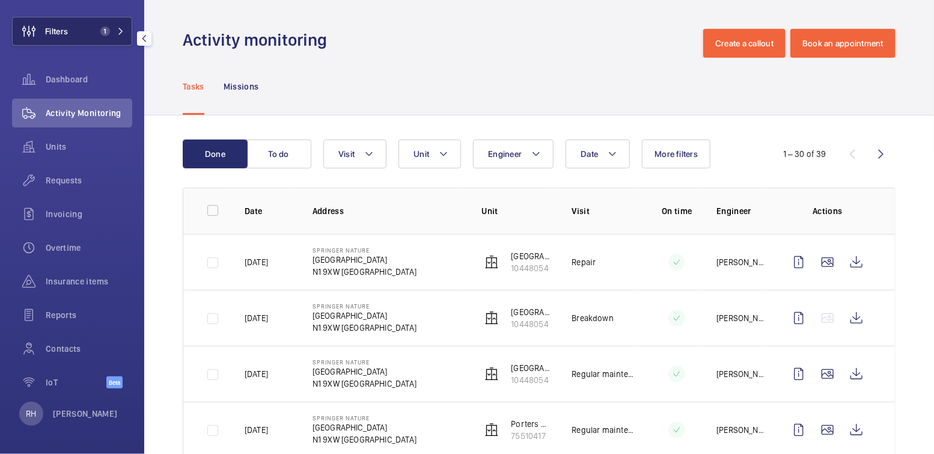
click at [63, 35] on span "Filters" at bounding box center [56, 31] width 23 height 12
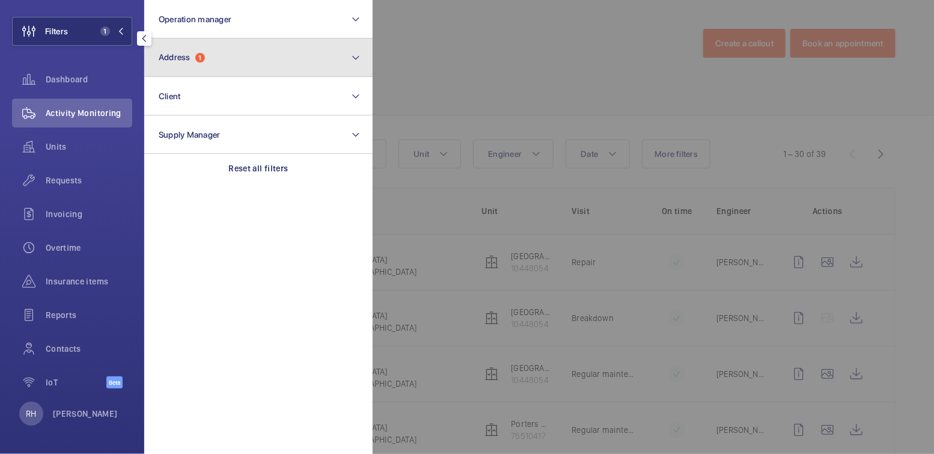
click at [218, 55] on button "Address 1" at bounding box center [258, 57] width 228 height 38
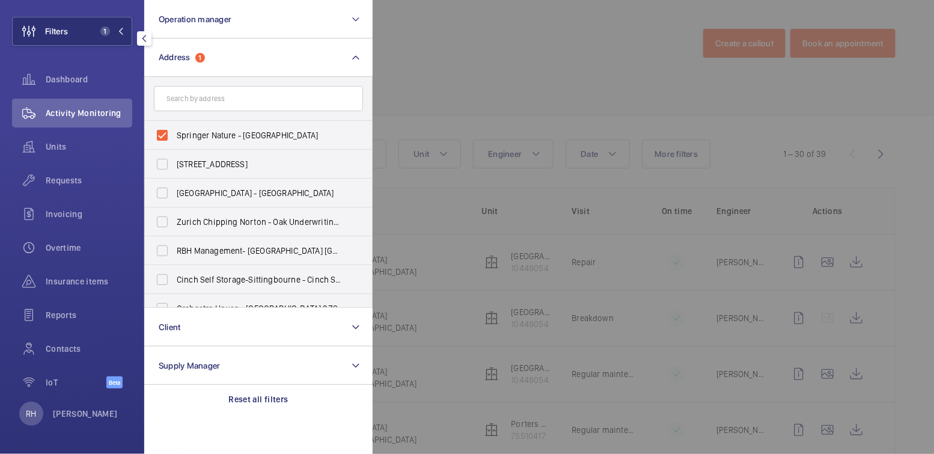
drag, startPoint x: 203, startPoint y: 133, endPoint x: 291, endPoint y: 110, distance: 90.9
click at [204, 133] on span "Springer Nature - Springer Nature Campus, LONDON N1 9XW" at bounding box center [259, 135] width 165 height 12
click at [174, 133] on input "Springer Nature - Springer Nature Campus, LONDON N1 9XW" at bounding box center [162, 135] width 24 height 24
checkbox input "false"
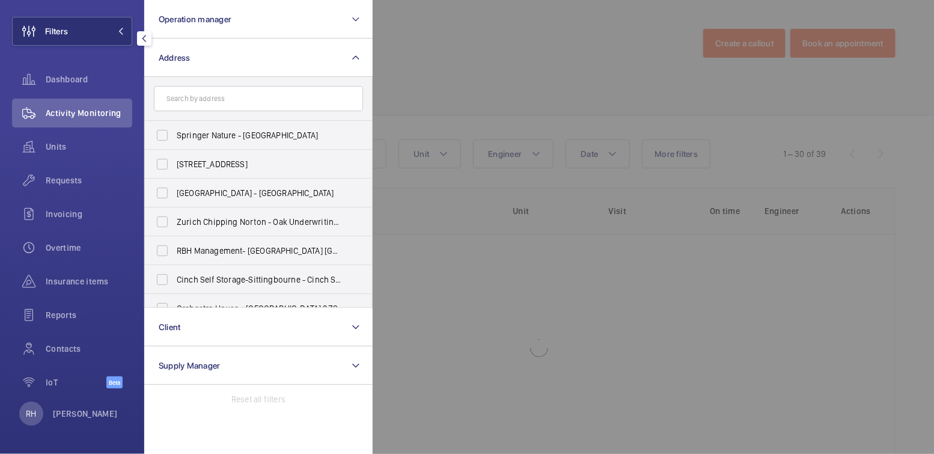
drag, startPoint x: 459, startPoint y: 41, endPoint x: 415, endPoint y: 54, distance: 45.5
click at [459, 41] on div at bounding box center [840, 227] width 934 height 454
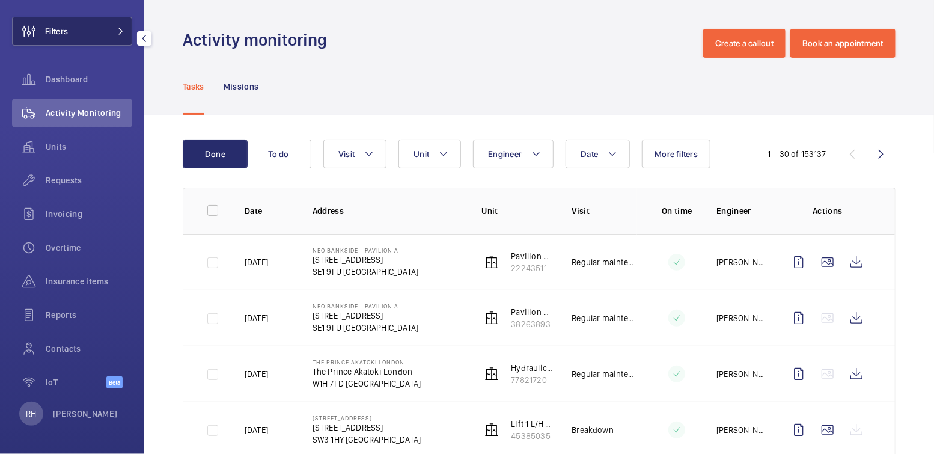
click at [84, 32] on button "Filters" at bounding box center [72, 31] width 120 height 29
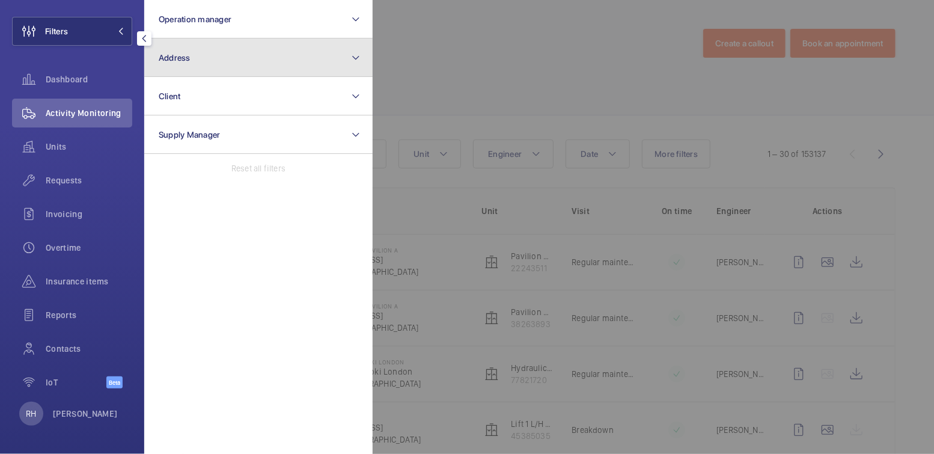
click at [212, 55] on button "Address" at bounding box center [258, 57] width 228 height 38
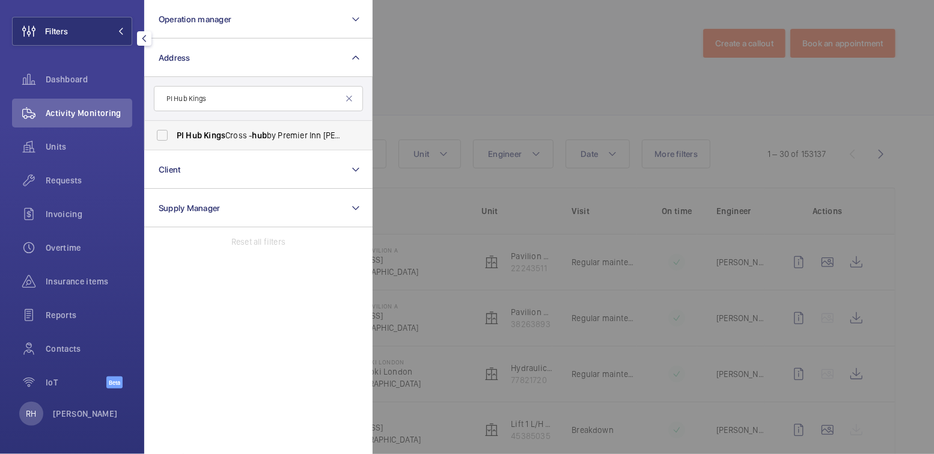
type input "PI Hub Kings"
click at [286, 131] on span "PI Hub Kings Cross - hub by Premier Inn London King's Cross hotel, LONDON N1 9FA" at bounding box center [259, 135] width 165 height 12
click at [174, 131] on input "PI Hub Kings Cross - hub by Premier Inn London King's Cross hotel, LONDON N1 9FA" at bounding box center [162, 135] width 24 height 24
checkbox input "true"
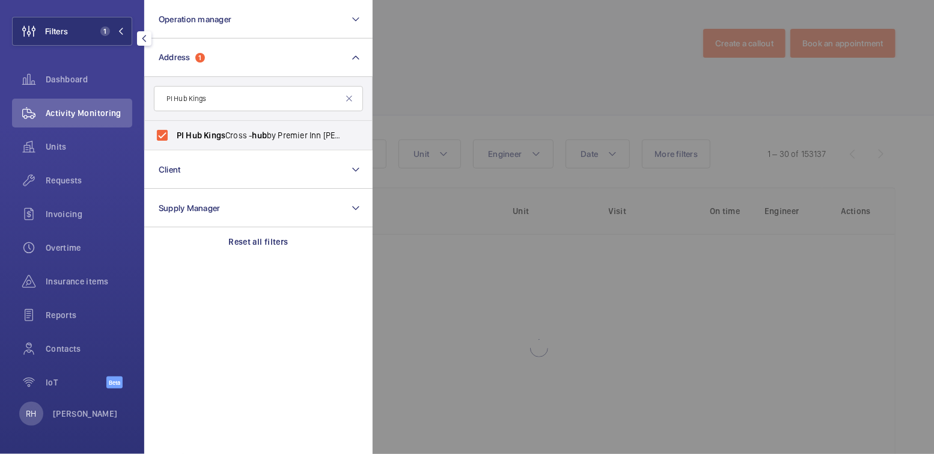
drag, startPoint x: 488, startPoint y: 54, endPoint x: 479, endPoint y: 66, distance: 15.2
click at [488, 54] on div at bounding box center [840, 227] width 934 height 454
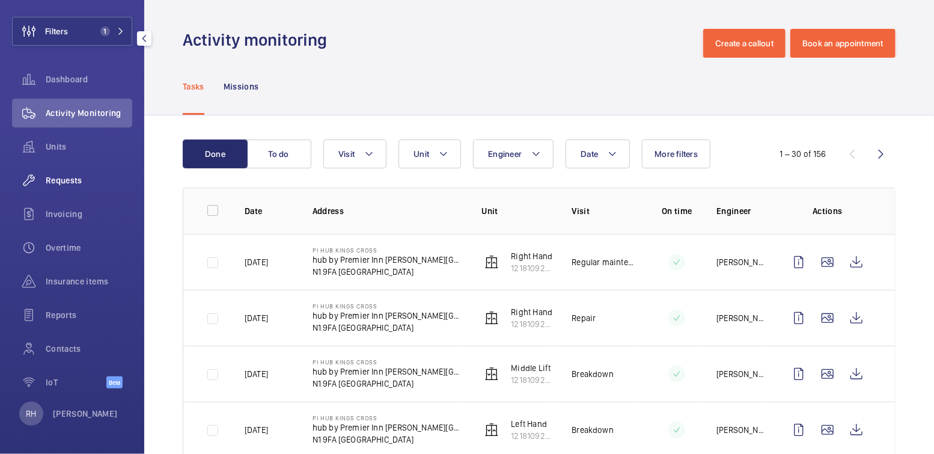
click at [77, 182] on span "Requests" at bounding box center [89, 180] width 87 height 12
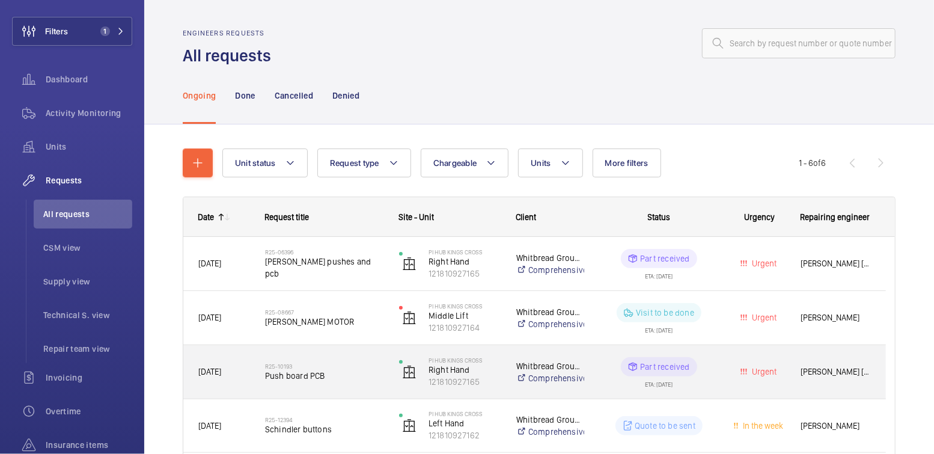
scroll to position [164, 0]
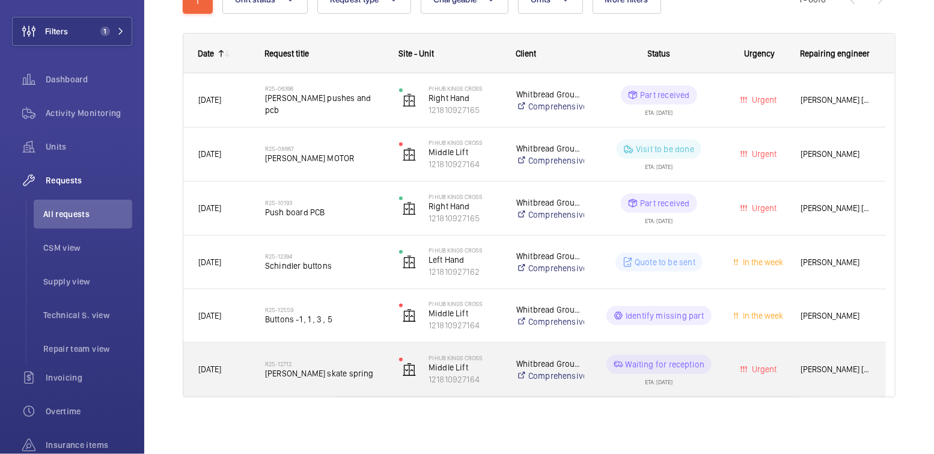
click at [313, 382] on div "R25-12712 Schindler skate spring" at bounding box center [324, 369] width 118 height 35
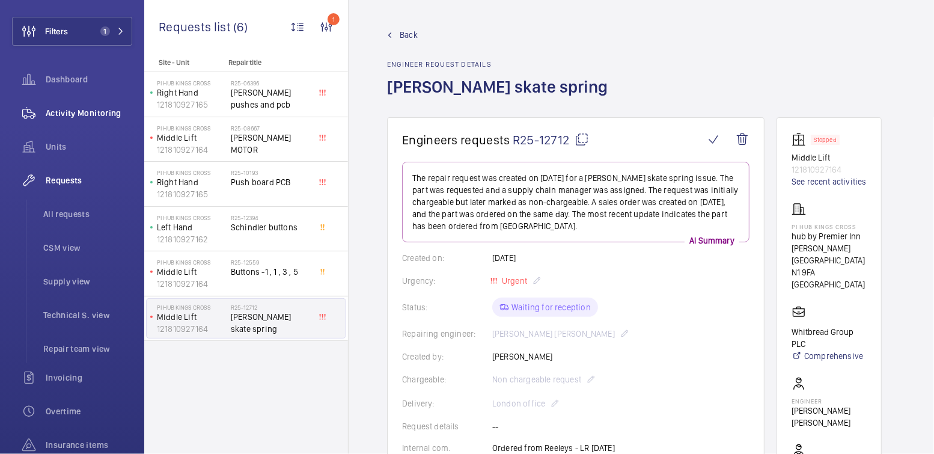
click at [75, 118] on span "Activity Monitoring" at bounding box center [89, 113] width 87 height 12
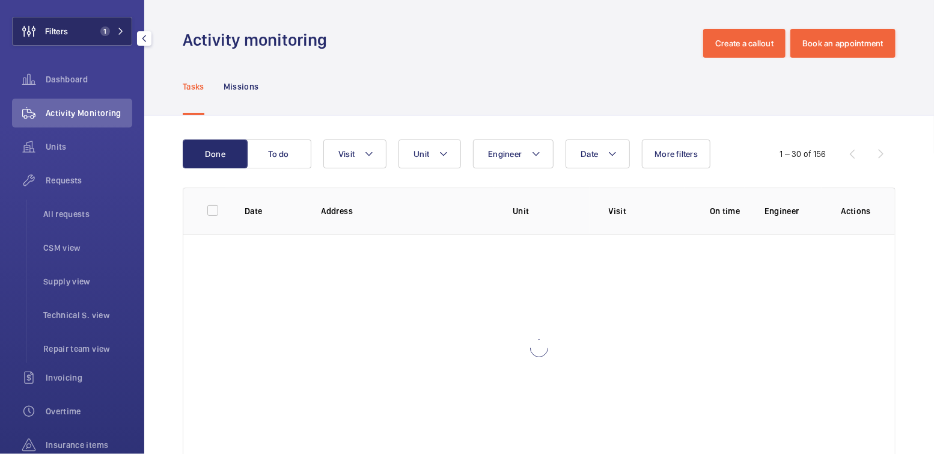
click at [78, 31] on button "Filters 1" at bounding box center [72, 31] width 120 height 29
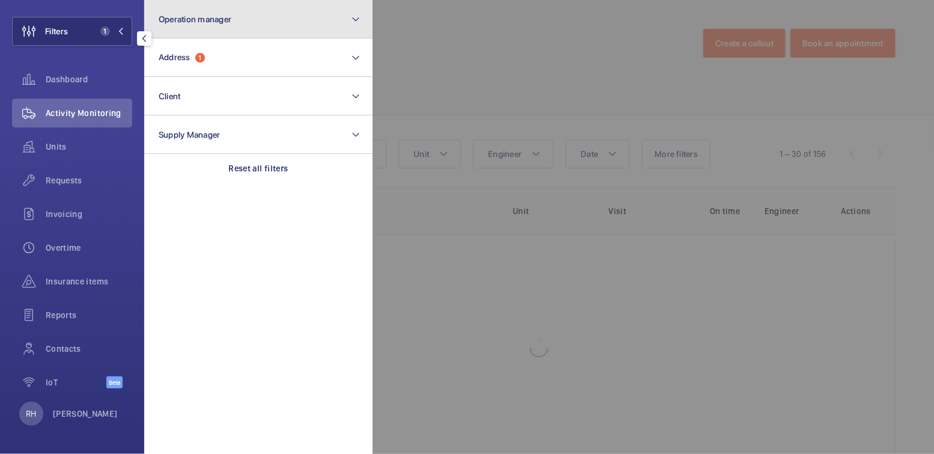
click at [253, 13] on button "Operation manager" at bounding box center [258, 19] width 228 height 38
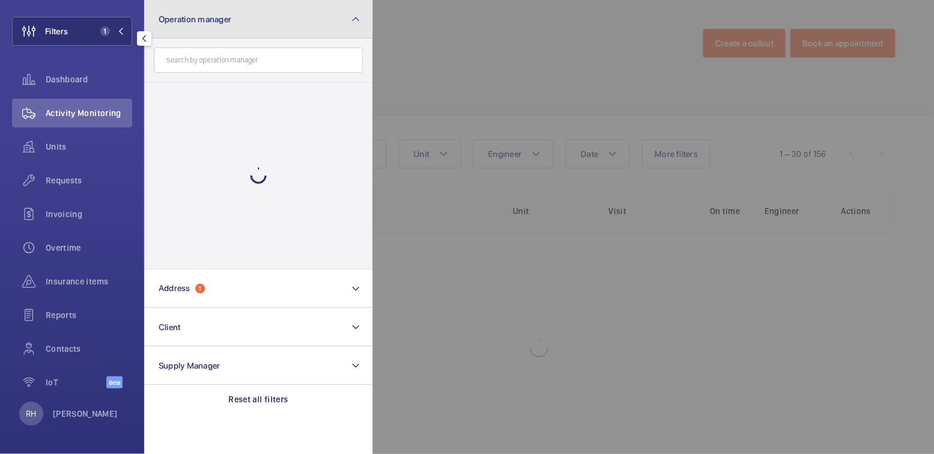
click at [248, 16] on button "Operation manager" at bounding box center [258, 19] width 228 height 38
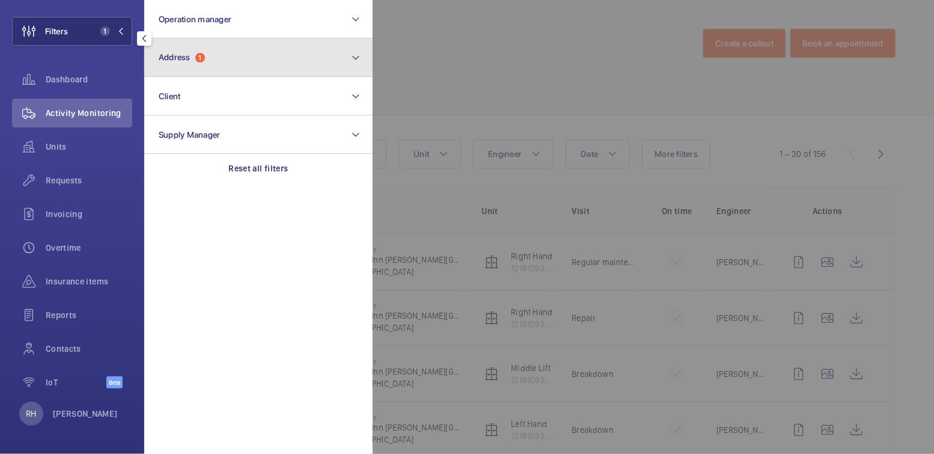
click at [228, 61] on button "Address 1" at bounding box center [258, 57] width 228 height 38
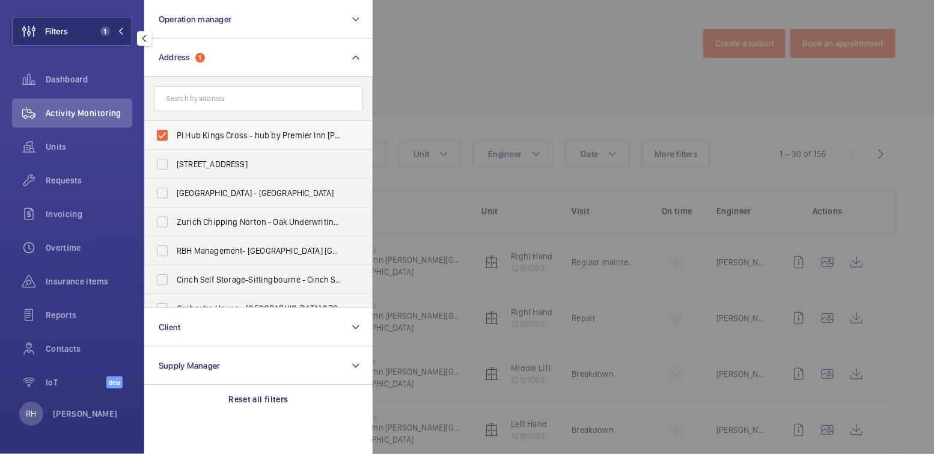
click at [203, 128] on label "PI Hub Kings Cross - hub by Premier Inn London King's Cross hotel, LONDON N1 9FA" at bounding box center [249, 135] width 209 height 29
click at [174, 128] on input "PI Hub Kings Cross - hub by Premier Inn London King's Cross hotel, LONDON N1 9FA" at bounding box center [162, 135] width 24 height 24
checkbox input "false"
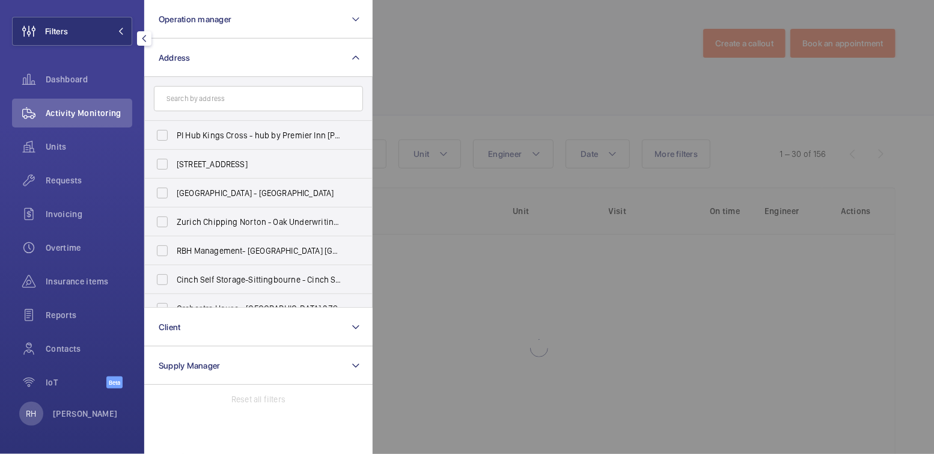
click at [492, 41] on div at bounding box center [840, 227] width 934 height 454
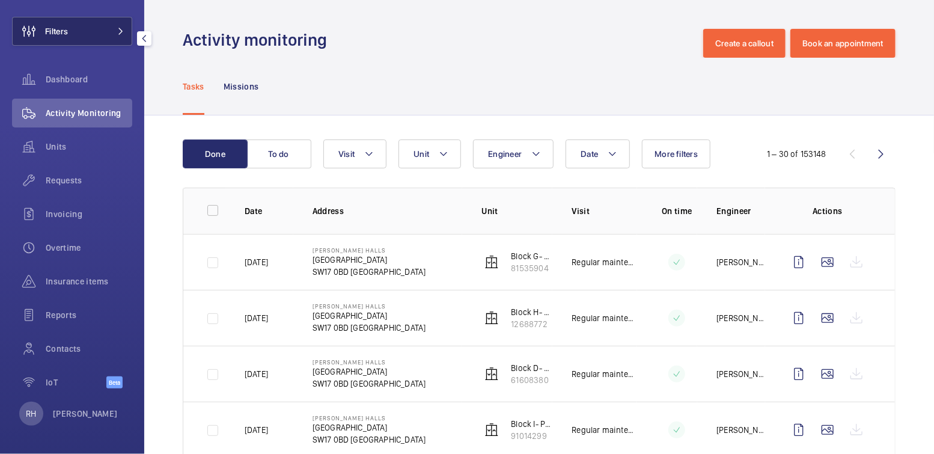
click at [90, 37] on button "Filters" at bounding box center [72, 31] width 120 height 29
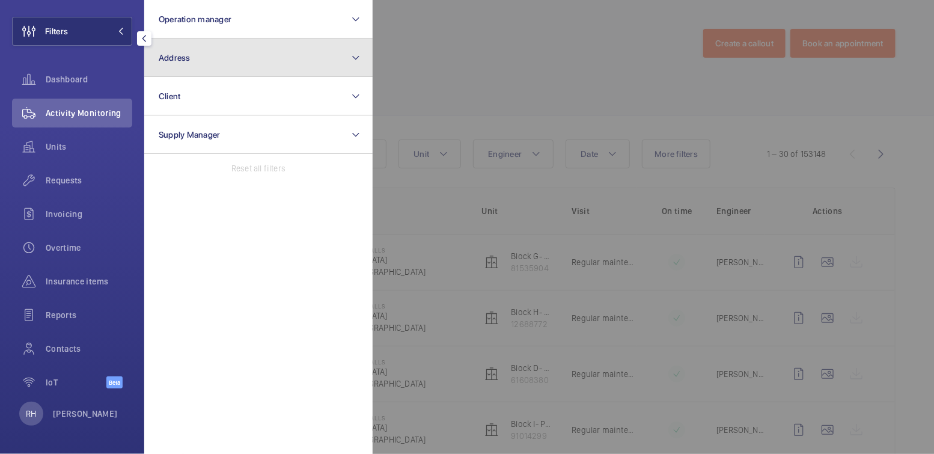
click at [182, 60] on span "Address" at bounding box center [175, 58] width 32 height 10
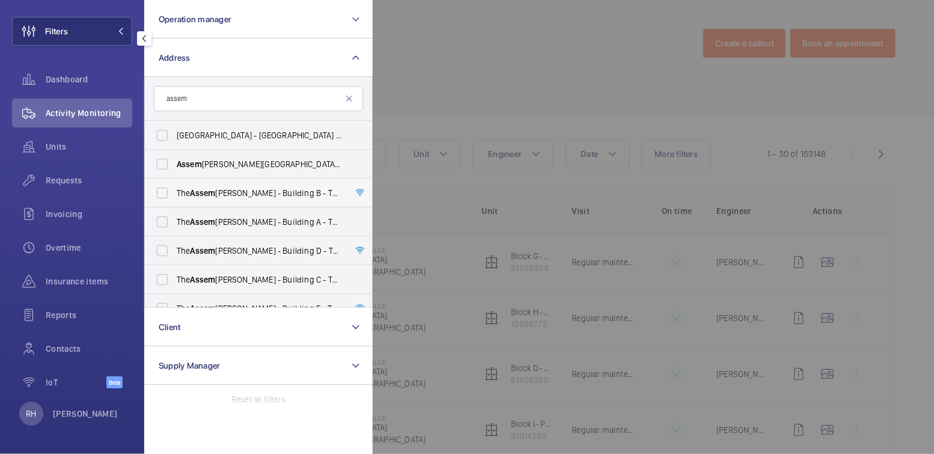
scroll to position [2, 0]
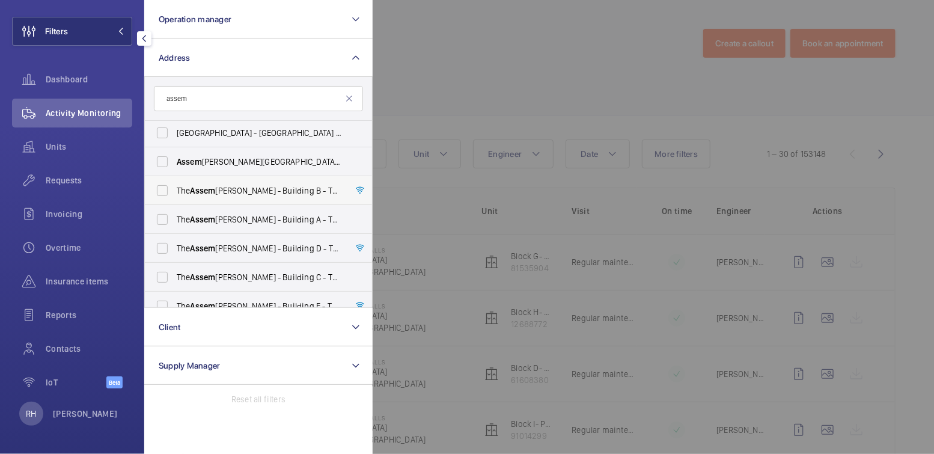
type input "assem"
click at [212, 191] on span "Assem" at bounding box center [203, 191] width 25 height 10
click at [174, 191] on input "The Assem bly - Building B - The Assem bly - Building B, Montrose Crescent, WEM…" at bounding box center [162, 191] width 24 height 24
checkbox input "true"
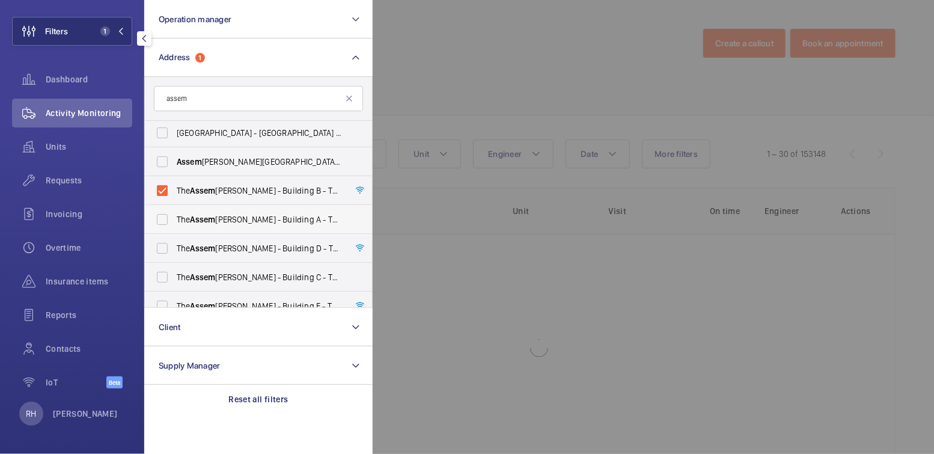
click at [207, 207] on label "The Assem bly - Building A - The Assem bly - Building A, Montrose Crescent, WEM…" at bounding box center [249, 219] width 209 height 29
click at [174, 207] on input "The Assem bly - Building A - The Assem bly - Building A, Montrose Crescent, WEM…" at bounding box center [162, 219] width 24 height 24
checkbox input "true"
click at [203, 245] on span "Assem" at bounding box center [203, 249] width 25 height 10
click at [174, 245] on input "The Assem bly - Building D - The Assem bly - Building D, Montrose Crescent, WEM…" at bounding box center [162, 248] width 24 height 24
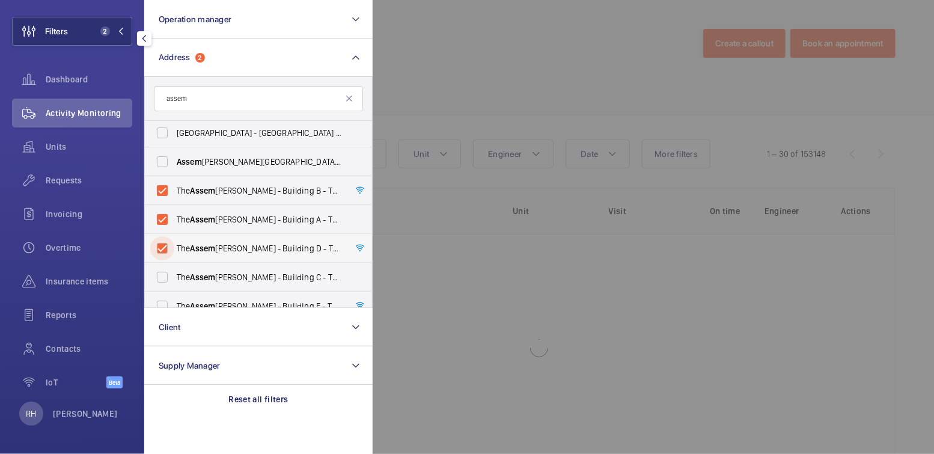
checkbox input "true"
click at [200, 269] on label "The Assem bly - Building C - The Assem bly - Building C, Montrose Crescent, WEM…" at bounding box center [249, 277] width 209 height 29
click at [174, 269] on input "The Assem bly - Building C - The Assem bly - Building C, Montrose Crescent, WEM…" at bounding box center [162, 277] width 24 height 24
checkbox input "true"
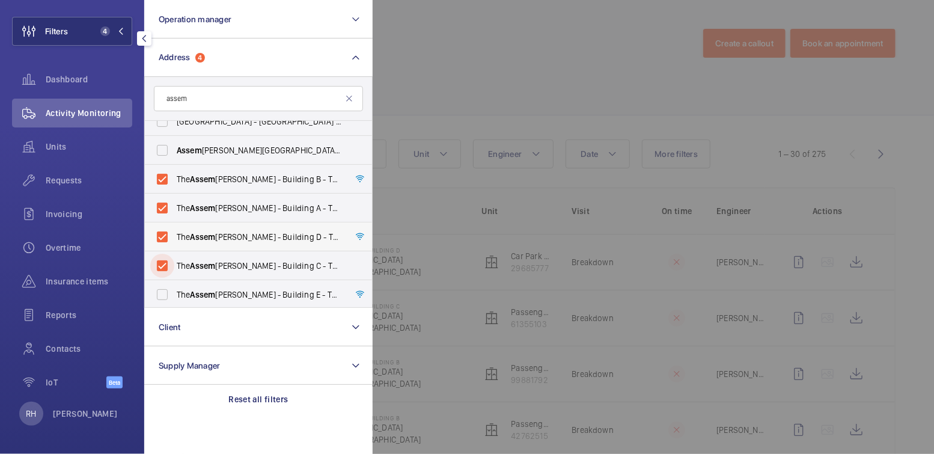
scroll to position [16, 0]
click at [211, 283] on label "The Assem bly - Building E - The Assem bly - Building E, Montrose Crescent, WEM…" at bounding box center [249, 292] width 209 height 29
click at [174, 283] on input "The Assem bly - Building E - The Assem bly - Building E, Montrose Crescent, WEM…" at bounding box center [162, 293] width 24 height 24
checkbox input "true"
click at [506, 73] on div at bounding box center [840, 227] width 934 height 454
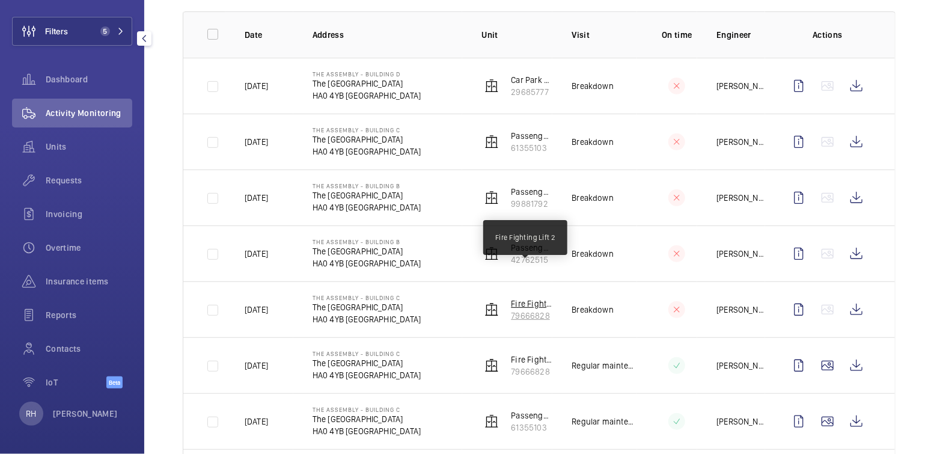
scroll to position [146, 0]
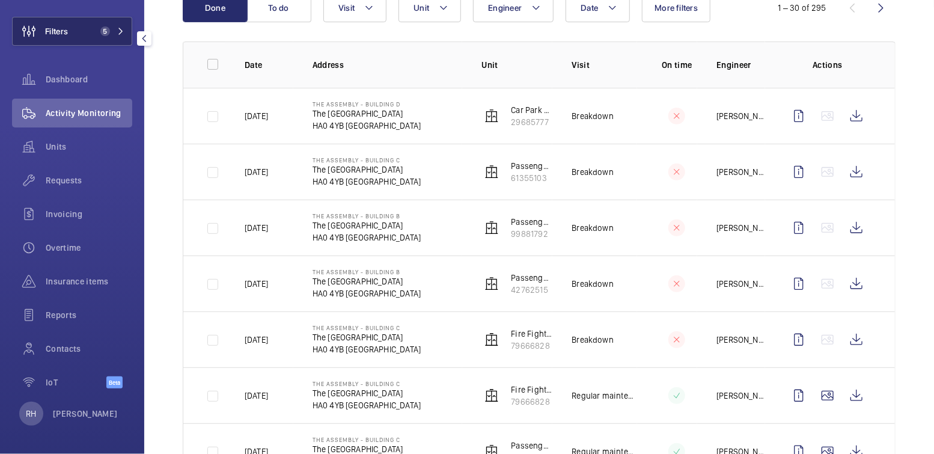
click at [73, 32] on button "Filters 5" at bounding box center [72, 31] width 120 height 29
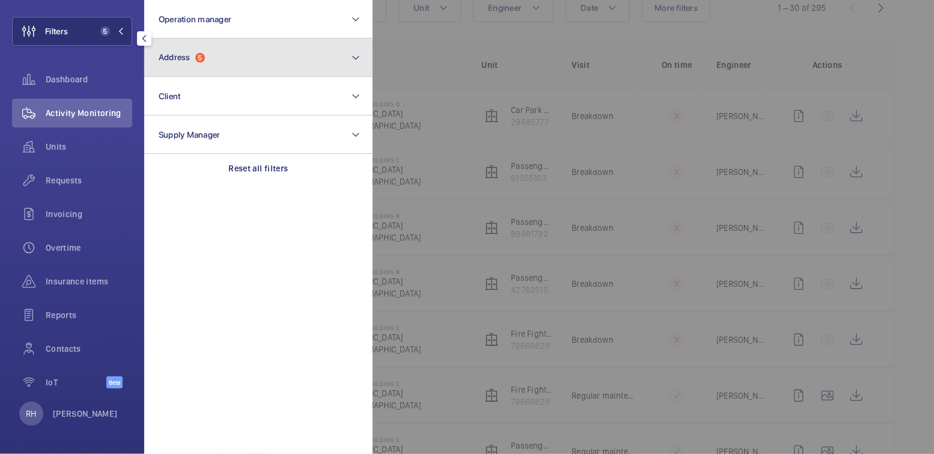
click at [224, 64] on button "Address 5" at bounding box center [258, 57] width 228 height 38
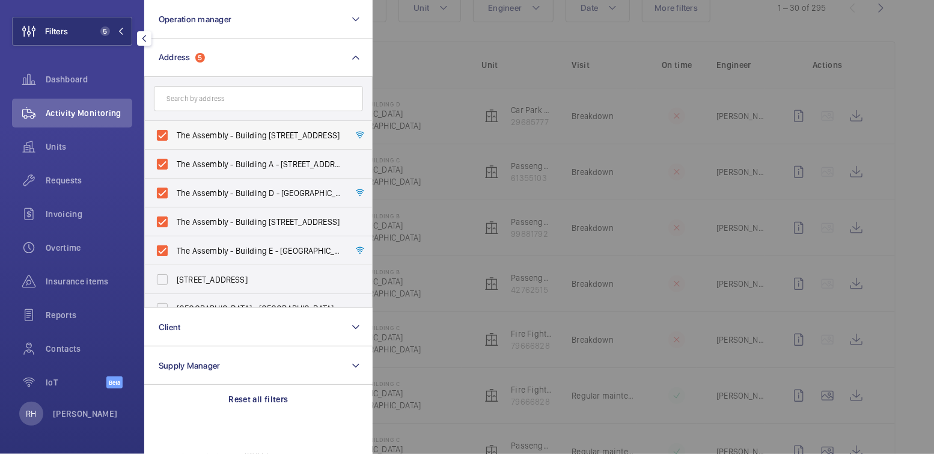
click at [193, 135] on span "The Assembly - Building B - The Assembly - Building B, Montrose Crescent, WEMBL…" at bounding box center [259, 135] width 165 height 12
click at [174, 135] on input "The Assembly - Building B - The Assembly - Building B, Montrose Crescent, WEMBL…" at bounding box center [162, 135] width 24 height 24
click at [197, 133] on span "The Assembly - Building B - The Assembly - Building B, Montrose Crescent, WEMBL…" at bounding box center [259, 135] width 165 height 12
click at [174, 133] on input "The Assembly - Building B - The Assembly - Building B, Montrose Crescent, WEMBL…" at bounding box center [162, 135] width 24 height 24
checkbox input "true"
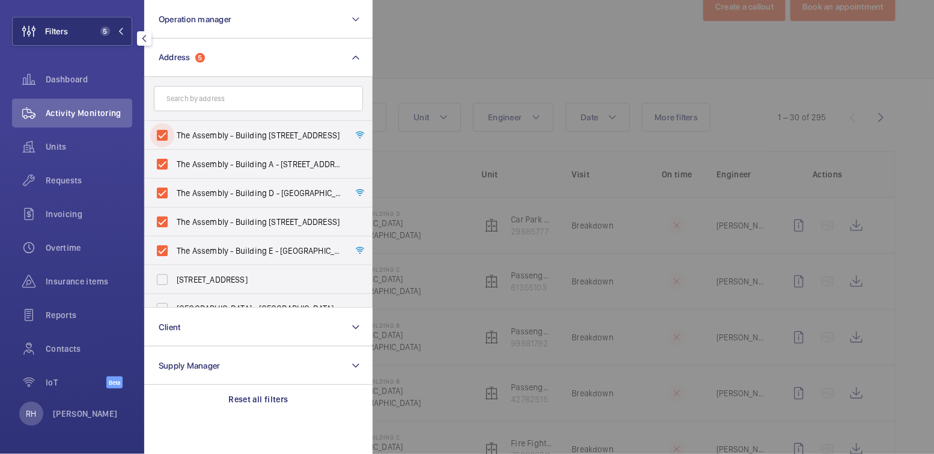
scroll to position [146, 0]
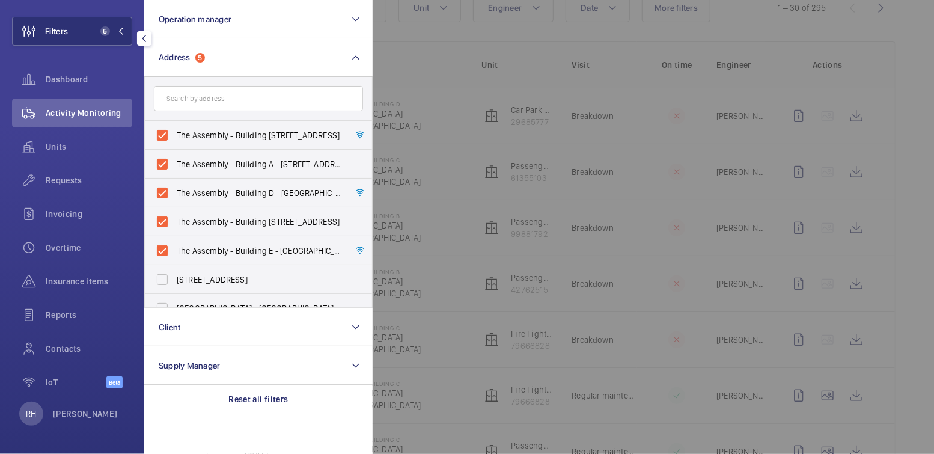
click at [473, 39] on div at bounding box center [840, 227] width 934 height 454
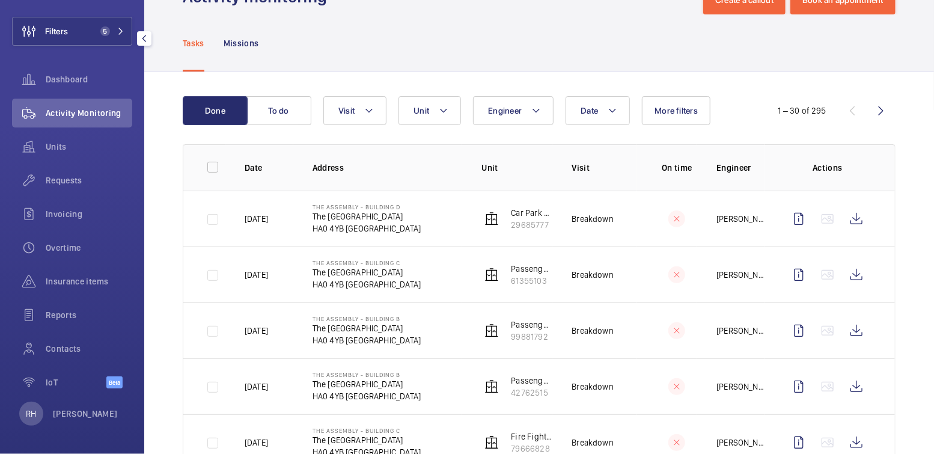
scroll to position [0, 0]
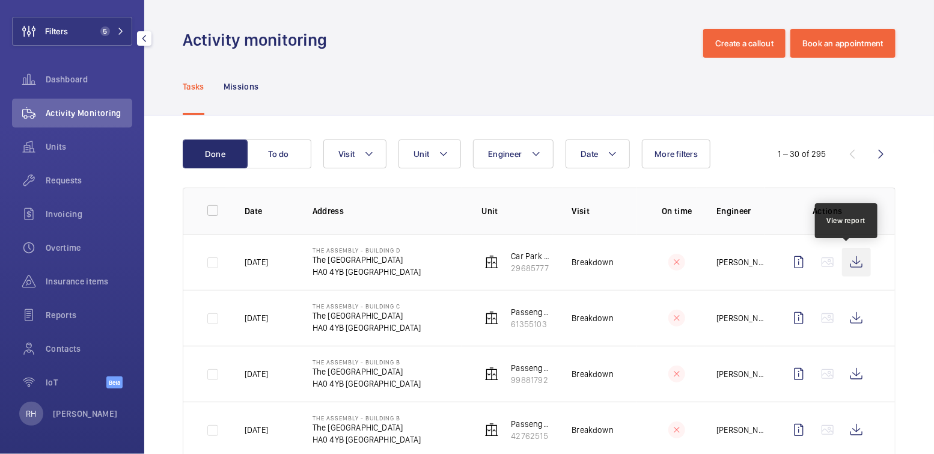
click at [851, 260] on wm-front-icon-button at bounding box center [856, 262] width 29 height 29
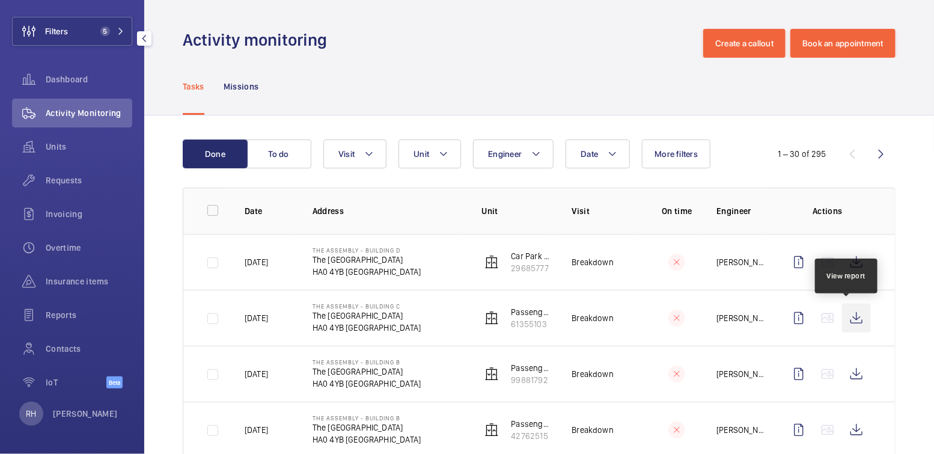
click at [853, 320] on wm-front-icon-button at bounding box center [856, 318] width 29 height 29
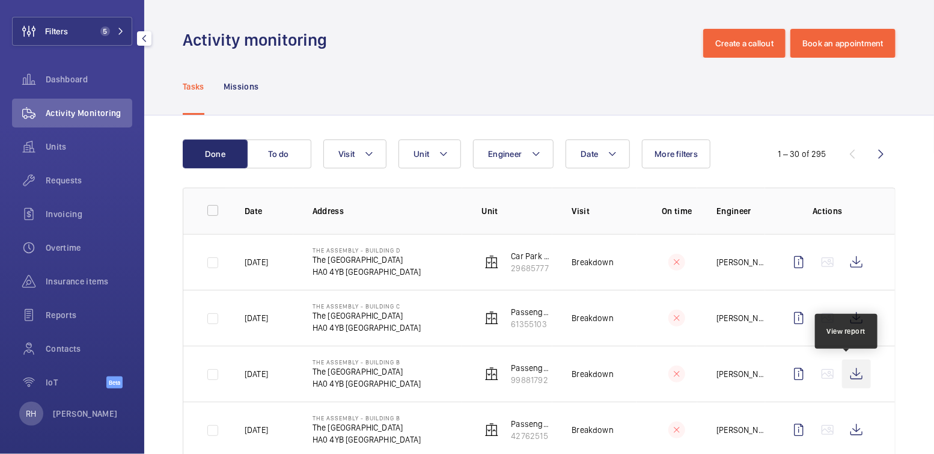
click at [848, 372] on wm-front-icon-button at bounding box center [856, 374] width 29 height 29
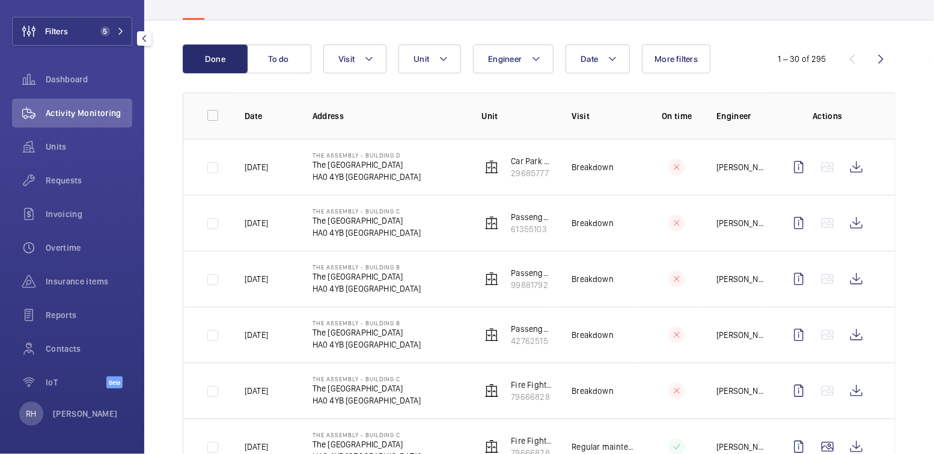
scroll to position [112, 0]
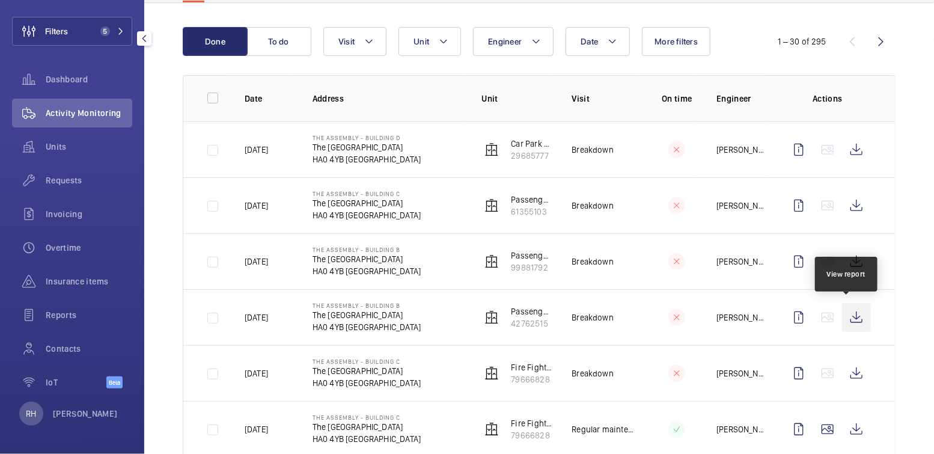
click at [851, 313] on wm-front-icon-button at bounding box center [856, 317] width 29 height 29
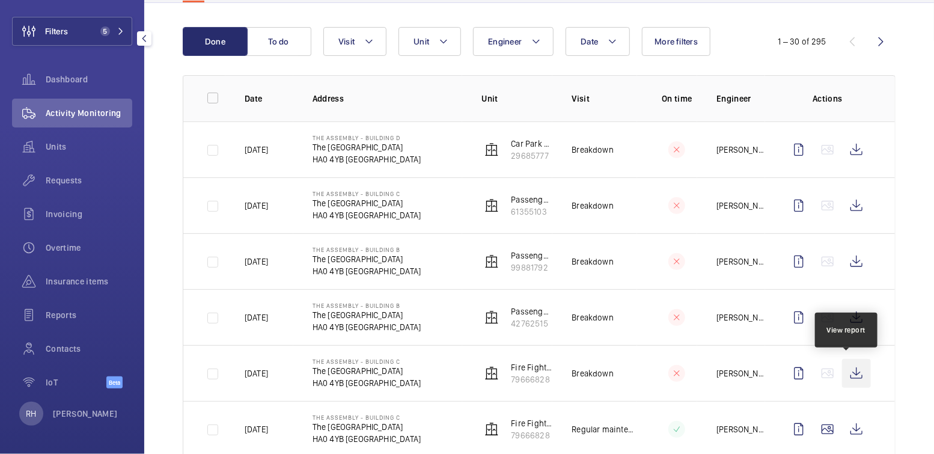
click at [845, 374] on wm-front-icon-button at bounding box center [856, 373] width 29 height 29
click at [271, 39] on button "To do" at bounding box center [279, 41] width 65 height 29
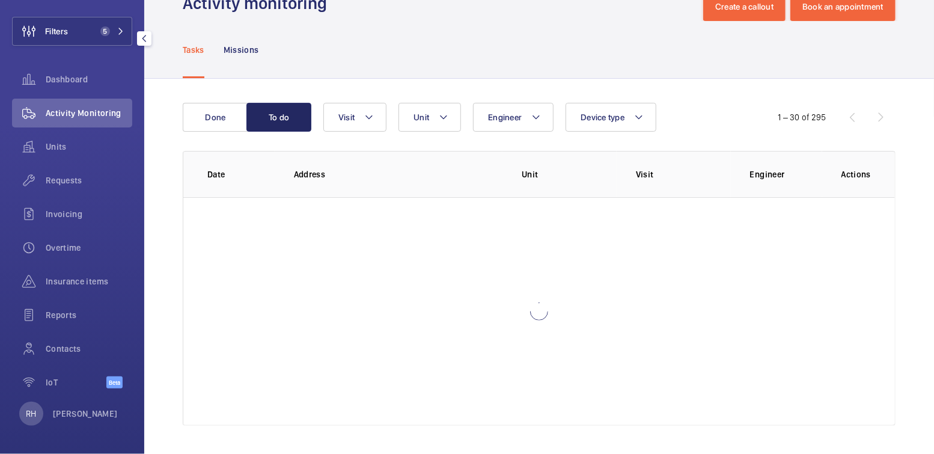
scroll to position [112, 0]
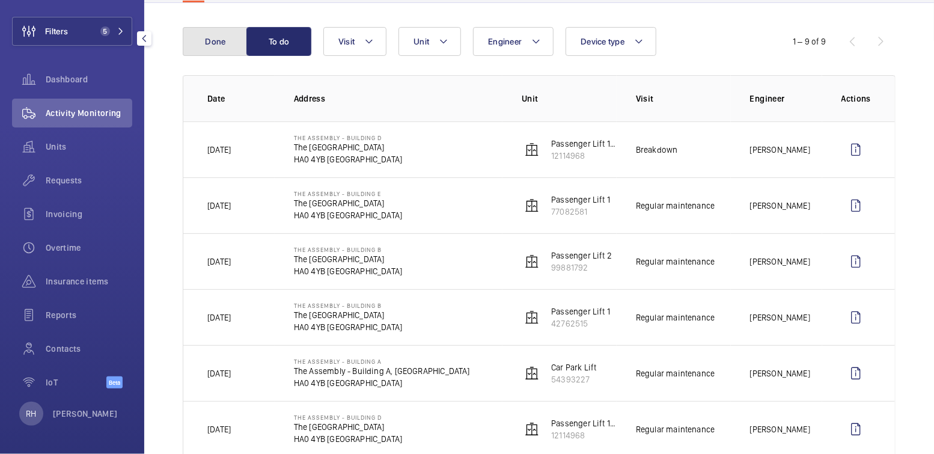
click at [216, 45] on button "Done" at bounding box center [215, 41] width 65 height 29
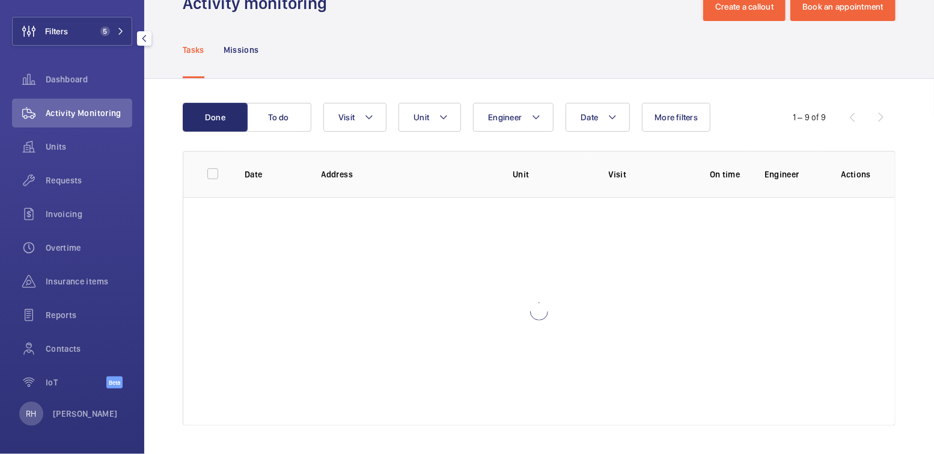
scroll to position [112, 0]
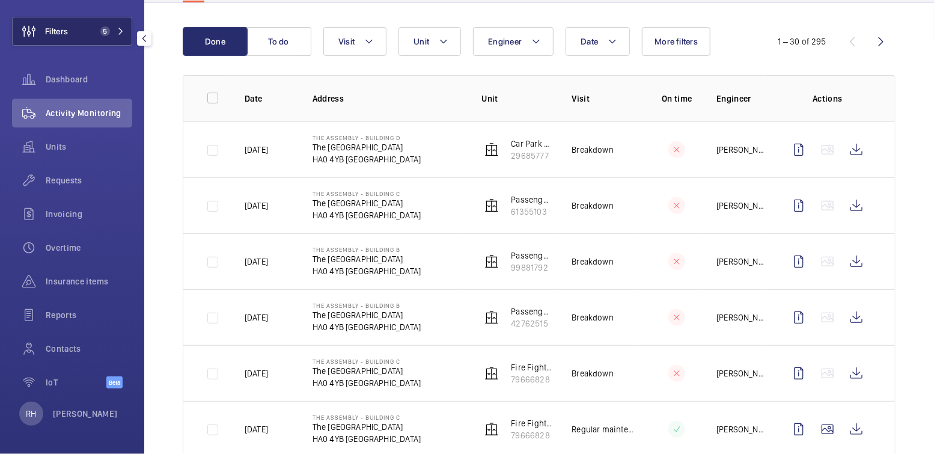
click at [96, 26] on span "5" at bounding box center [103, 31] width 14 height 10
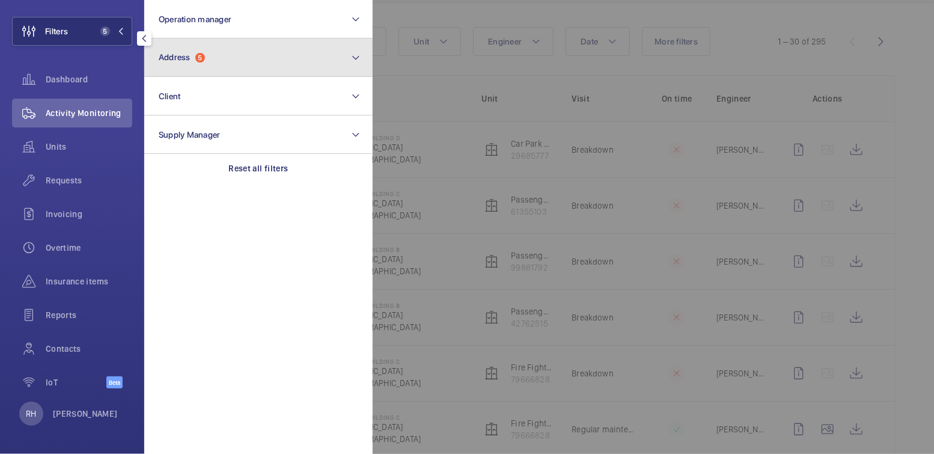
click at [234, 55] on button "Address 5" at bounding box center [258, 57] width 228 height 38
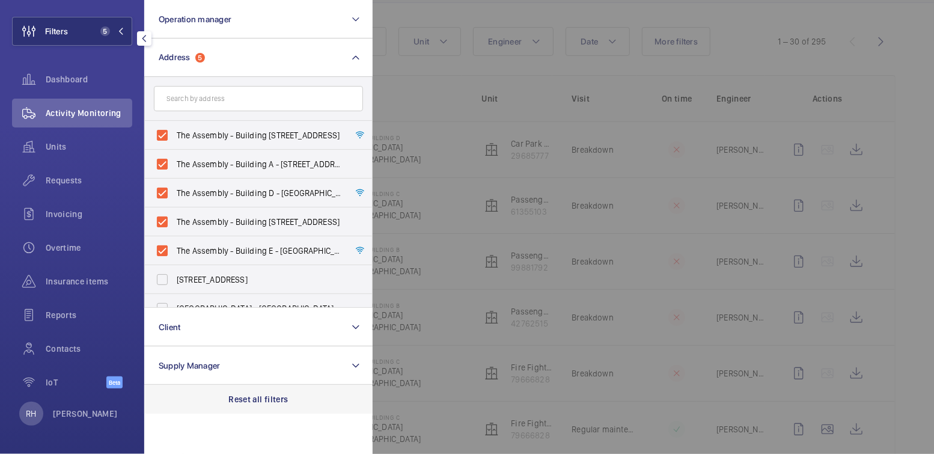
click at [257, 398] on p "Reset all filters" at bounding box center [259, 399] width 60 height 12
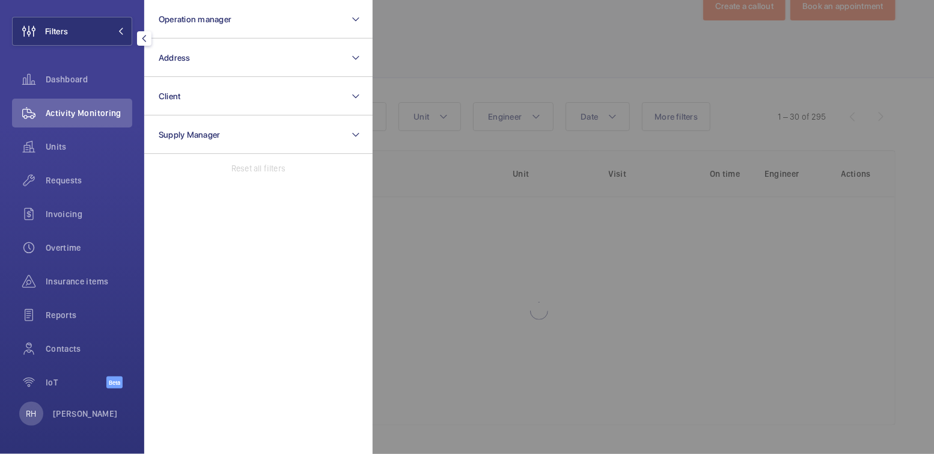
scroll to position [37, 0]
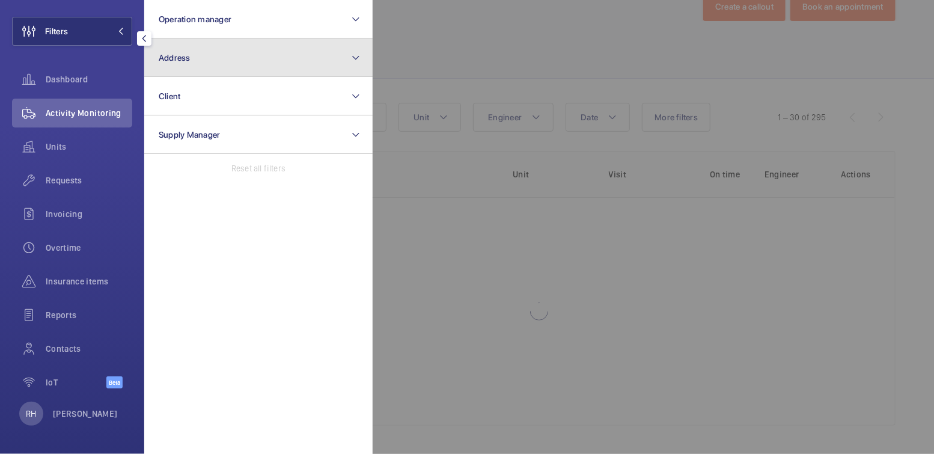
click at [203, 64] on button "Address" at bounding box center [258, 57] width 228 height 38
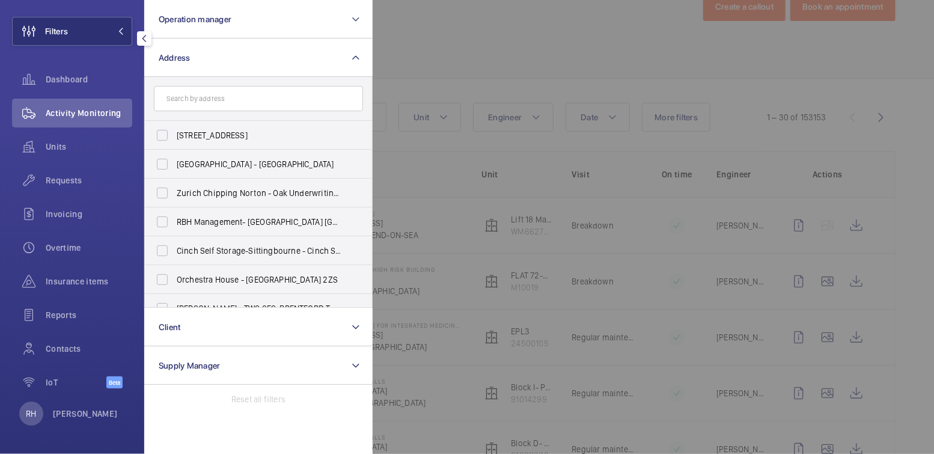
click at [204, 94] on input "text" at bounding box center [258, 98] width 209 height 25
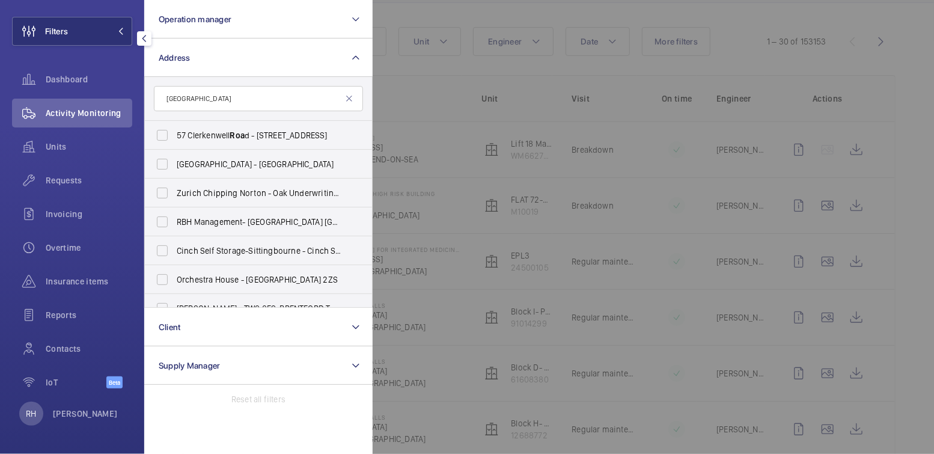
type input "brompton road"
click at [216, 278] on span "Brompton" at bounding box center [209, 280] width 38 height 10
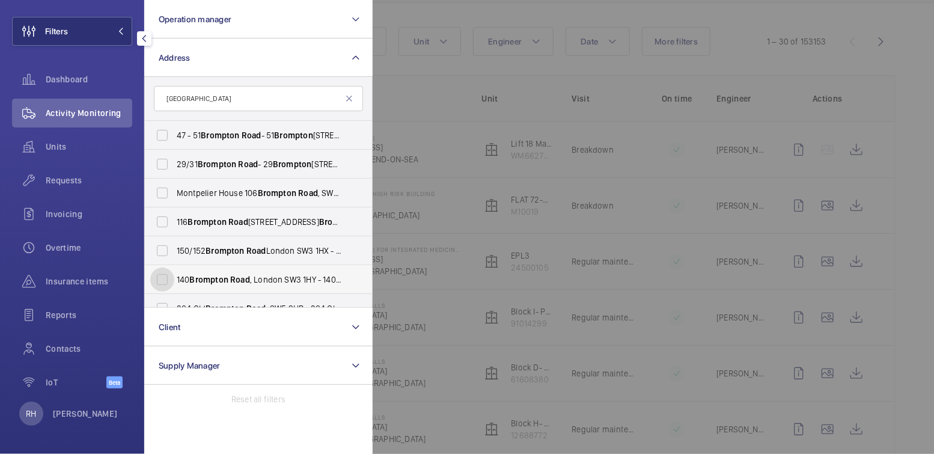
click at [174, 278] on input "140 Brompton Road , London SW3 1HY - 140 Brompton Rd, LONDON SW3 1HY" at bounding box center [162, 280] width 24 height 24
checkbox input "true"
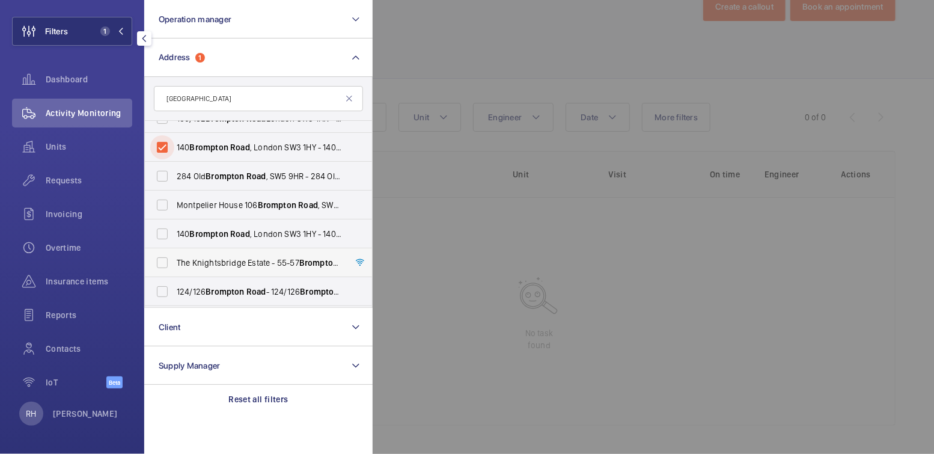
scroll to position [138, 0]
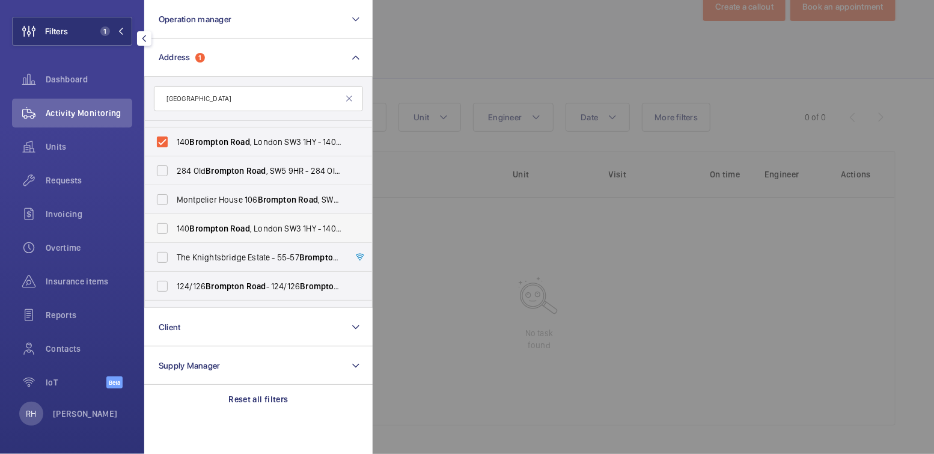
click at [218, 225] on span "Brompton" at bounding box center [209, 229] width 38 height 10
click at [174, 225] on input "140 Brompton Road , London SW3 1HY - 140 Brompton Rd, LONDON SW3 1HY" at bounding box center [162, 228] width 24 height 24
checkbox input "true"
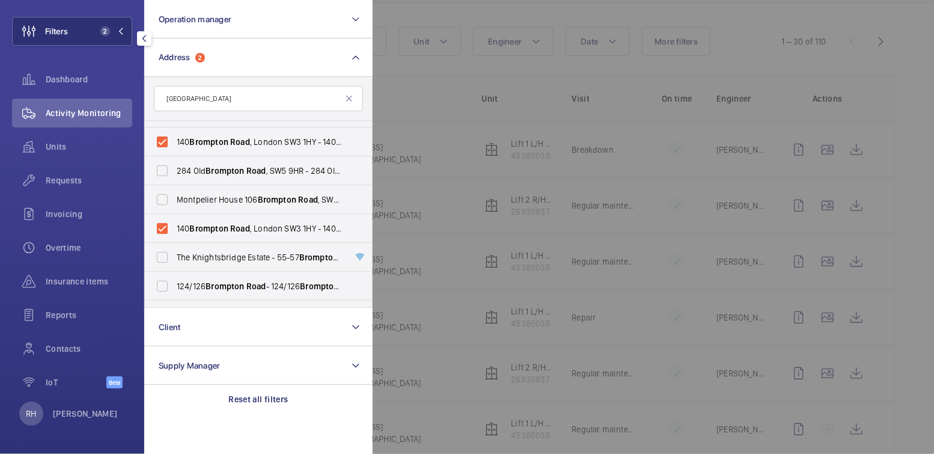
click at [497, 37] on div at bounding box center [840, 227] width 934 height 454
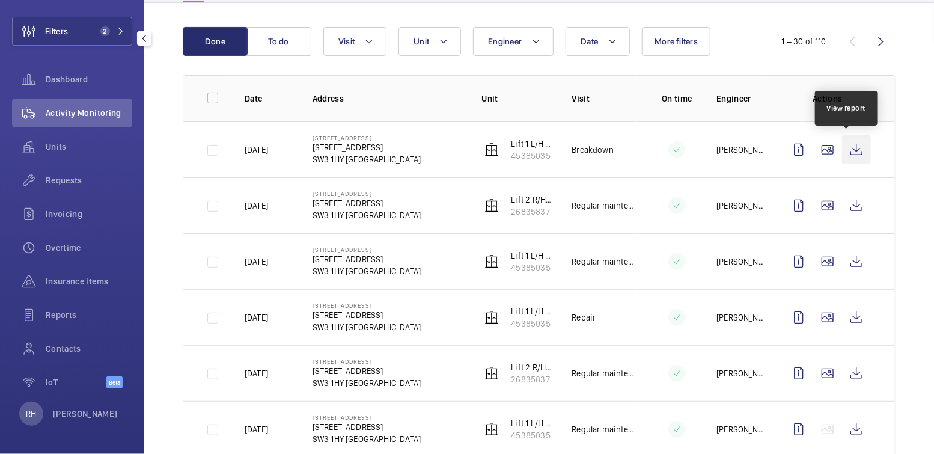
click at [851, 152] on wm-front-icon-button at bounding box center [856, 149] width 29 height 29
click at [63, 186] on div "Requests" at bounding box center [72, 180] width 120 height 29
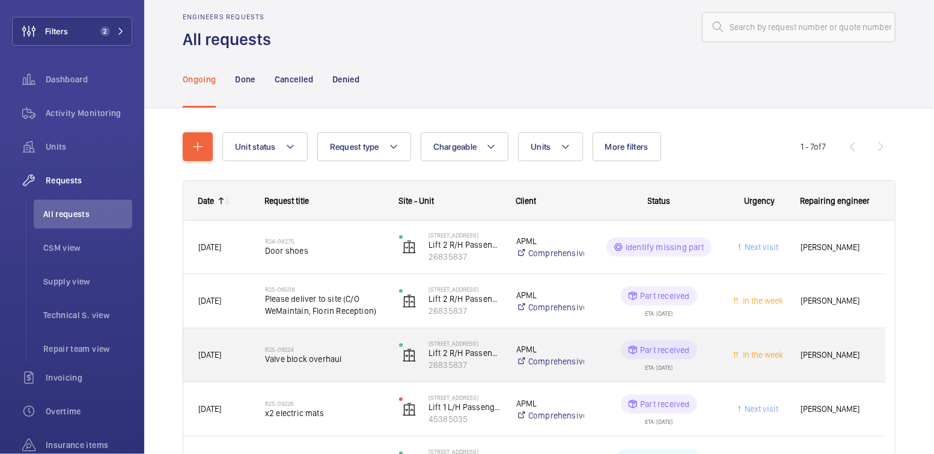
scroll to position [218, 0]
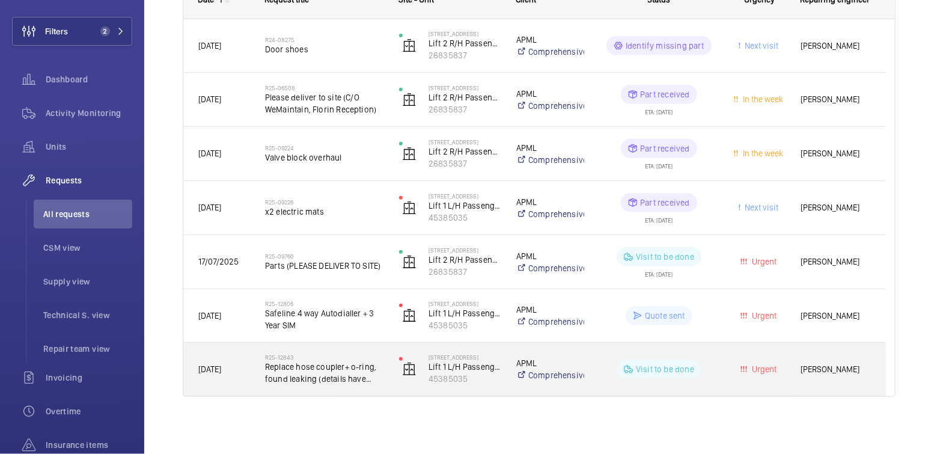
click at [253, 378] on div "R25-12843 Replace hose coupler+ o-ring, found leaking (details have been previo…" at bounding box center [317, 369] width 133 height 54
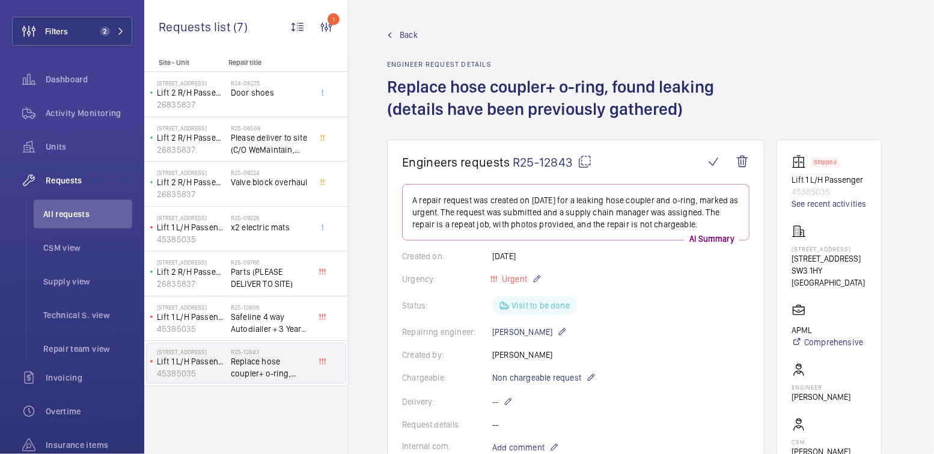
click at [406, 35] on span "Back" at bounding box center [409, 35] width 18 height 12
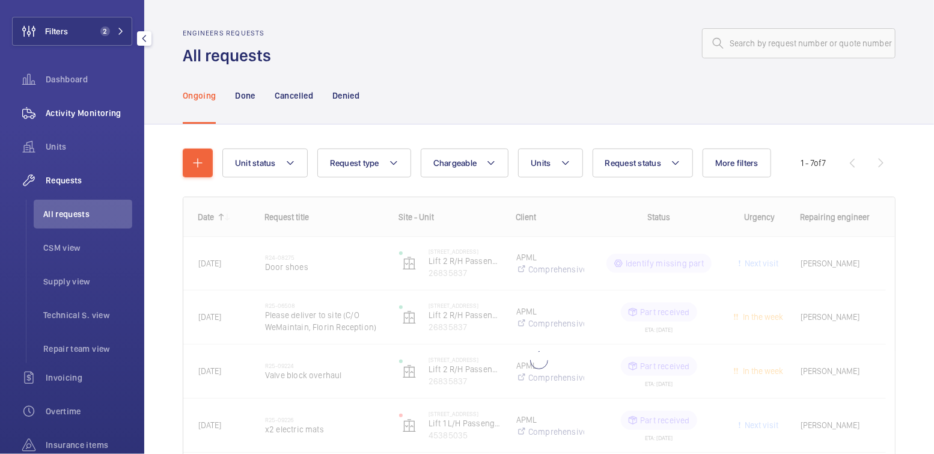
click at [90, 122] on div "Activity Monitoring" at bounding box center [72, 113] width 120 height 29
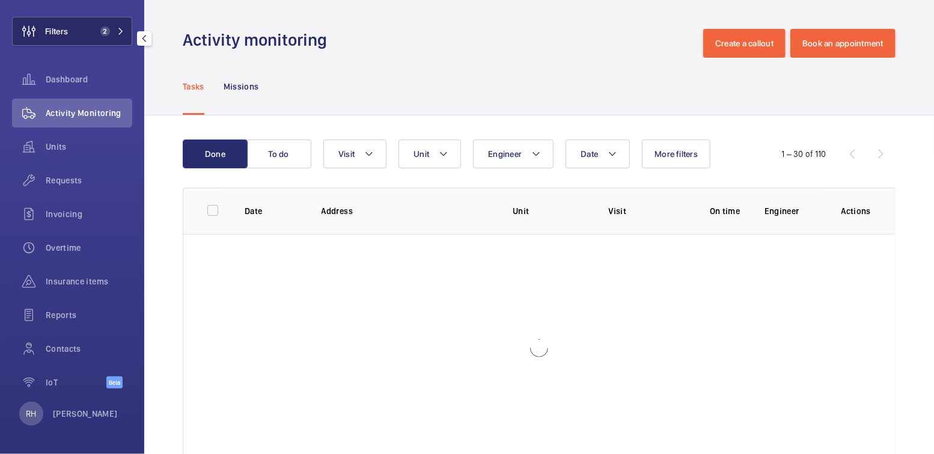
click at [96, 37] on button "Filters 2" at bounding box center [72, 31] width 120 height 29
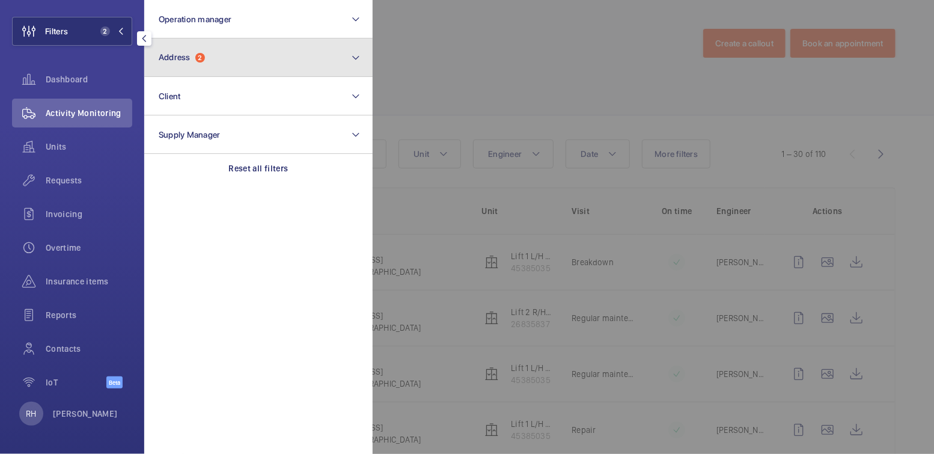
click at [244, 62] on button "Address 2" at bounding box center [258, 57] width 228 height 38
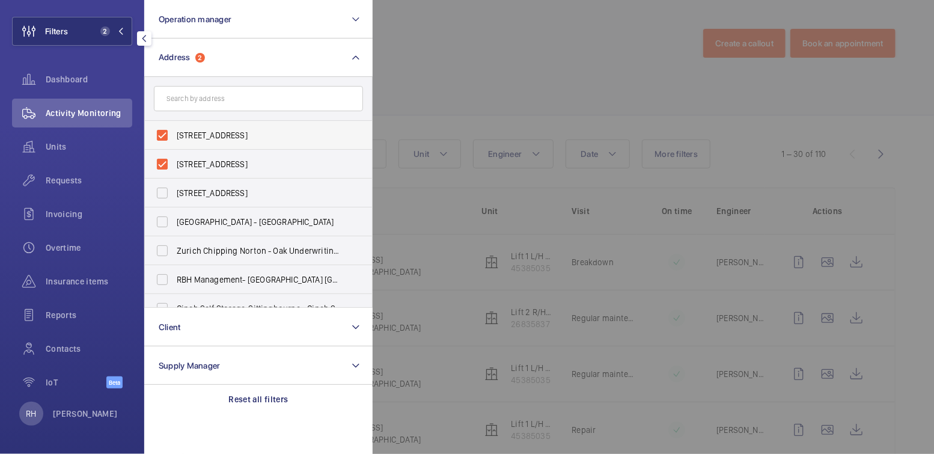
click at [230, 143] on label "140 Brompton Road, London SW3 1HY - 140 Brompton Rd, LONDON SW3 1HY" at bounding box center [249, 135] width 209 height 29
click at [174, 143] on input "140 Brompton Road, London SW3 1HY - 140 Brompton Rd, LONDON SW3 1HY" at bounding box center [162, 135] width 24 height 24
checkbox input "false"
drag, startPoint x: 228, startPoint y: 159, endPoint x: 313, endPoint y: 137, distance: 88.2
click at [228, 160] on span "140 Brompton Road, London SW3 1HY - 140 Brompton Rd, LONDON SW3 1HY" at bounding box center [259, 164] width 165 height 12
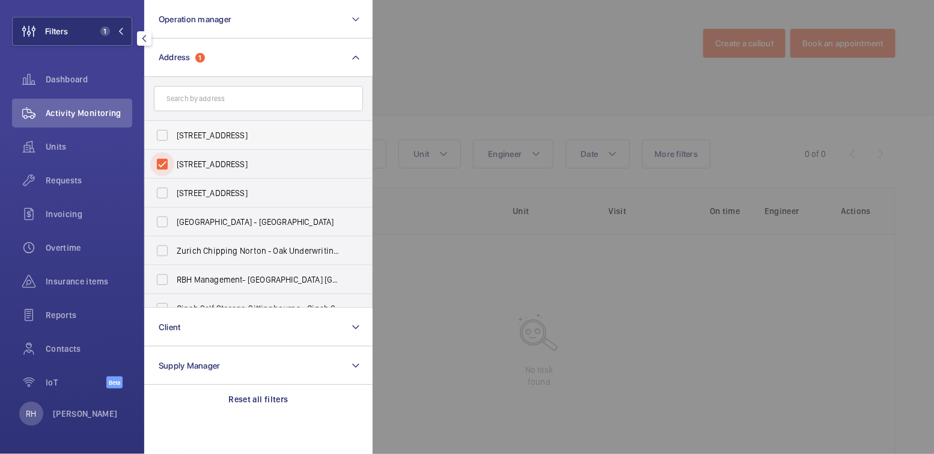
click at [174, 160] on input "140 Brompton Road, London SW3 1HY - 140 Brompton Rd, LONDON SW3 1HY" at bounding box center [162, 164] width 24 height 24
checkbox input "false"
click at [458, 75] on div at bounding box center [840, 227] width 934 height 454
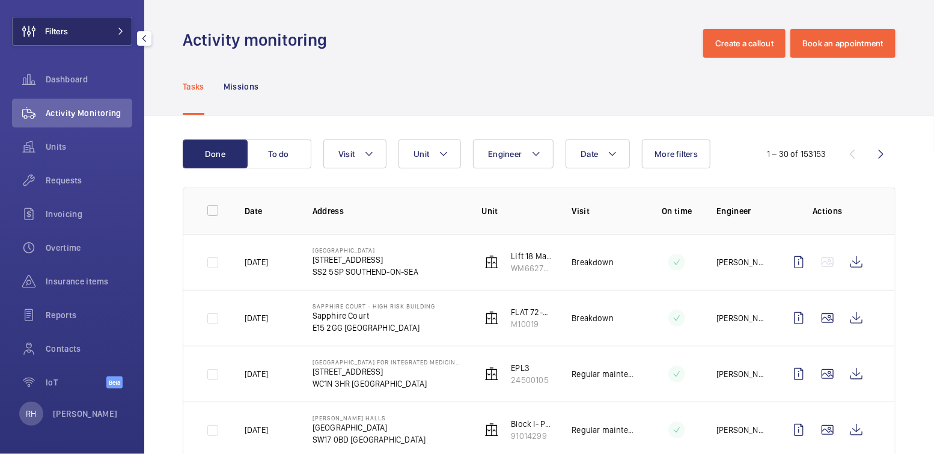
click at [73, 41] on button "Filters" at bounding box center [72, 31] width 120 height 29
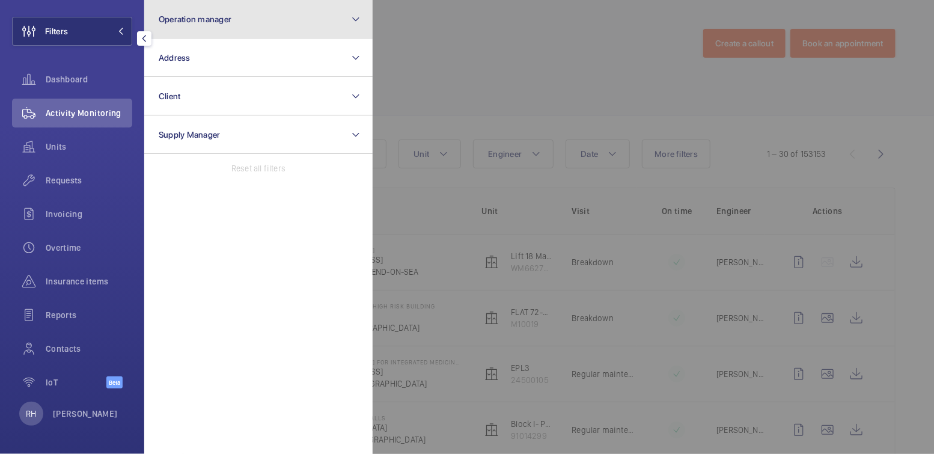
click at [222, 37] on button "Operation manager" at bounding box center [258, 19] width 228 height 38
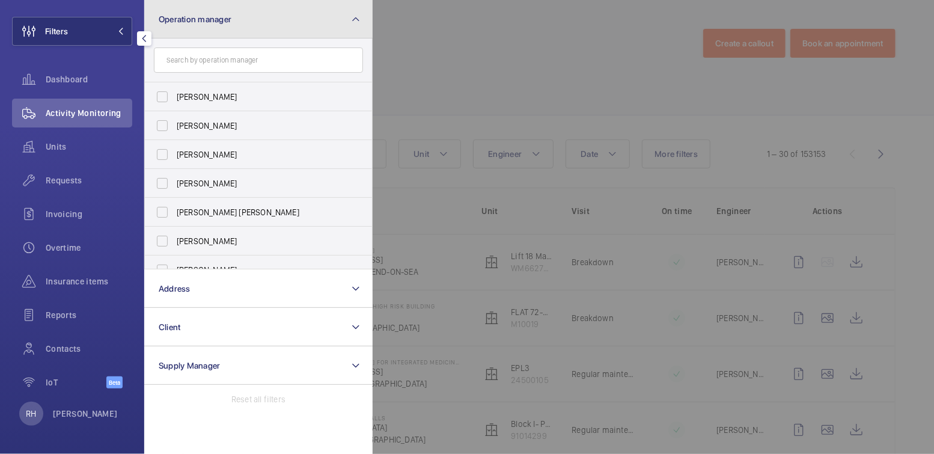
click at [221, 22] on span "Operation manager" at bounding box center [195, 19] width 73 height 10
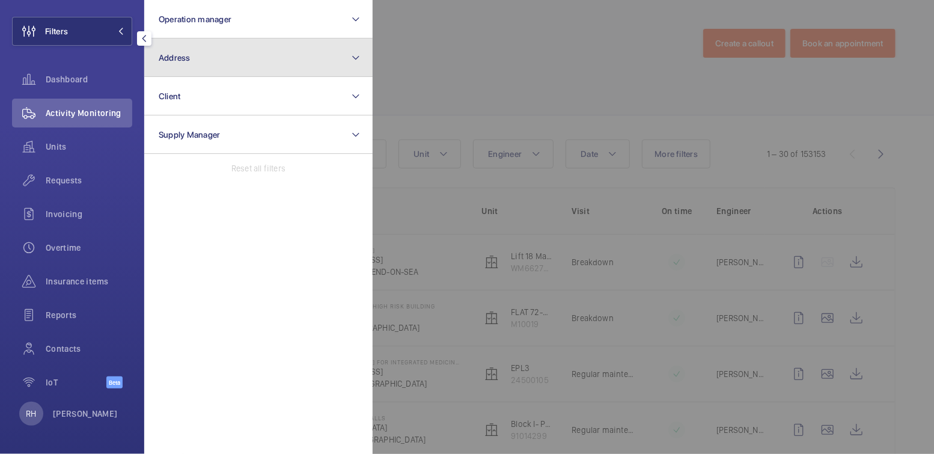
click at [191, 57] on button "Address" at bounding box center [258, 57] width 228 height 38
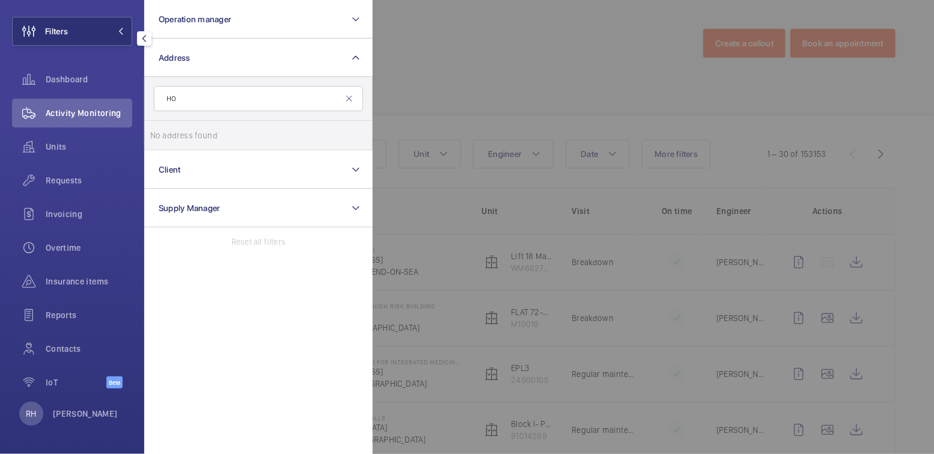
type input "H"
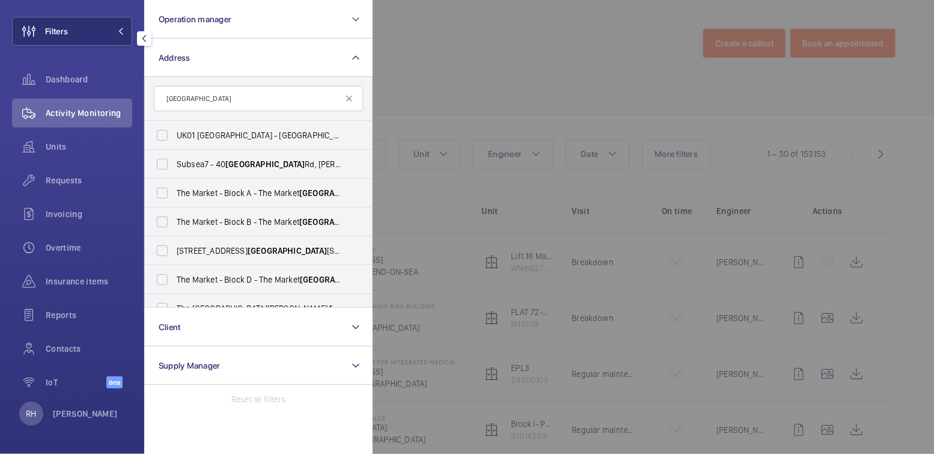
type input "BRIGHTON"
click at [453, 58] on div at bounding box center [840, 227] width 934 height 454
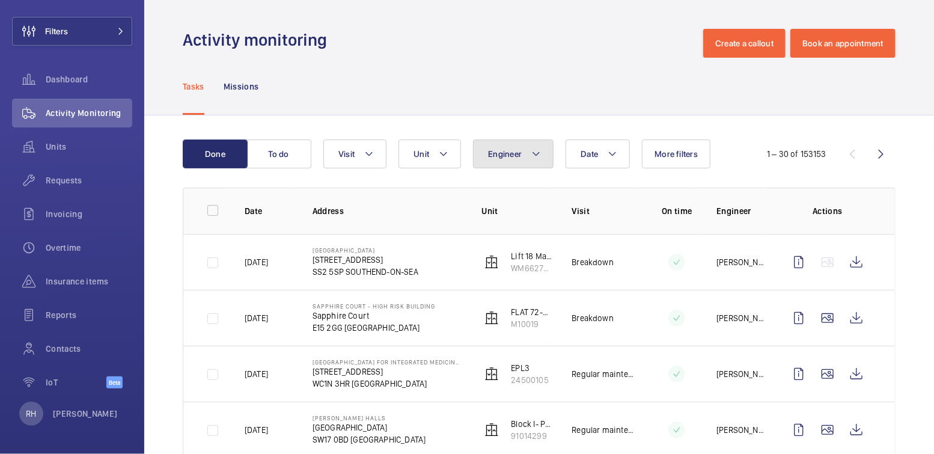
click at [508, 153] on span "Engineer" at bounding box center [505, 154] width 34 height 10
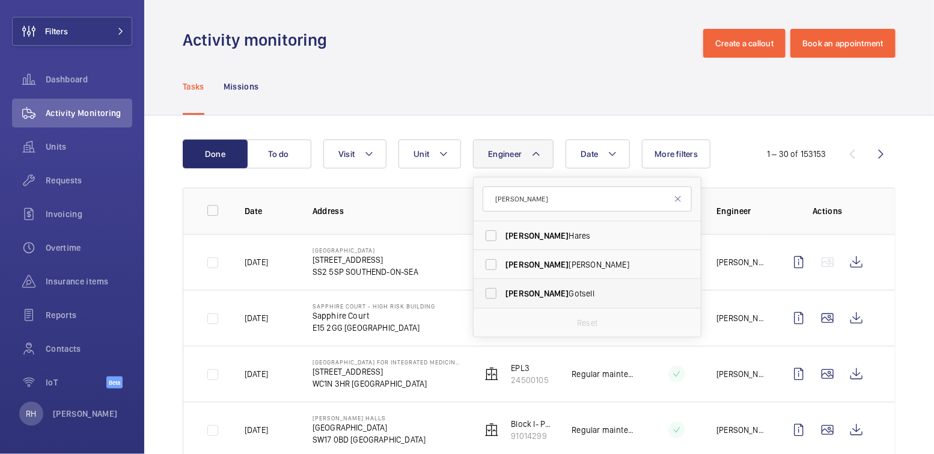
type input "SAM"
click at [536, 286] on label "Sam Gotsell" at bounding box center [578, 293] width 209 height 29
click at [503, 286] on input "Sam Gotsell" at bounding box center [491, 293] width 24 height 24
checkbox input "true"
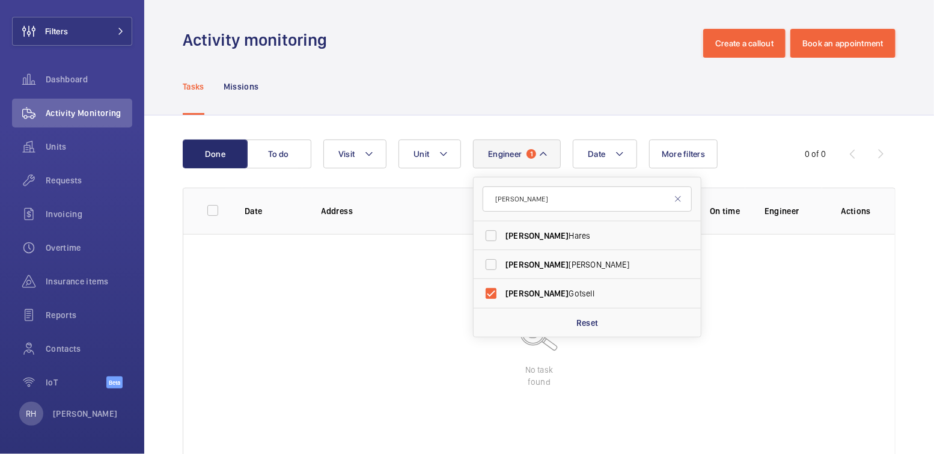
click at [566, 70] on div "Tasks Missions" at bounding box center [539, 86] width 713 height 57
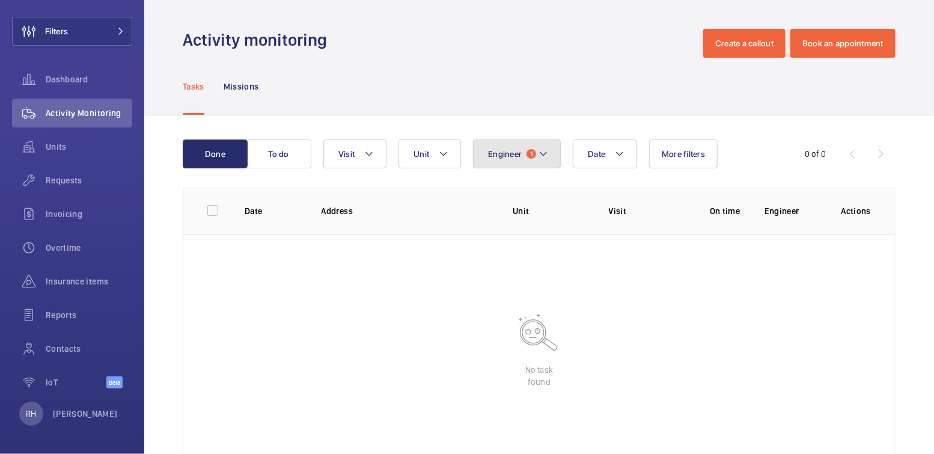
click at [515, 154] on span "Engineer" at bounding box center [505, 154] width 34 height 10
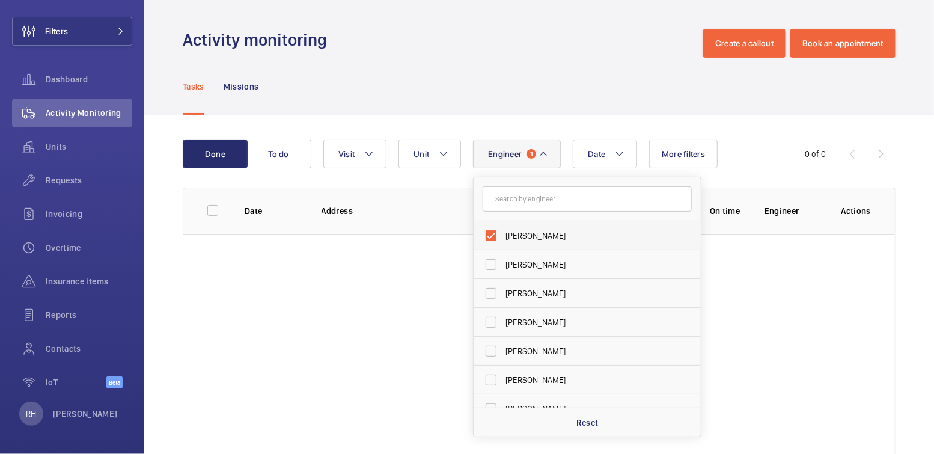
click at [529, 230] on span "Sam Gotsell" at bounding box center [588, 236] width 165 height 12
click at [503, 229] on input "Sam Gotsell" at bounding box center [491, 236] width 24 height 24
checkbox input "false"
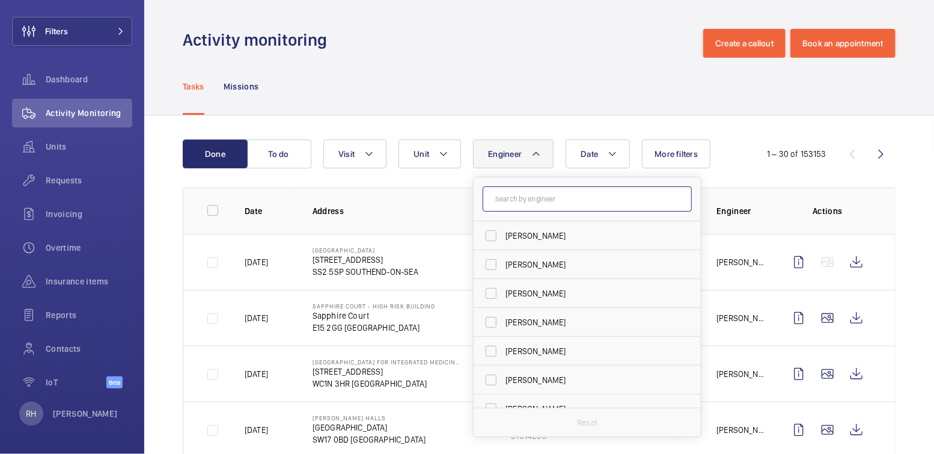
click at [531, 195] on input "text" at bounding box center [587, 198] width 209 height 25
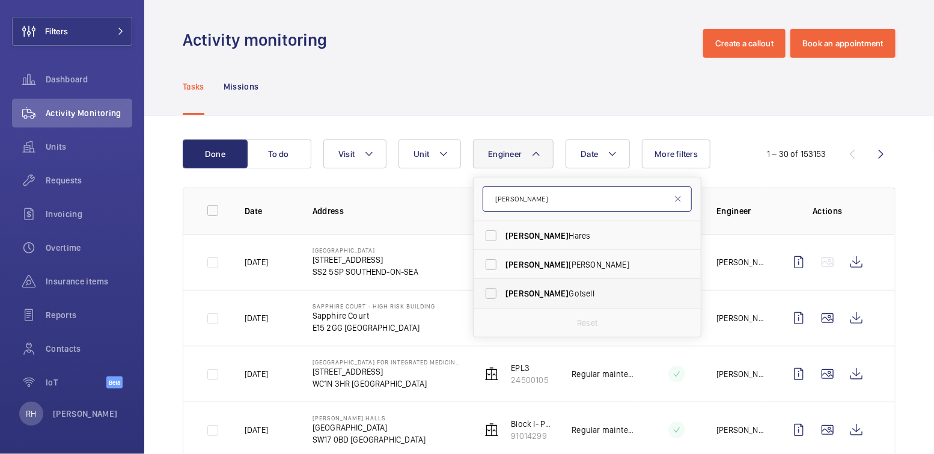
type input "SAM"
click at [554, 293] on span "Sam Gotsell" at bounding box center [588, 293] width 165 height 12
click at [503, 293] on input "Sam Gotsell" at bounding box center [491, 293] width 24 height 24
checkbox input "true"
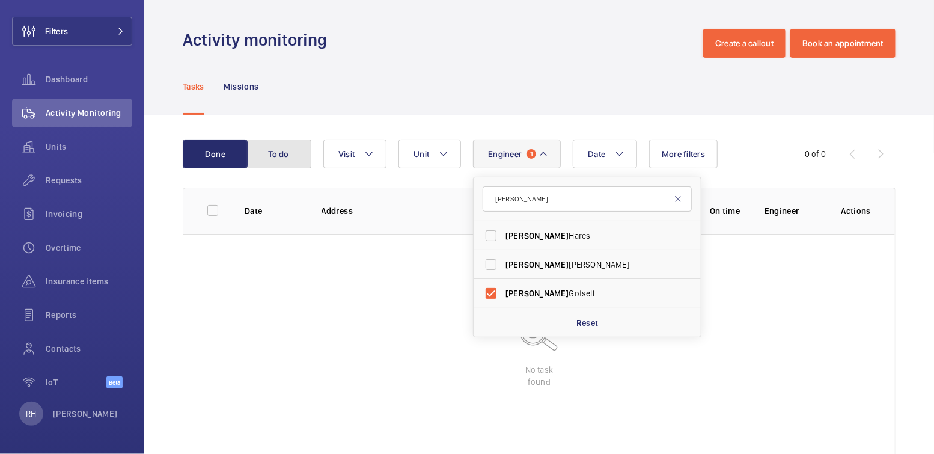
click at [278, 152] on button "To do" at bounding box center [279, 154] width 65 height 29
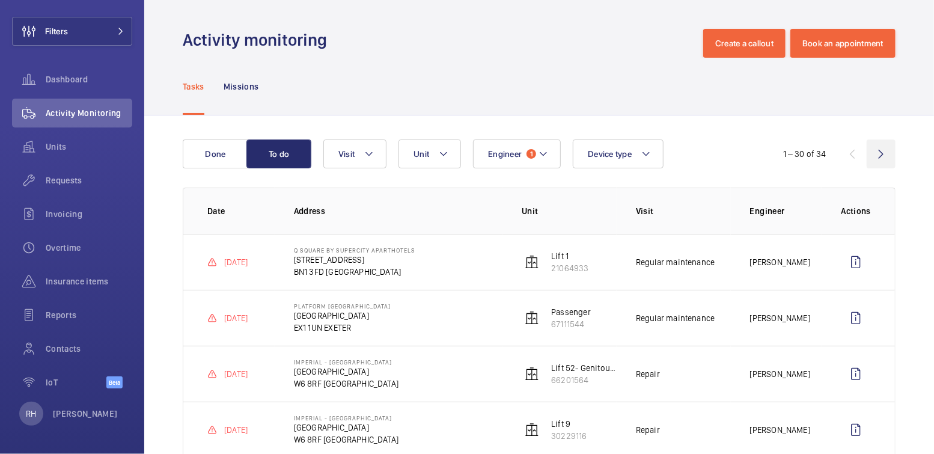
click at [877, 156] on wm-front-icon-button at bounding box center [881, 154] width 29 height 29
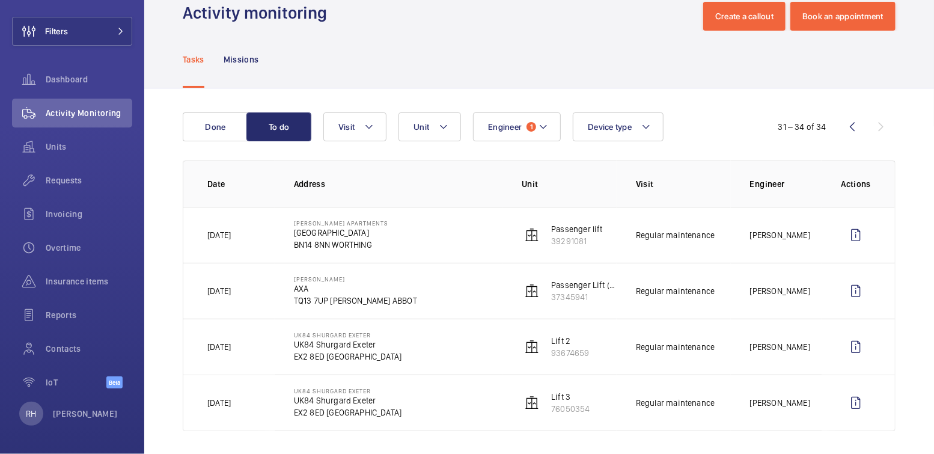
scroll to position [30, 0]
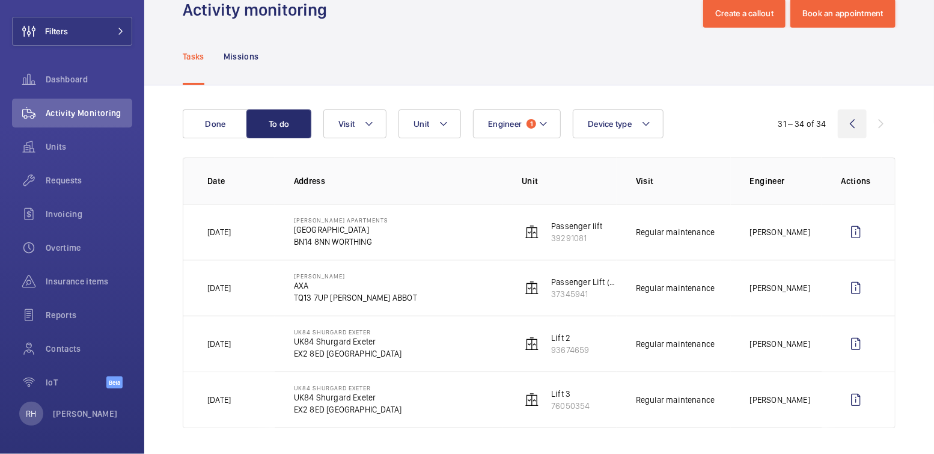
click at [847, 125] on wm-front-icon-button at bounding box center [852, 123] width 29 height 29
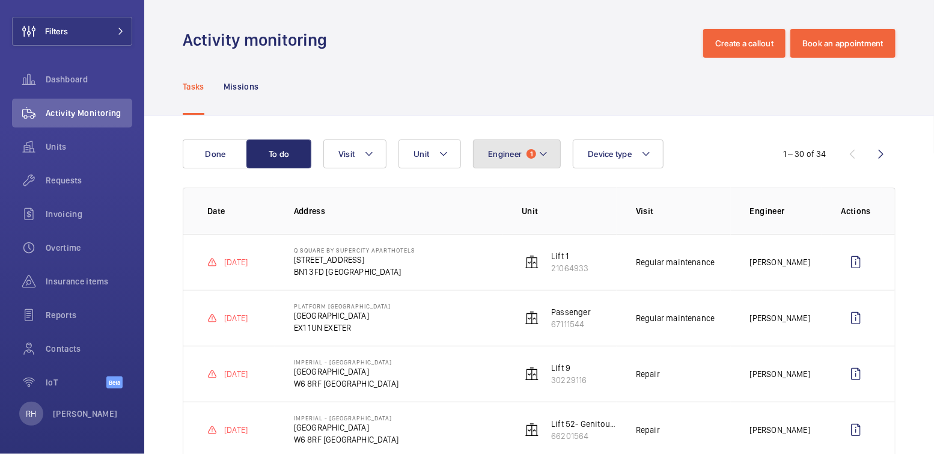
click at [518, 158] on span "Engineer" at bounding box center [505, 154] width 34 height 10
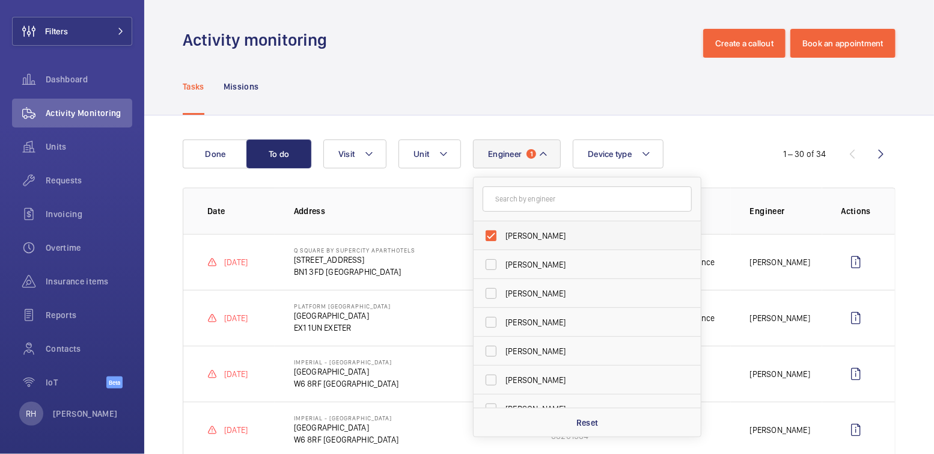
click at [536, 235] on span "Sam Gotsell" at bounding box center [588, 236] width 165 height 12
click at [503, 235] on input "Sam Gotsell" at bounding box center [491, 236] width 24 height 24
checkbox input "false"
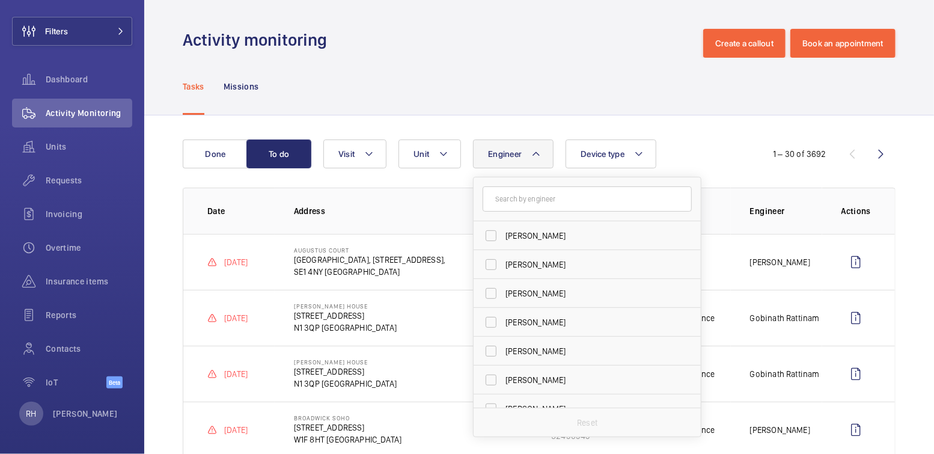
click at [470, 73] on div "Tasks Missions" at bounding box center [539, 86] width 713 height 57
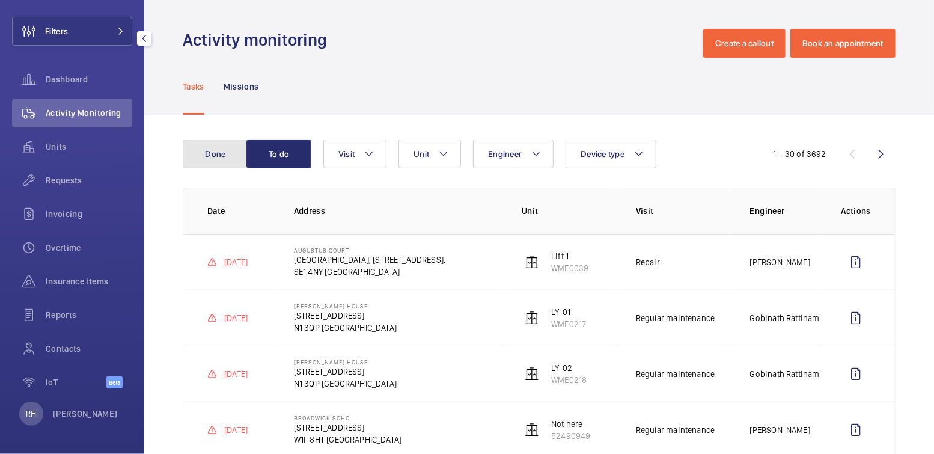
click at [217, 143] on button "Done" at bounding box center [215, 154] width 65 height 29
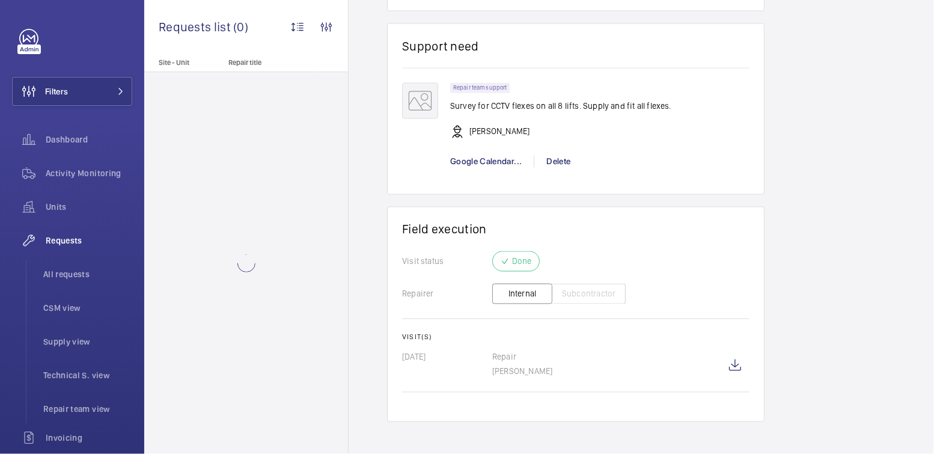
scroll to position [977, 0]
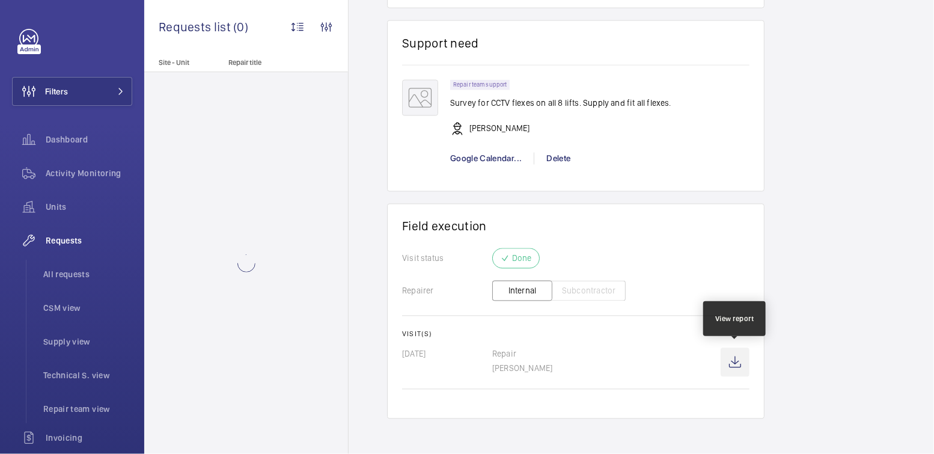
click at [739, 360] on wm-front-icon-button at bounding box center [735, 362] width 29 height 29
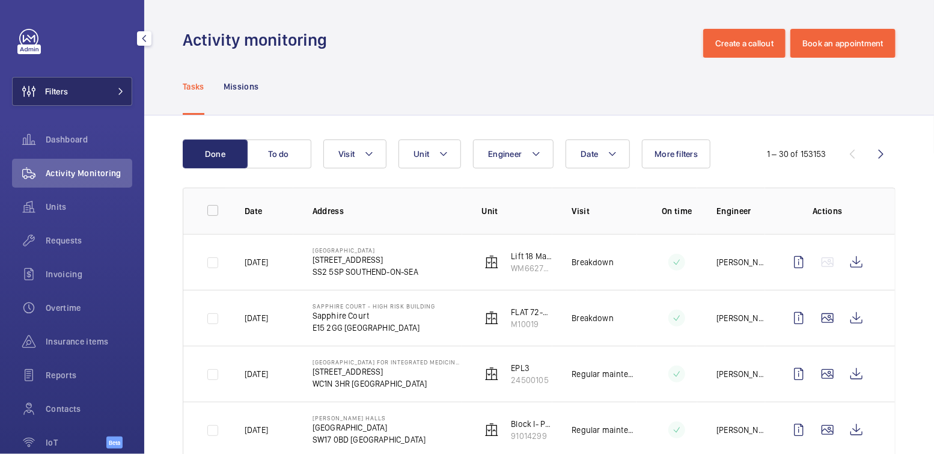
click at [70, 90] on button "Filters" at bounding box center [72, 91] width 120 height 29
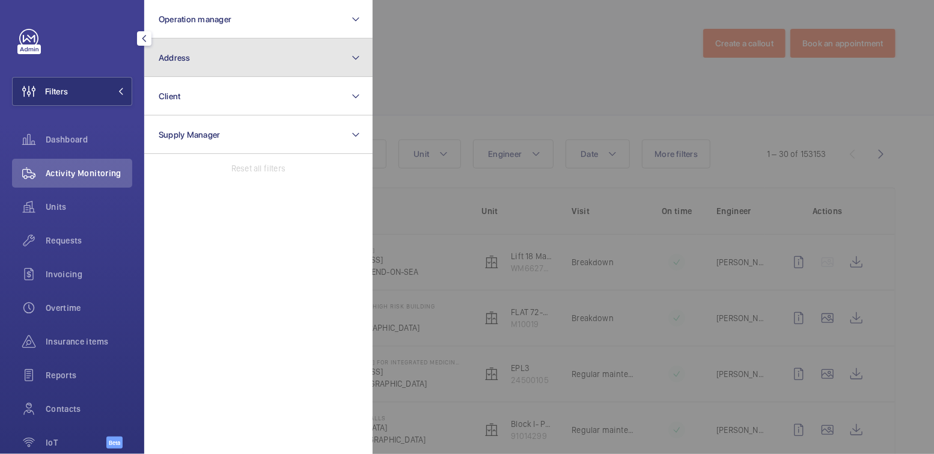
click at [196, 56] on button "Address" at bounding box center [258, 57] width 228 height 38
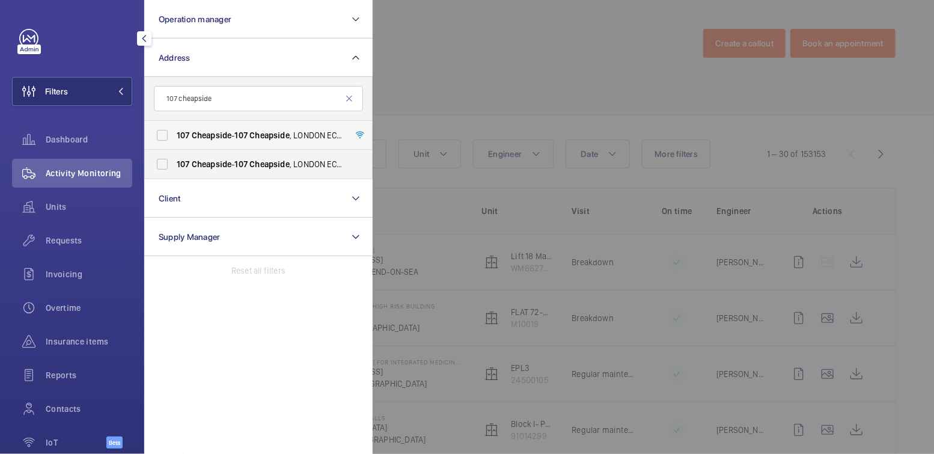
type input "107 cheapside"
click at [241, 132] on span "107" at bounding box center [241, 135] width 13 height 10
click at [174, 132] on input "[STREET_ADDRESS]" at bounding box center [162, 135] width 24 height 24
checkbox input "true"
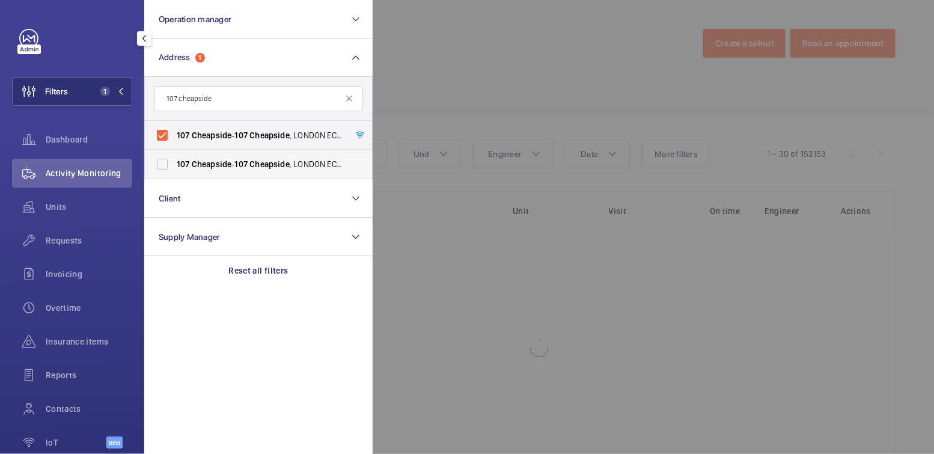
click at [219, 165] on span "Cheapside" at bounding box center [212, 164] width 40 height 10
click at [174, 165] on input "[STREET_ADDRESS]" at bounding box center [162, 164] width 24 height 24
checkbox input "true"
click at [470, 54] on div at bounding box center [840, 227] width 934 height 454
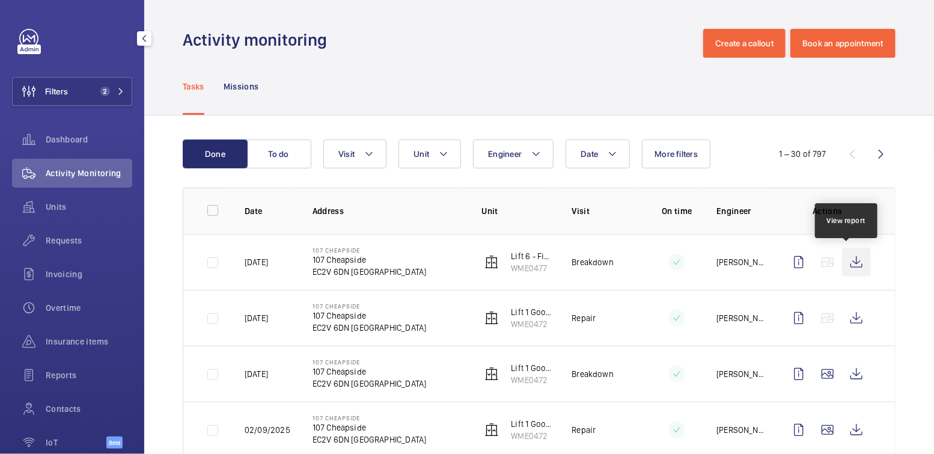
click at [854, 260] on wm-front-icon-button at bounding box center [856, 262] width 29 height 29
